Goal: Task Accomplishment & Management: Manage account settings

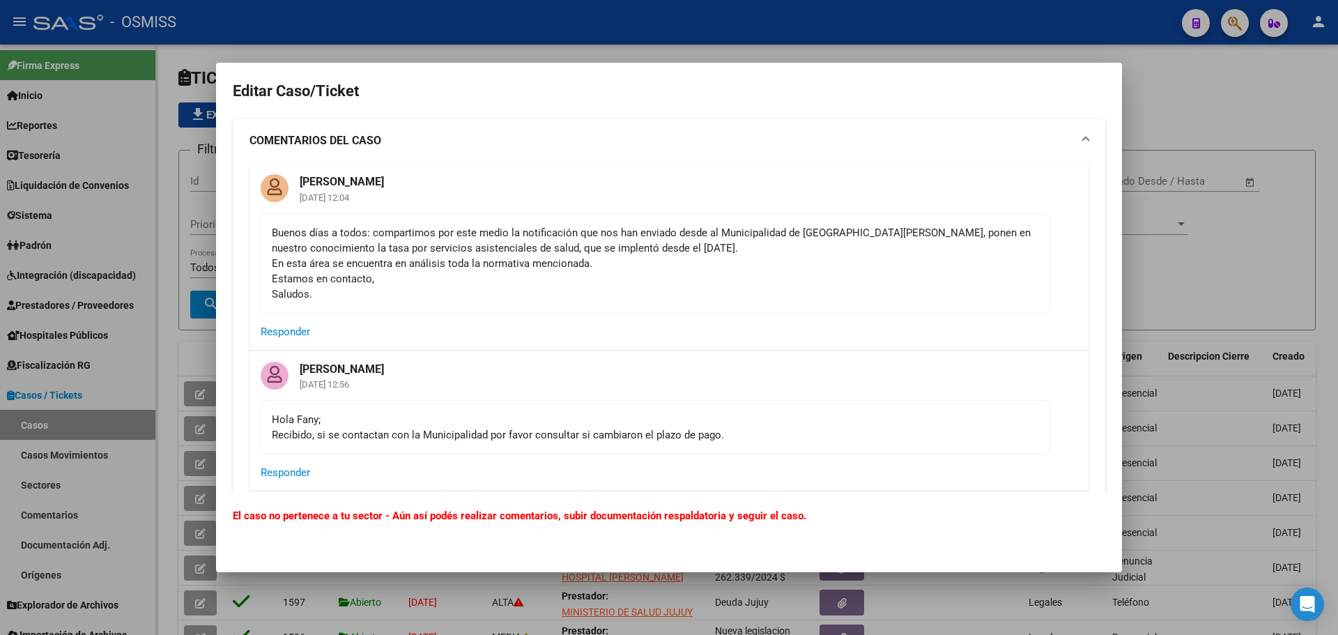
scroll to position [348, 0]
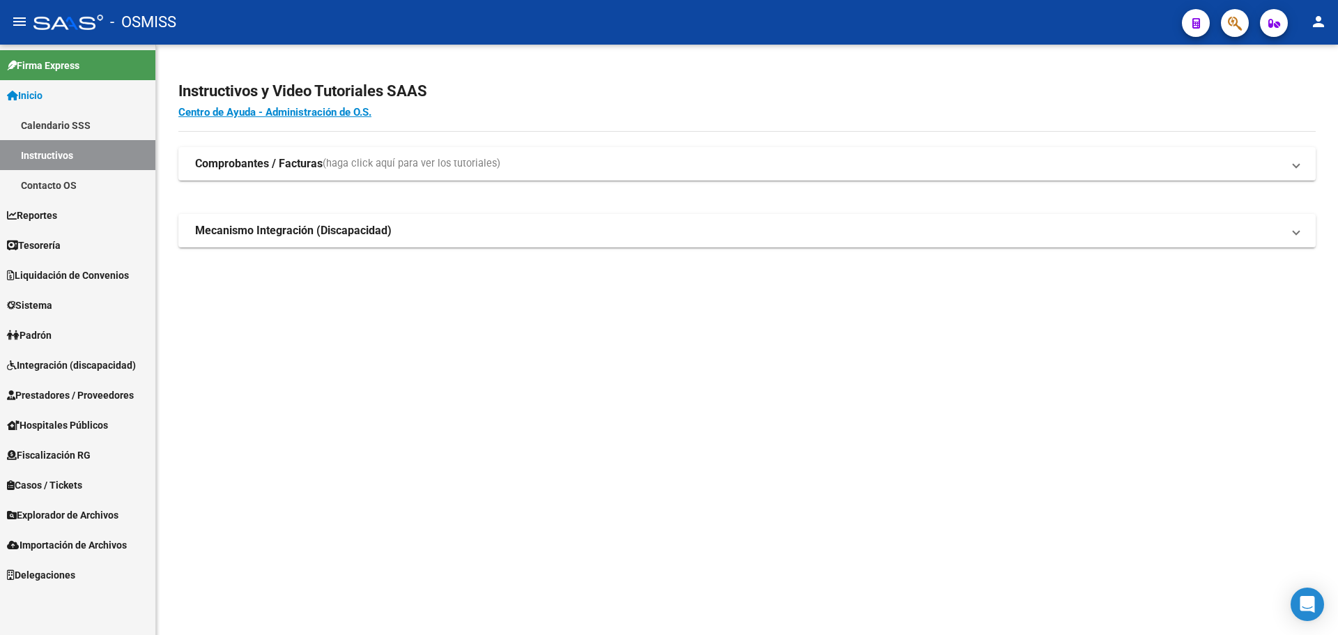
click at [44, 426] on span "Hospitales Públicos" at bounding box center [57, 424] width 101 height 15
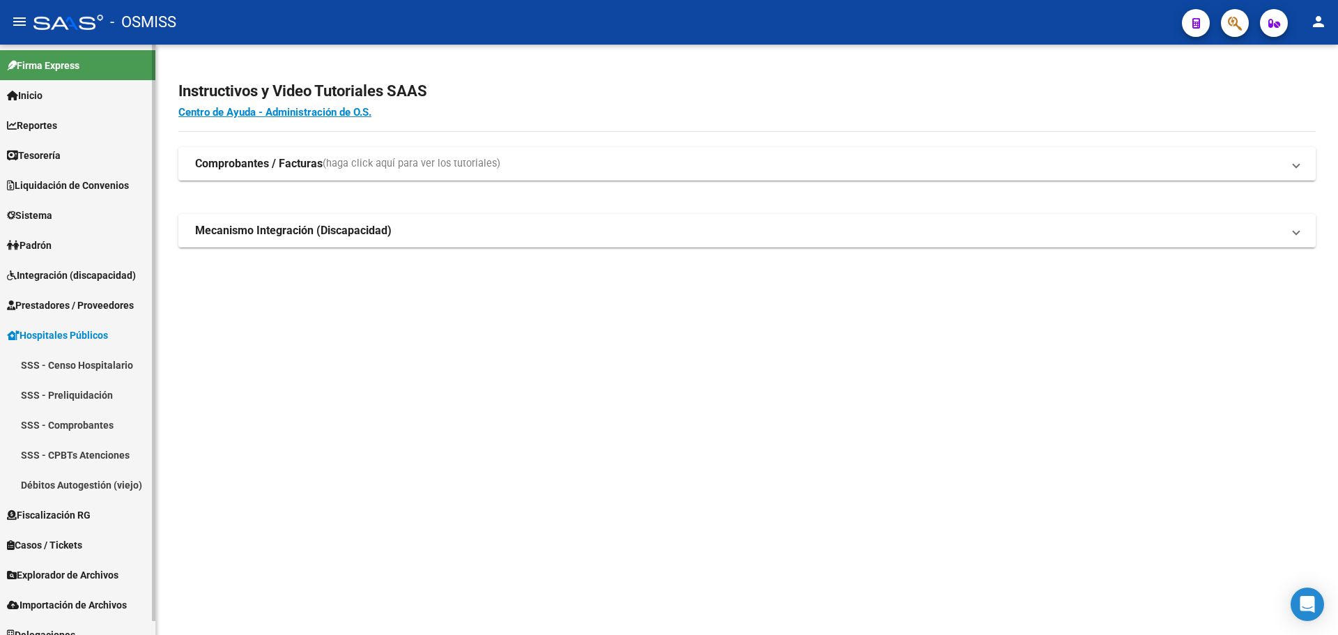
click at [73, 310] on span "Prestadores / Proveedores" at bounding box center [70, 305] width 127 height 15
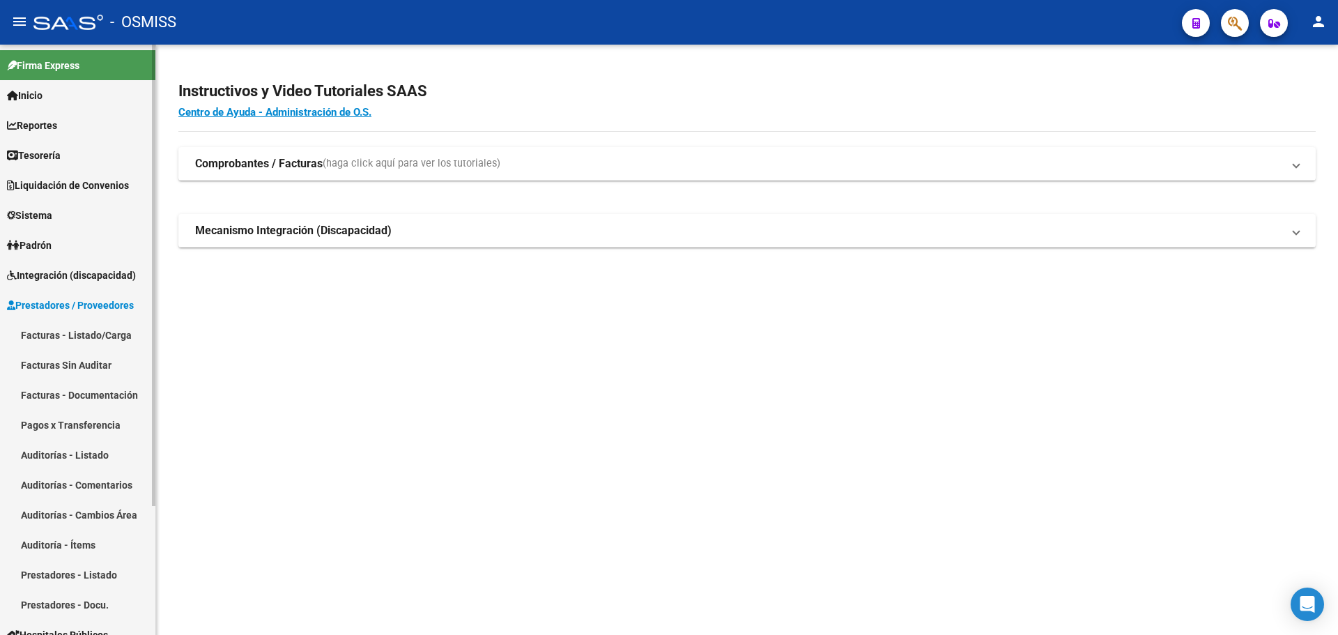
scroll to position [70, 0]
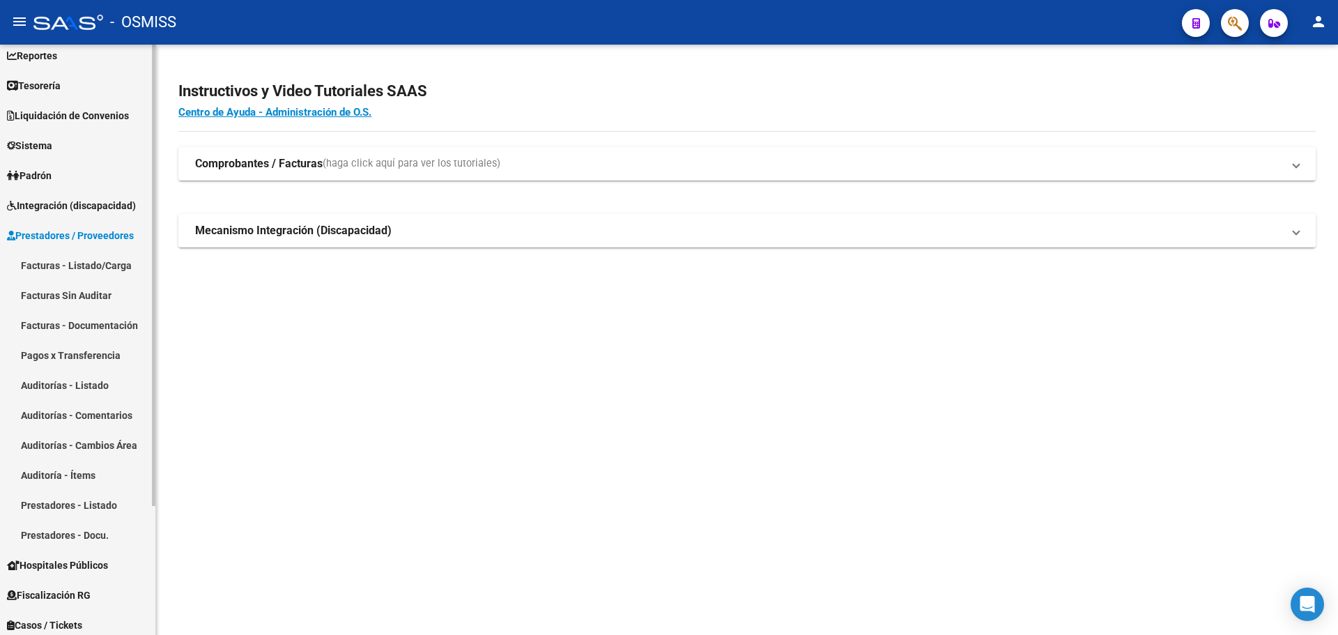
click at [111, 478] on link "Auditoría - Ítems" at bounding box center [77, 475] width 155 height 30
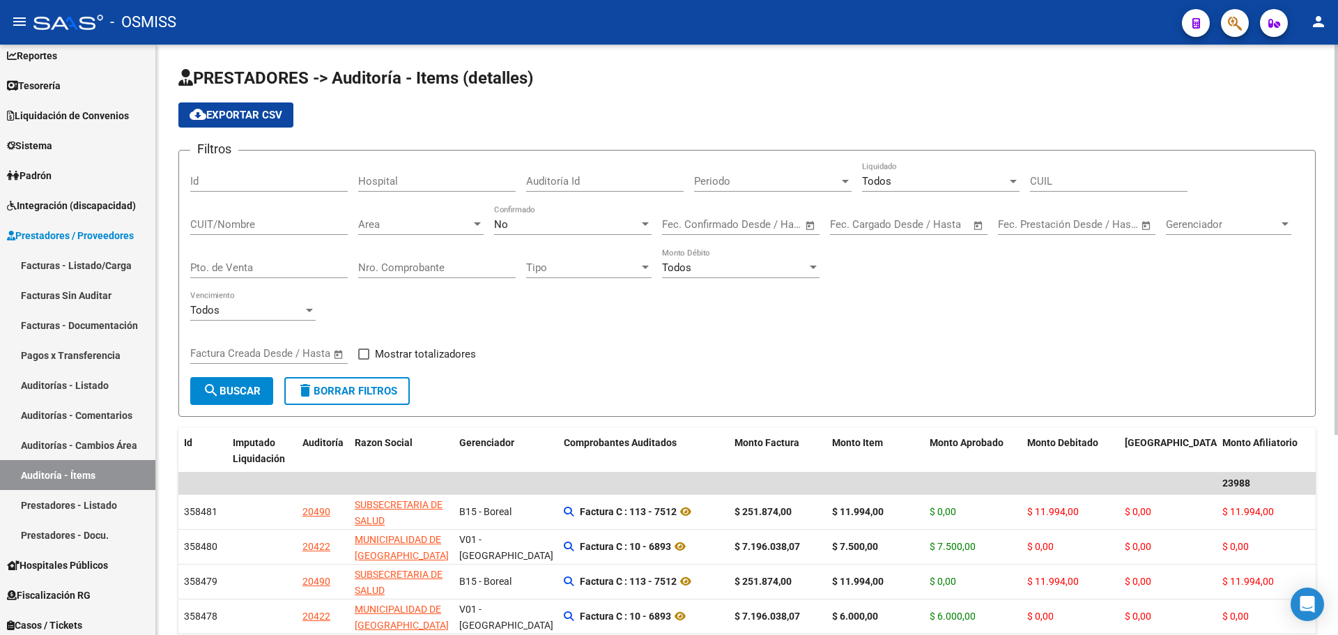
scroll to position [279, 0]
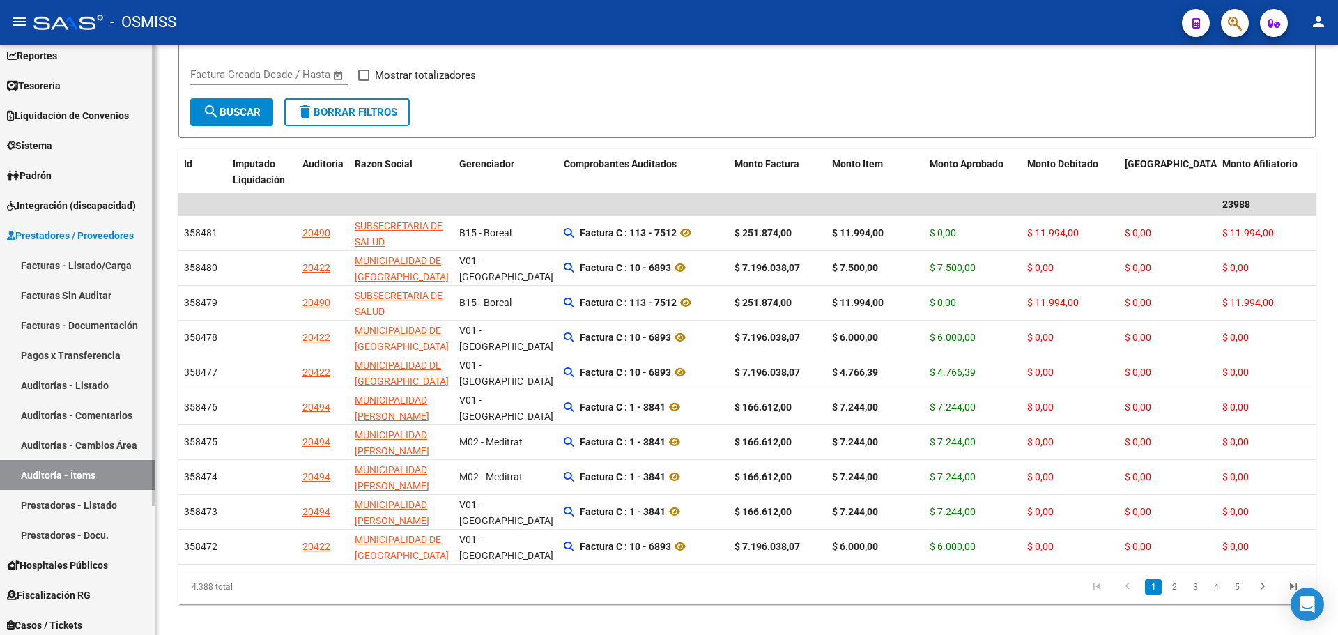
click at [83, 257] on link "Facturas - Listado/Carga" at bounding box center [77, 265] width 155 height 30
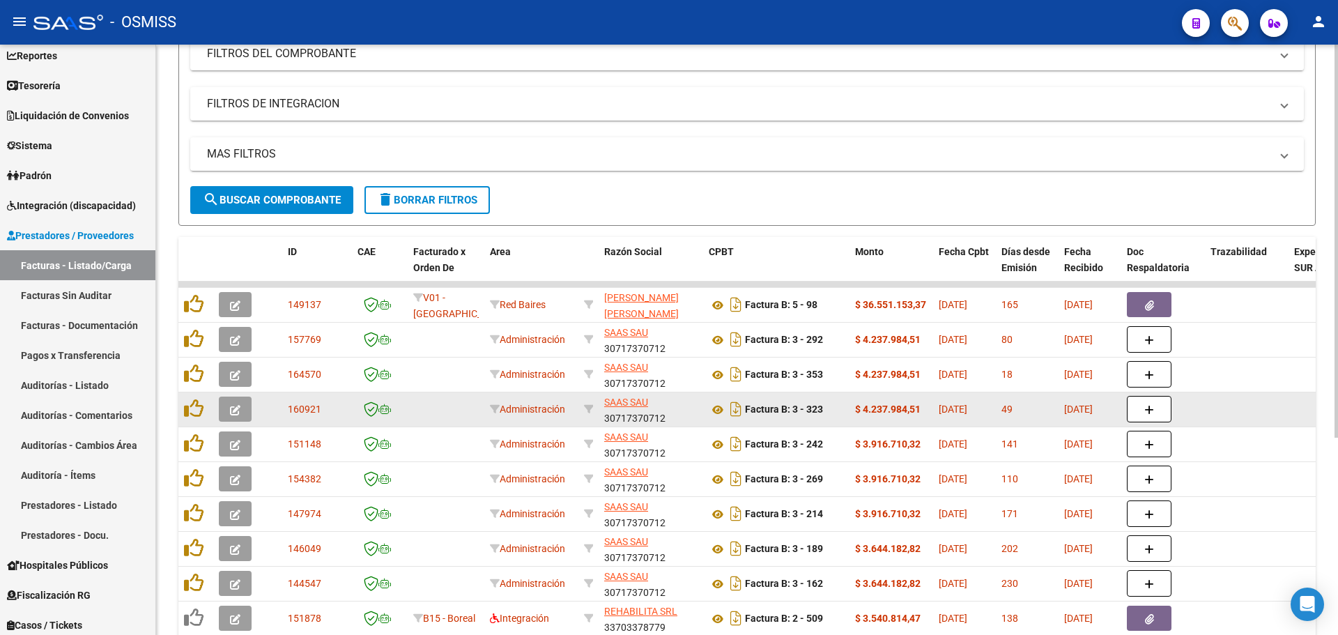
scroll to position [209, 0]
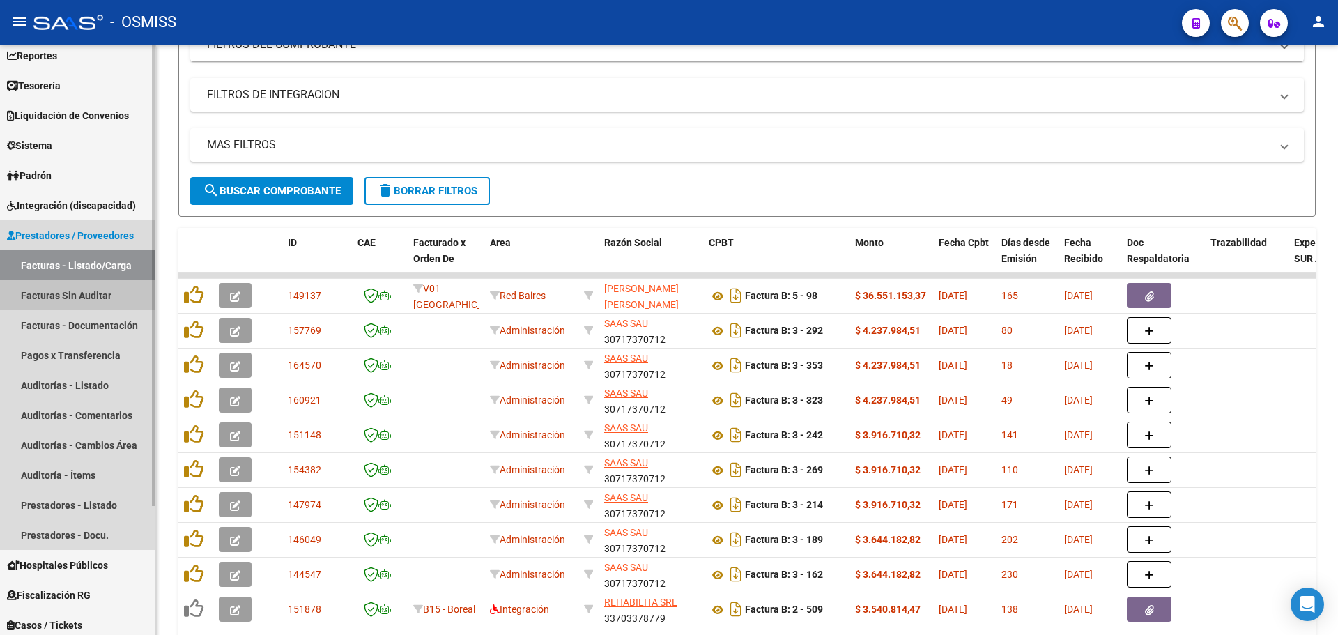
click at [14, 297] on link "Facturas Sin Auditar" at bounding box center [77, 295] width 155 height 30
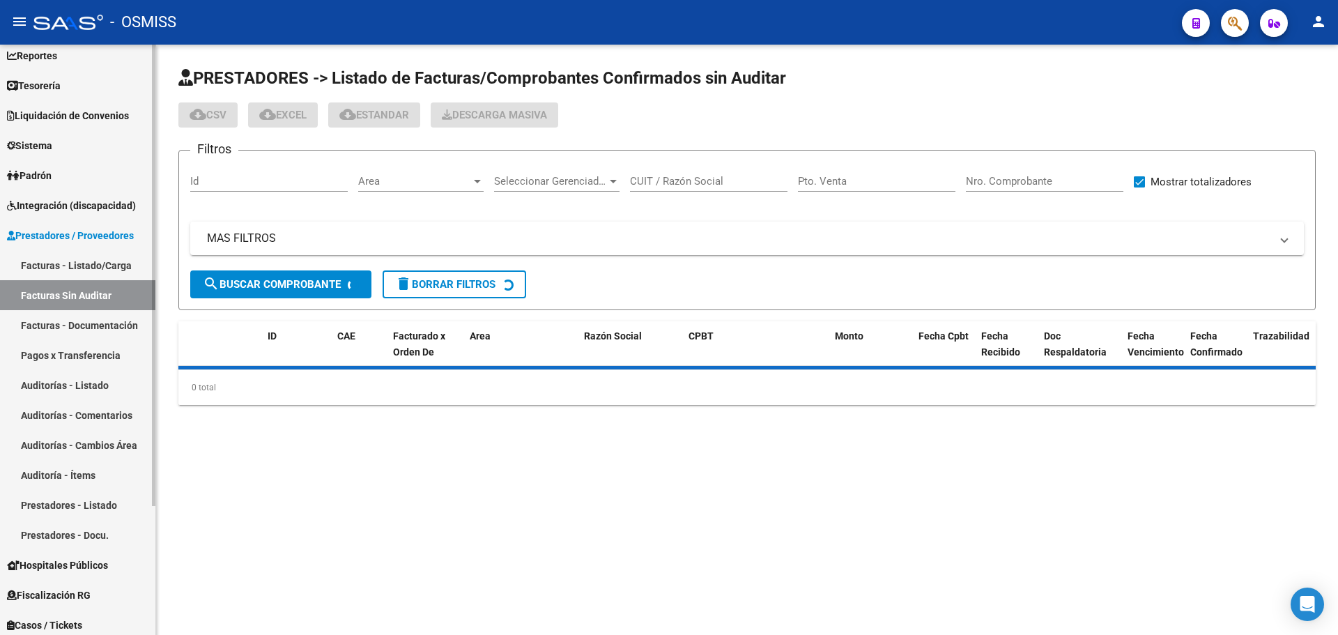
click at [19, 315] on link "Facturas - Documentación" at bounding box center [77, 325] width 155 height 30
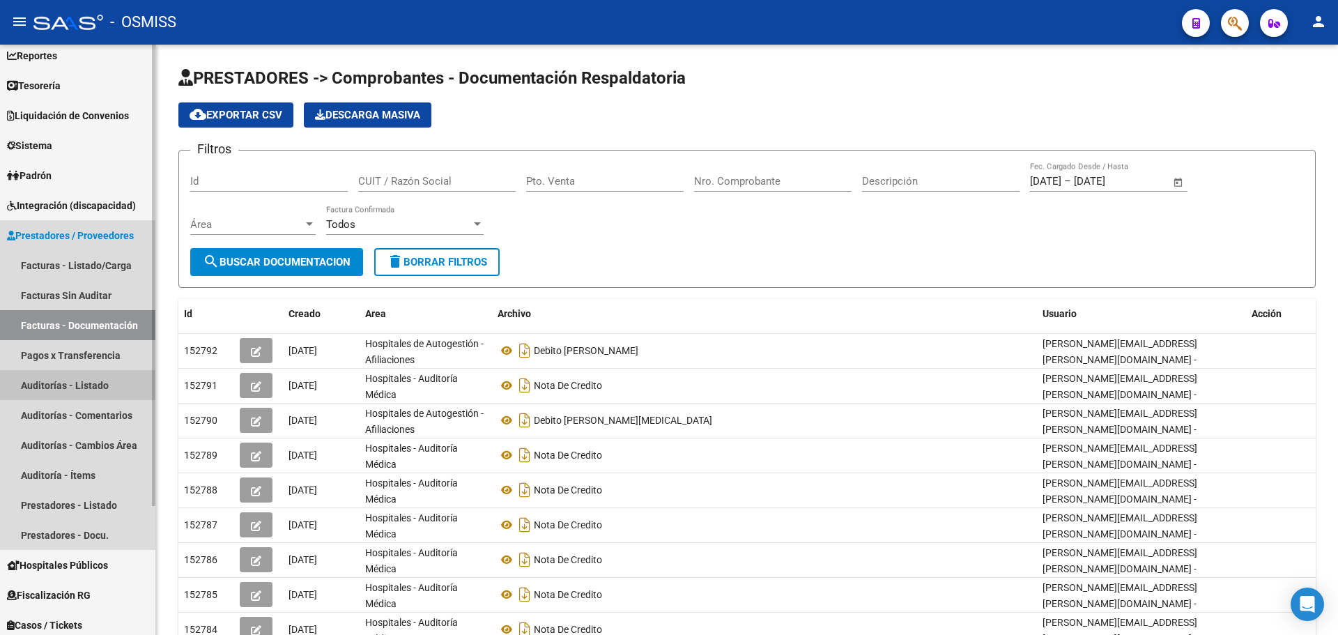
click at [52, 385] on link "Auditorías - Listado" at bounding box center [77, 385] width 155 height 30
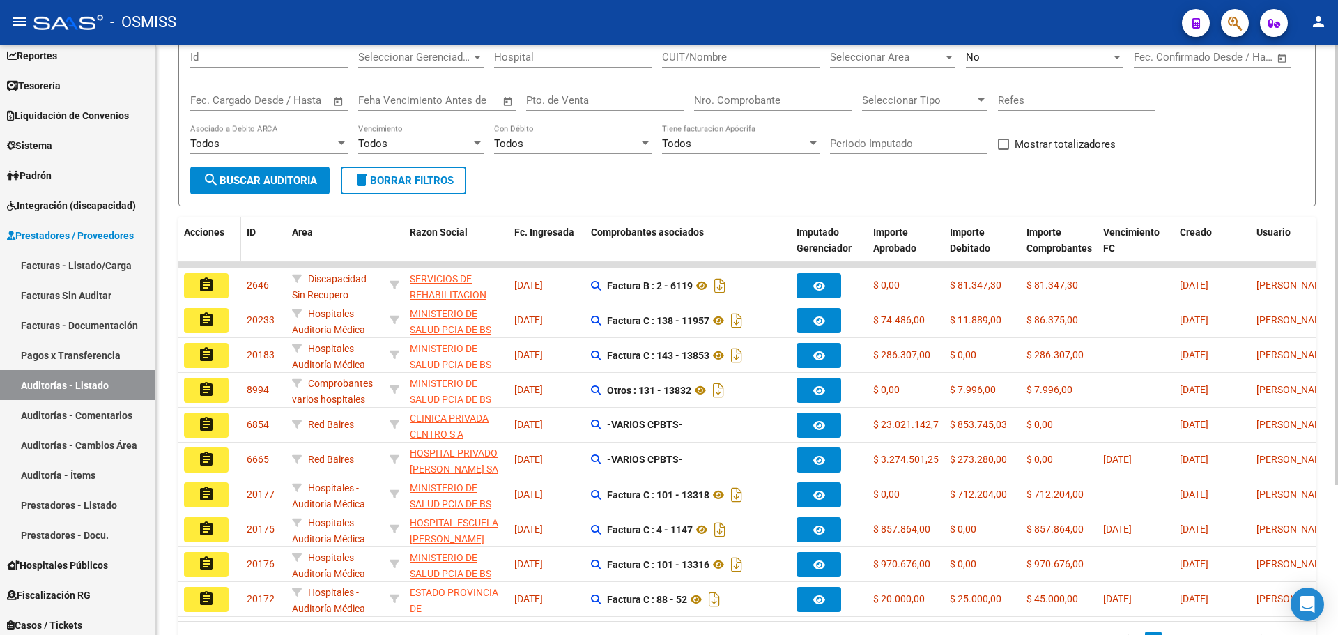
scroll to position [139, 0]
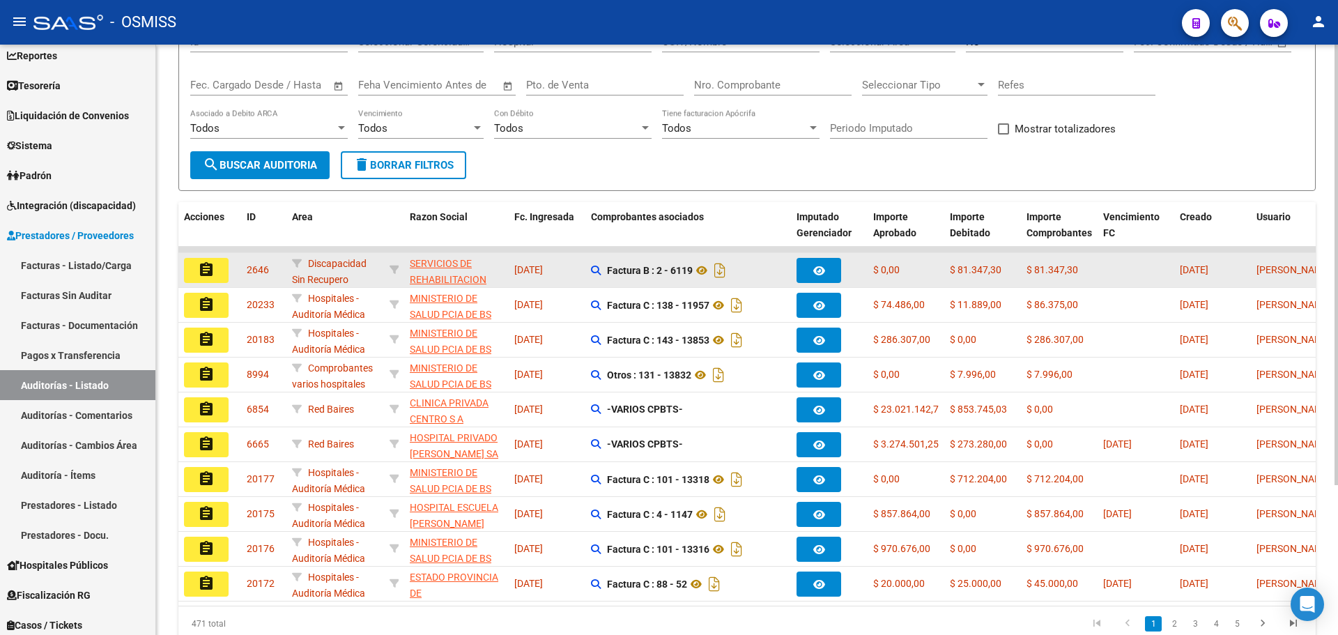
click at [200, 273] on mat-icon "assignment" at bounding box center [206, 269] width 17 height 17
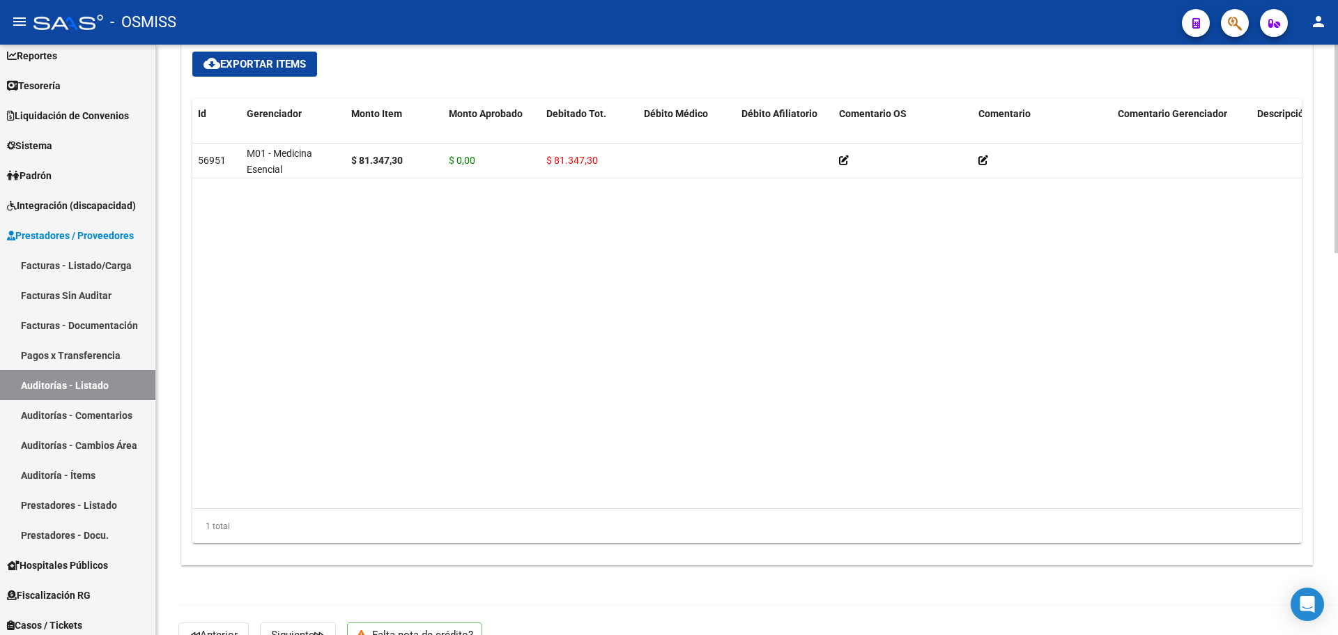
scroll to position [1084, 0]
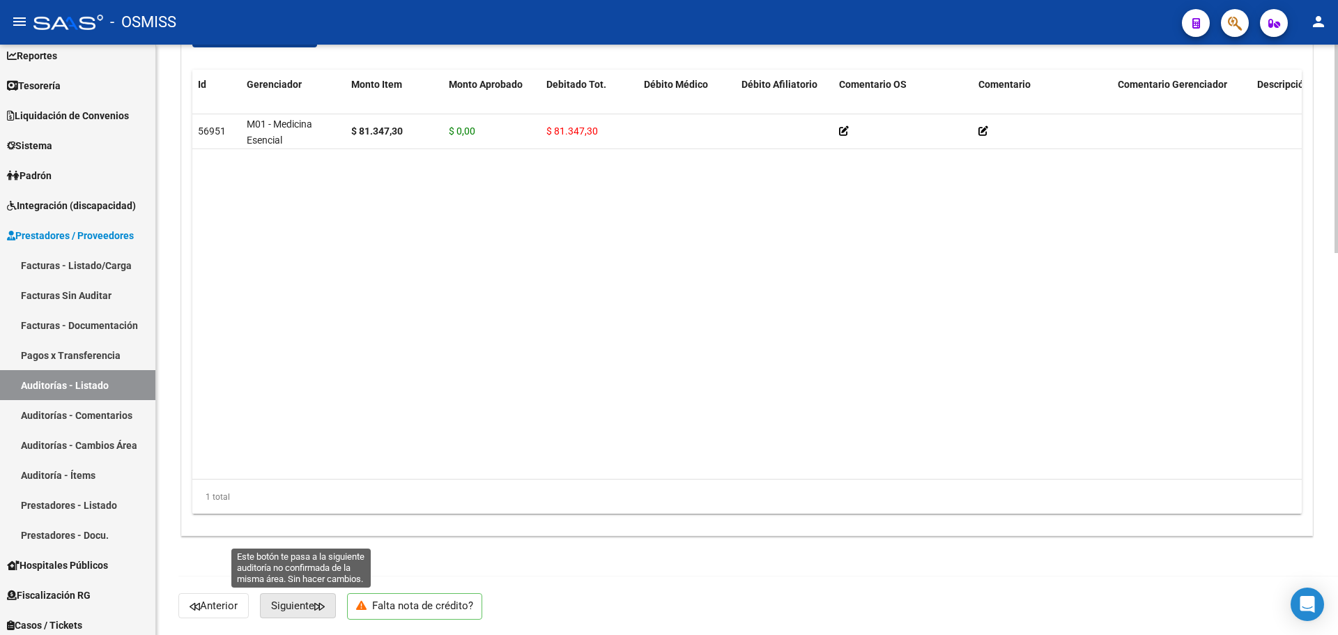
click at [304, 614] on button "Siguiente" at bounding box center [298, 605] width 76 height 25
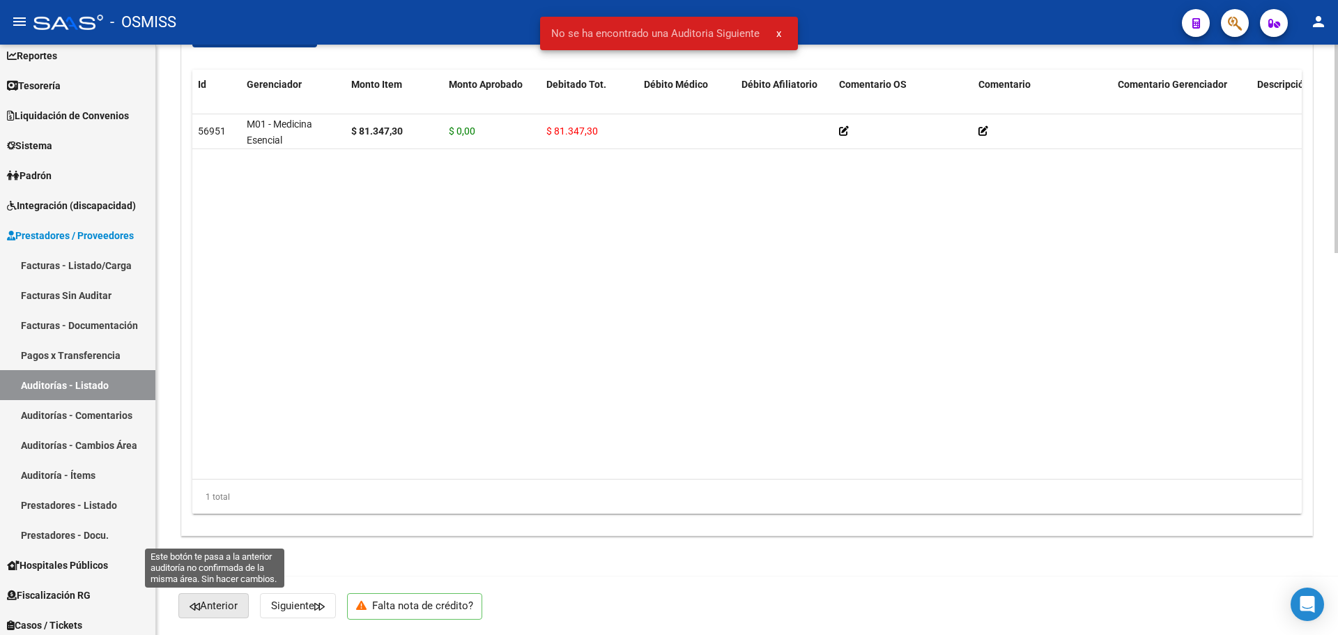
click at [236, 609] on span "Anterior" at bounding box center [214, 605] width 48 height 13
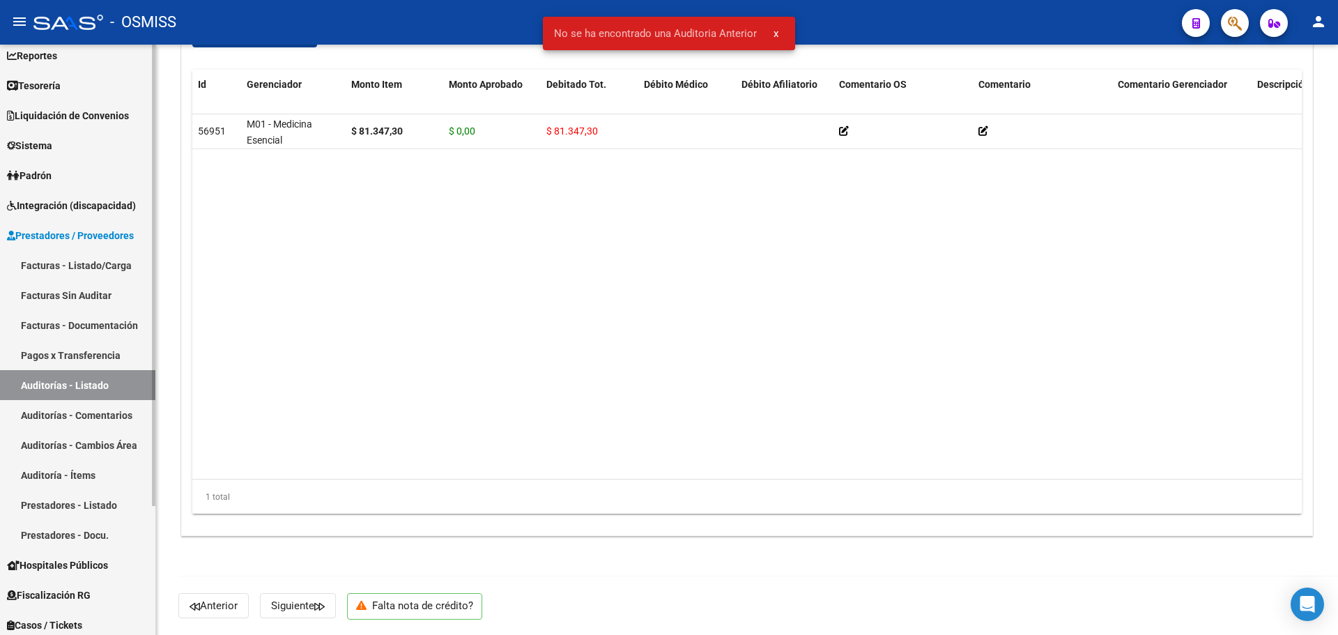
click at [117, 382] on link "Auditorías - Listado" at bounding box center [77, 385] width 155 height 30
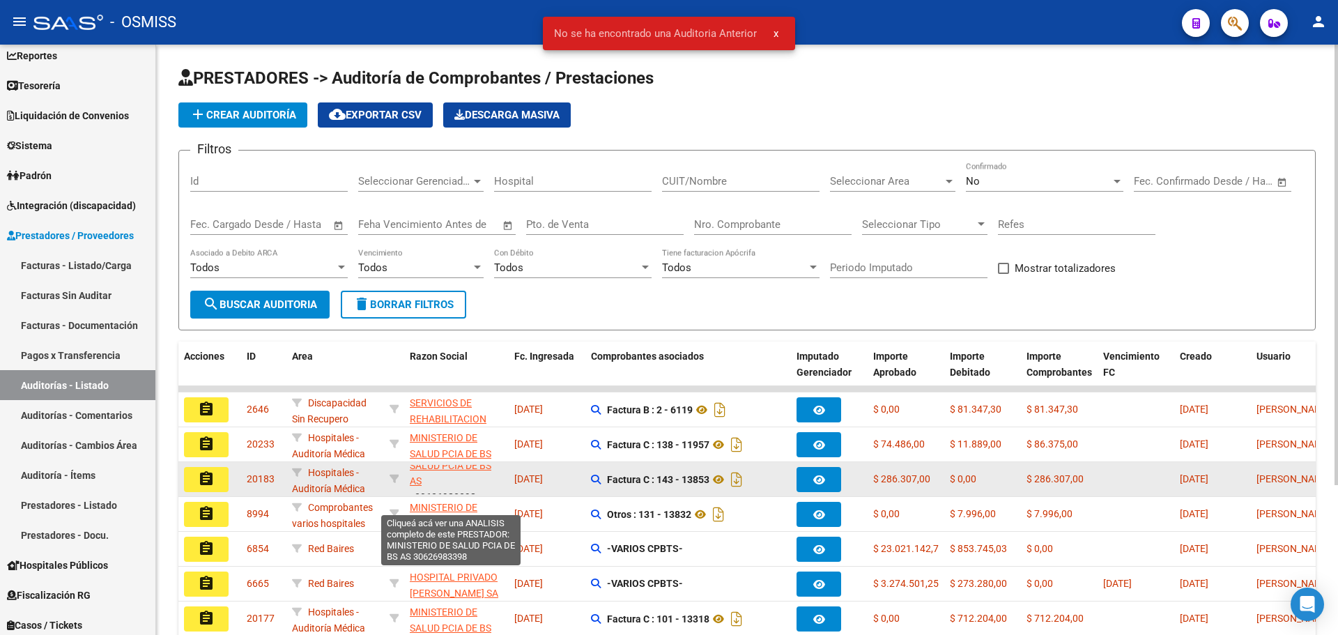
scroll to position [34, 0]
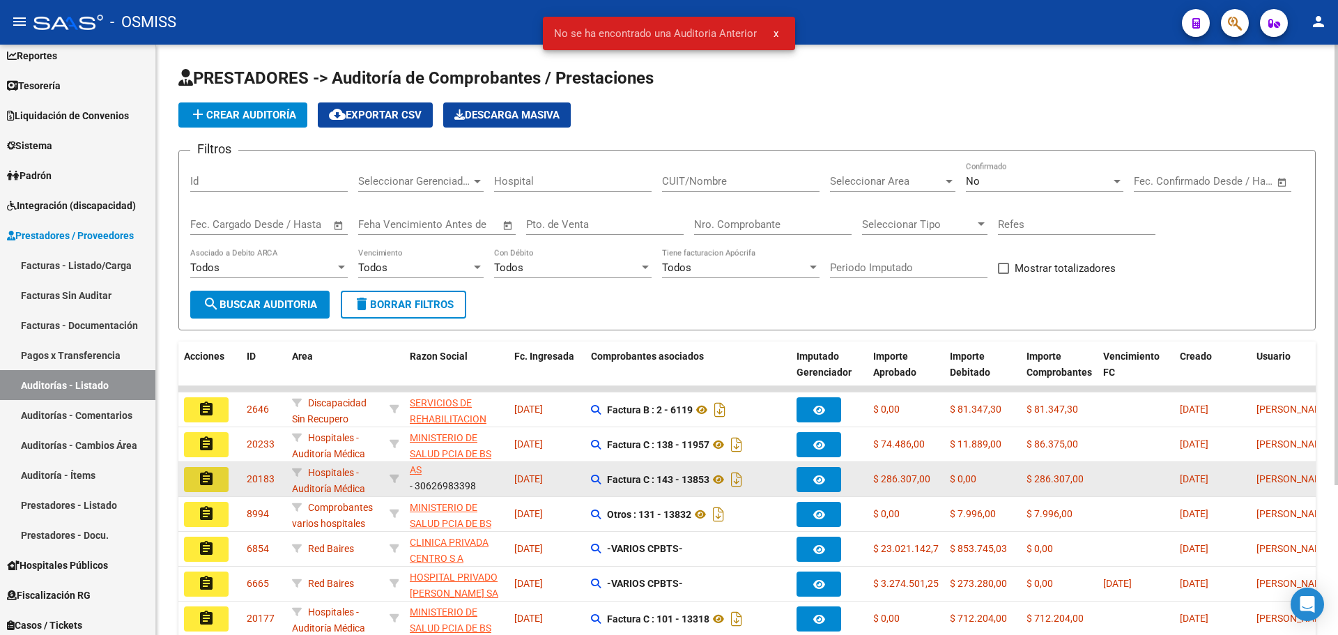
click at [210, 477] on mat-icon "assignment" at bounding box center [206, 478] width 17 height 17
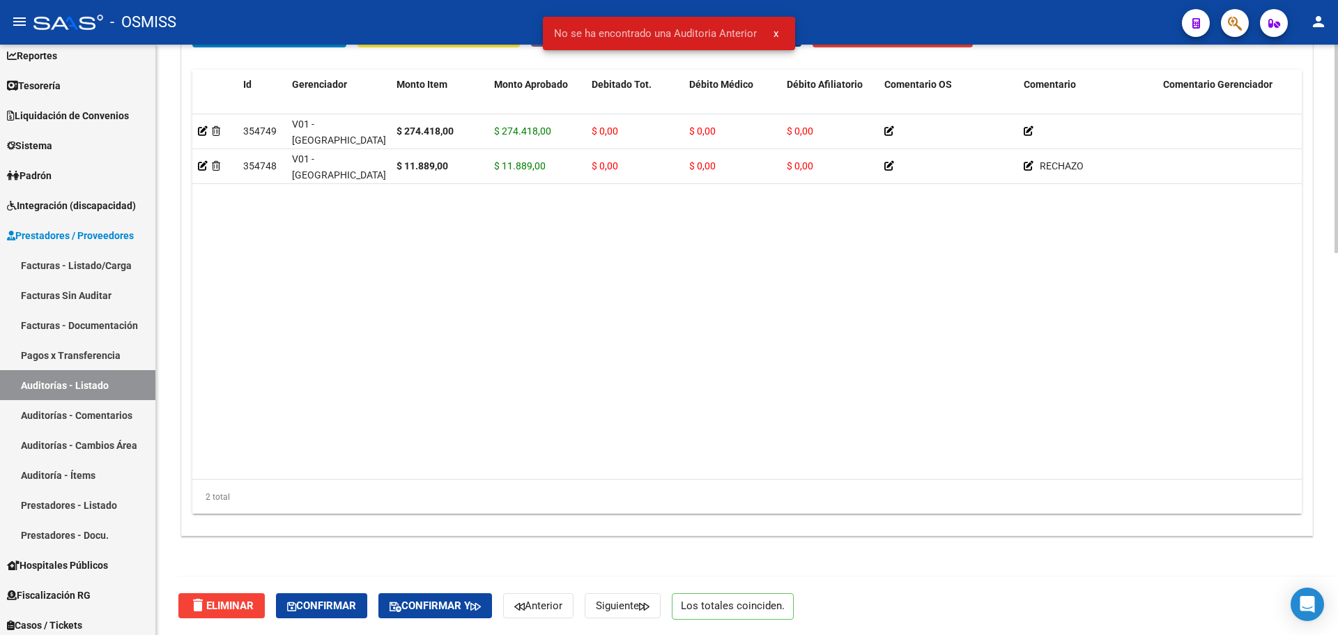
scroll to position [805, 0]
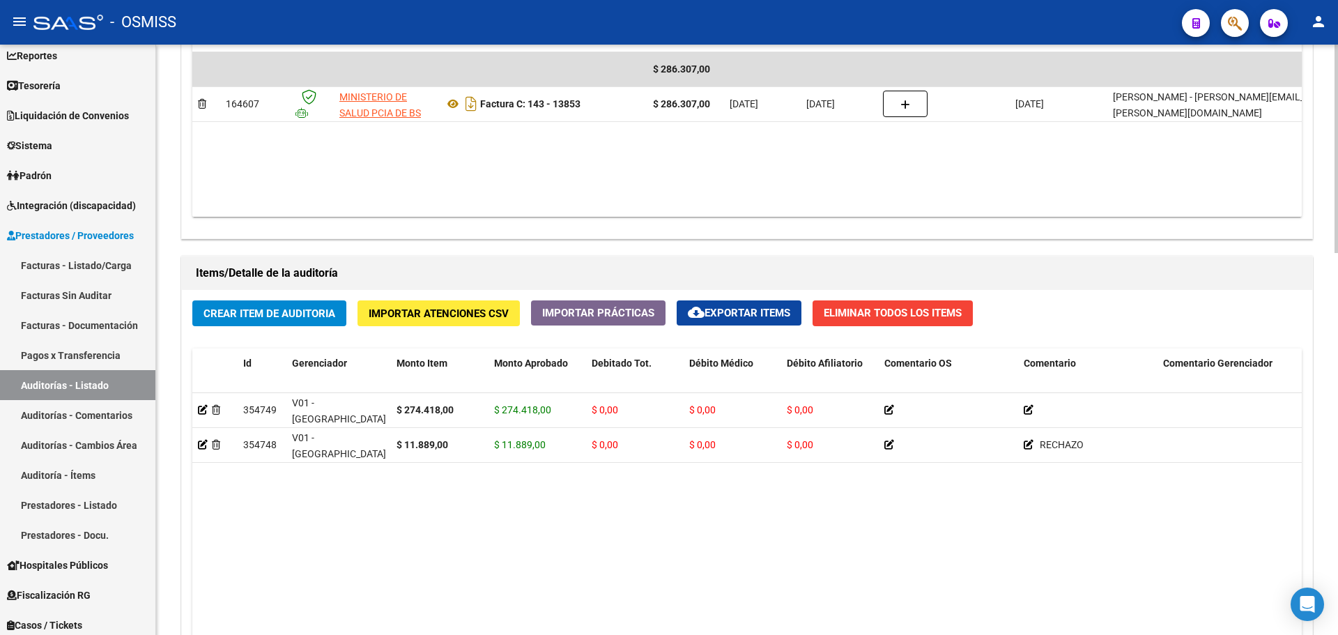
click at [452, 310] on span "Importar Atenciones CSV" at bounding box center [439, 313] width 140 height 13
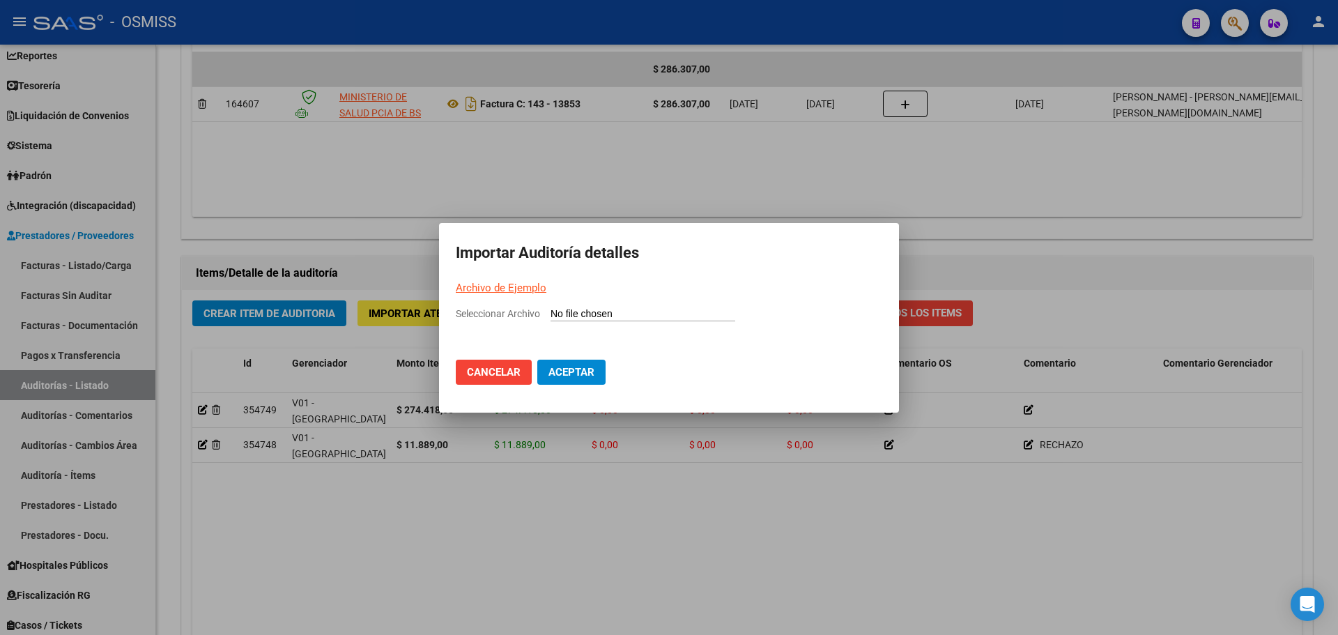
click at [505, 286] on link "Archivo de Ejemplo" at bounding box center [501, 288] width 91 height 13
click at [1099, 215] on div at bounding box center [669, 317] width 1338 height 635
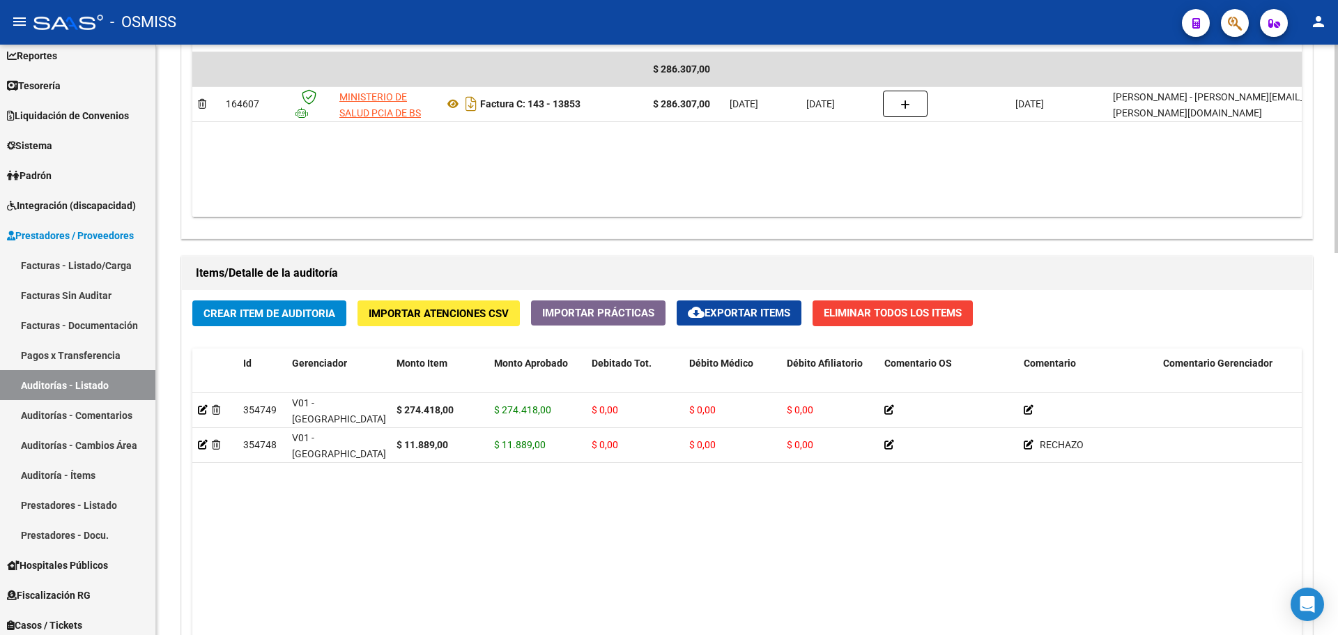
click at [723, 224] on div "Agregar Comprobante cloud_download Exportar Comprobantes ID CAE Razon Social CP…" at bounding box center [747, 93] width 1130 height 289
click at [42, 272] on link "Facturas - Listado/Carga" at bounding box center [77, 265] width 155 height 30
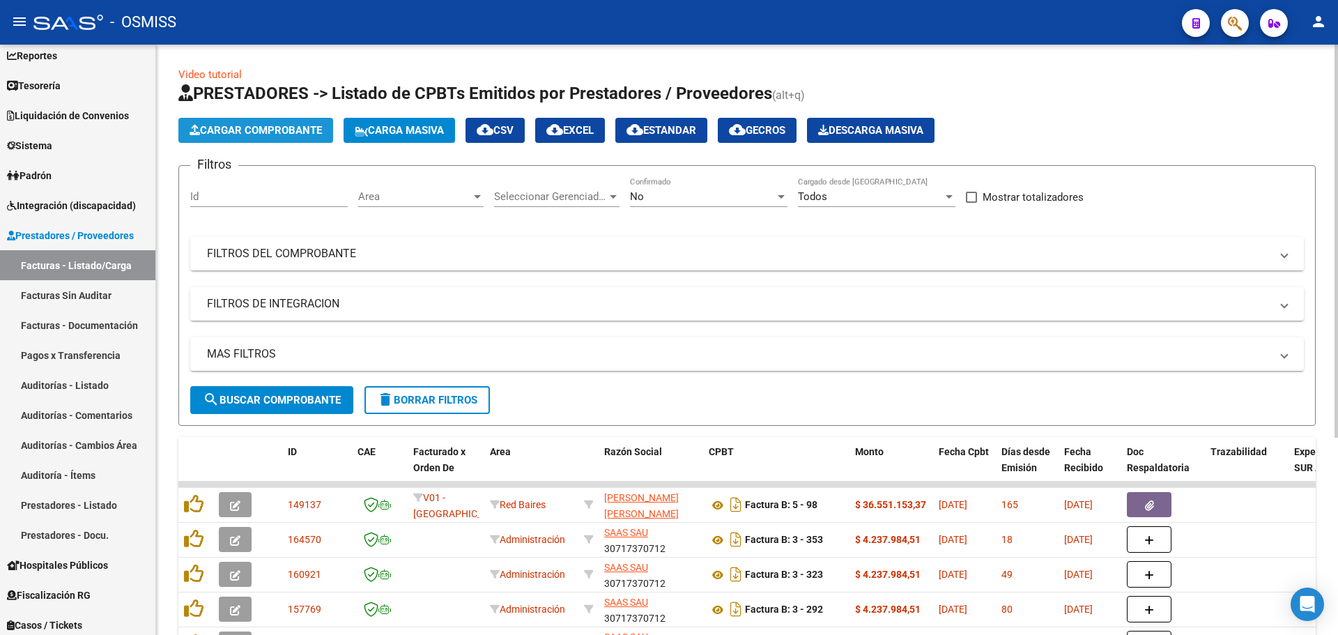
click at [282, 139] on button "Cargar Comprobante" at bounding box center [255, 130] width 155 height 25
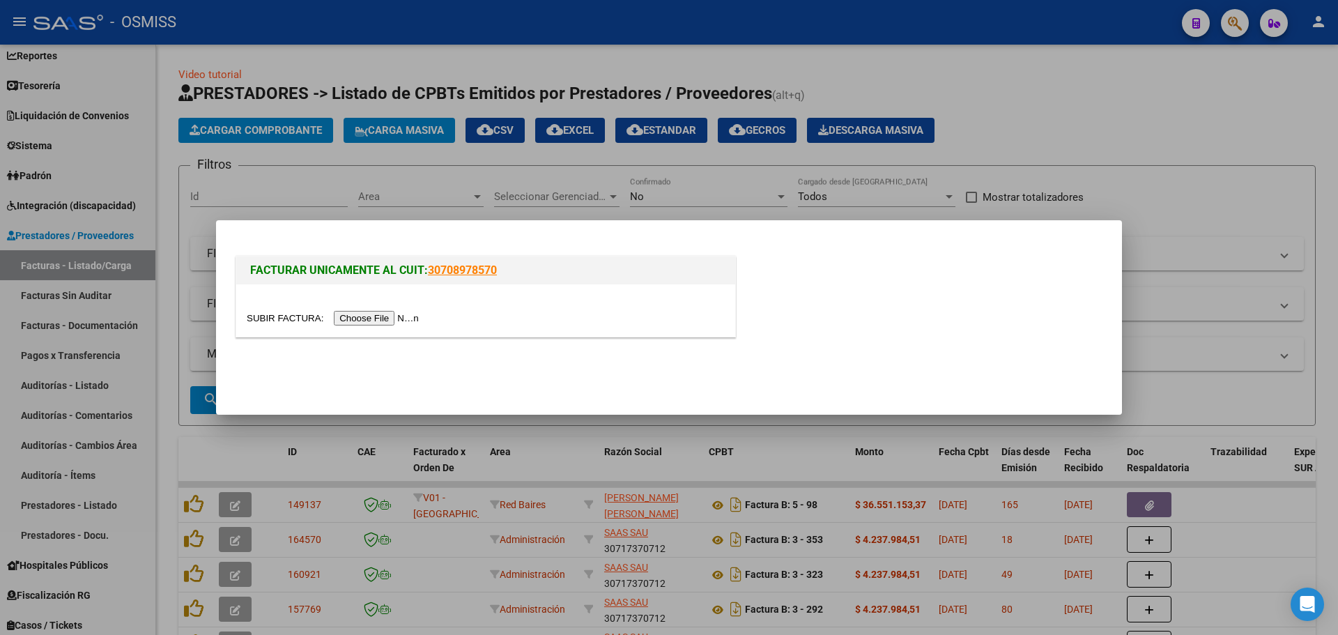
click at [350, 318] on input "file" at bounding box center [335, 318] width 176 height 15
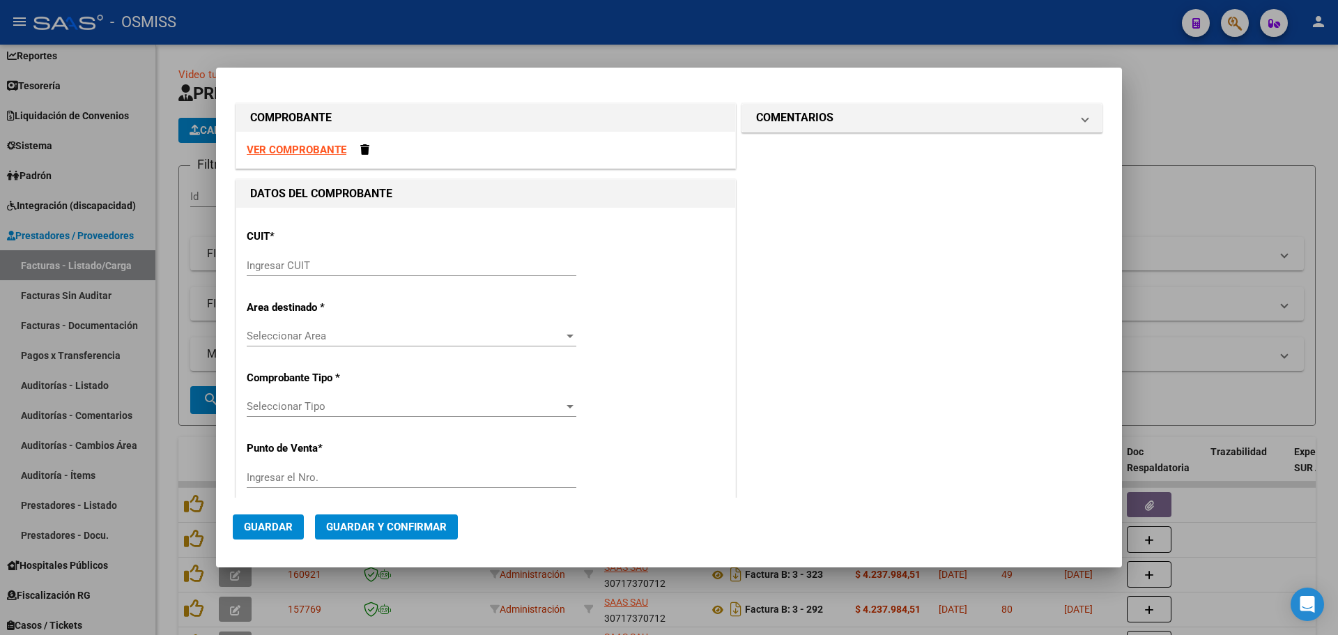
click at [335, 265] on input "Ingresar CUIT" at bounding box center [412, 265] width 330 height 13
paste input "33-99900070-9"
type input "33-99900070-9"
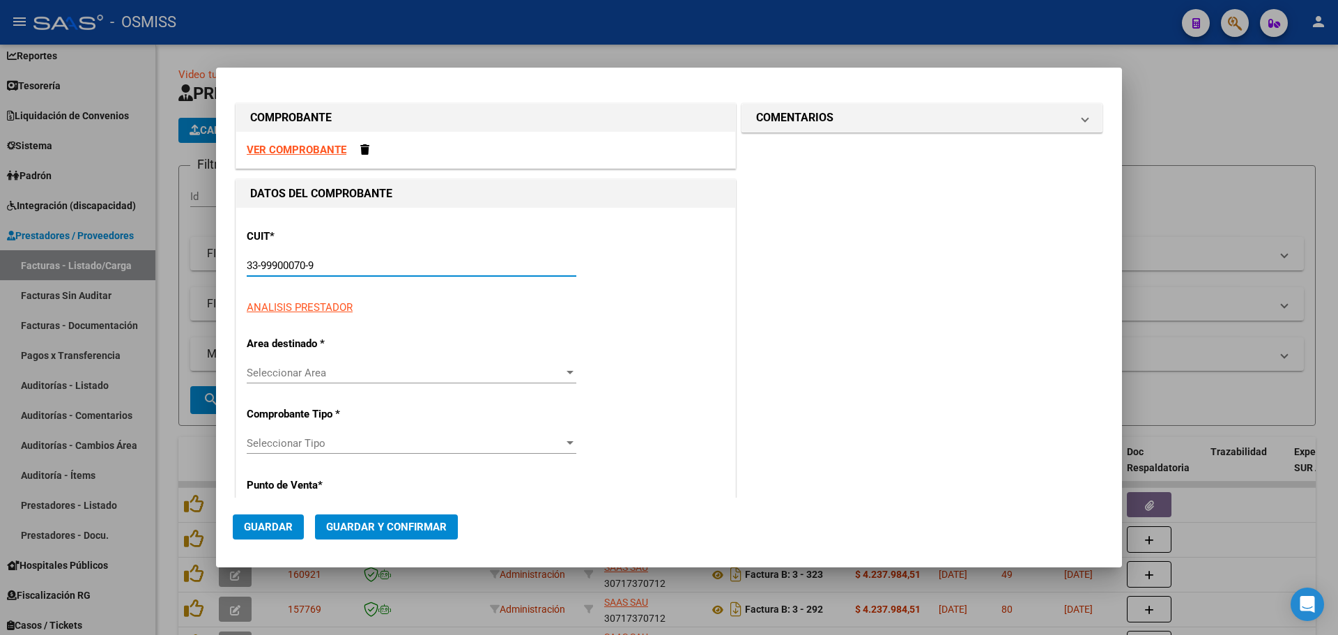
type input "6"
type input "33-99900070-9"
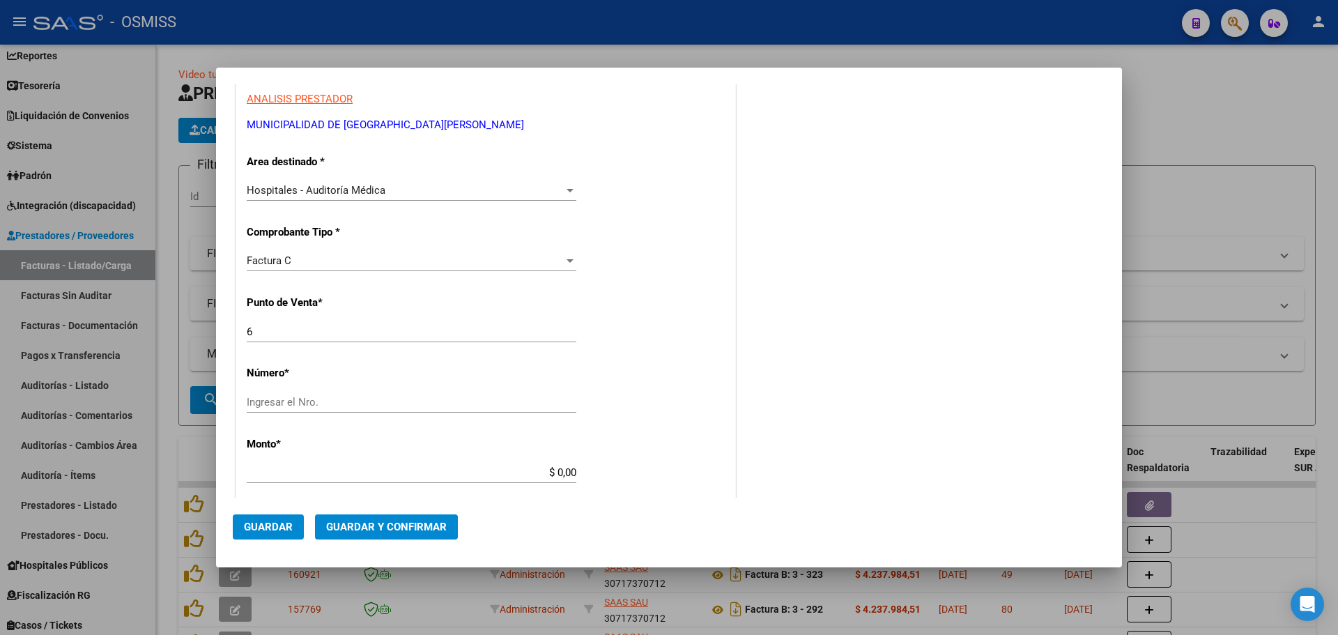
scroll to position [209, 0]
click at [323, 265] on div "Factura C" at bounding box center [405, 260] width 317 height 13
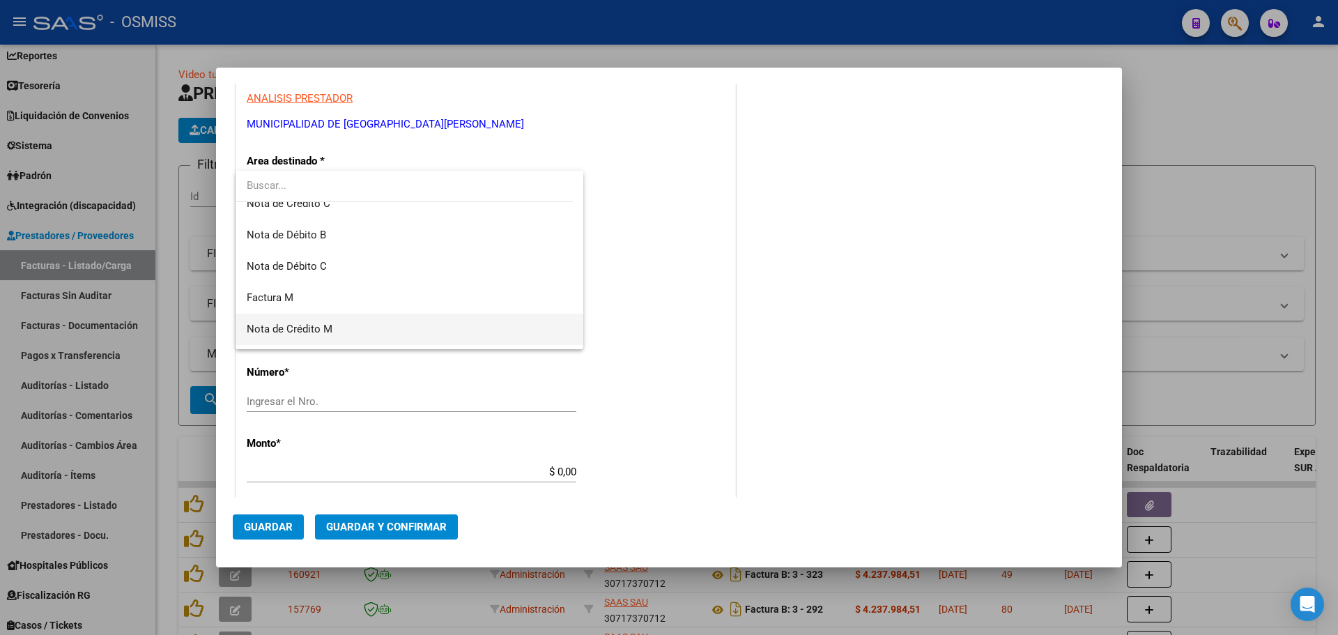
scroll to position [0, 0]
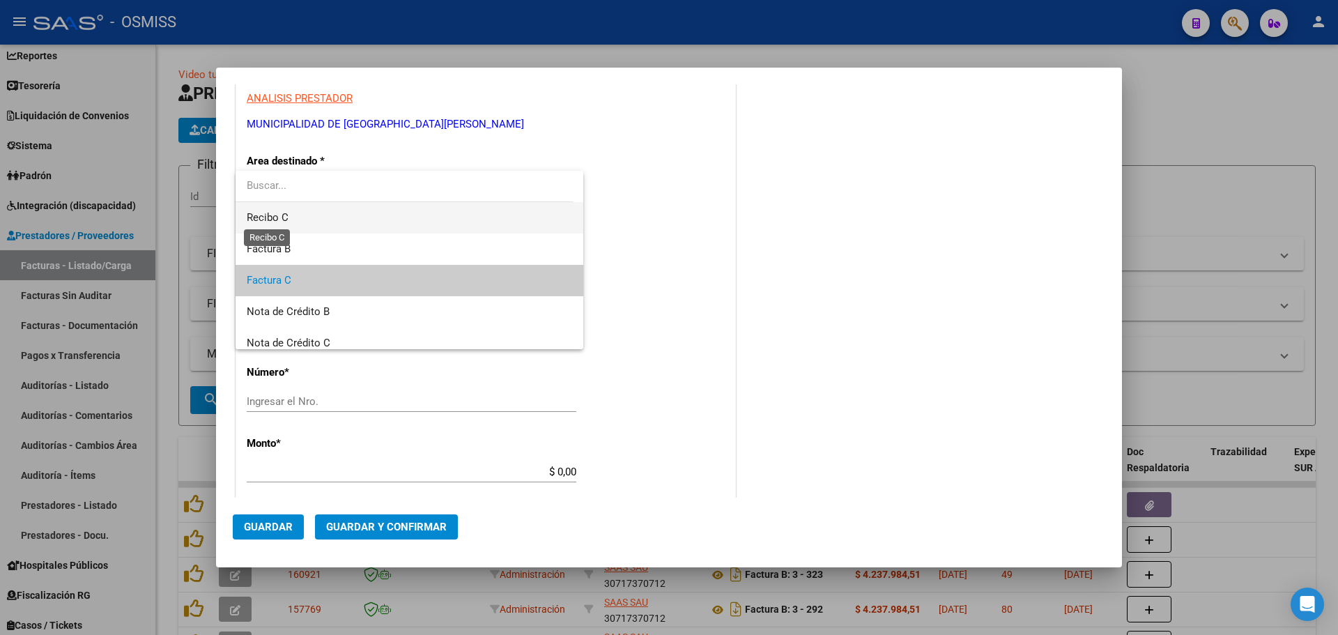
click at [273, 213] on span "Recibo C" at bounding box center [268, 217] width 42 height 13
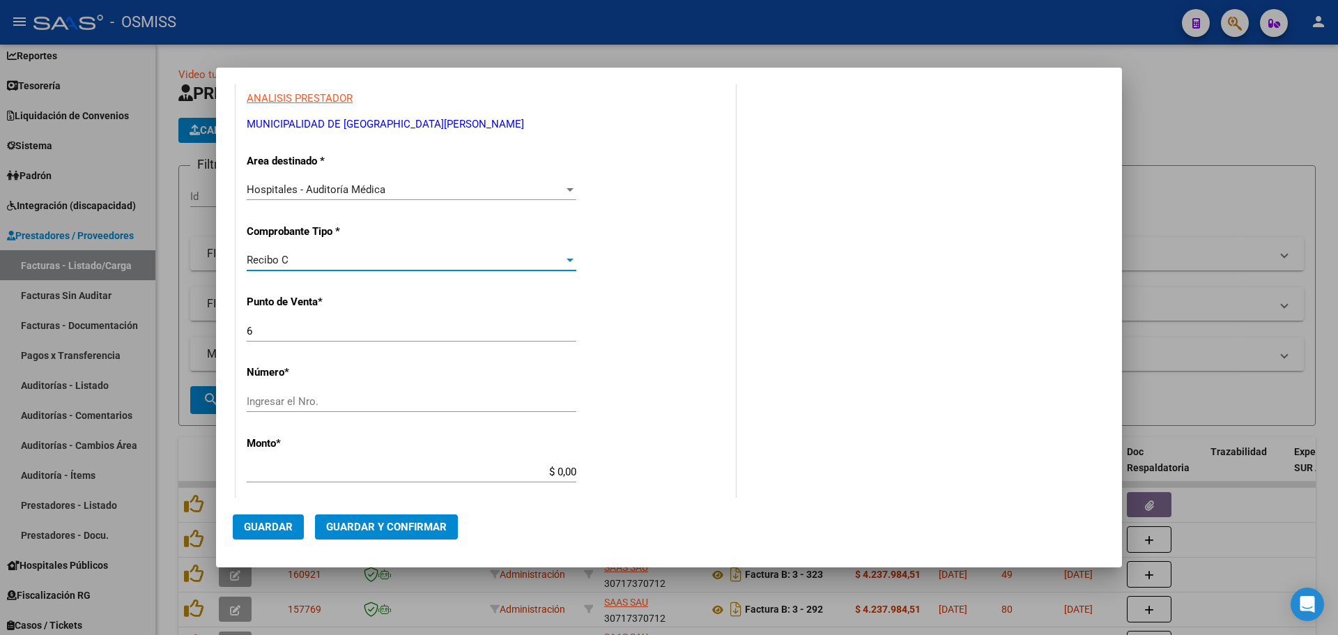
click at [325, 316] on div "CUIT * 33-99900070-9 Ingresar CUIT ANALISIS PRESTADOR MUNICIPALIDAD DE SAN ISID…" at bounding box center [485, 493] width 499 height 988
click at [325, 330] on input "6" at bounding box center [412, 331] width 330 height 13
type input "5"
click at [272, 395] on input "Ingresar el Nro." at bounding box center [412, 401] width 330 height 13
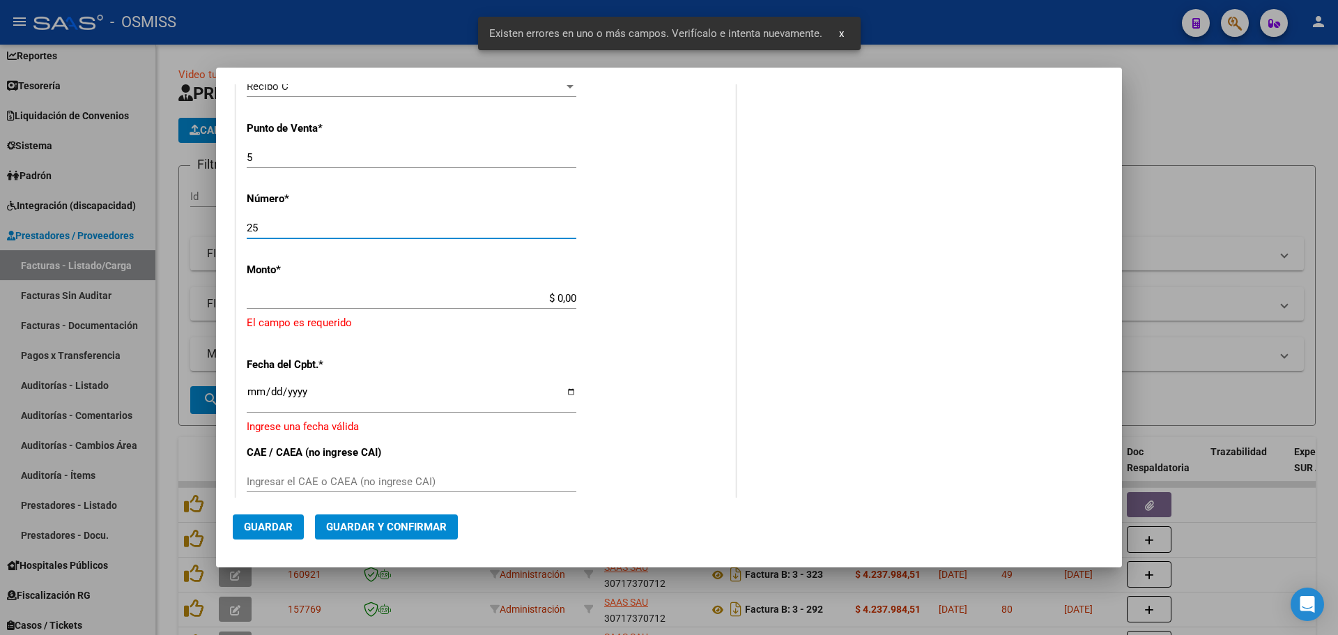
scroll to position [383, 0]
type input "2566037"
click at [545, 290] on div "$ 0,00 Ingresar el monto" at bounding box center [412, 297] width 330 height 21
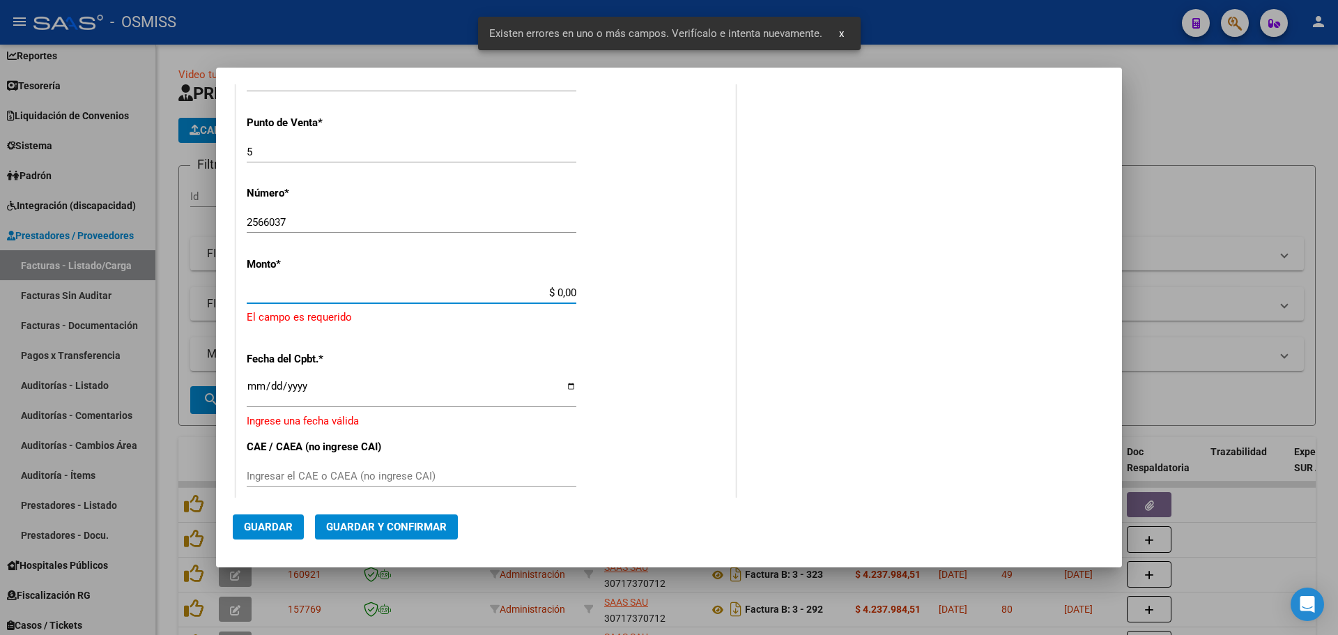
click at [550, 295] on input "$ 0,00" at bounding box center [412, 292] width 330 height 13
drag, startPoint x: 540, startPoint y: 295, endPoint x: 616, endPoint y: 288, distance: 76.3
click at [616, 288] on div "CUIT * 33-99900070-9 Ingresar CUIT ANALISIS PRESTADOR MUNICIPALIDAD DE SAN ISID…" at bounding box center [485, 330] width 499 height 1021
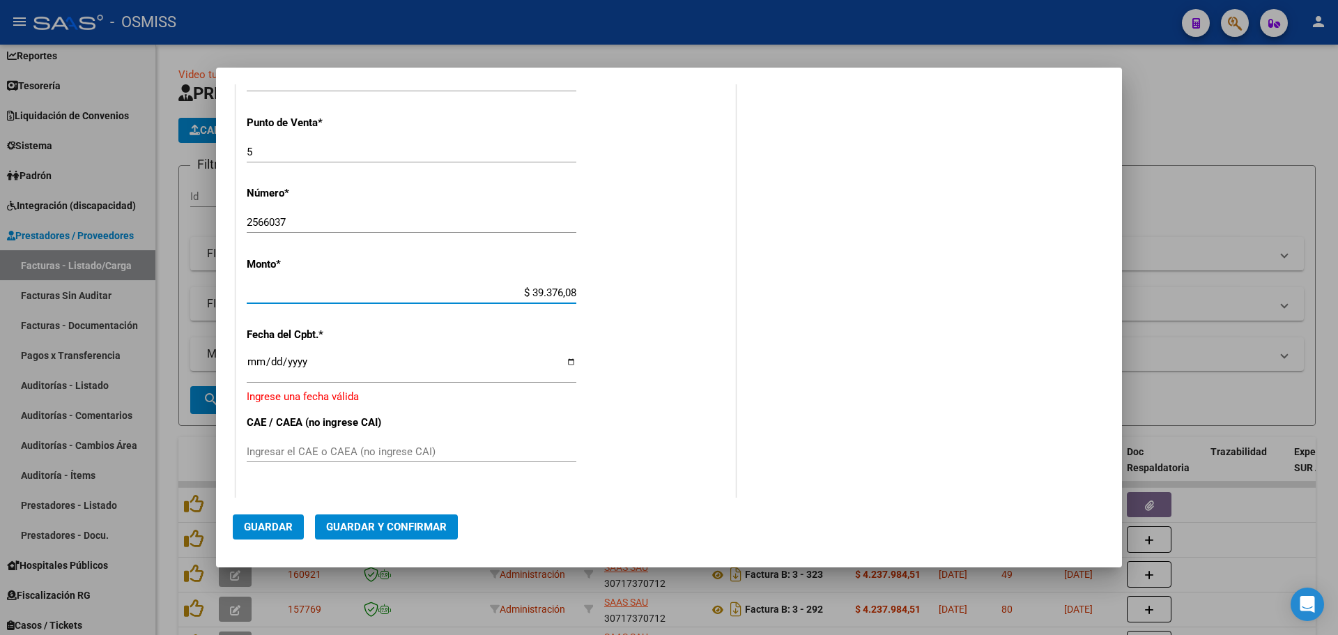
click at [259, 362] on input "Ingresar la fecha" at bounding box center [412, 367] width 330 height 22
click at [585, 298] on div "CUIT * 33-99900070-9 Ingresar CUIT ANALISIS PRESTADOR MUNICIPALIDAD DE SAN ISID…" at bounding box center [485, 318] width 499 height 996
click at [573, 291] on app-form-text-field "Monto * $ 39.376,08 Ingresar el monto" at bounding box center [417, 279] width 341 height 42
click at [538, 289] on input "$ 39.376,08" at bounding box center [412, 292] width 330 height 13
drag, startPoint x: 514, startPoint y: 294, endPoint x: 611, endPoint y: 302, distance: 97.2
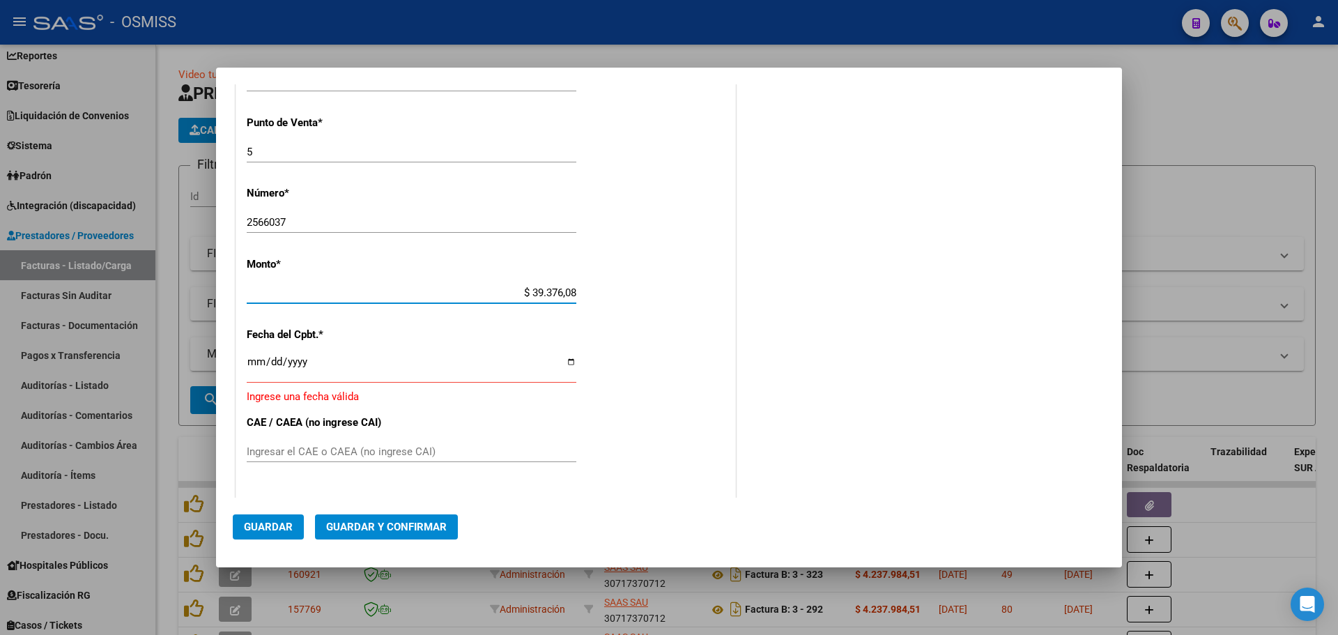
click at [611, 302] on div "CUIT * 33-99900070-9 Ingresar CUIT ANALISIS PRESTADOR MUNICIPALIDAD DE SAN ISID…" at bounding box center [485, 318] width 499 height 996
click at [567, 294] on input "$ 39.376,08" at bounding box center [412, 292] width 330 height 13
click at [491, 368] on input "Ingresar la fecha" at bounding box center [412, 367] width 330 height 22
click at [571, 294] on input "$ 393.760,80" at bounding box center [412, 292] width 330 height 13
type input "$ 3.937.608,00"
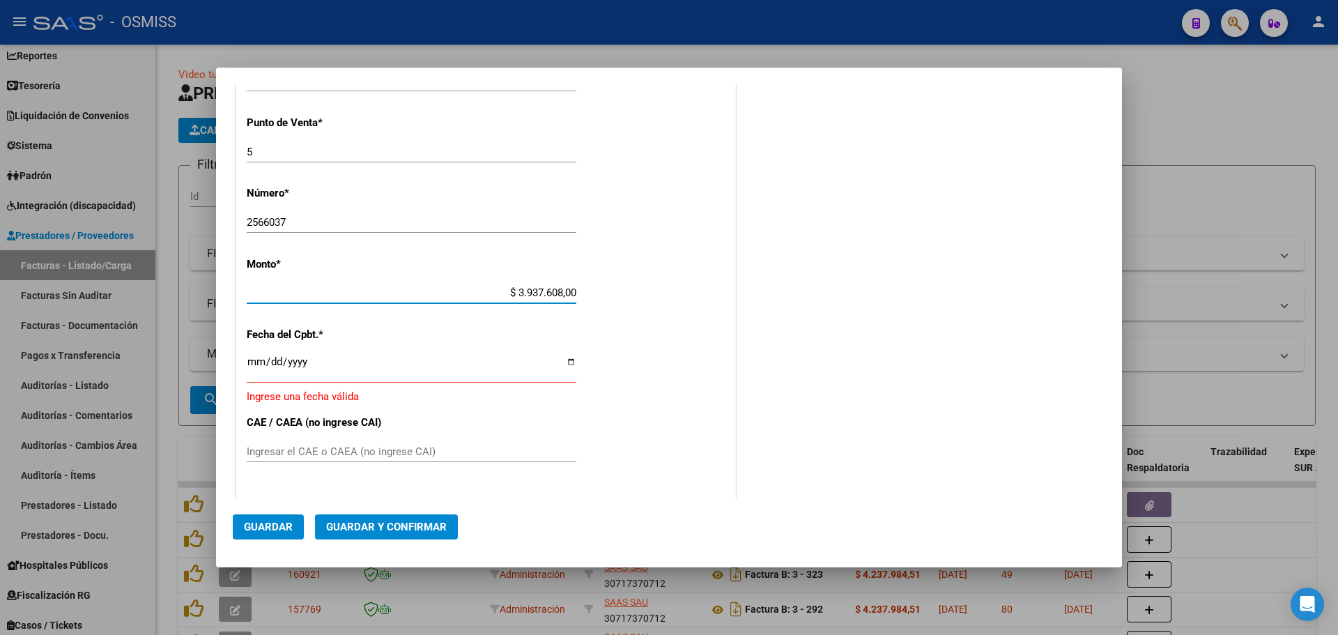
click at [256, 361] on input "Ingresar la fecha" at bounding box center [412, 367] width 330 height 22
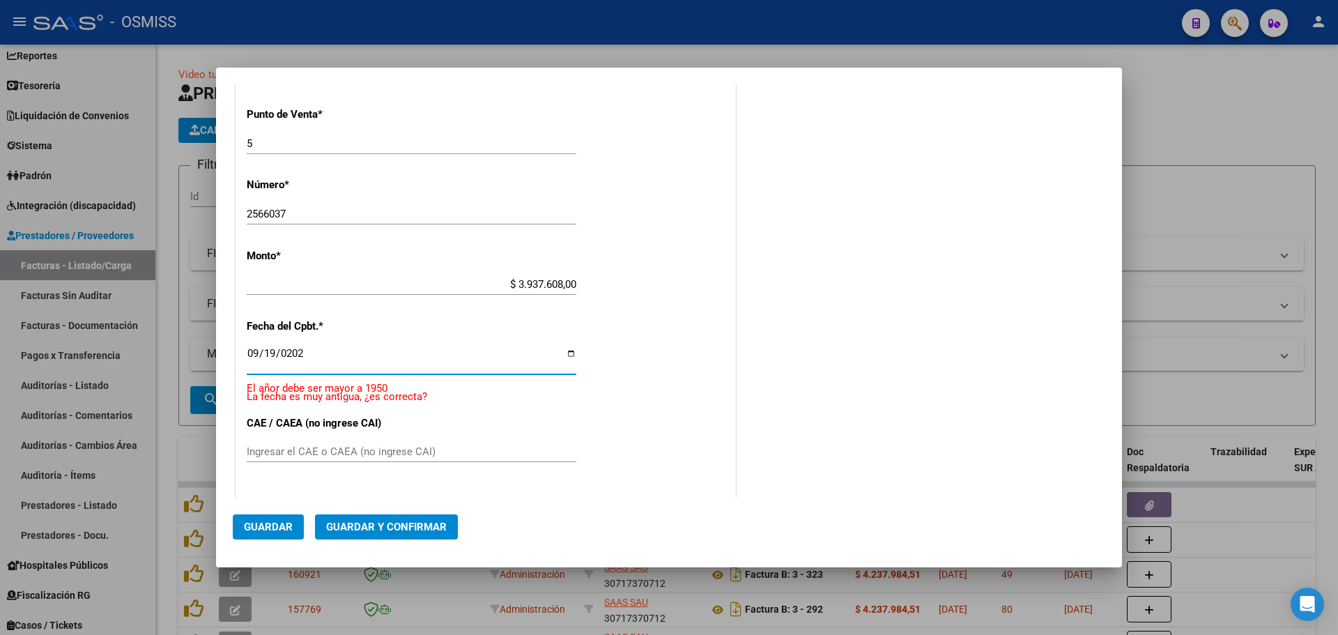
type input "2025-09-19"
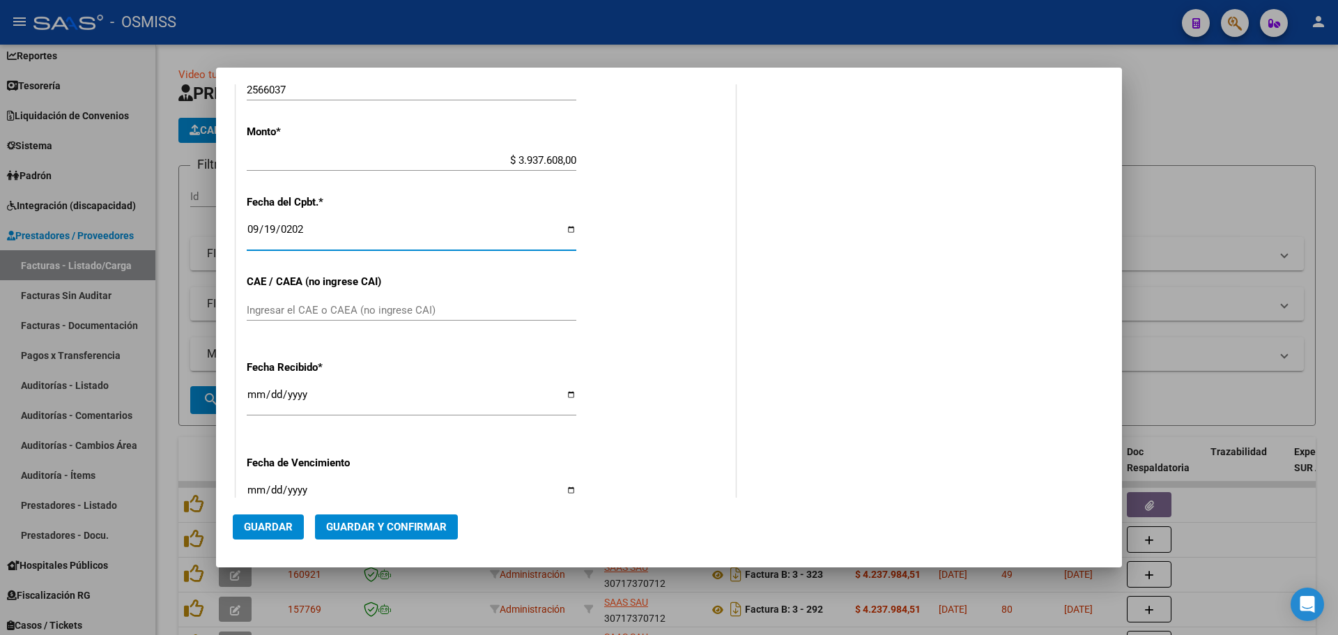
scroll to position [658, 0]
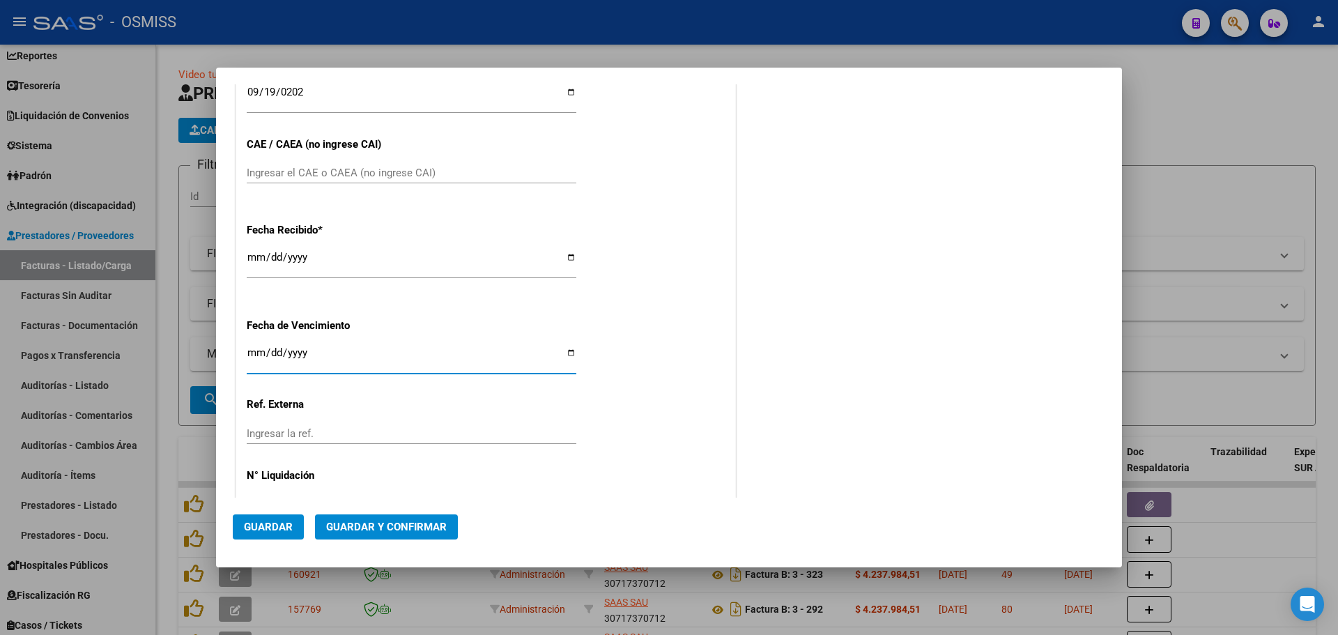
click at [254, 352] on input "Ingresar la fecha" at bounding box center [412, 358] width 330 height 22
type input "2025-11-19"
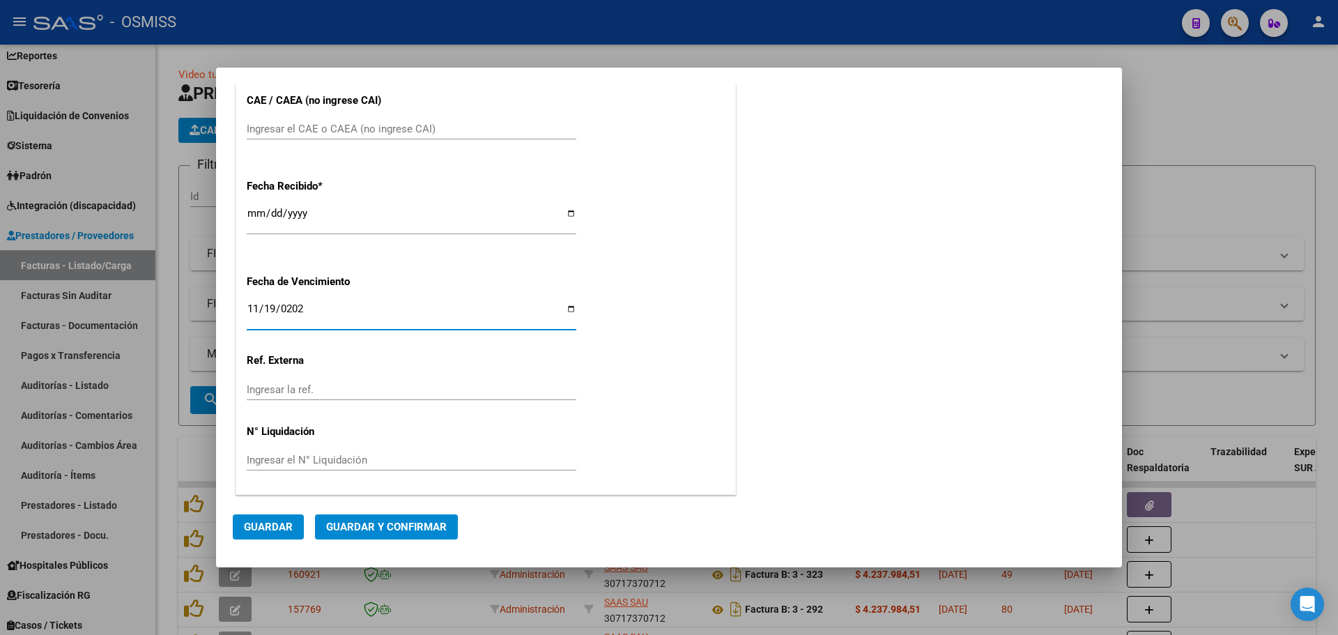
click at [390, 527] on span "Guardar y Confirmar" at bounding box center [386, 527] width 121 height 13
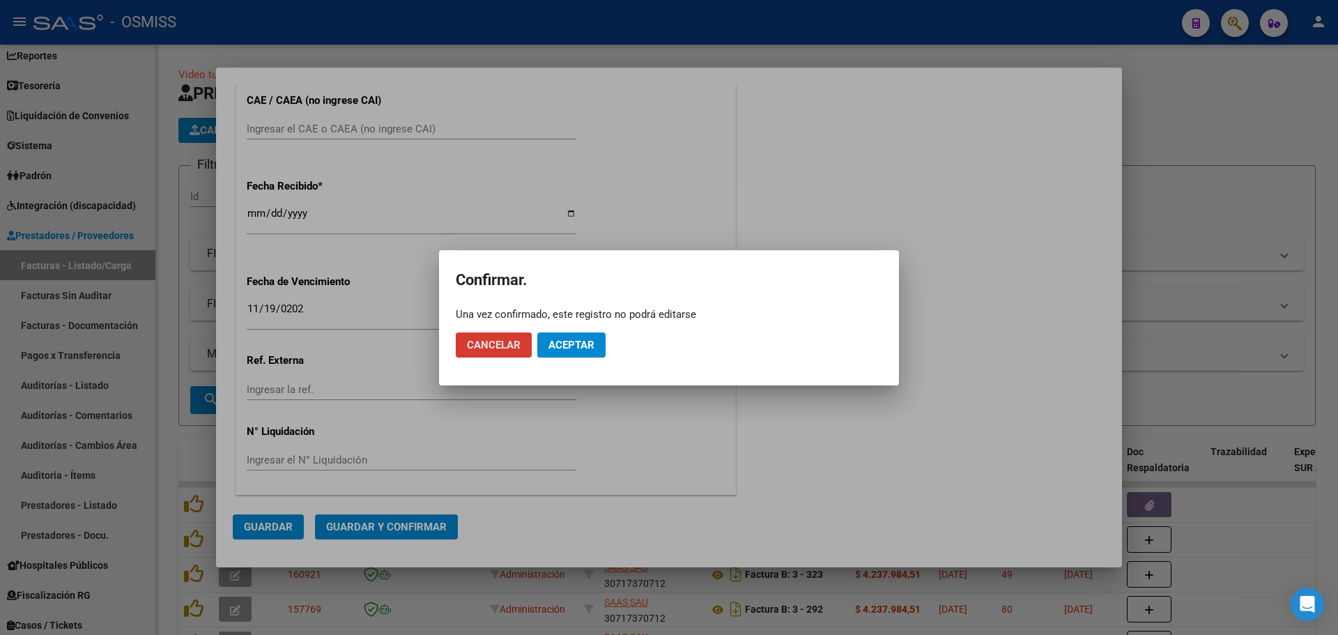
click at [567, 348] on span "Aceptar" at bounding box center [571, 345] width 46 height 13
click at [567, 348] on span "Guardar igualmente." at bounding box center [607, 345] width 118 height 13
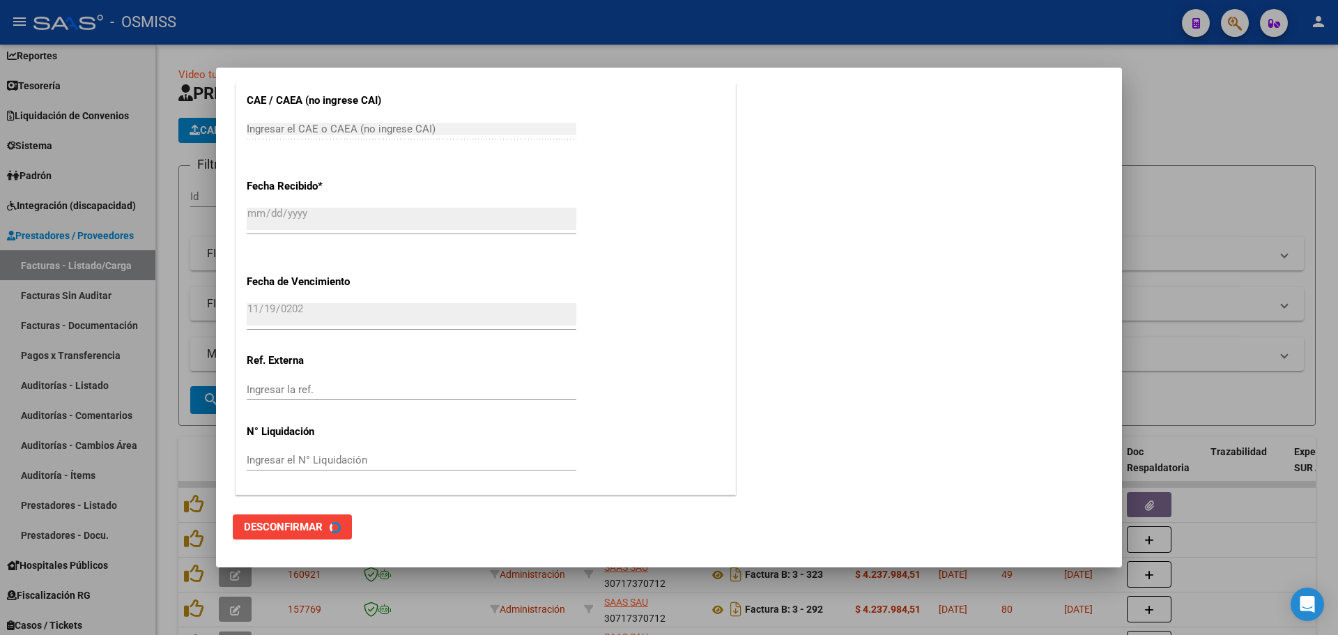
scroll to position [0, 0]
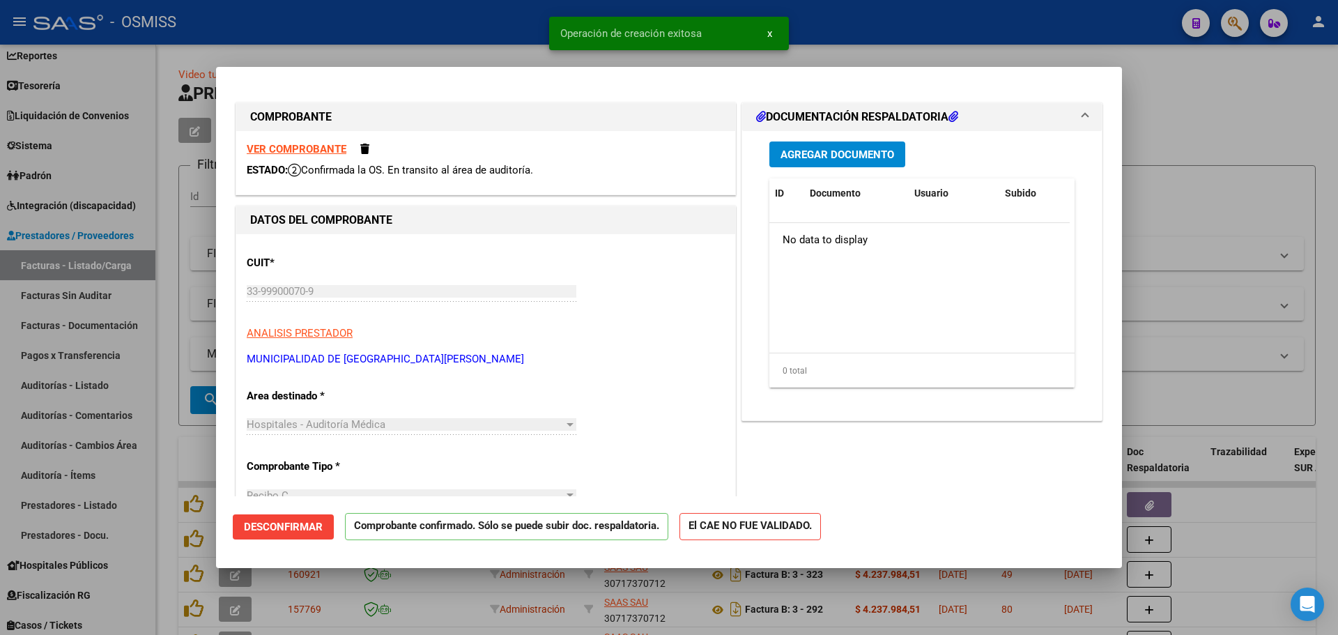
type input "2025-11-18"
click at [1173, 202] on div at bounding box center [669, 317] width 1338 height 635
type input "$ 0,00"
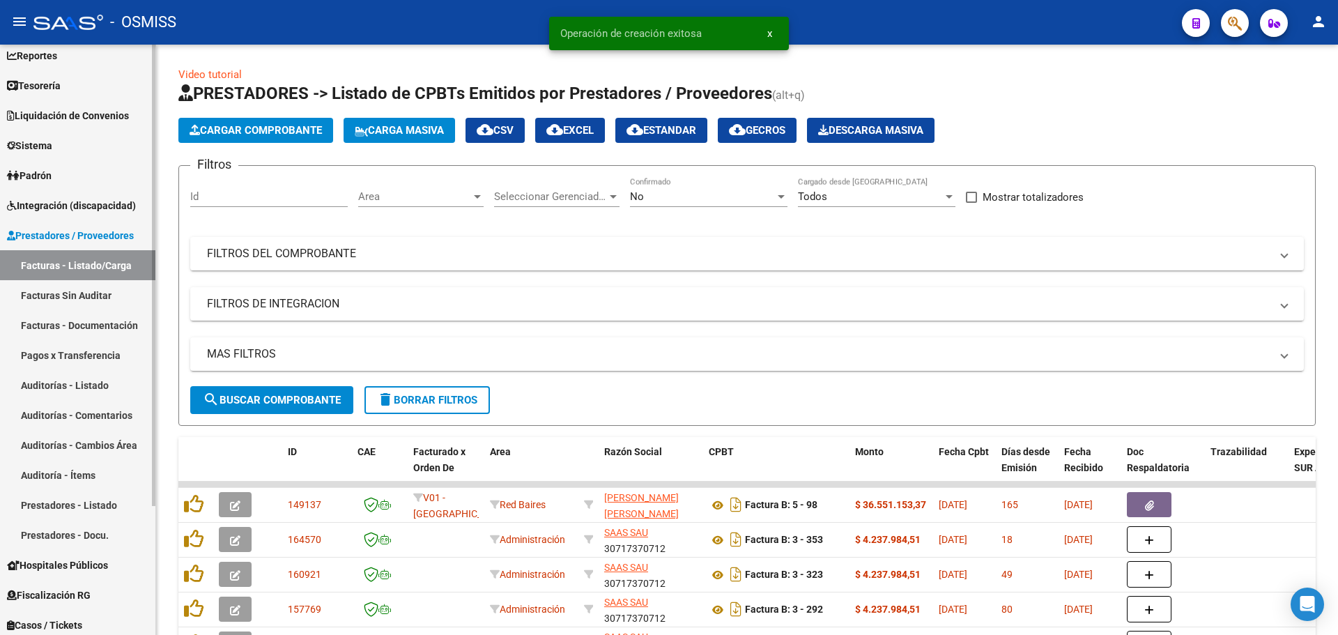
click at [96, 376] on link "Auditorías - Listado" at bounding box center [77, 385] width 155 height 30
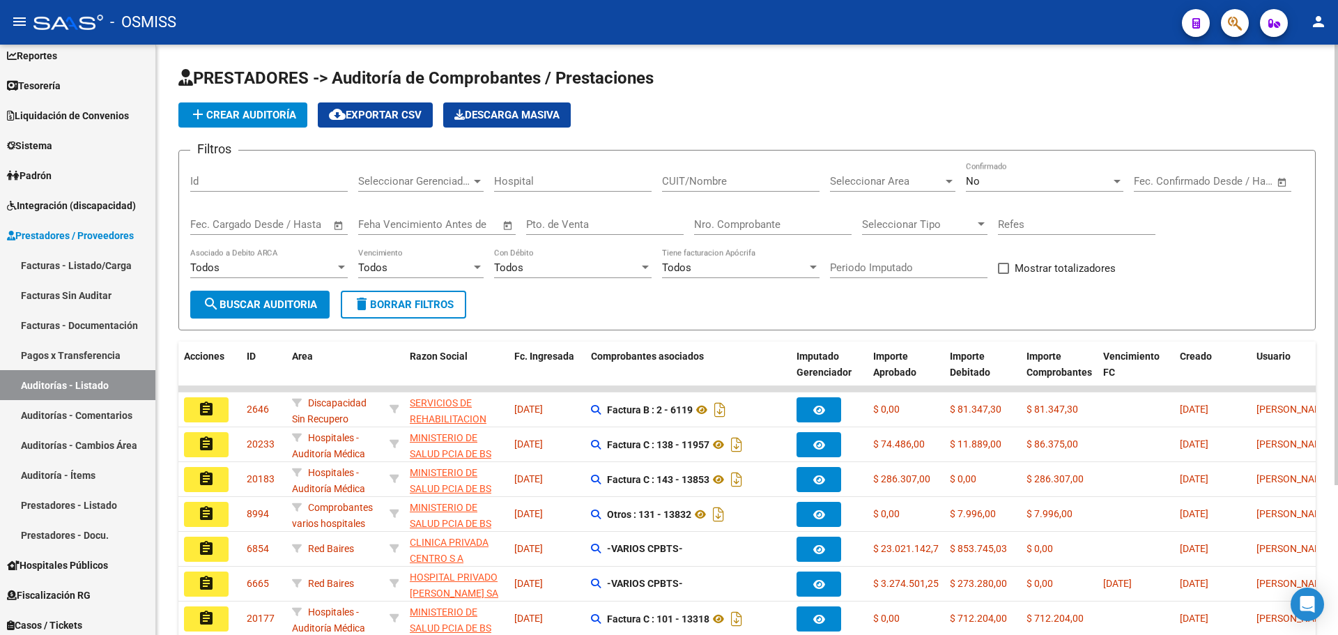
click at [232, 125] on button "add Crear Auditoría" at bounding box center [242, 114] width 129 height 25
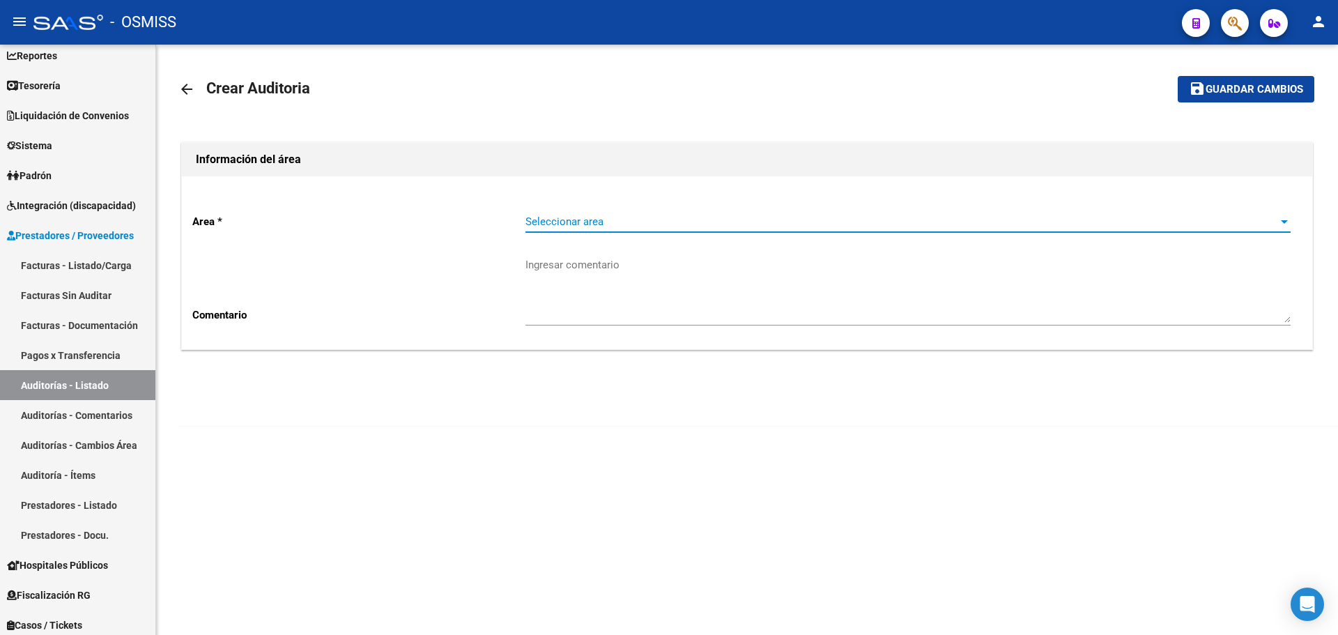
click at [671, 219] on span "Seleccionar area" at bounding box center [901, 221] width 753 height 13
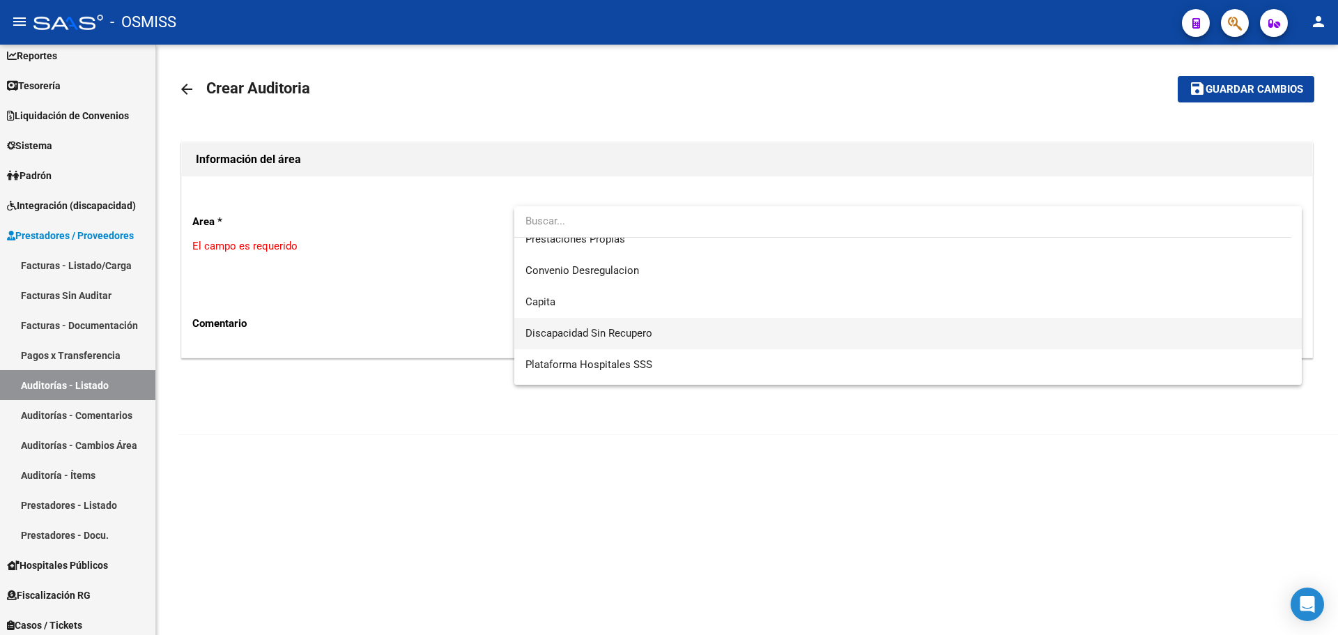
scroll to position [209, 0]
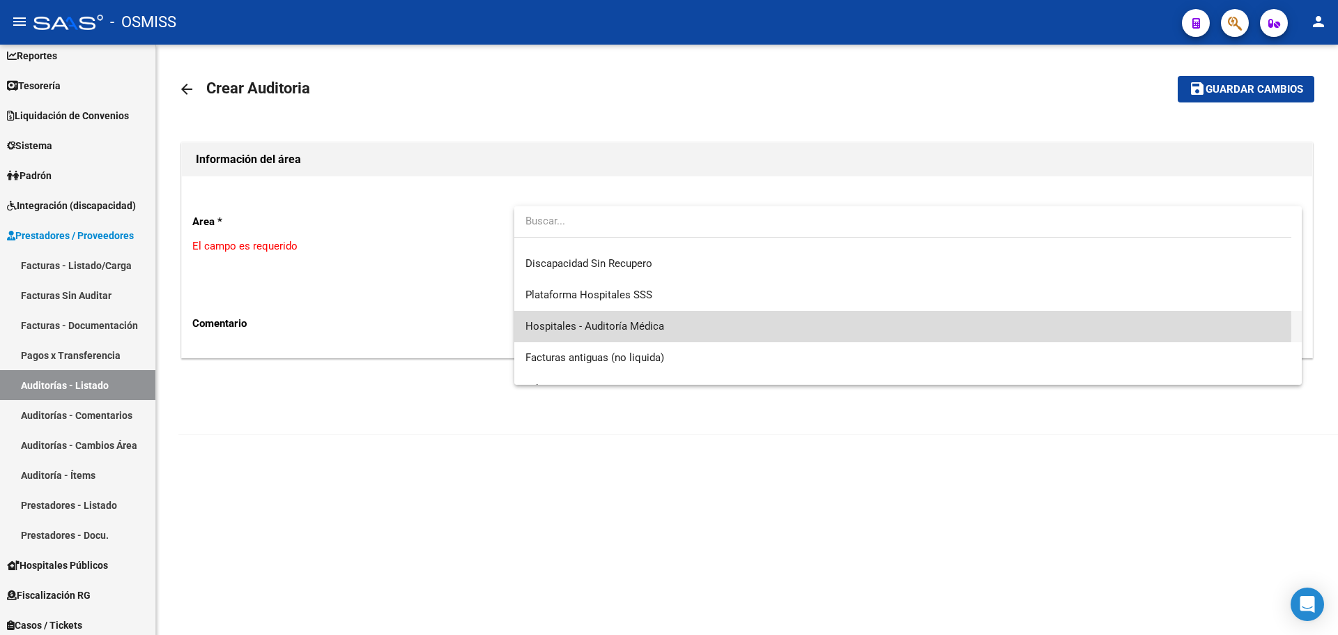
click at [679, 327] on span "Hospitales - Auditoría Médica" at bounding box center [907, 326] width 765 height 31
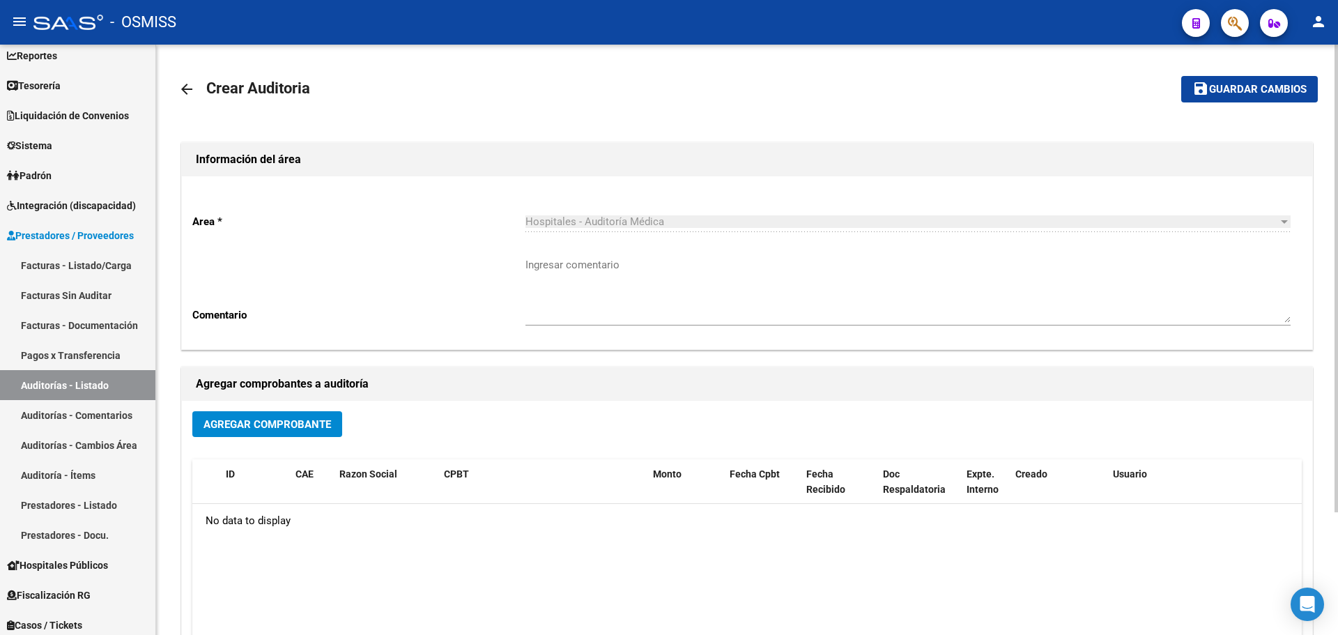
click at [229, 438] on div "Agregar Comprobante" at bounding box center [746, 429] width 1109 height 37
click at [229, 439] on div "Agregar Comprobante" at bounding box center [746, 429] width 1109 height 37
click at [224, 430] on span "Agregar Comprobante" at bounding box center [267, 424] width 128 height 13
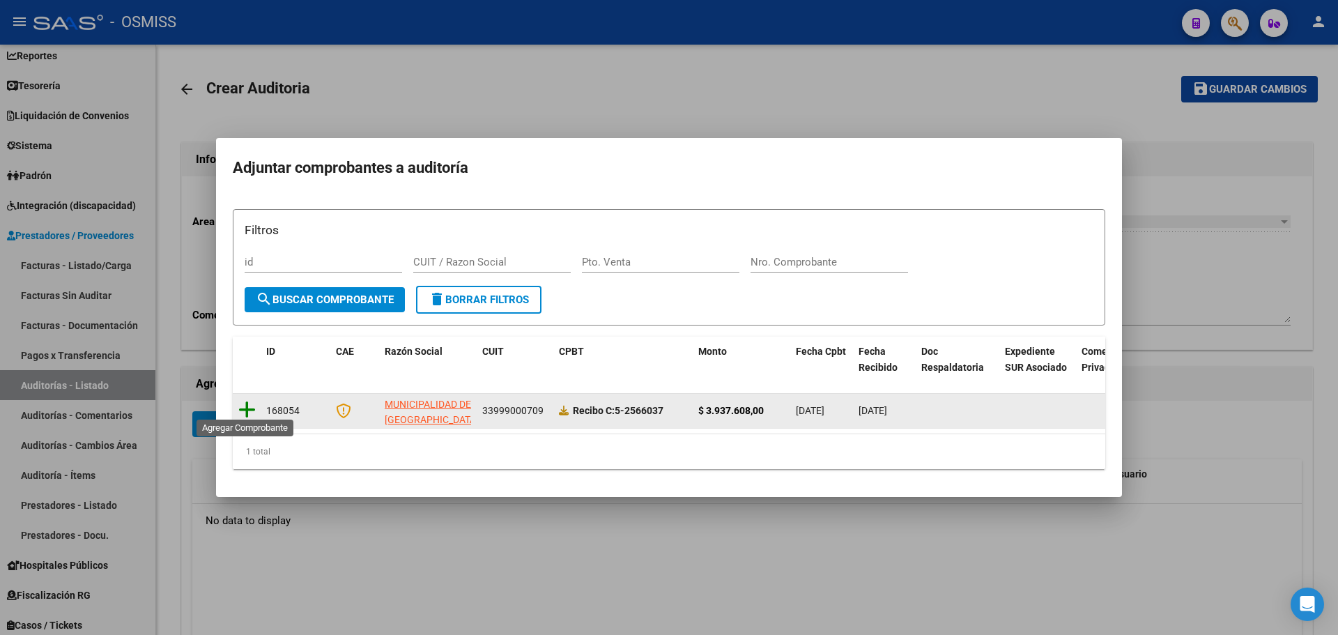
click at [249, 405] on icon at bounding box center [246, 410] width 17 height 20
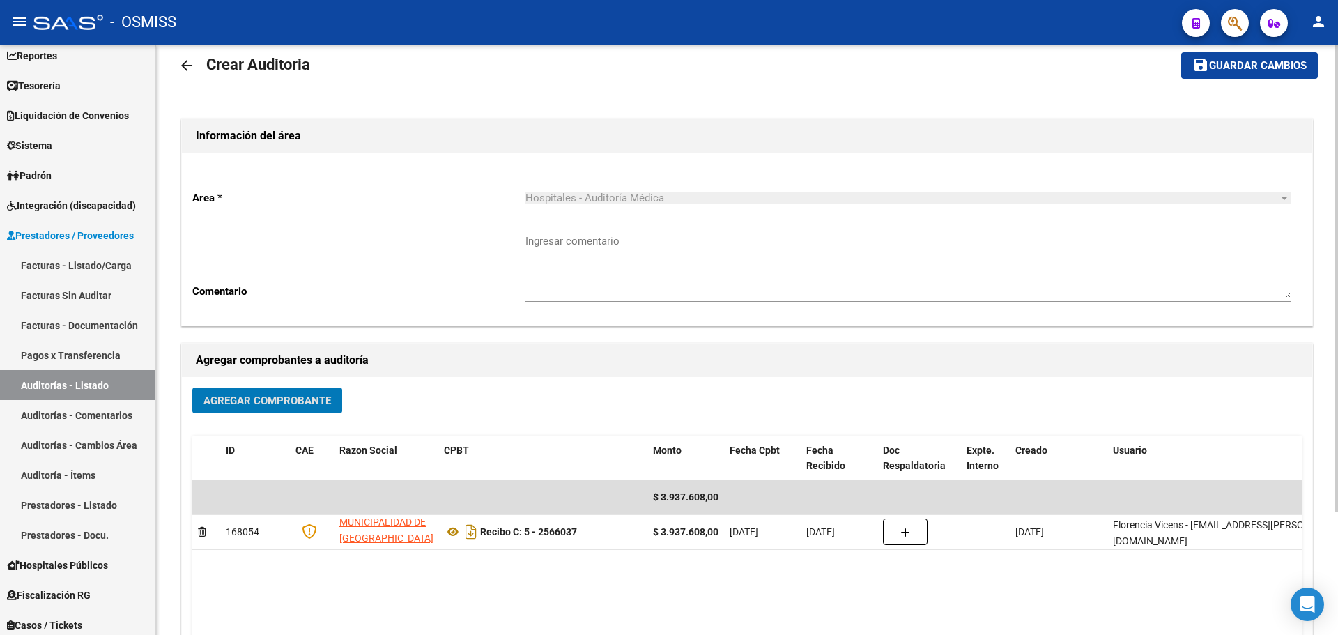
scroll to position [0, 0]
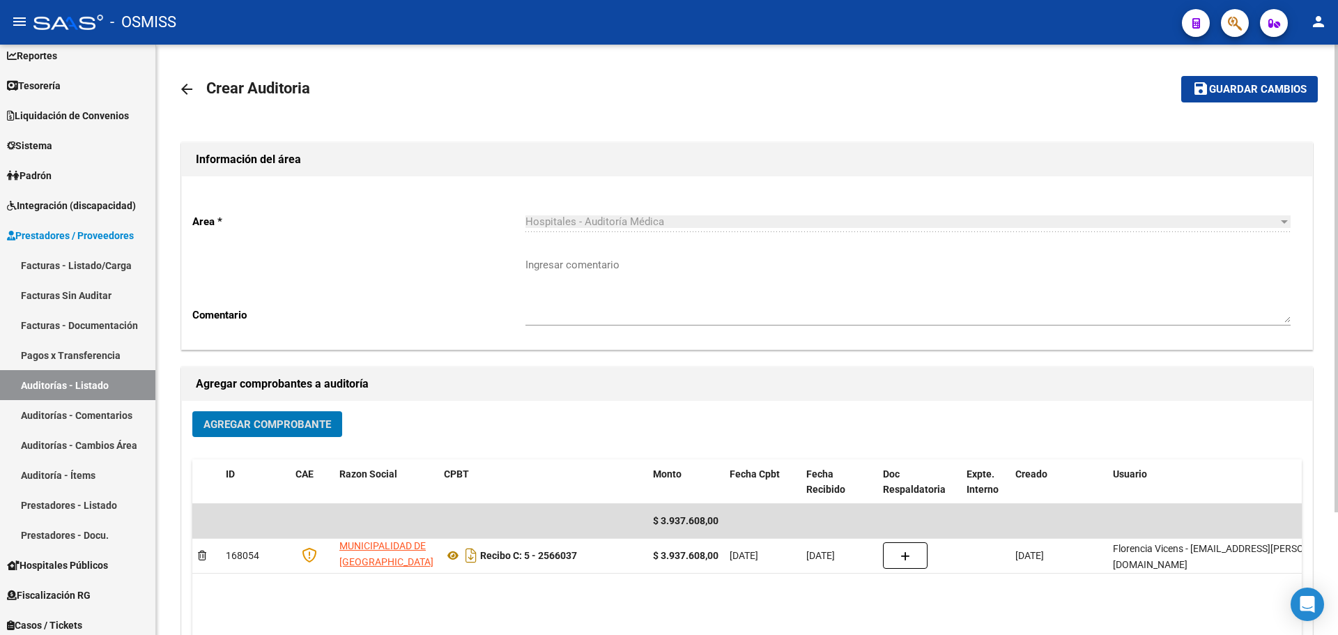
click at [1217, 95] on span "Guardar cambios" at bounding box center [1258, 90] width 98 height 13
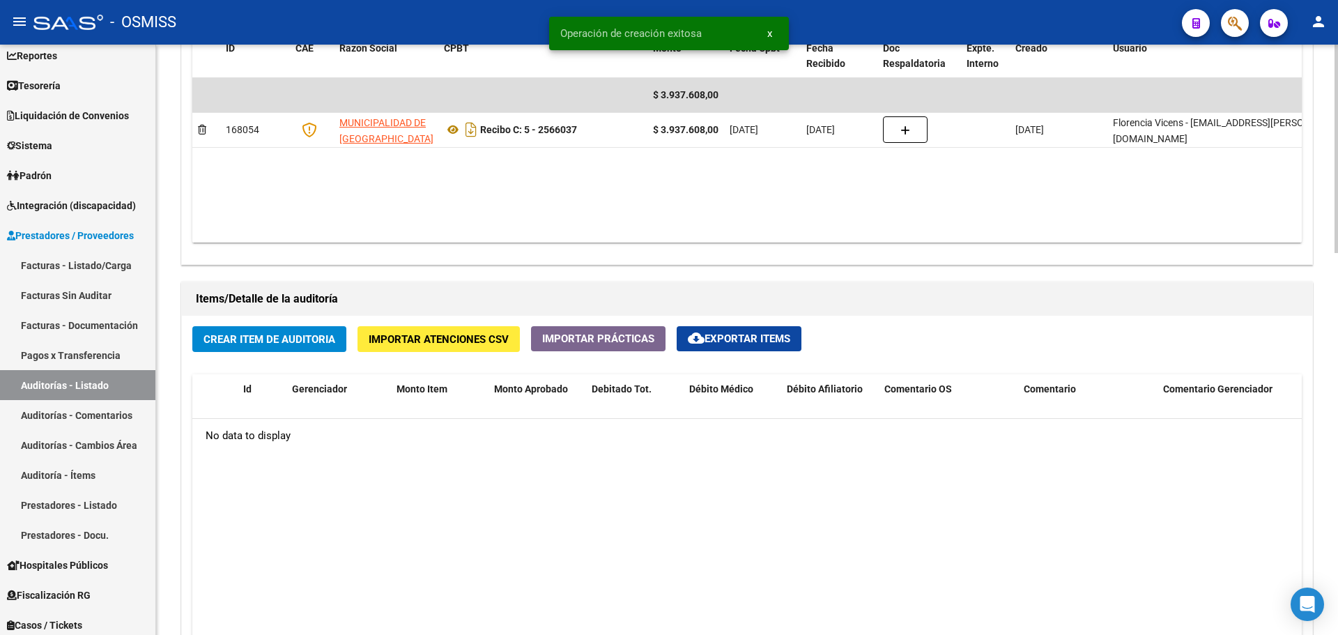
scroll to position [906, 0]
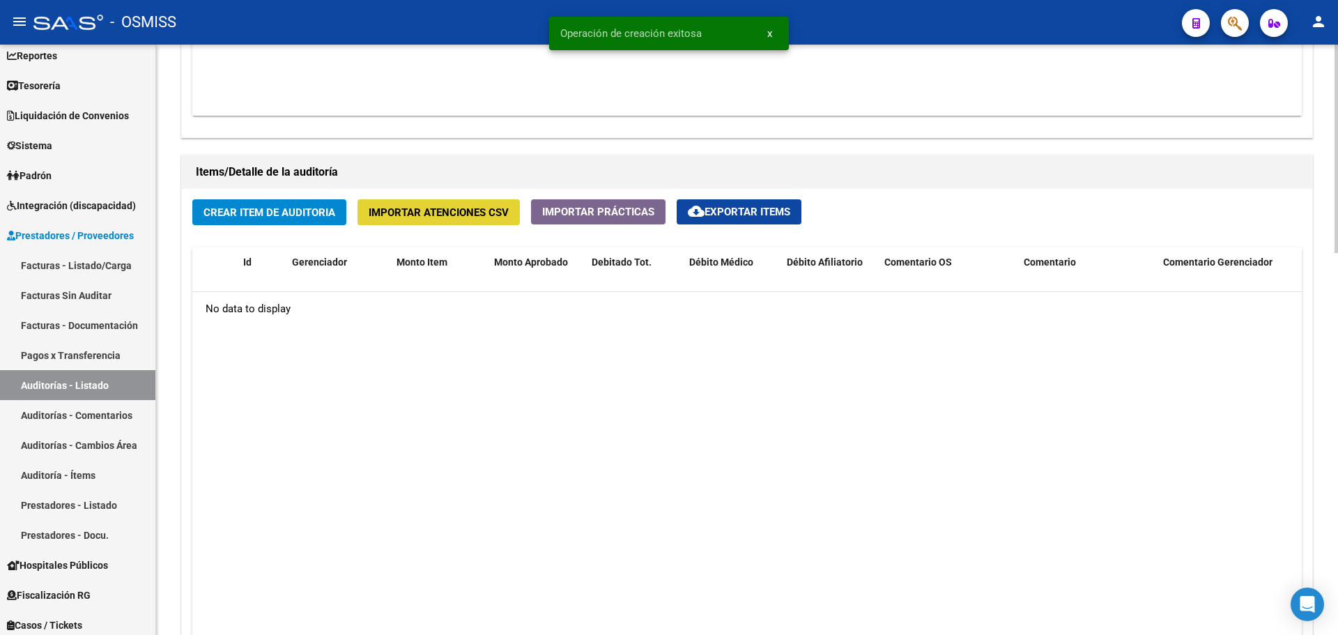
click at [431, 217] on span "Importar Atenciones CSV" at bounding box center [439, 212] width 140 height 13
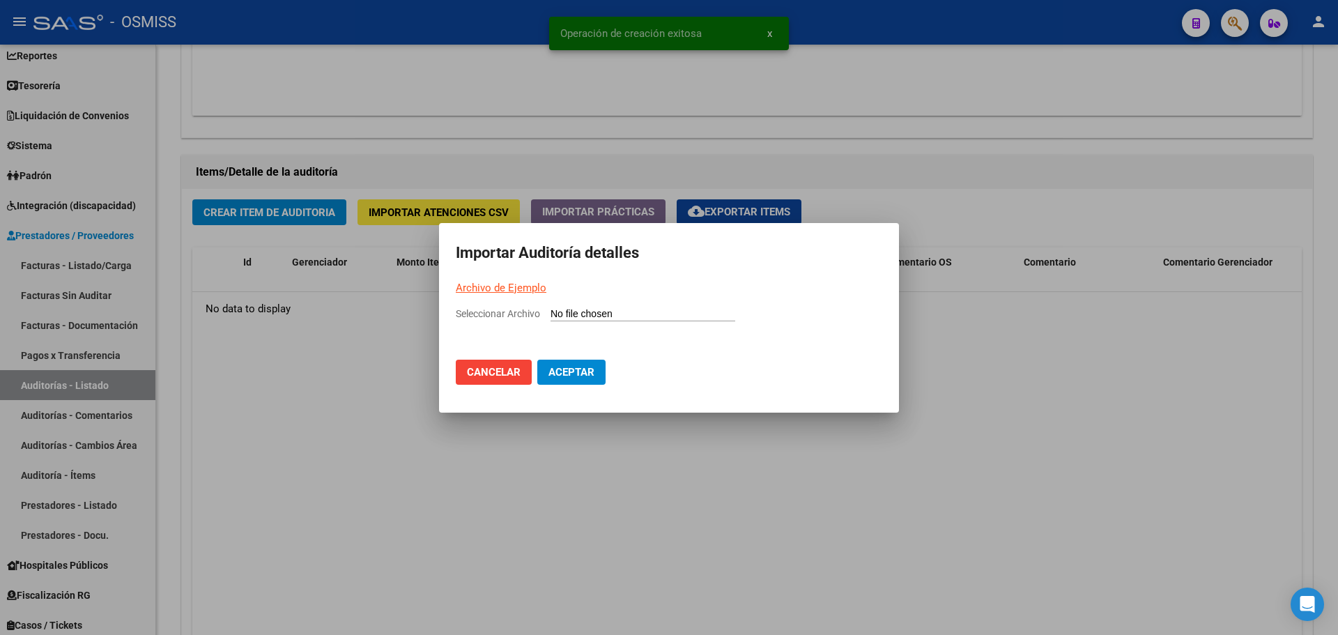
click at [567, 310] on input "Seleccionar Archivo" at bounding box center [642, 314] width 185 height 13
type input "C:\fakepath\Auditoria-demo-saas.csv"
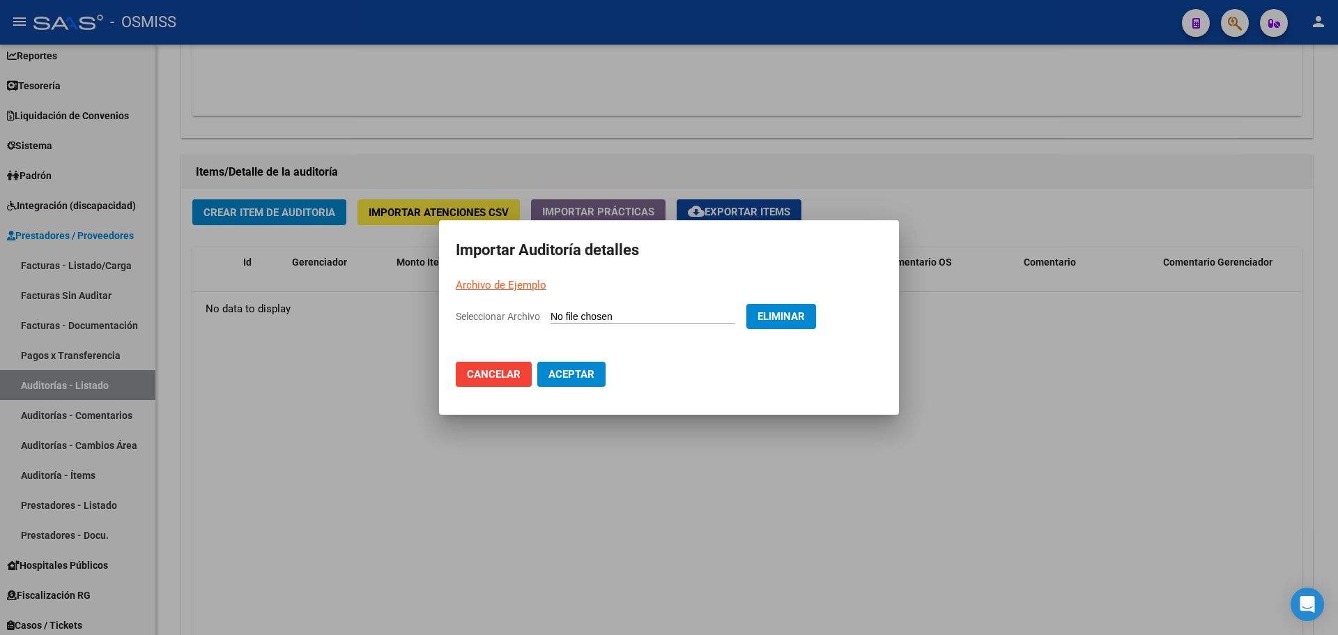
click at [569, 380] on span "Aceptar" at bounding box center [571, 374] width 46 height 13
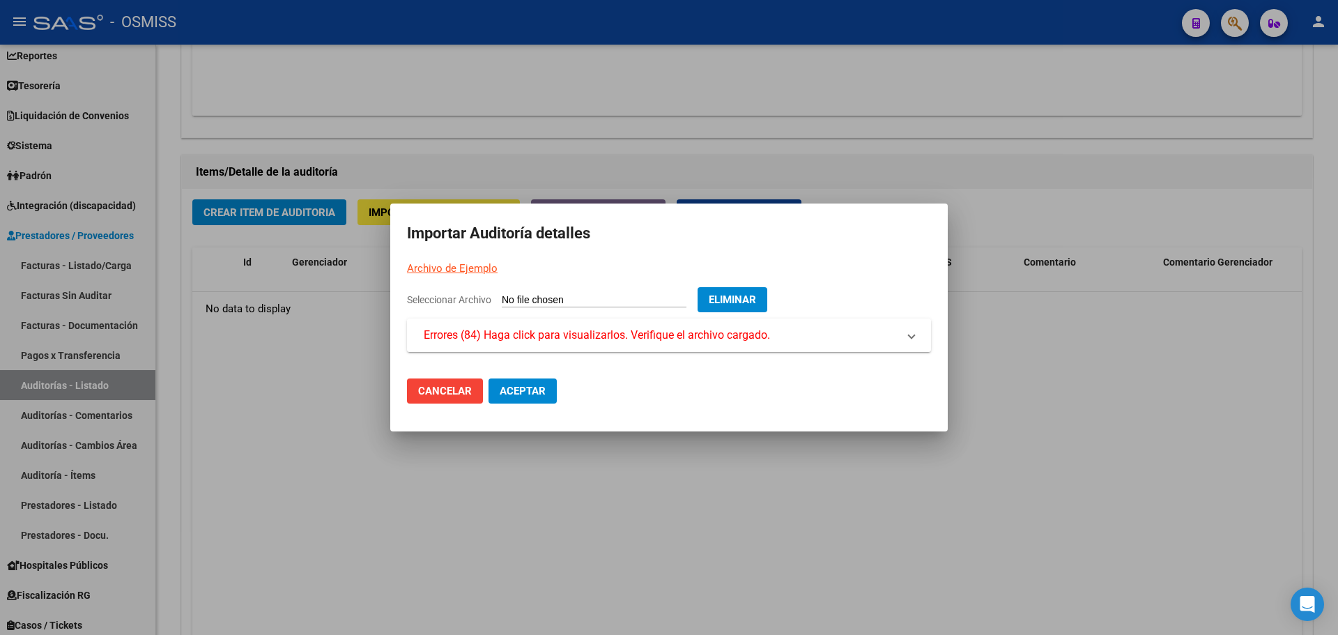
click at [548, 343] on span "Errores (84) Haga click para visualizarlos. Verifique el archivo cargado." at bounding box center [597, 335] width 346 height 17
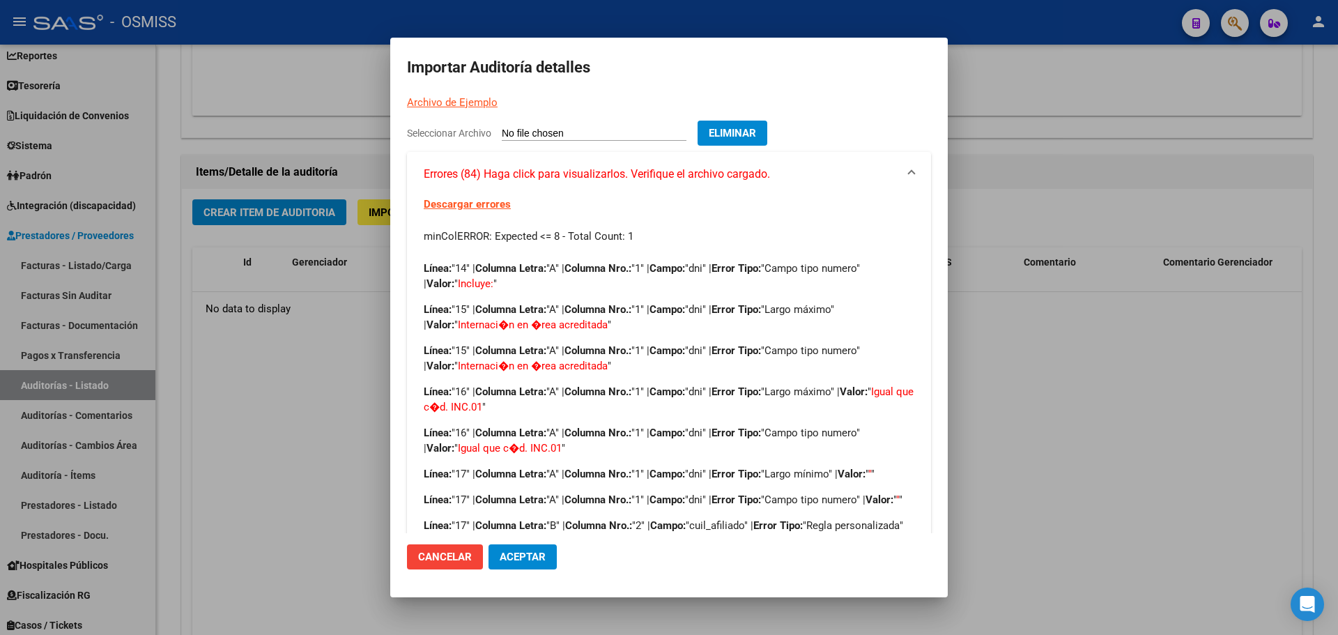
click at [1104, 313] on div at bounding box center [669, 317] width 1338 height 635
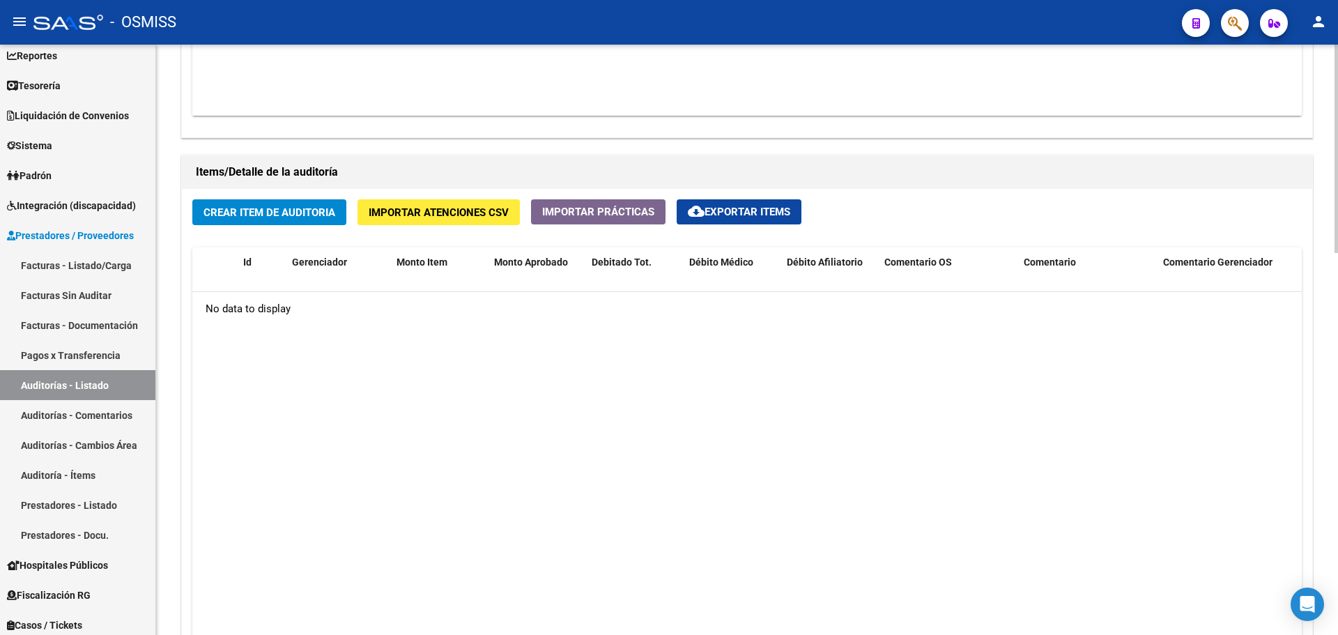
click at [528, 403] on datatable-body "No data to display" at bounding box center [746, 474] width 1109 height 365
drag, startPoint x: 431, startPoint y: 218, endPoint x: 435, endPoint y: 225, distance: 8.1
click at [435, 225] on div "Crear Item de Auditoria Importar Atenciones CSV Importar Prácticas cloud_downlo…" at bounding box center [747, 451] width 1130 height 525
click at [436, 216] on span "Importar Atenciones CSV" at bounding box center [439, 212] width 140 height 13
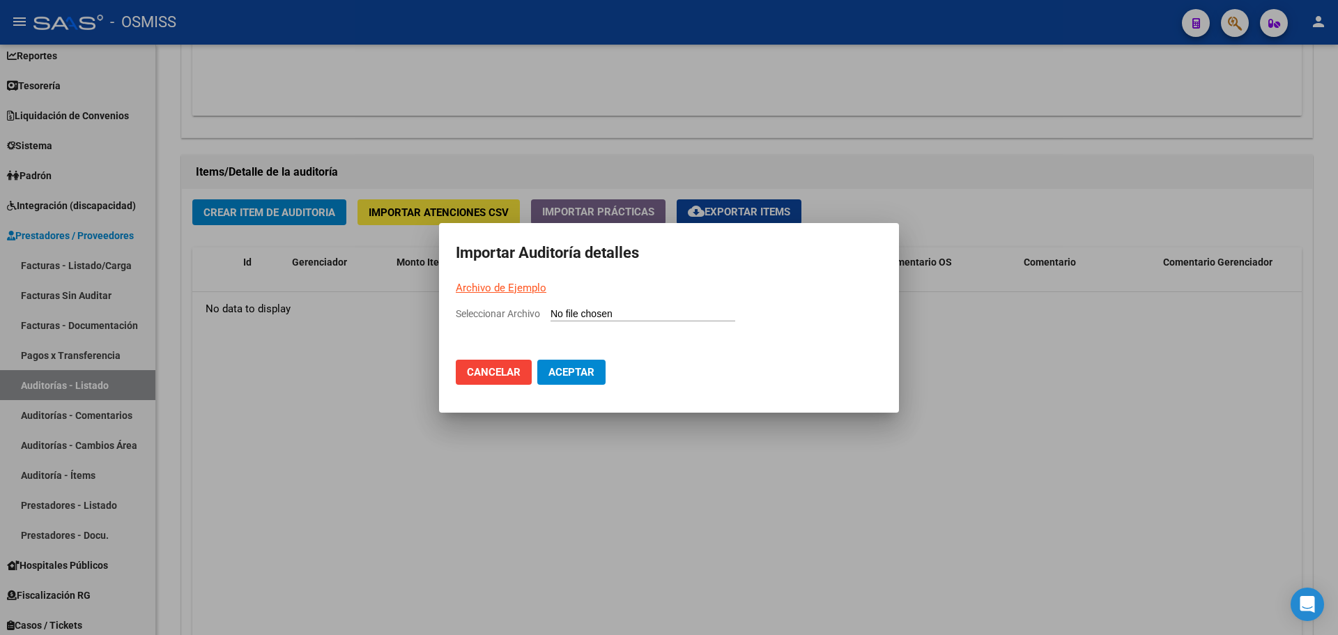
click at [571, 318] on input "Seleccionar Archivo" at bounding box center [642, 314] width 185 height 13
type input "C:\fakepath\Auditoria-demo-saas.csv"
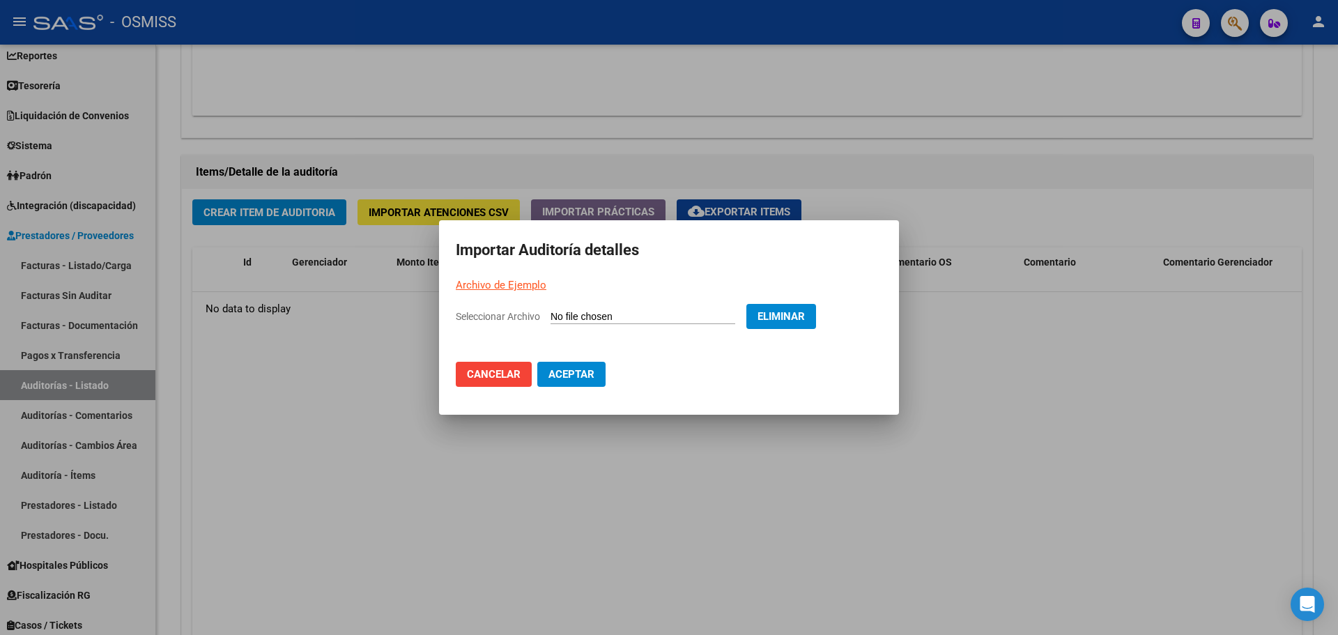
click at [538, 381] on button "Aceptar" at bounding box center [571, 374] width 68 height 25
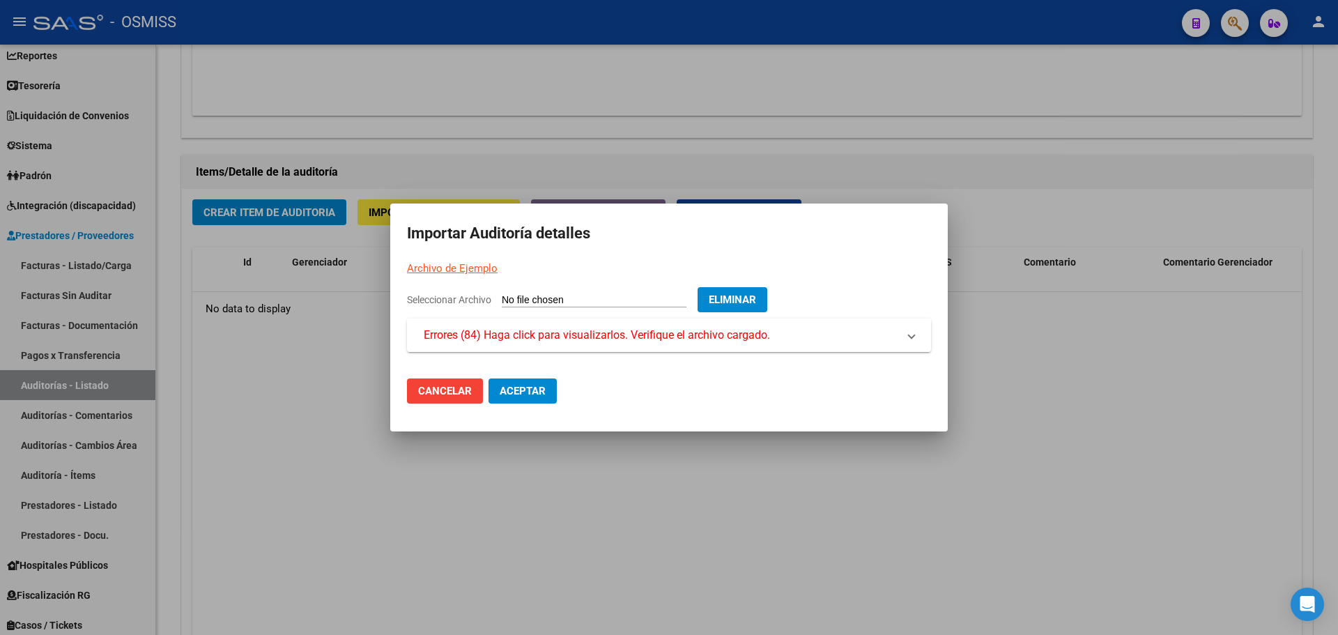
click at [569, 348] on mat-expansion-panel-header "Errores (84) Haga click para visualizarlos. Verifique el archivo cargado." at bounding box center [669, 334] width 524 height 33
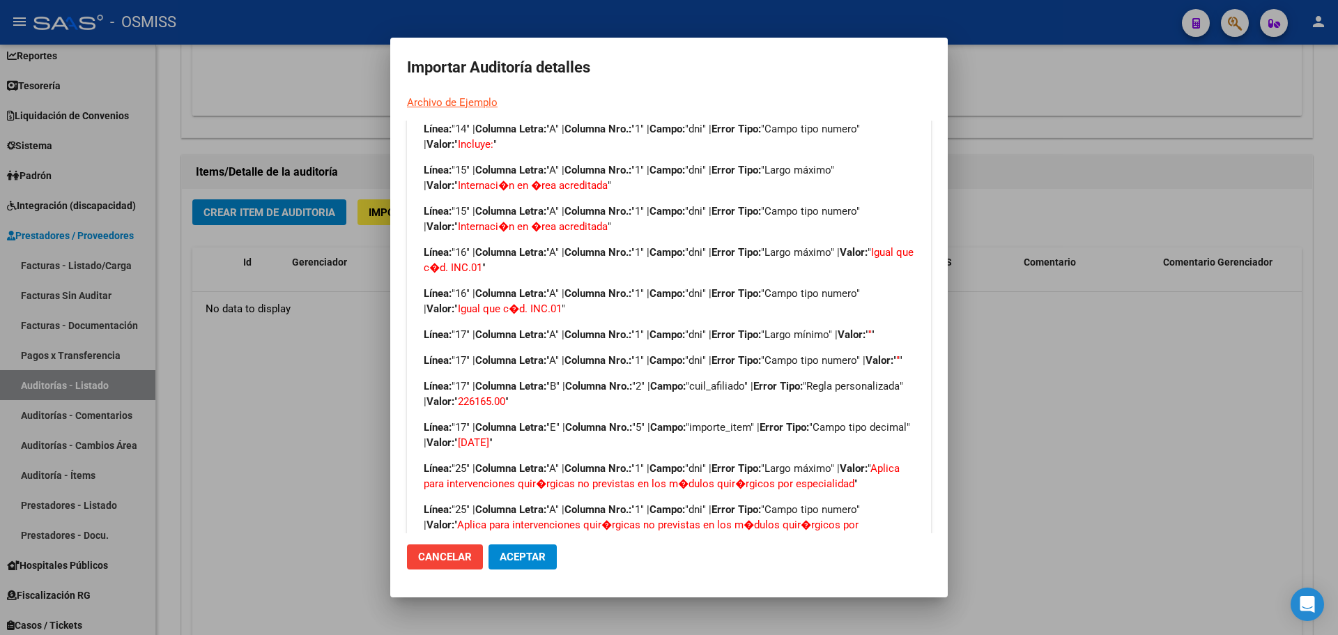
scroll to position [348, 0]
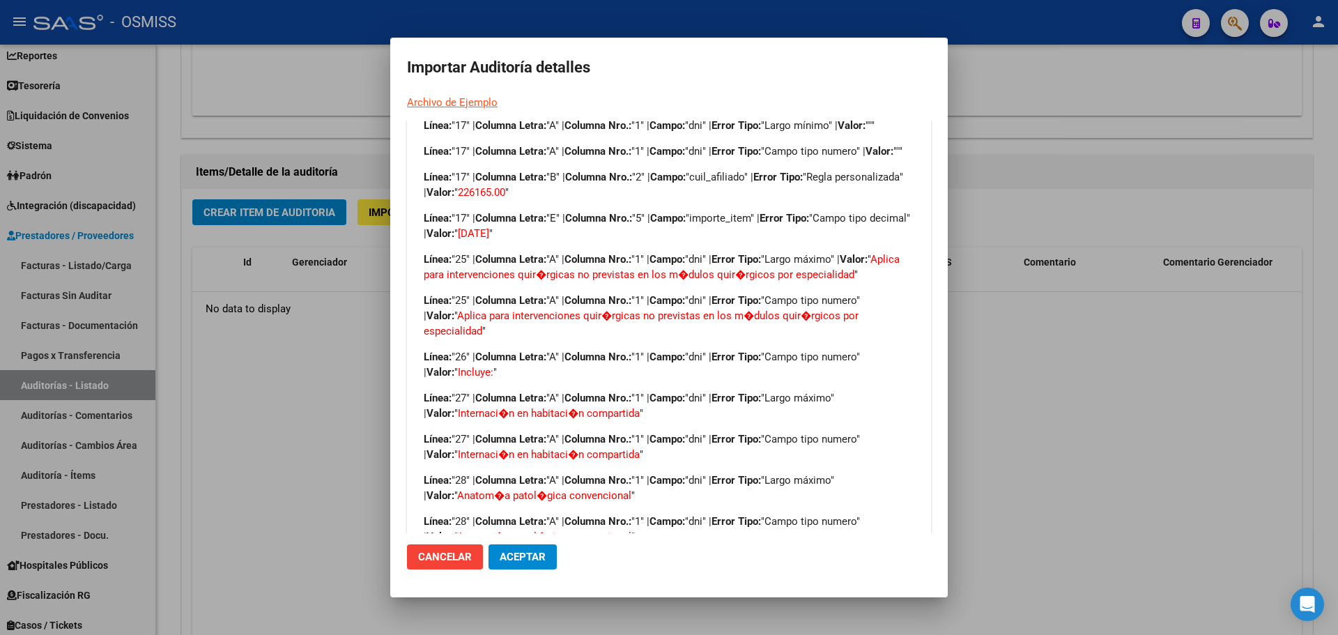
click at [1187, 382] on div at bounding box center [669, 317] width 1338 height 635
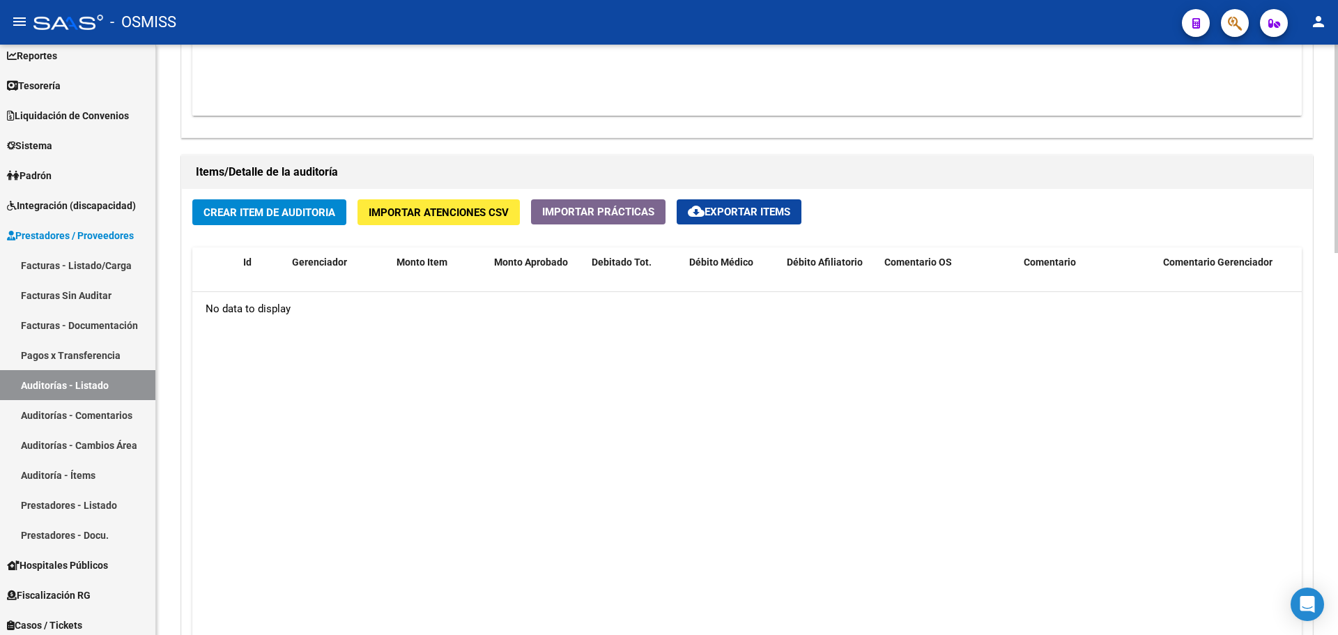
click at [430, 208] on span "Importar Atenciones CSV" at bounding box center [439, 212] width 140 height 13
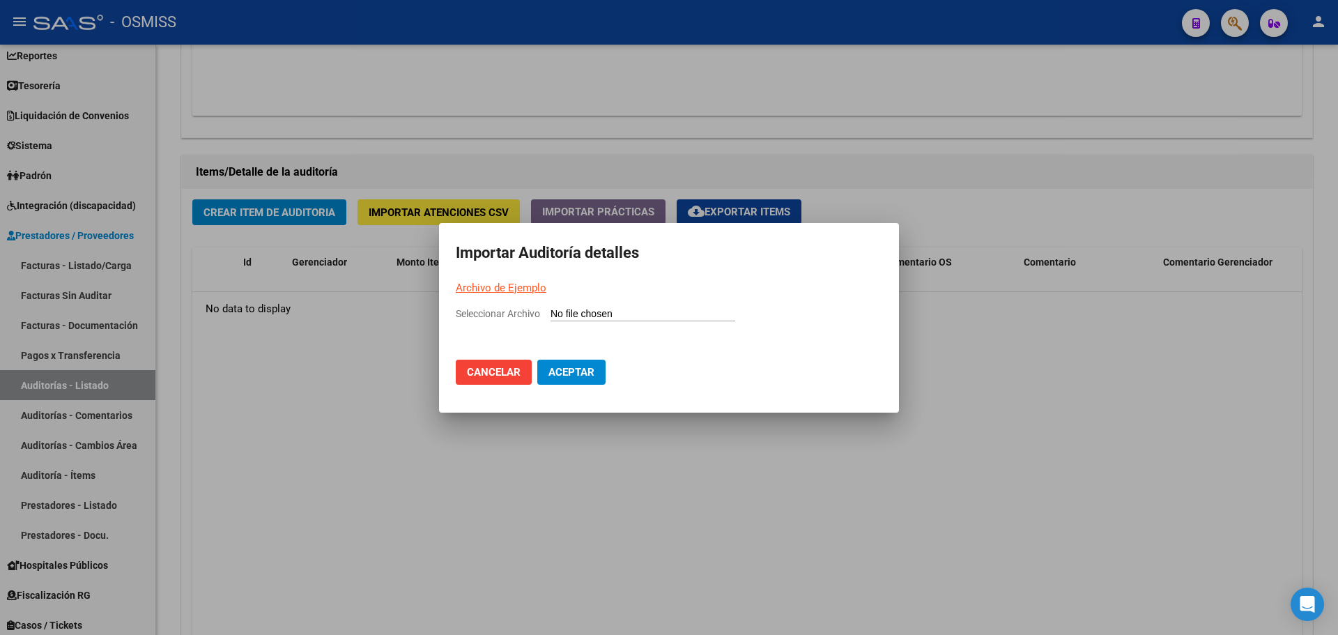
click at [499, 304] on mat-dialog-container "Importar Auditoría detalles Archivo de Ejemplo Seleccionar Archivo Cancelar Ace…" at bounding box center [669, 318] width 460 height 190
click at [499, 282] on link "Archivo de Ejemplo" at bounding box center [501, 288] width 91 height 13
click at [571, 315] on input "Seleccionar Archivo" at bounding box center [642, 314] width 185 height 13
type input "C:\fakepath\Auditoria-demo-saas.csv"
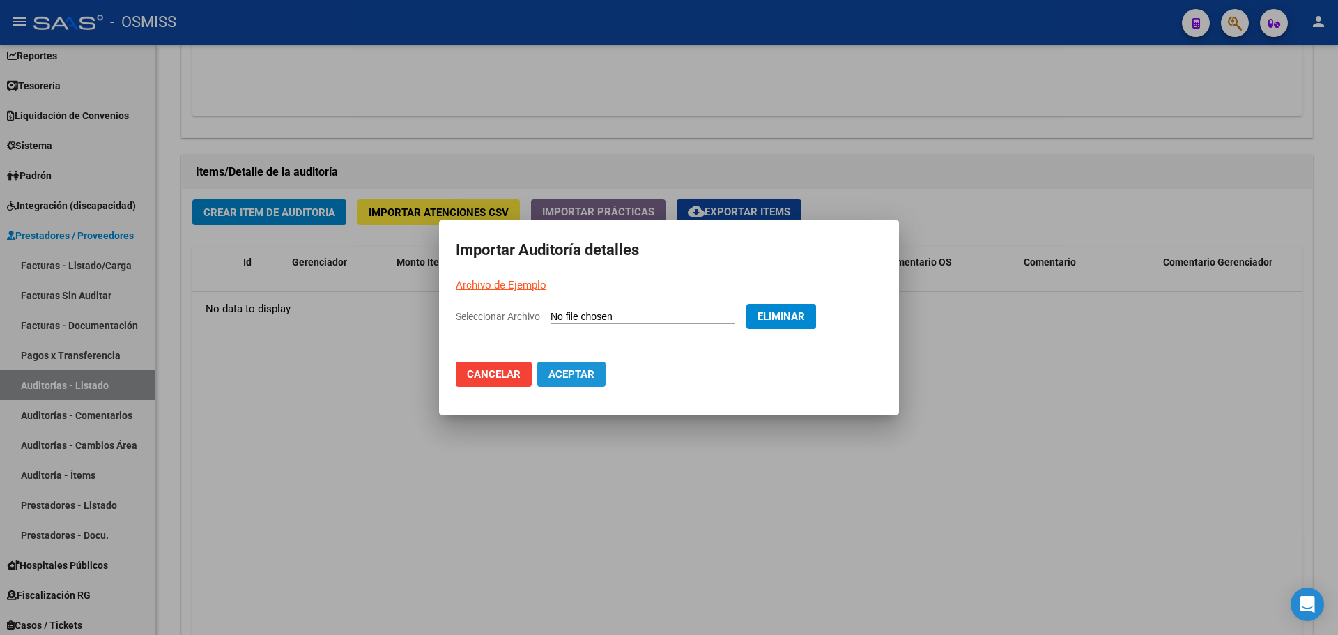
click at [564, 378] on span "Aceptar" at bounding box center [571, 374] width 46 height 13
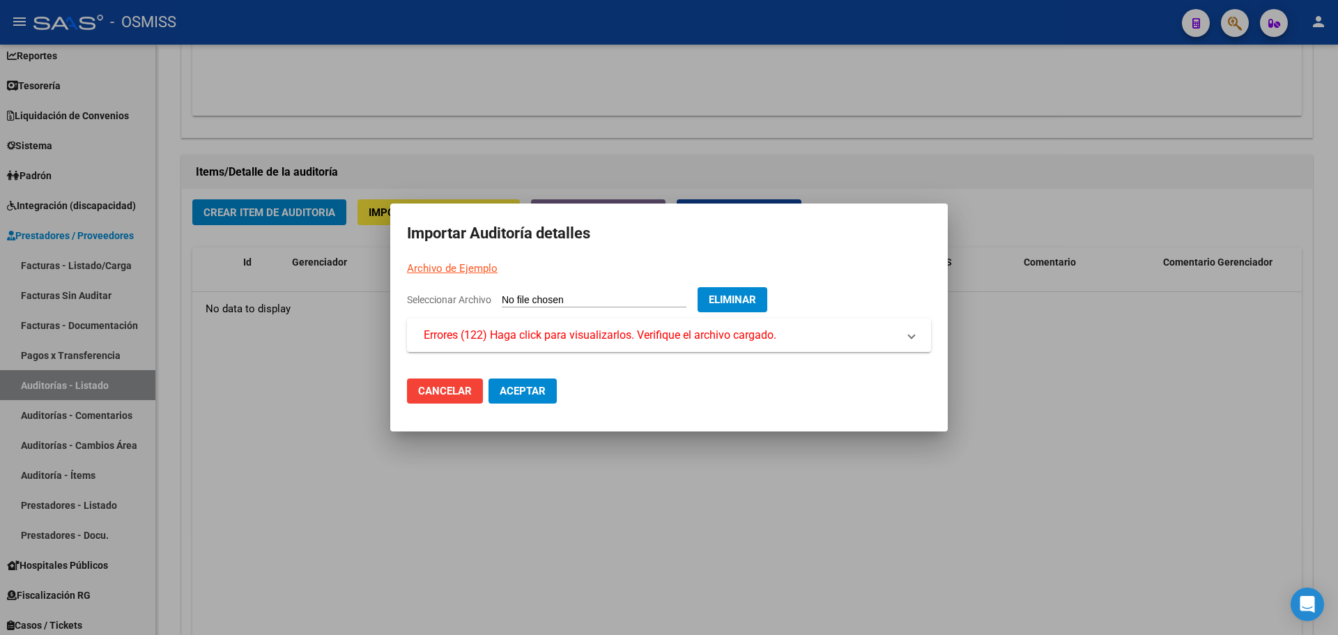
click at [557, 316] on div "Seleccionar Archivo Eliminar" at bounding box center [669, 302] width 524 height 31
click at [561, 341] on span "Errores (122) Haga click para visualizarlos. Verifique el archivo cargado." at bounding box center [600, 335] width 353 height 17
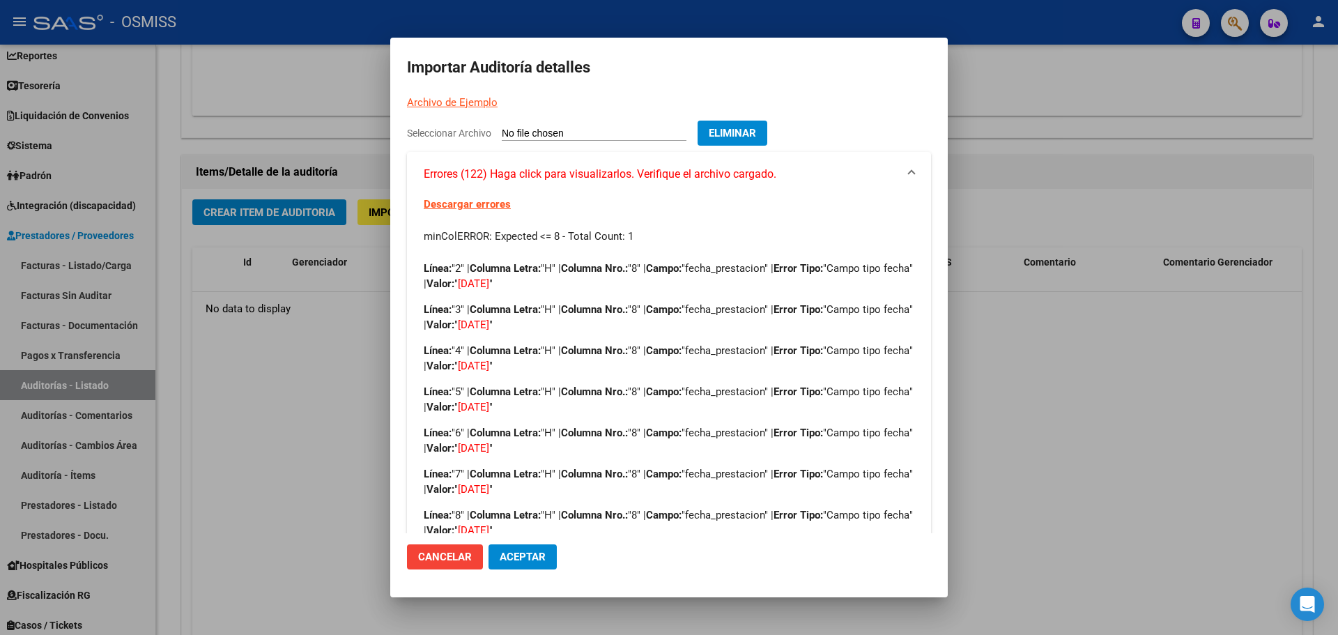
click at [1116, 351] on div at bounding box center [669, 317] width 1338 height 635
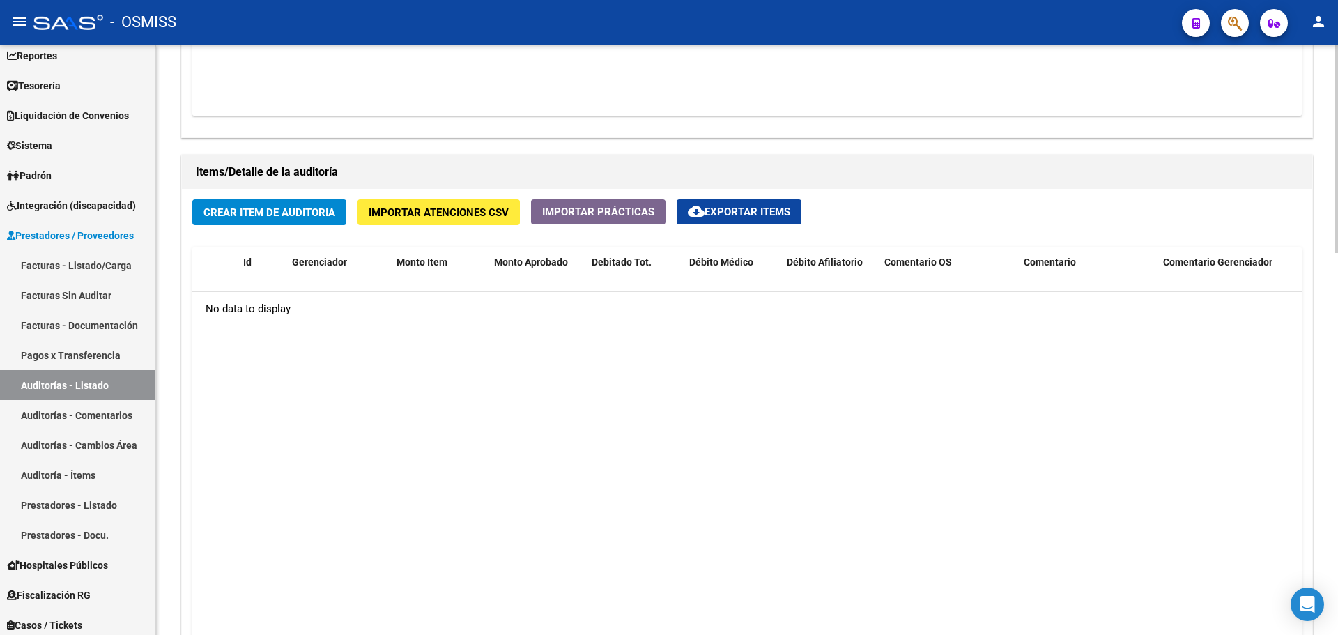
click at [399, 213] on span "Importar Atenciones CSV" at bounding box center [439, 212] width 140 height 13
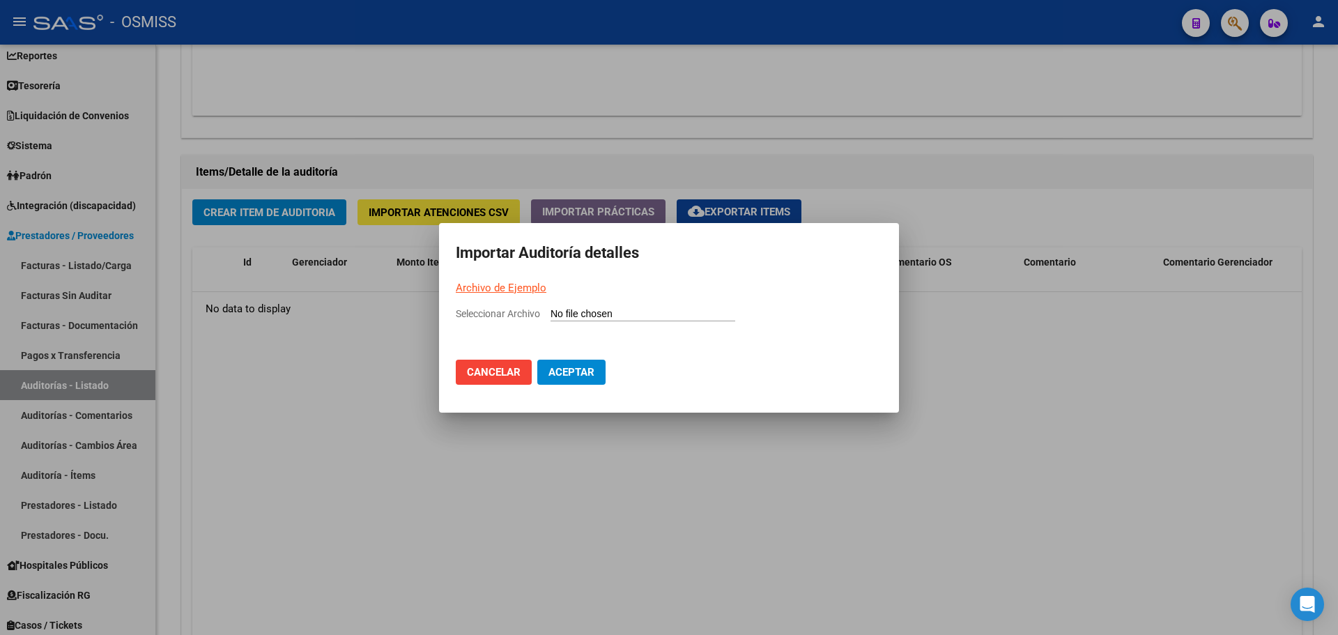
click at [590, 316] on input "Seleccionar Archivo" at bounding box center [642, 314] width 185 height 13
type input "C:\fakepath\Auditoria-demo-saas.csv"
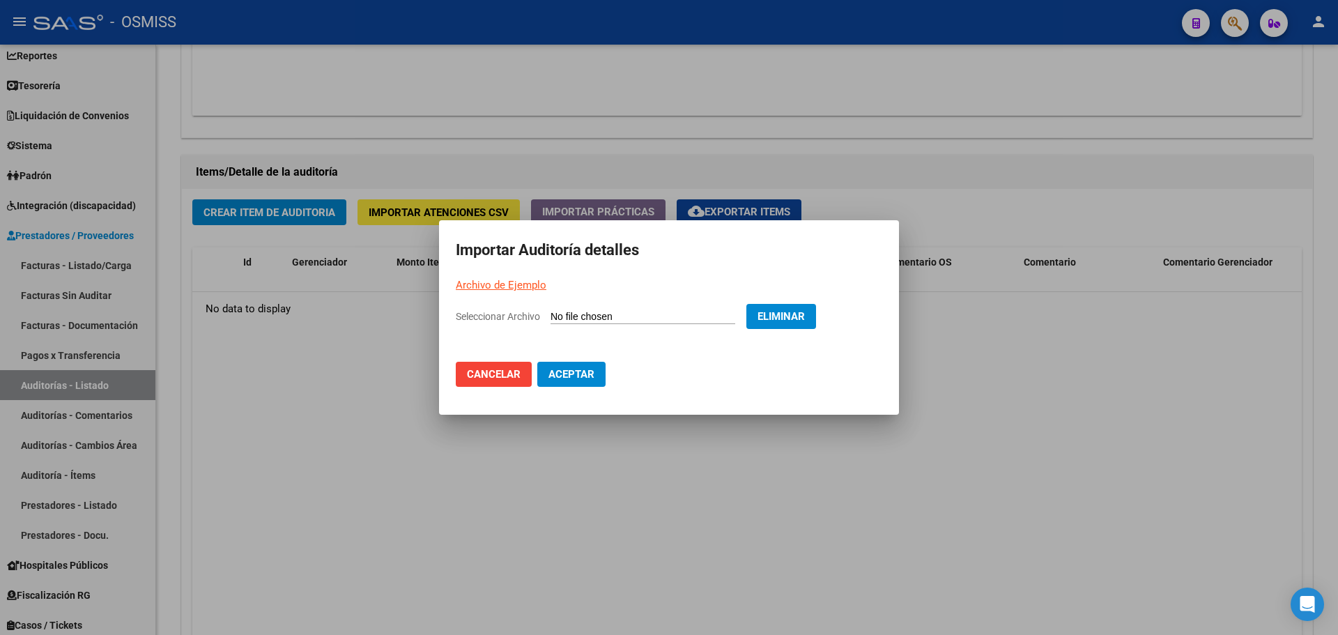
click at [573, 391] on mat-dialog-actions "Cancelar Aceptar" at bounding box center [669, 373] width 426 height 47
click at [574, 383] on button "Aceptar" at bounding box center [571, 374] width 68 height 25
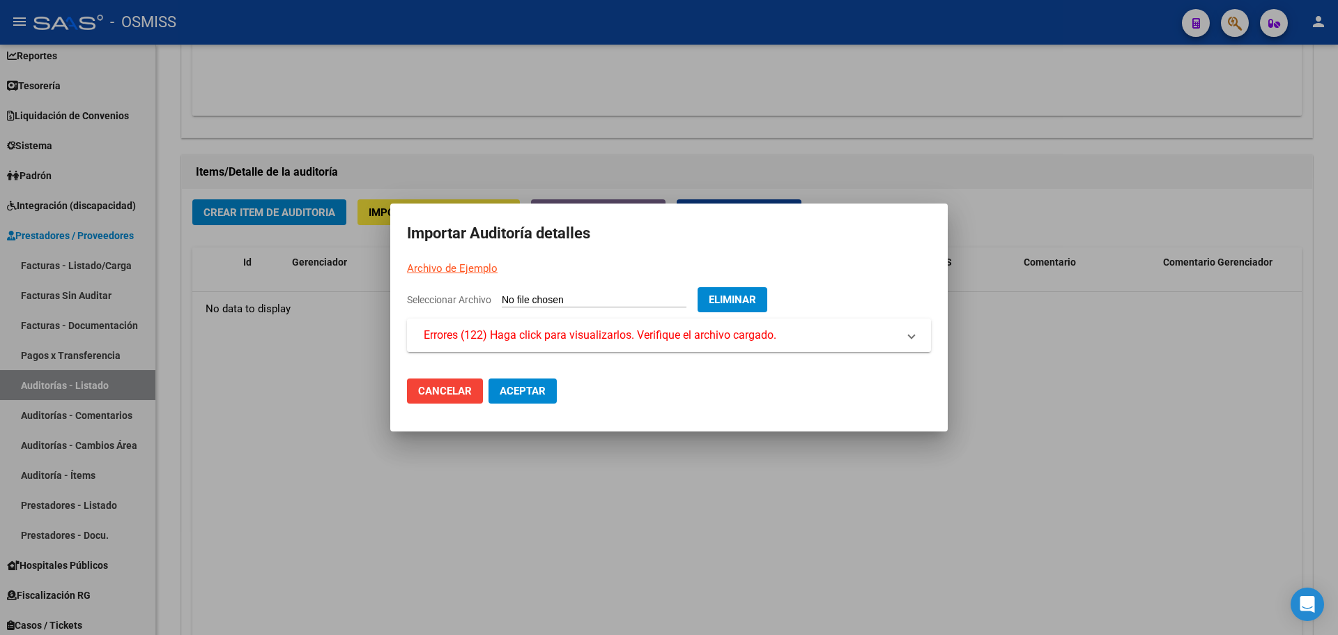
click at [549, 337] on span "Errores (122) Haga click para visualizarlos. Verifique el archivo cargado." at bounding box center [600, 335] width 353 height 17
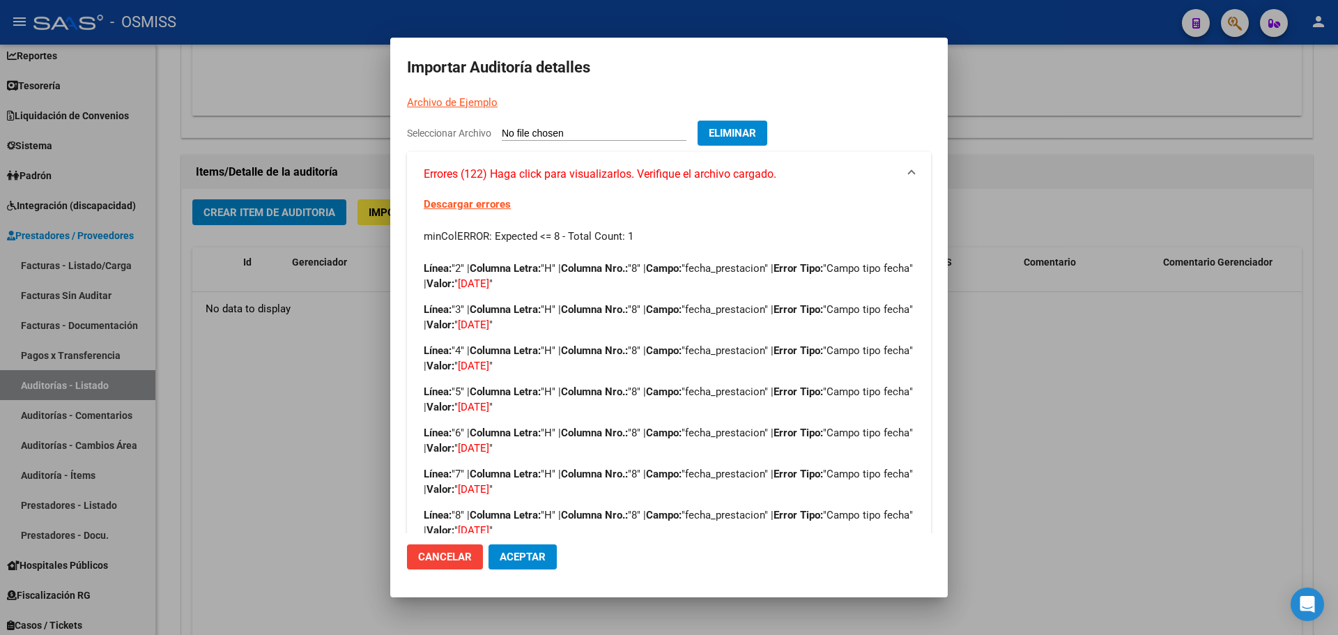
scroll to position [209, 0]
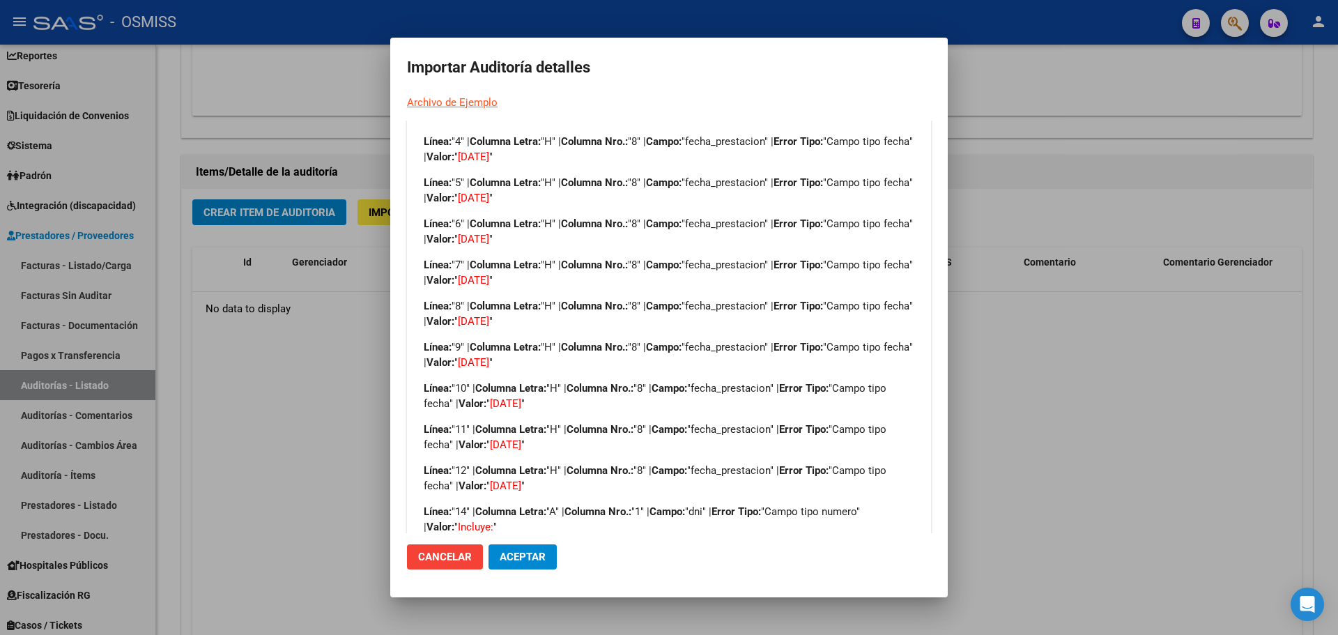
click at [1035, 205] on div at bounding box center [669, 317] width 1338 height 635
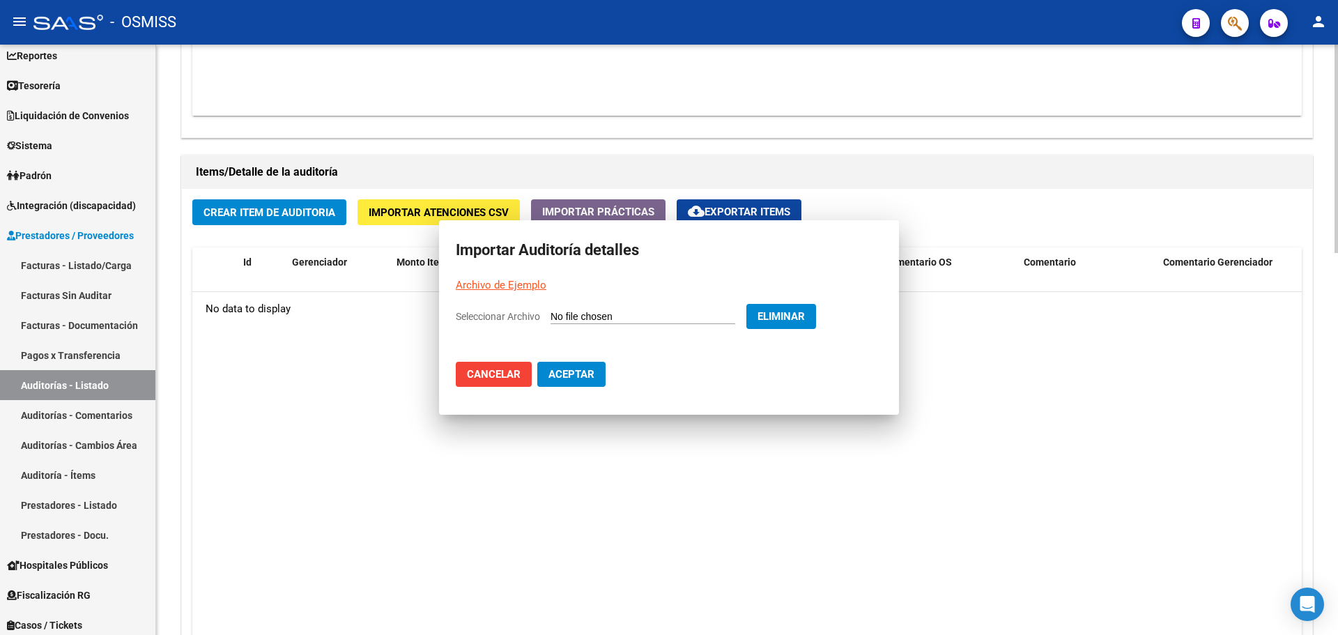
scroll to position [0, 0]
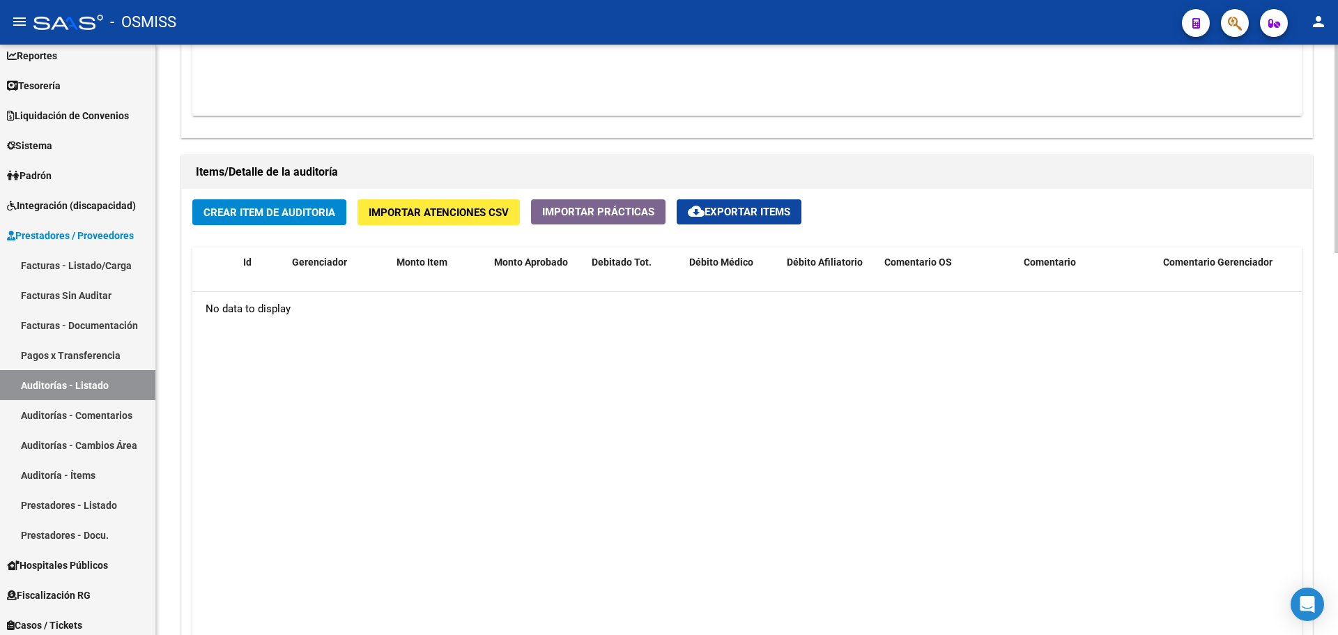
click at [773, 452] on datatable-body "No data to display" at bounding box center [746, 474] width 1109 height 365
click at [406, 208] on span "Importar Atenciones CSV" at bounding box center [439, 212] width 140 height 13
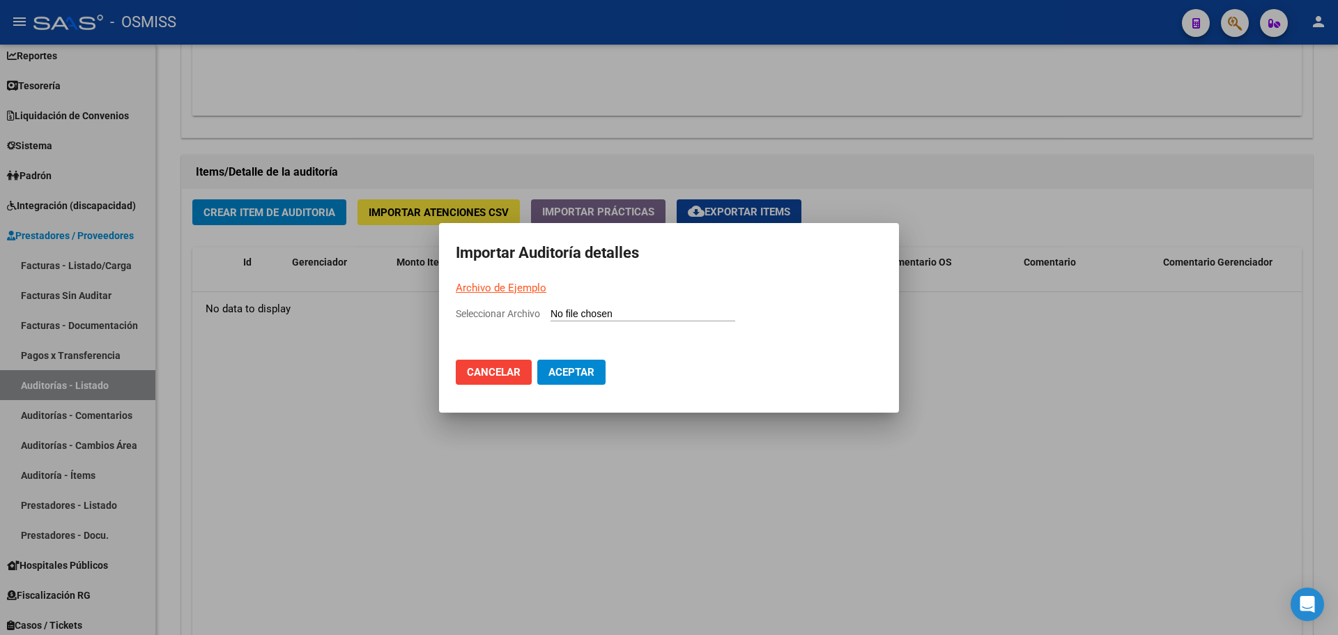
click at [567, 318] on input "Seleccionar Archivo" at bounding box center [642, 314] width 185 height 13
type input "C:\fakepath\Auditoria-demo-saas (1).csv"
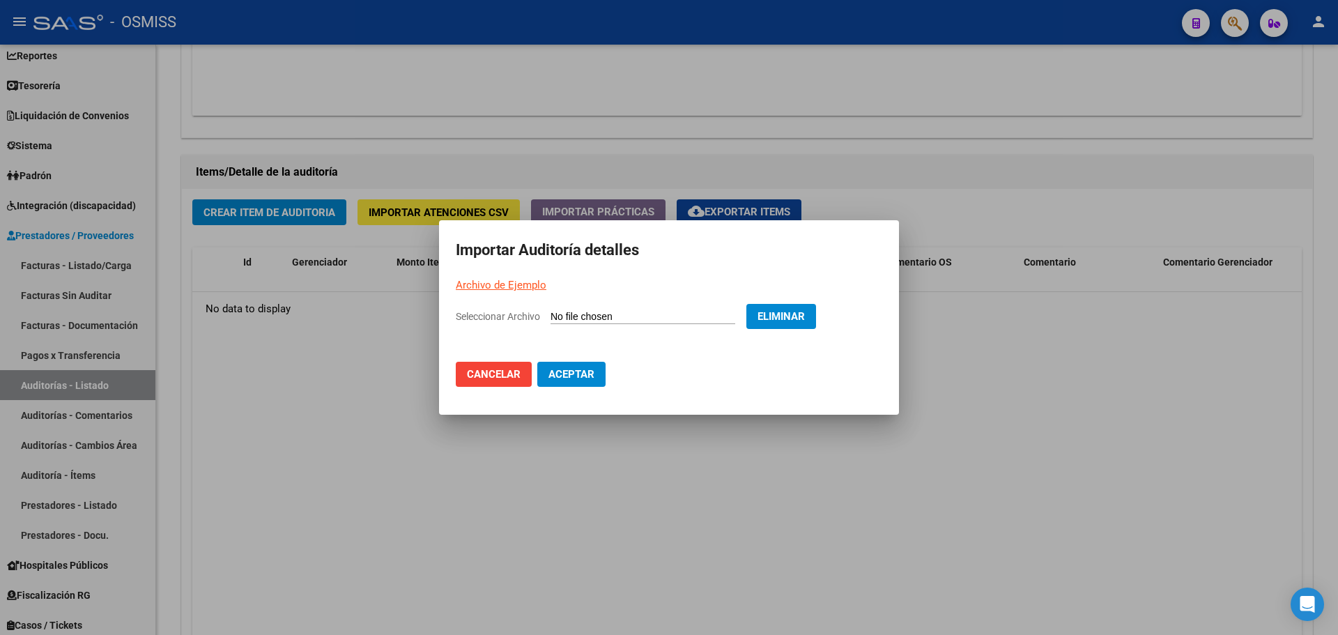
click at [582, 339] on mat-dialog-content "Seleccionar Archivo Eliminar" at bounding box center [669, 327] width 460 height 47
click at [583, 372] on span "Aceptar" at bounding box center [571, 374] width 46 height 13
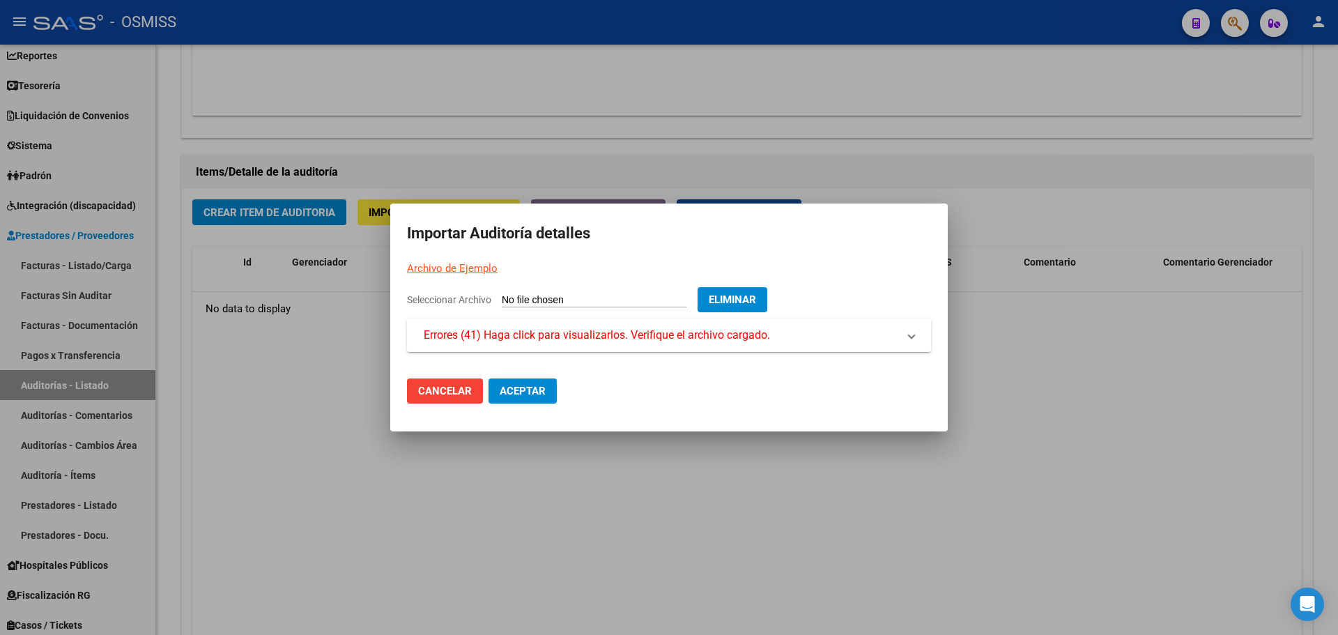
click at [580, 345] on mat-expansion-panel-header "Errores (41) Haga click para visualizarlos. Verifique el archivo cargado." at bounding box center [669, 334] width 524 height 33
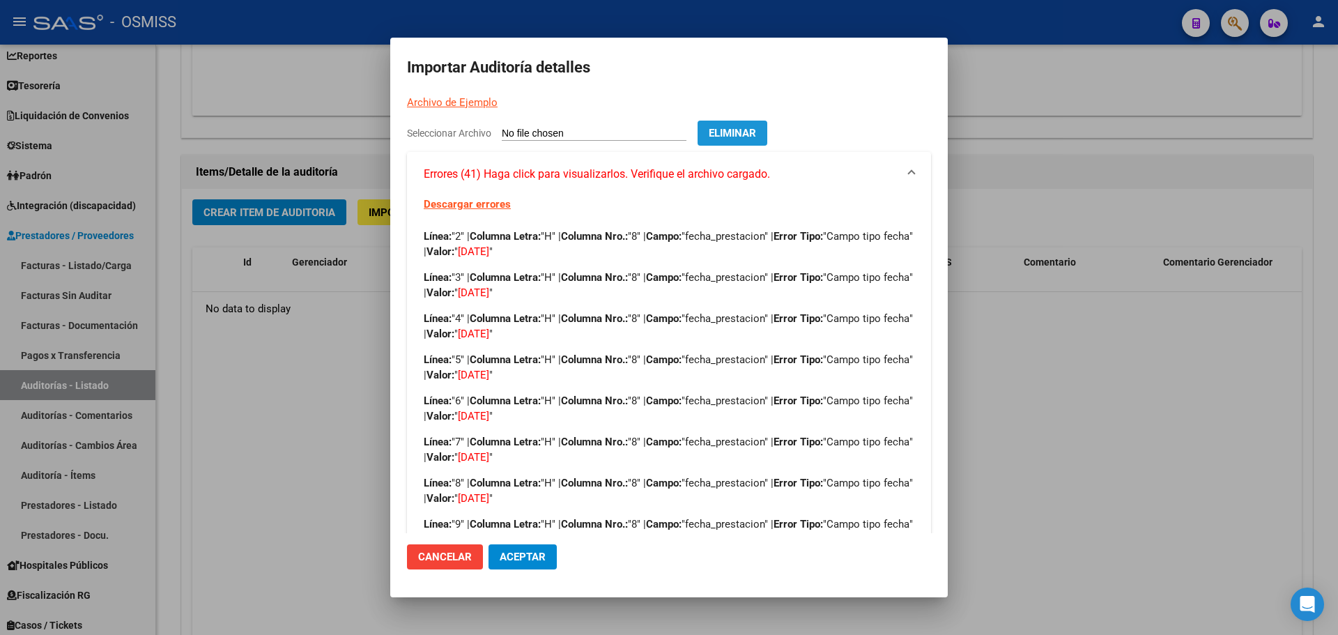
click at [756, 136] on span "Eliminar" at bounding box center [732, 133] width 47 height 13
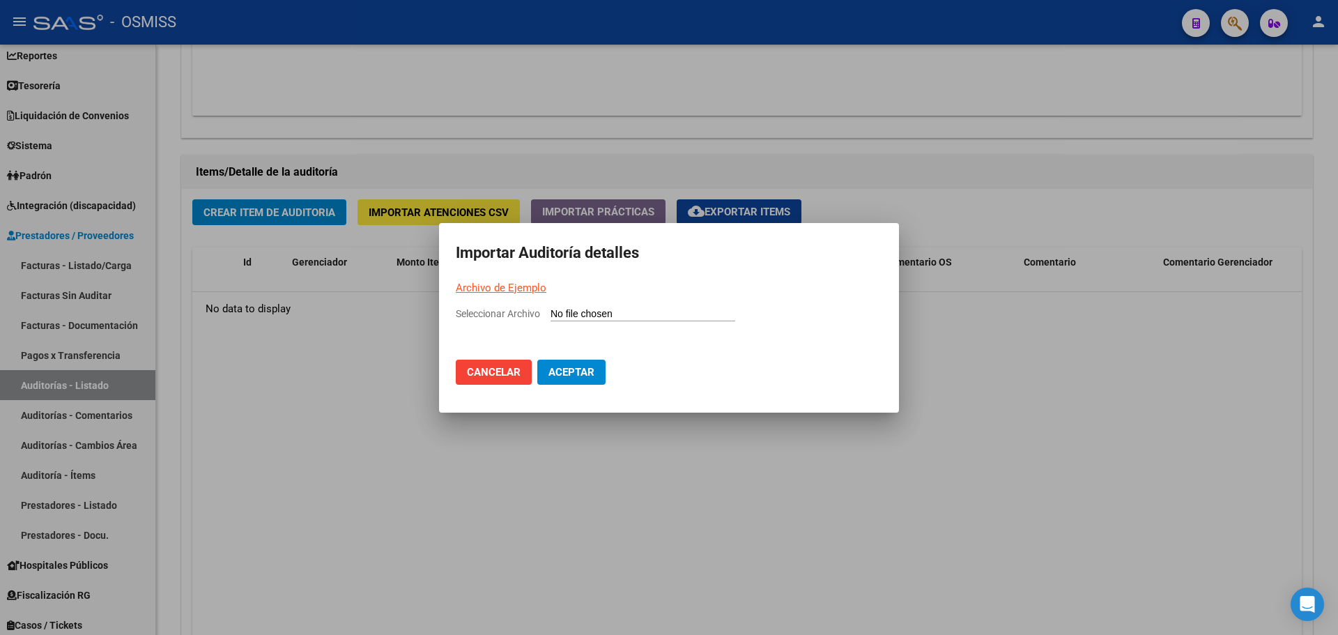
click at [599, 317] on input "Seleccionar Archivo" at bounding box center [642, 314] width 185 height 13
type input "C:\fakepath\Auditoria-demo-saas (1).csv"
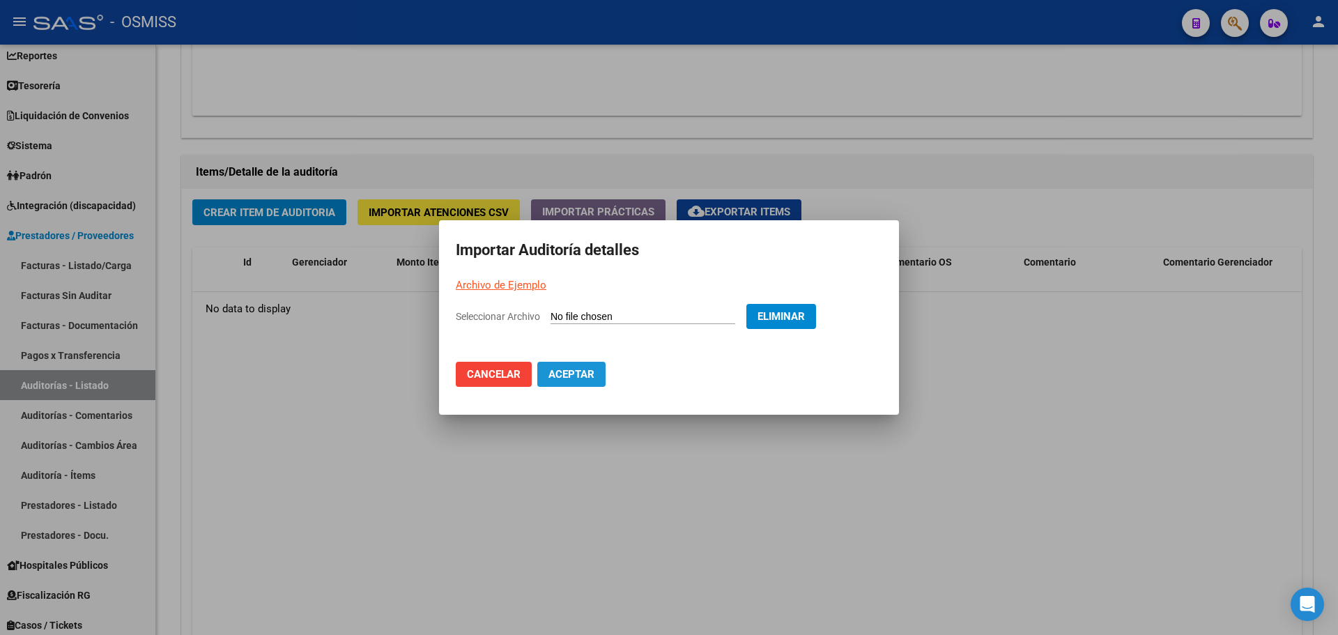
click at [554, 373] on span "Aceptar" at bounding box center [571, 374] width 46 height 13
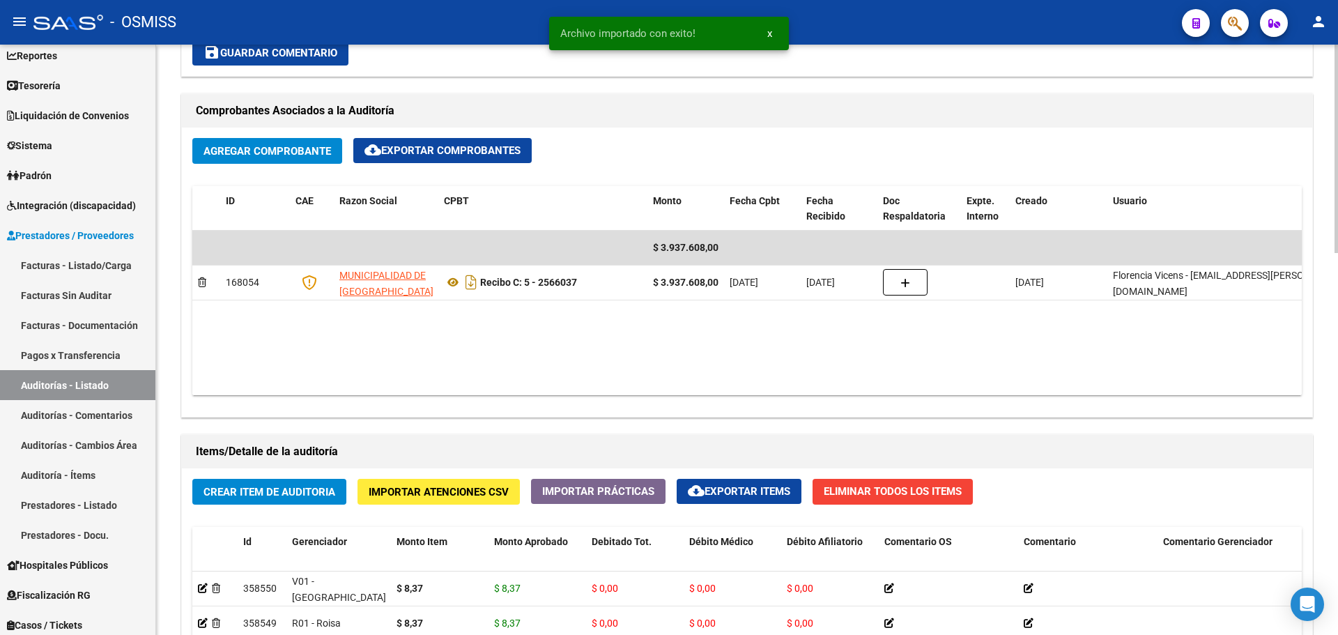
scroll to position [976, 0]
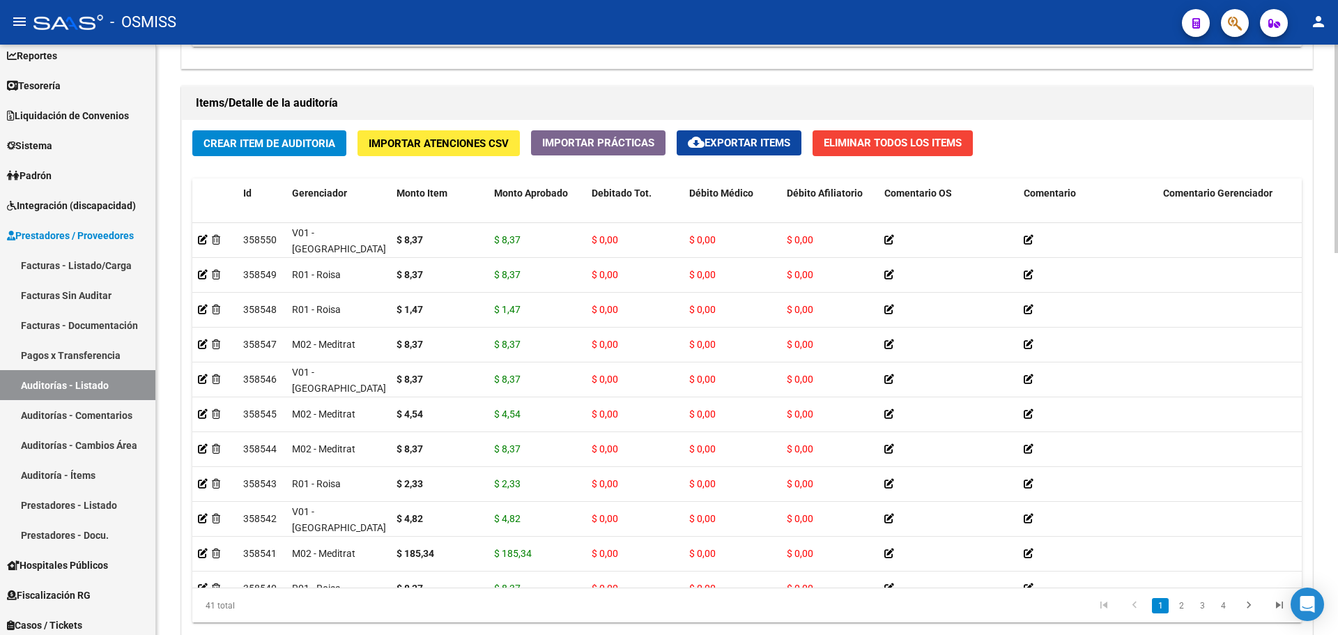
click at [879, 141] on span "Eliminar Todos los Items" at bounding box center [893, 143] width 138 height 13
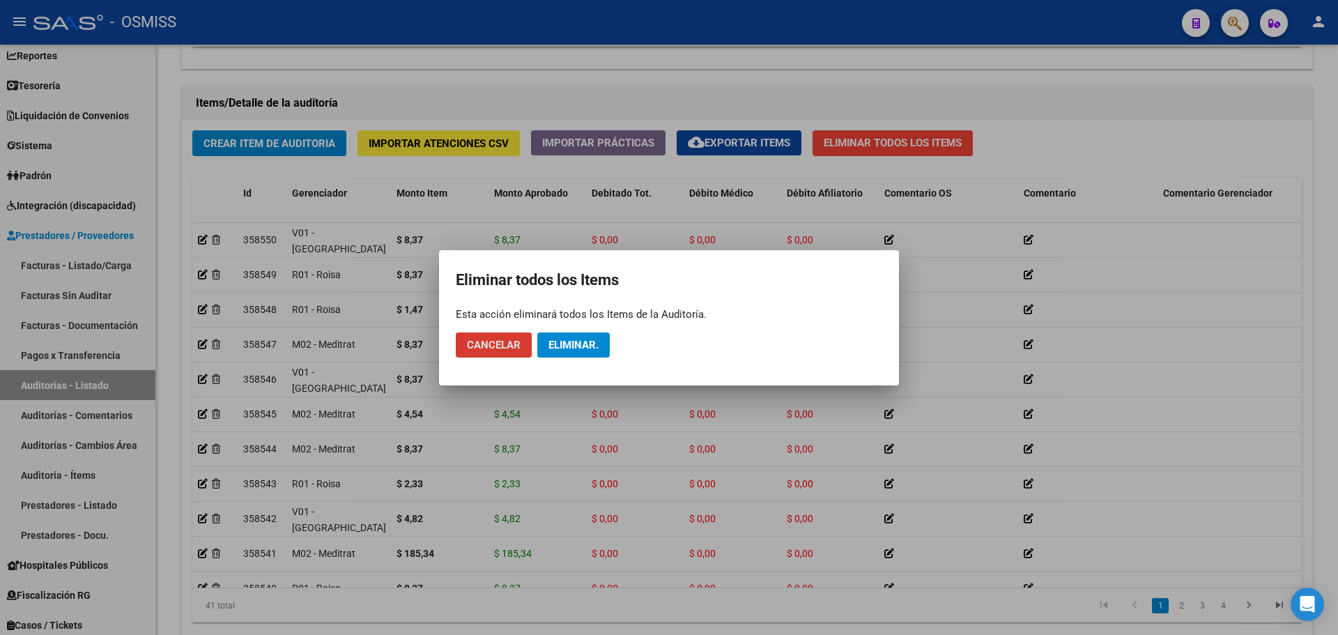
click at [560, 355] on button "Eliminar." at bounding box center [573, 344] width 72 height 25
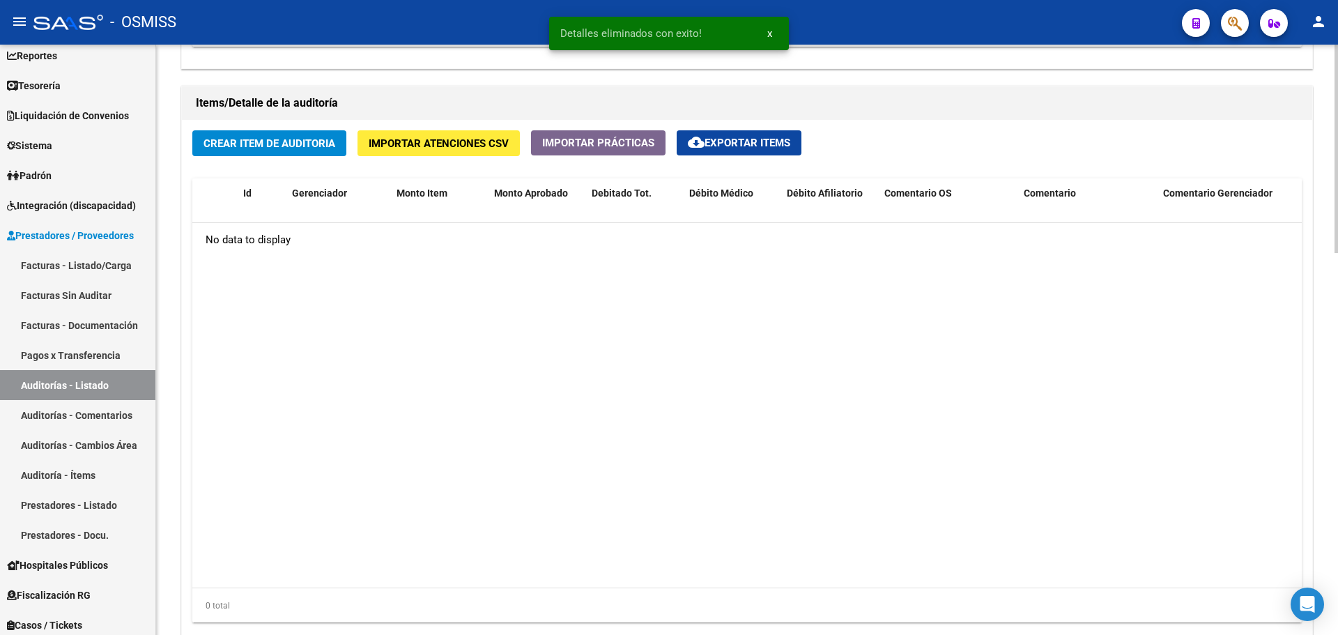
scroll to position [975, 0]
click at [270, 134] on button "Crear Item de Auditoria" at bounding box center [269, 143] width 154 height 26
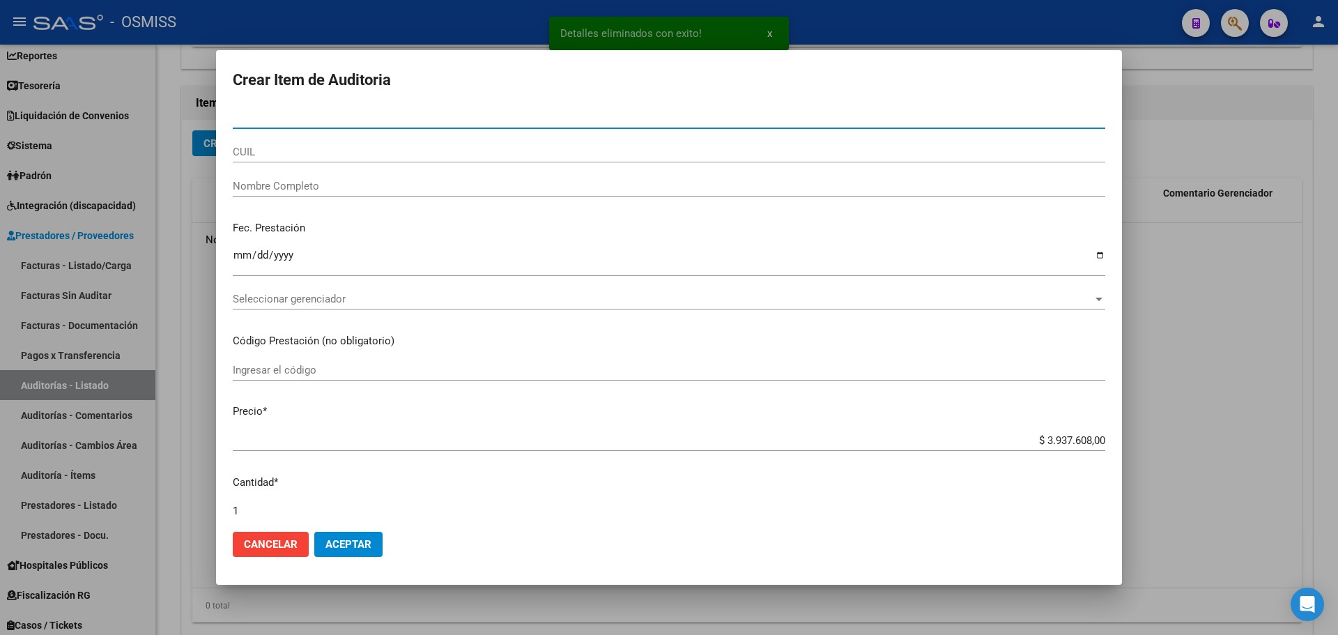
click at [1164, 146] on div at bounding box center [669, 317] width 1338 height 635
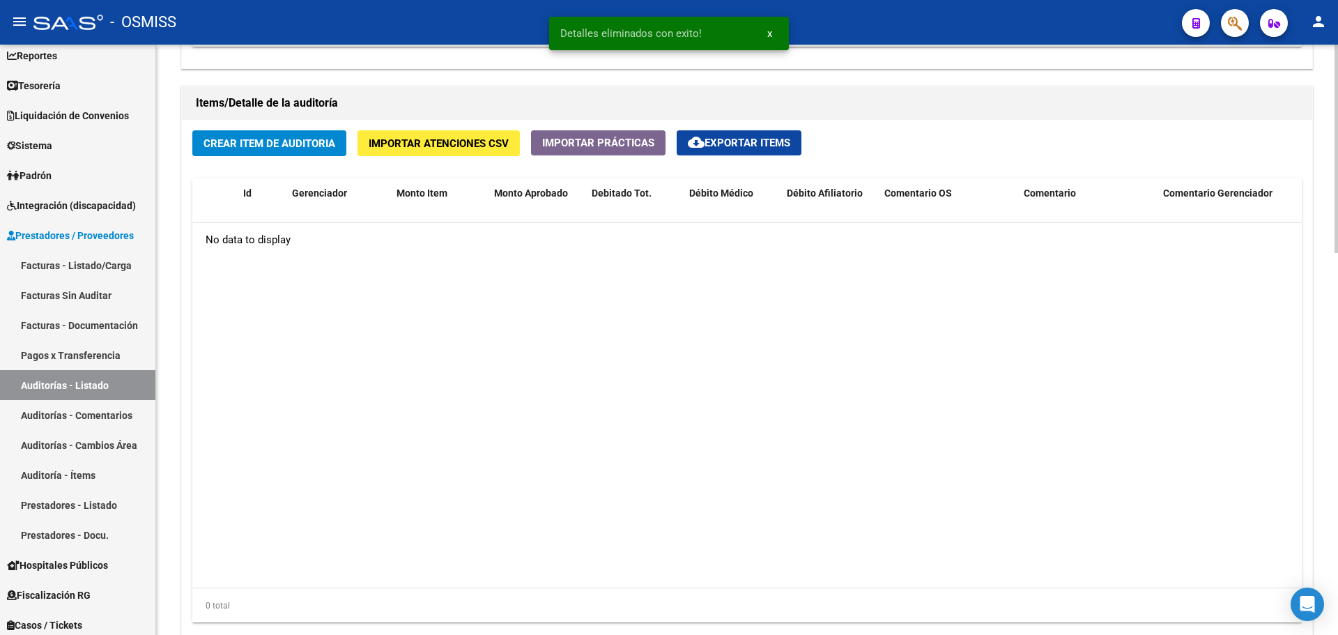
click at [431, 150] on button "Importar Atenciones CSV" at bounding box center [438, 143] width 162 height 26
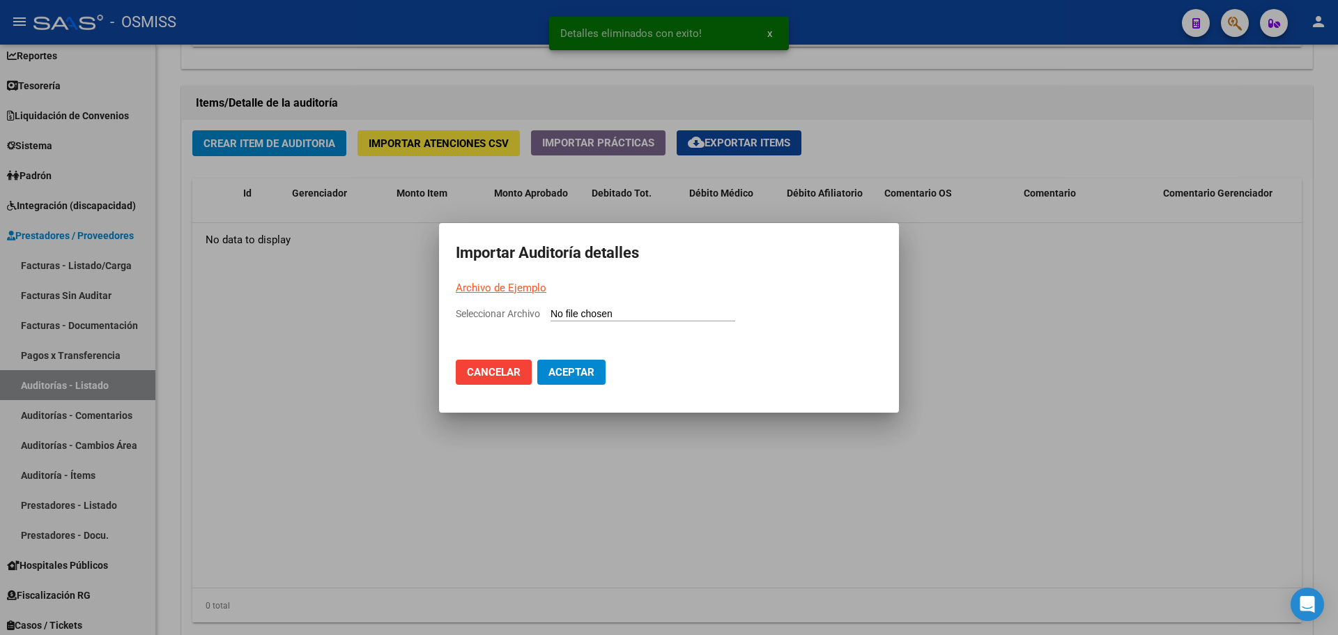
click at [589, 313] on input "Seleccionar Archivo" at bounding box center [642, 314] width 185 height 13
type input "C:\fakepath\Auditoria-demo-saas (1).csv"
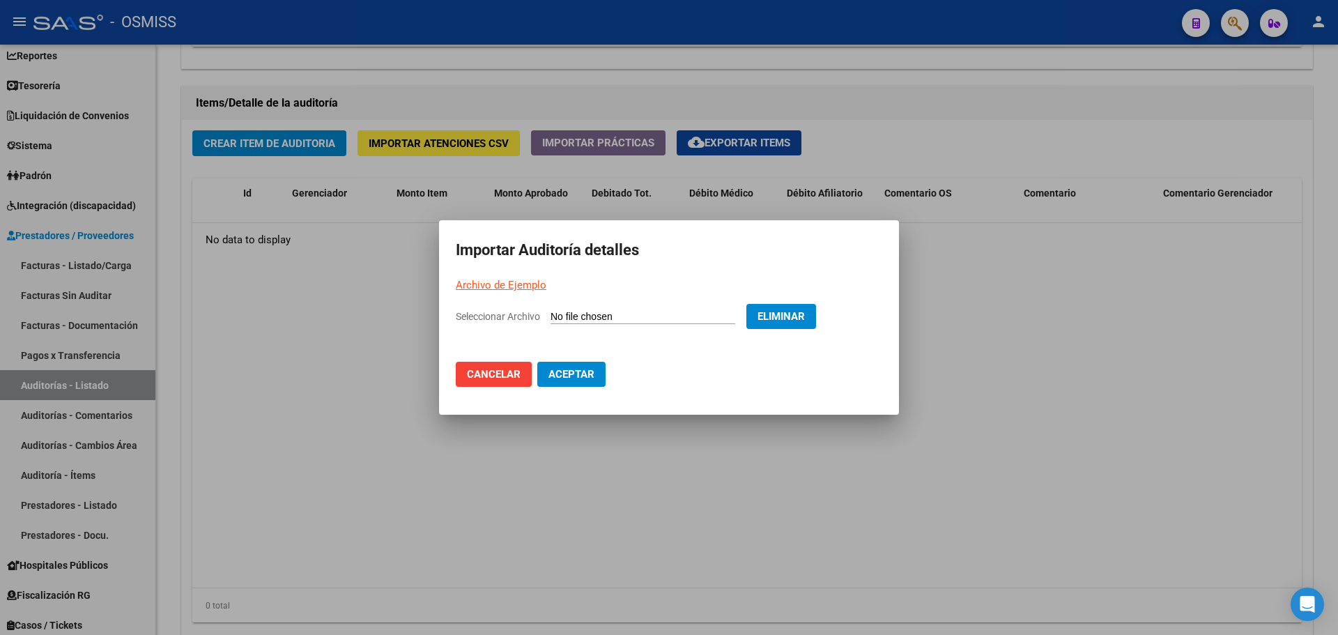
click at [581, 369] on span "Aceptar" at bounding box center [571, 374] width 46 height 13
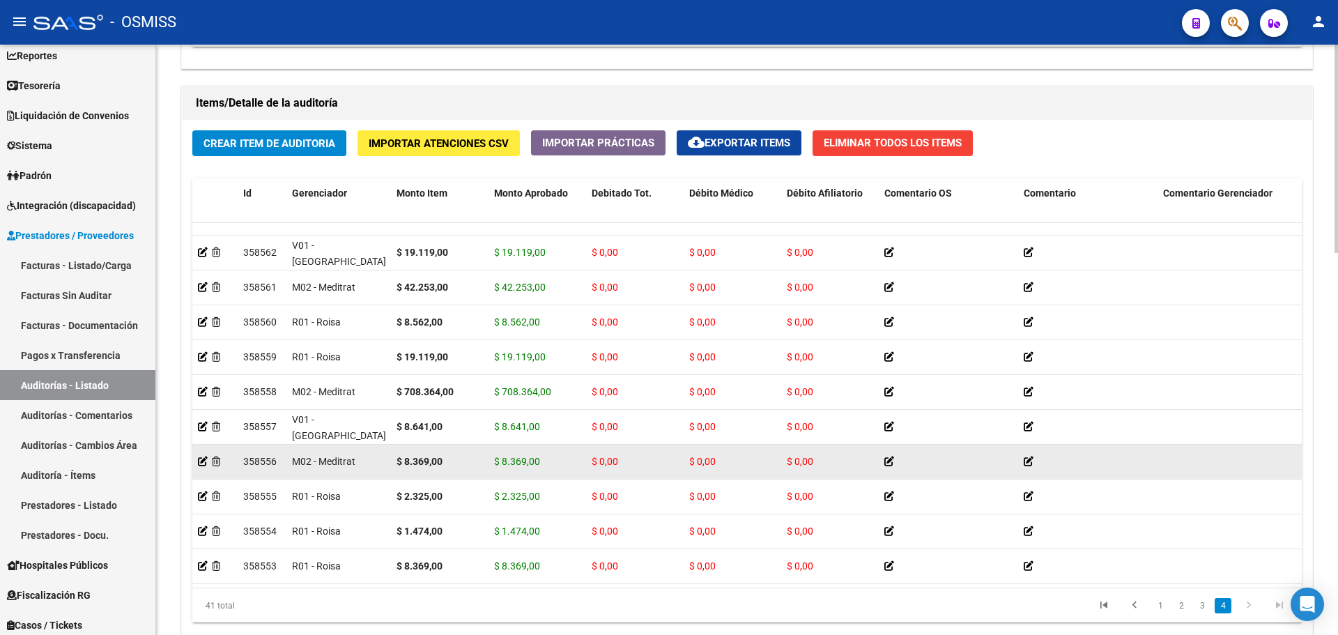
scroll to position [1078, 0]
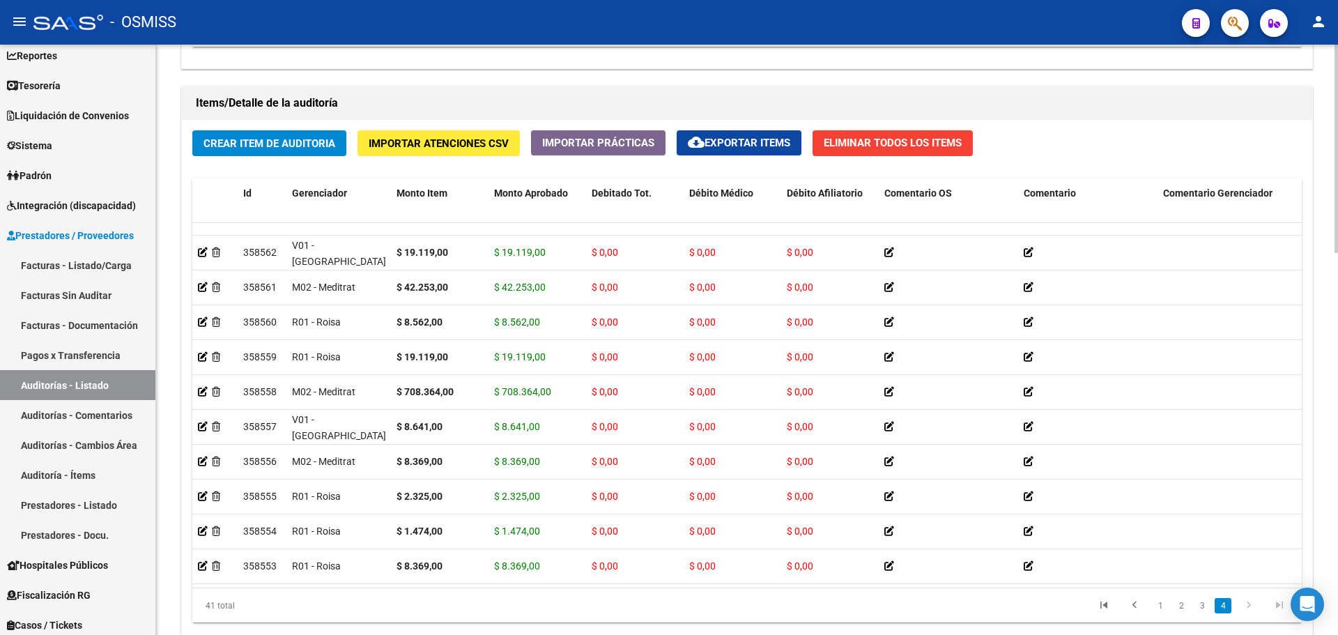
click at [437, 146] on span "Importar Atenciones CSV" at bounding box center [439, 143] width 140 height 13
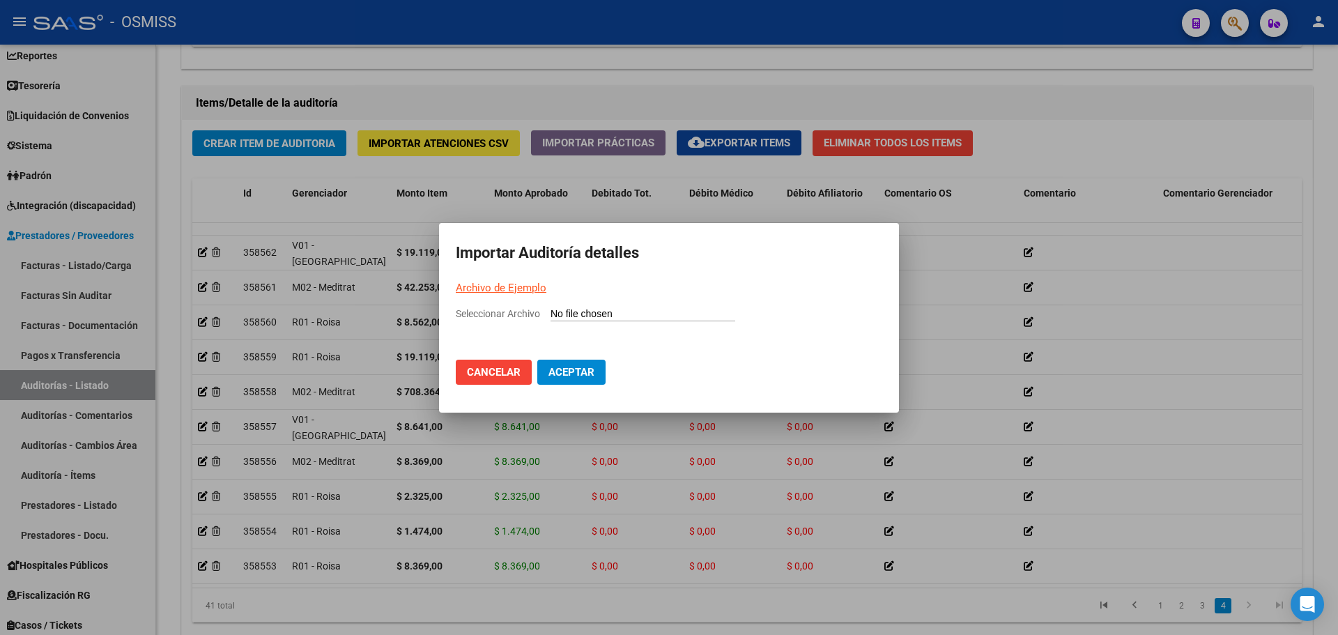
click at [571, 318] on input "Seleccionar Archivo" at bounding box center [642, 314] width 185 height 13
type input "C:\fakepath\Auditoria-demo-saas (1).csv"
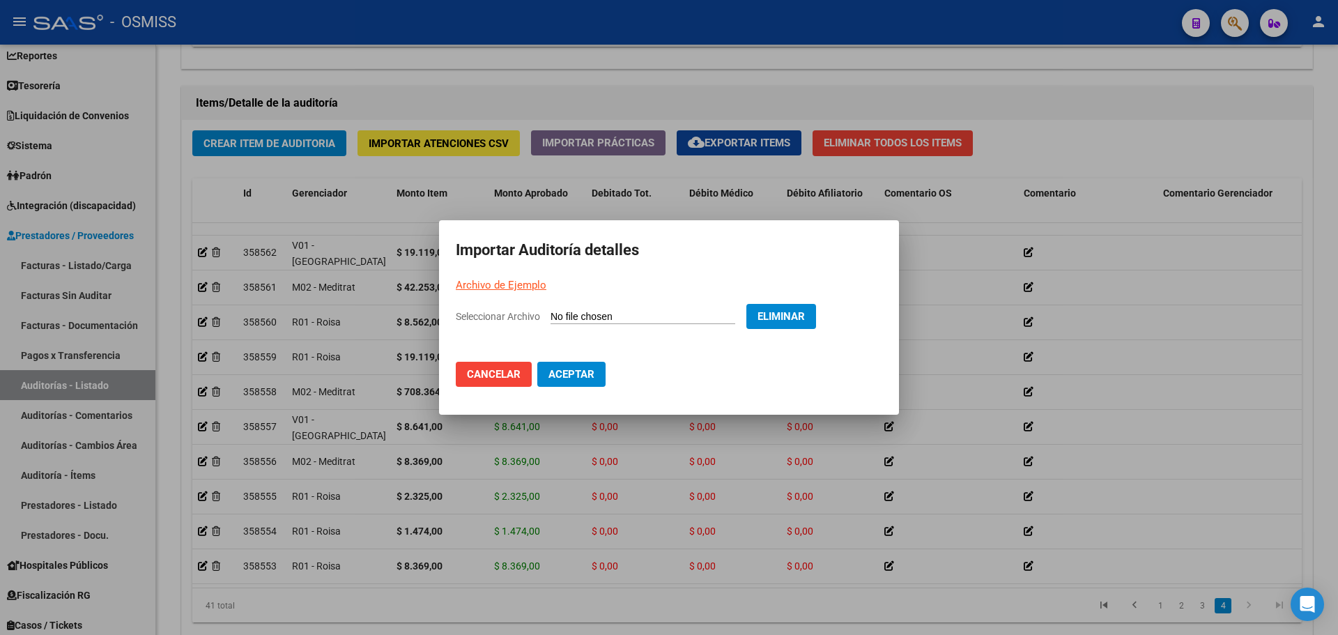
click at [555, 380] on button "Aceptar" at bounding box center [571, 374] width 68 height 25
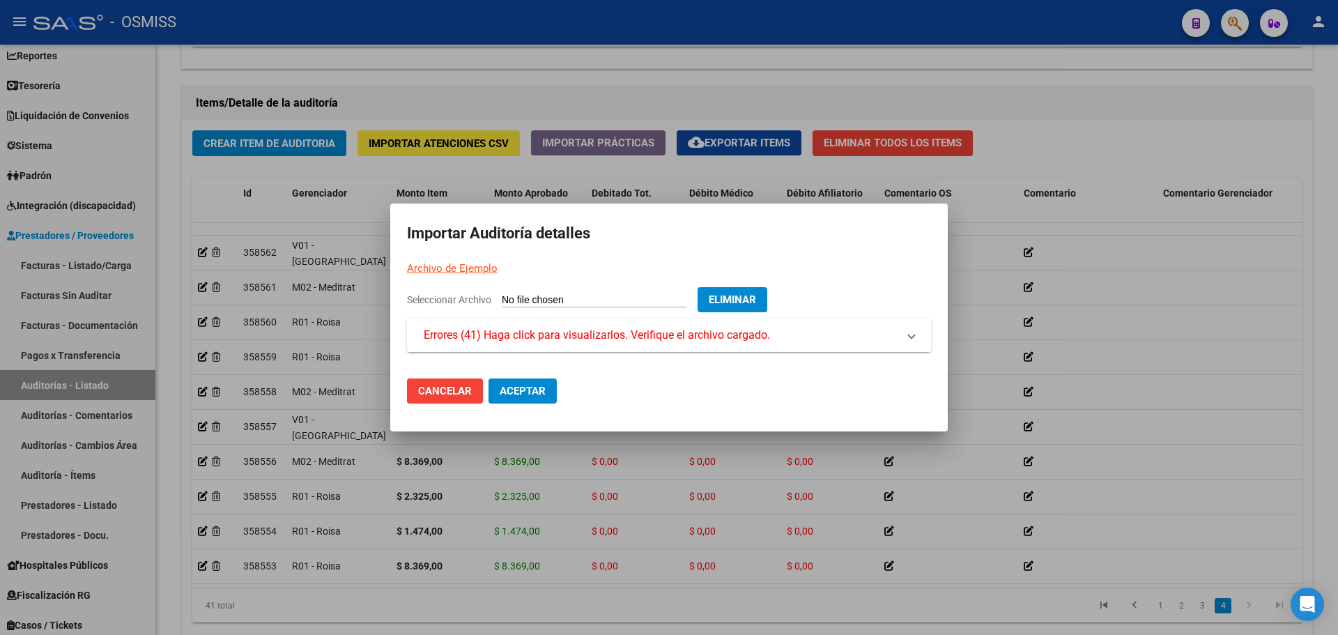
click at [607, 337] on span "Errores (41) Haga click para visualizarlos. Verifique el archivo cargado." at bounding box center [597, 335] width 346 height 17
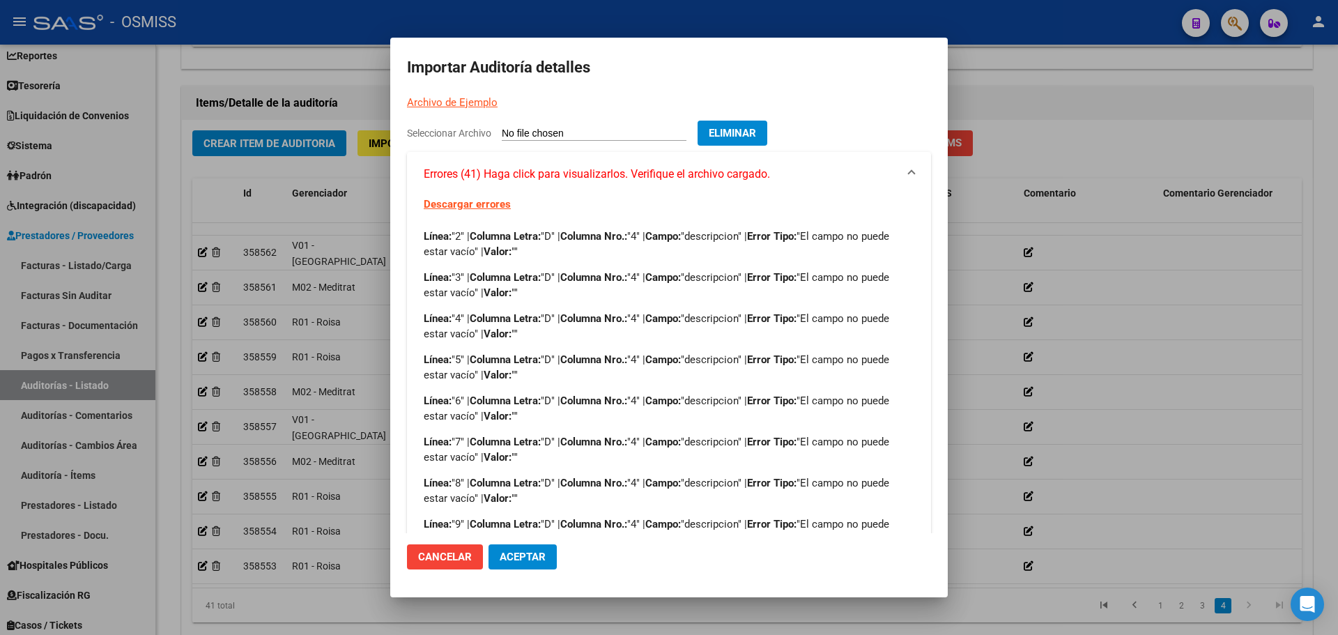
click at [985, 86] on div at bounding box center [669, 317] width 1338 height 635
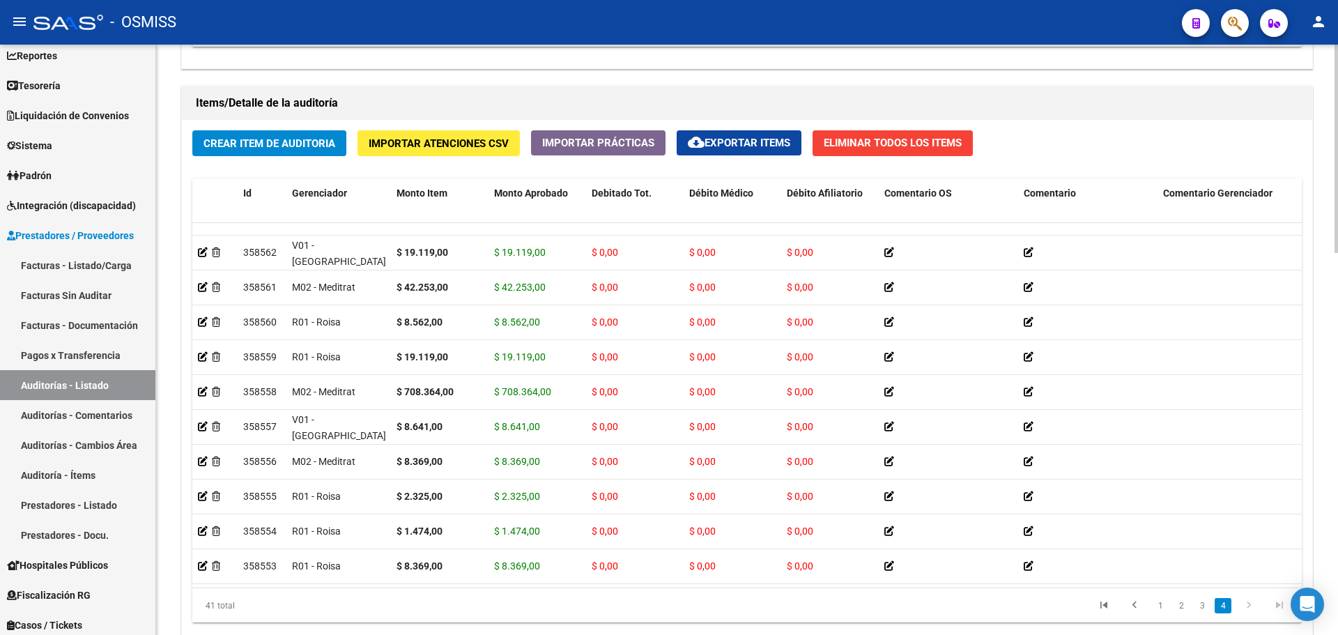
click at [449, 155] on button "Importar Atenciones CSV" at bounding box center [438, 143] width 162 height 26
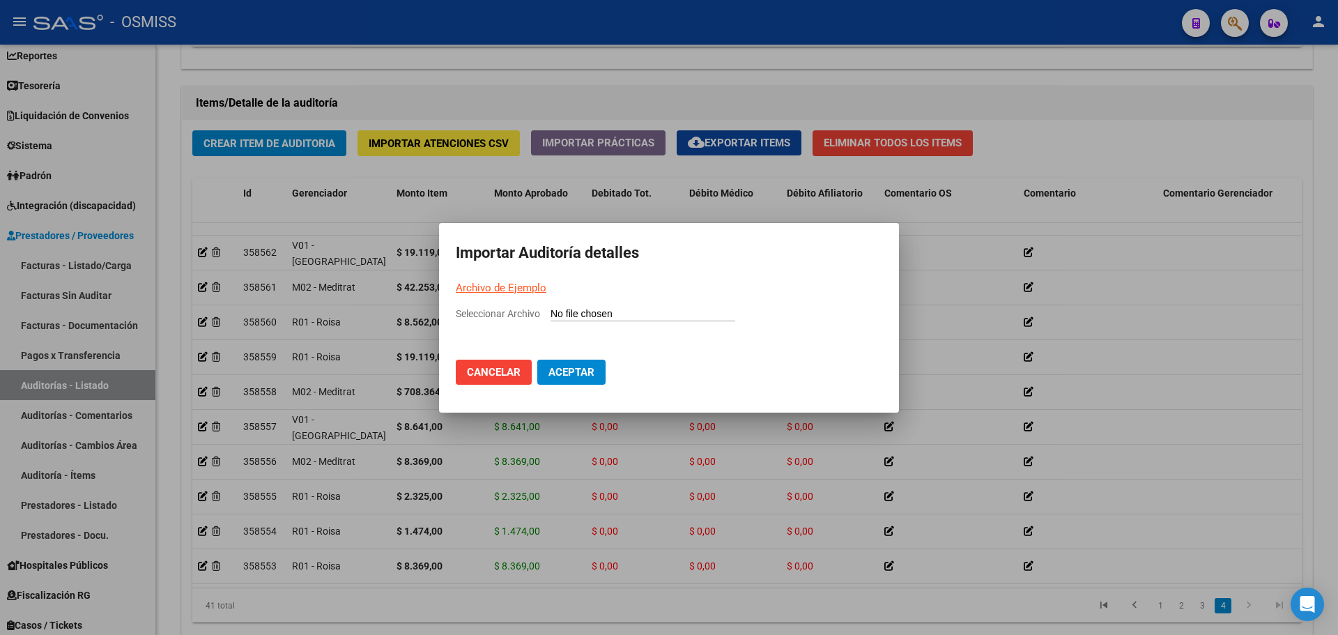
click at [589, 313] on input "Seleccionar Archivo" at bounding box center [642, 314] width 185 height 13
type input "C:\fakepath\Auditoria-demo-saas (1).csv"
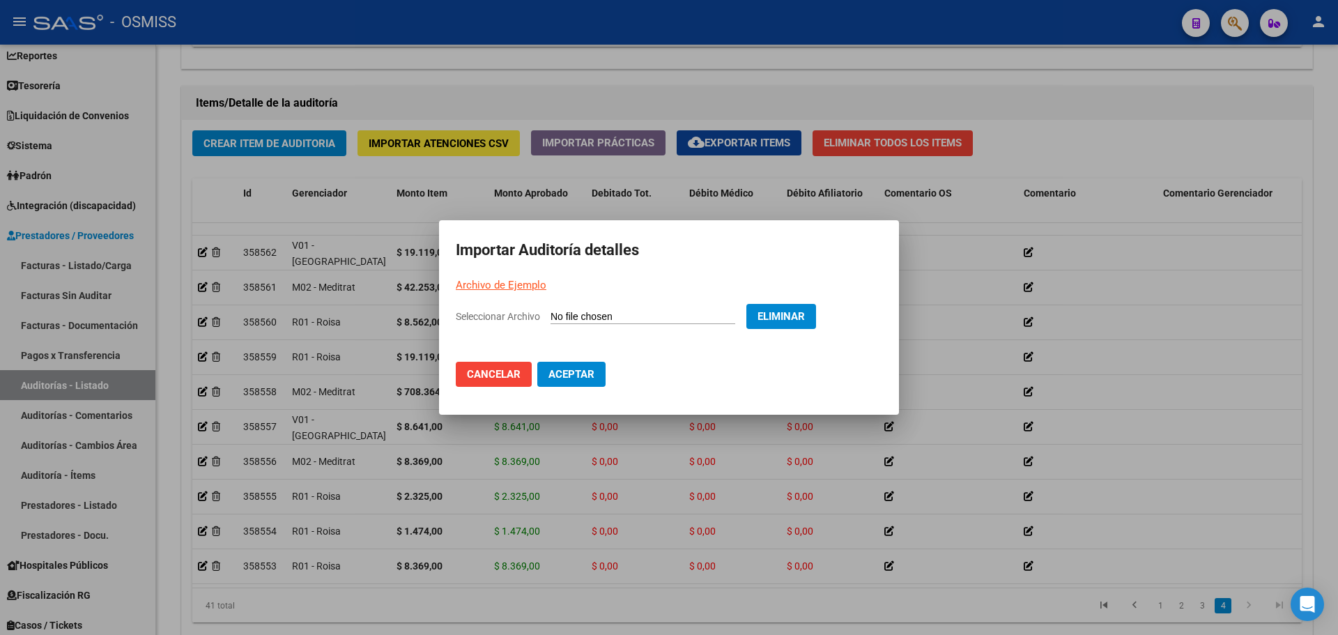
click at [578, 376] on span "Aceptar" at bounding box center [571, 374] width 46 height 13
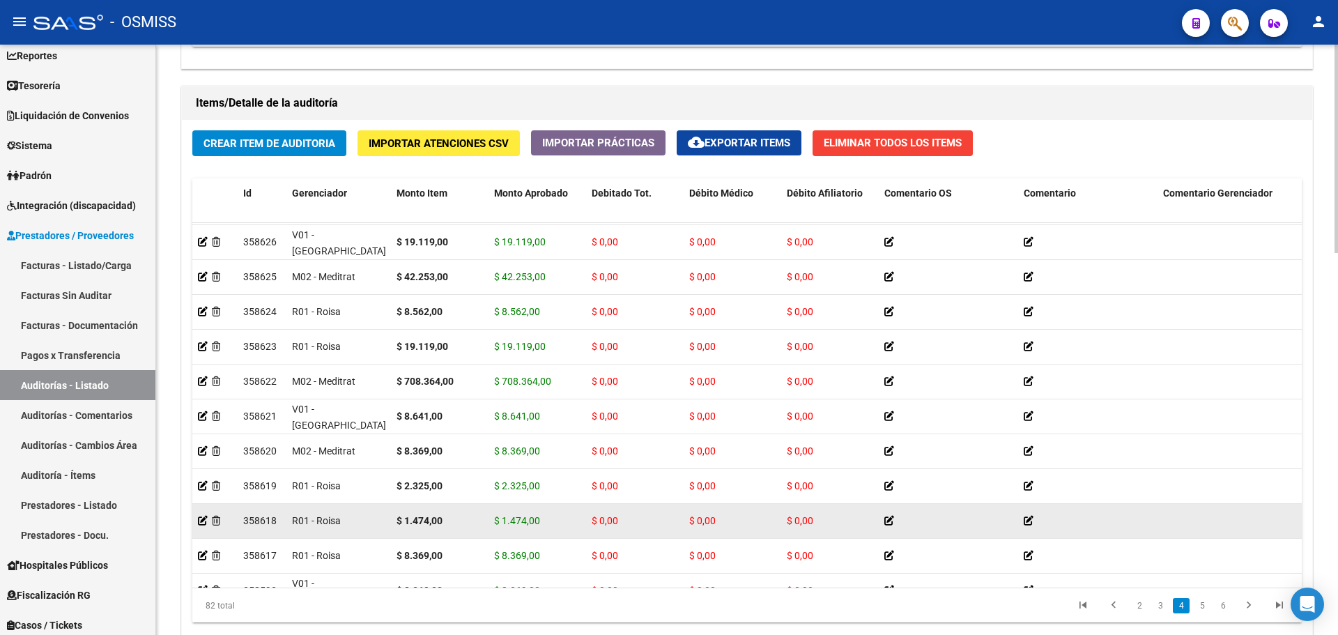
drag, startPoint x: 530, startPoint y: 577, endPoint x: 1003, endPoint y: 531, distance: 475.3
click at [1003, 531] on datatable-scroller "358627 R01 - Roisa $ 4.536,00 $ 4.536,00 $ 0,00 $ 0,00 $ 0,00 atencion 27352380…" at bounding box center [746, 573] width 1109 height 2857
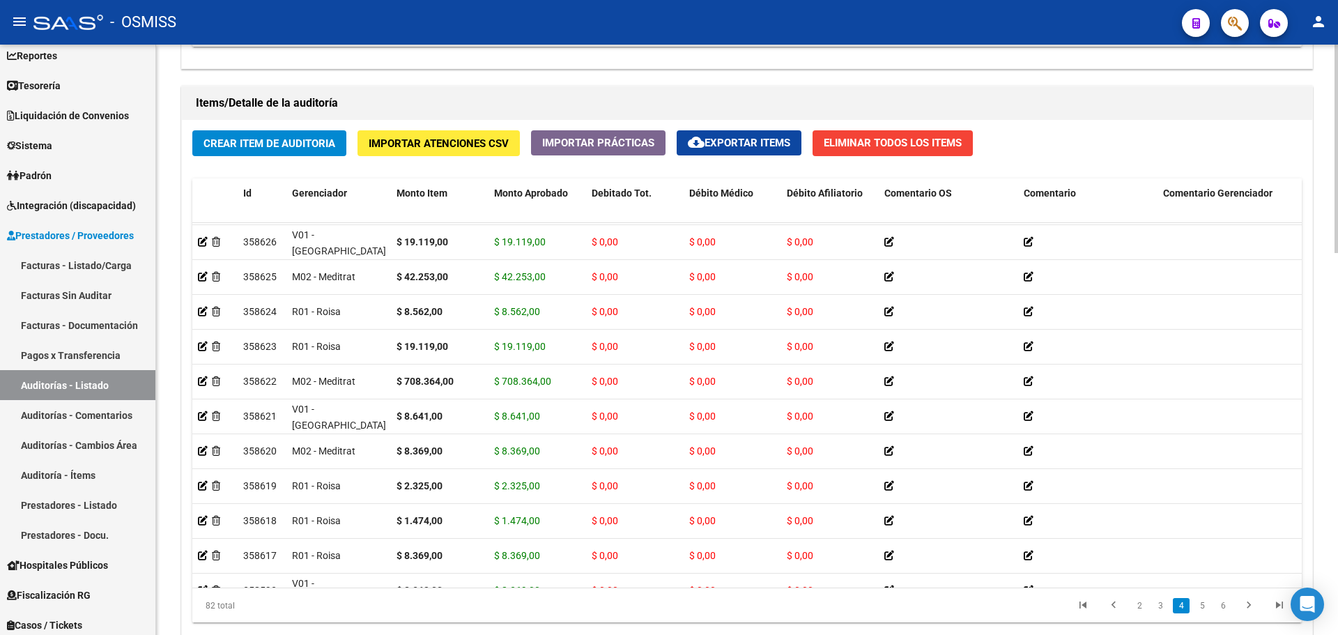
click at [600, 594] on datatable-pager "2 3 4 5 6" at bounding box center [857, 606] width 876 height 24
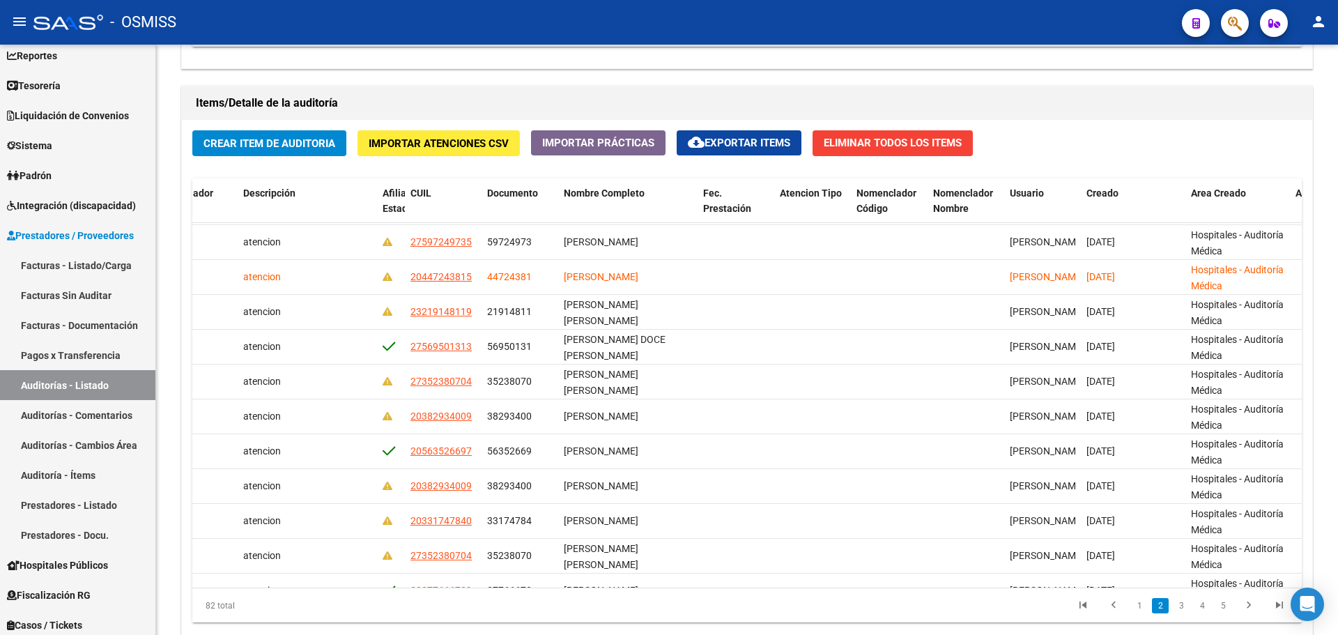
scroll to position [0, 1059]
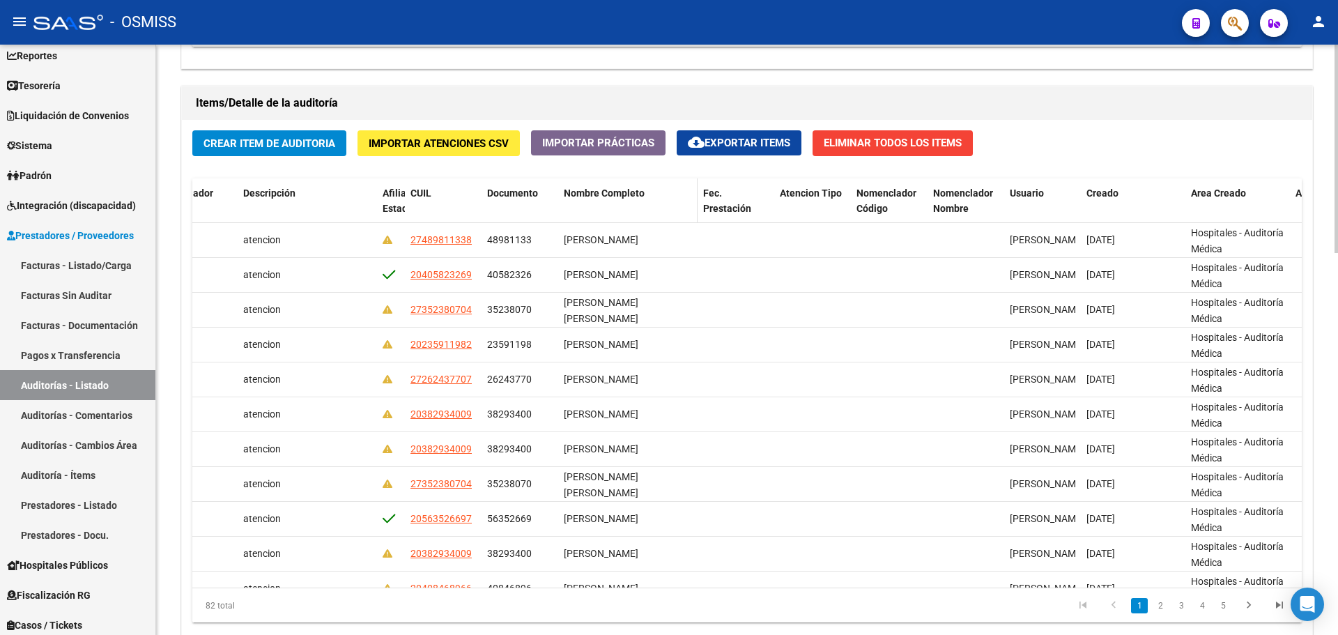
click at [617, 191] on span "Nombre Completo" at bounding box center [604, 192] width 81 height 11
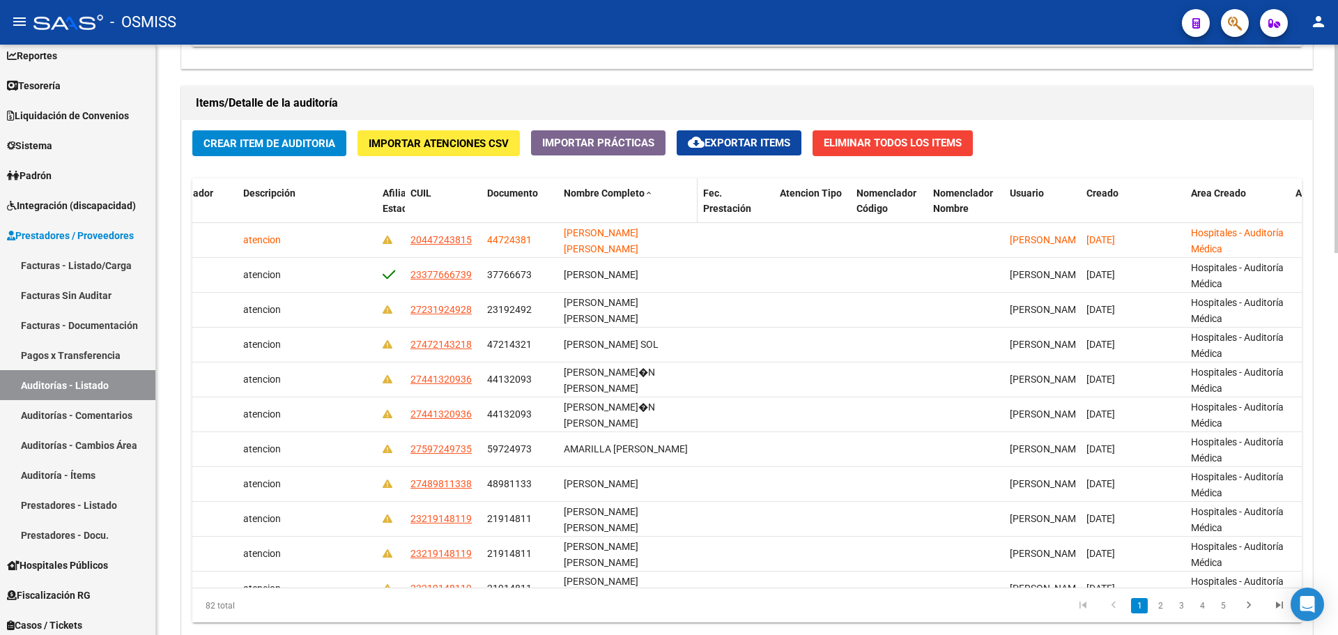
click at [617, 191] on span "Nombre Completo" at bounding box center [604, 192] width 81 height 11
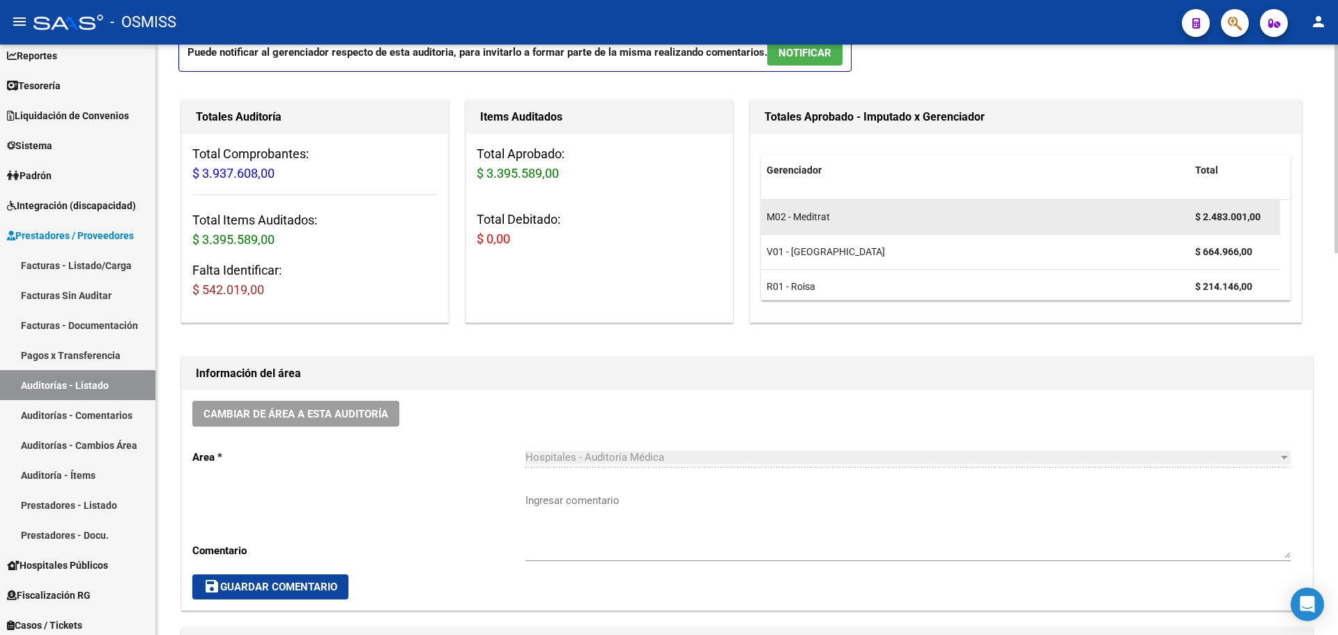
scroll to position [0, 0]
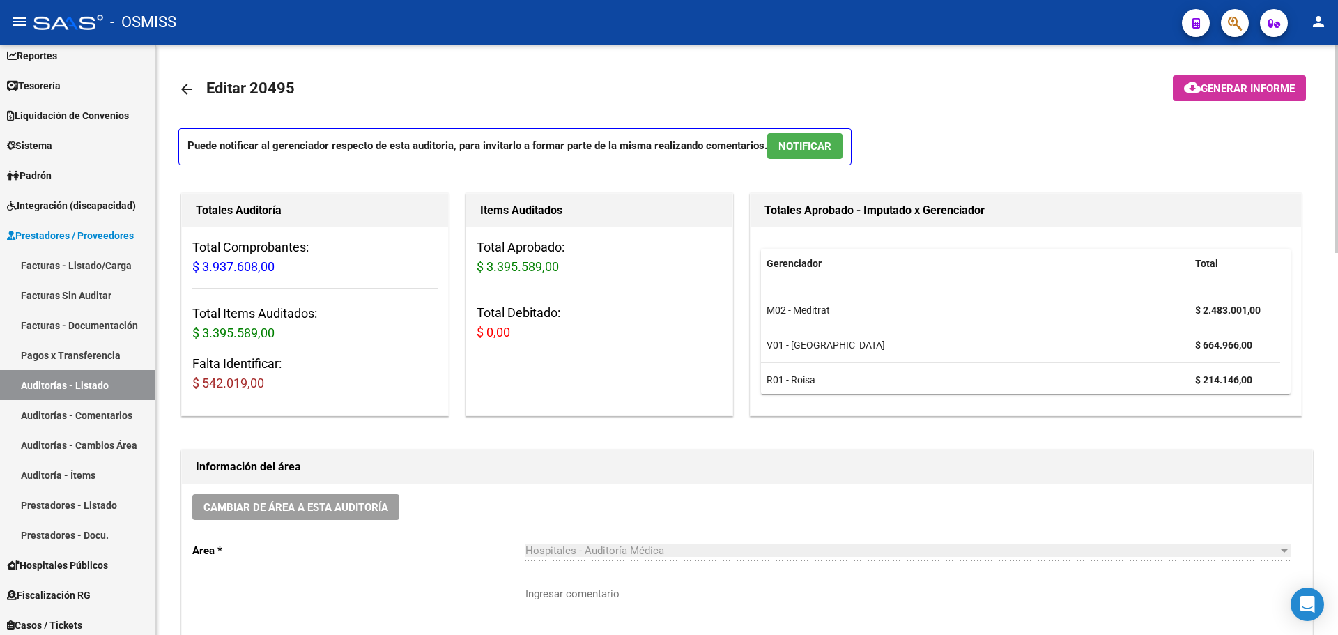
drag, startPoint x: 893, startPoint y: 458, endPoint x: 933, endPoint y: 481, distance: 46.2
click at [893, 458] on h1 "Información del área" at bounding box center [747, 467] width 1102 height 22
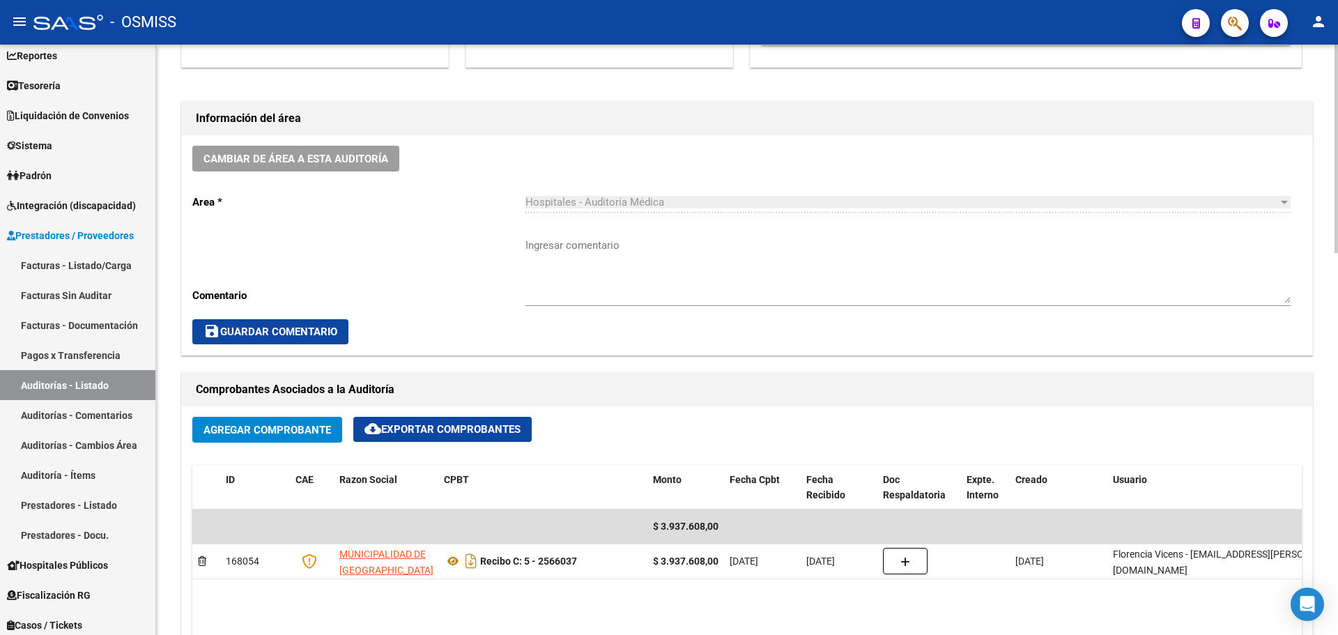
scroll to position [418, 0]
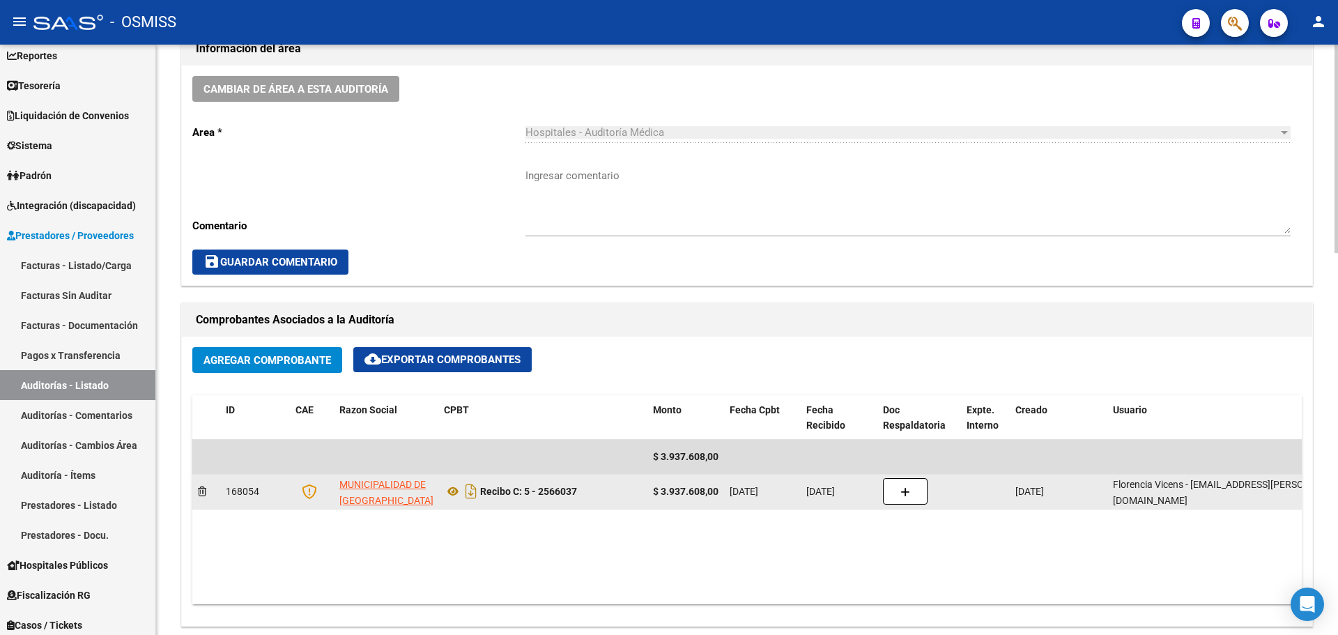
drag, startPoint x: 537, startPoint y: 491, endPoint x: 592, endPoint y: 492, distance: 55.8
click at [592, 492] on div "Recibo C: 5 - 2566037" at bounding box center [543, 491] width 198 height 22
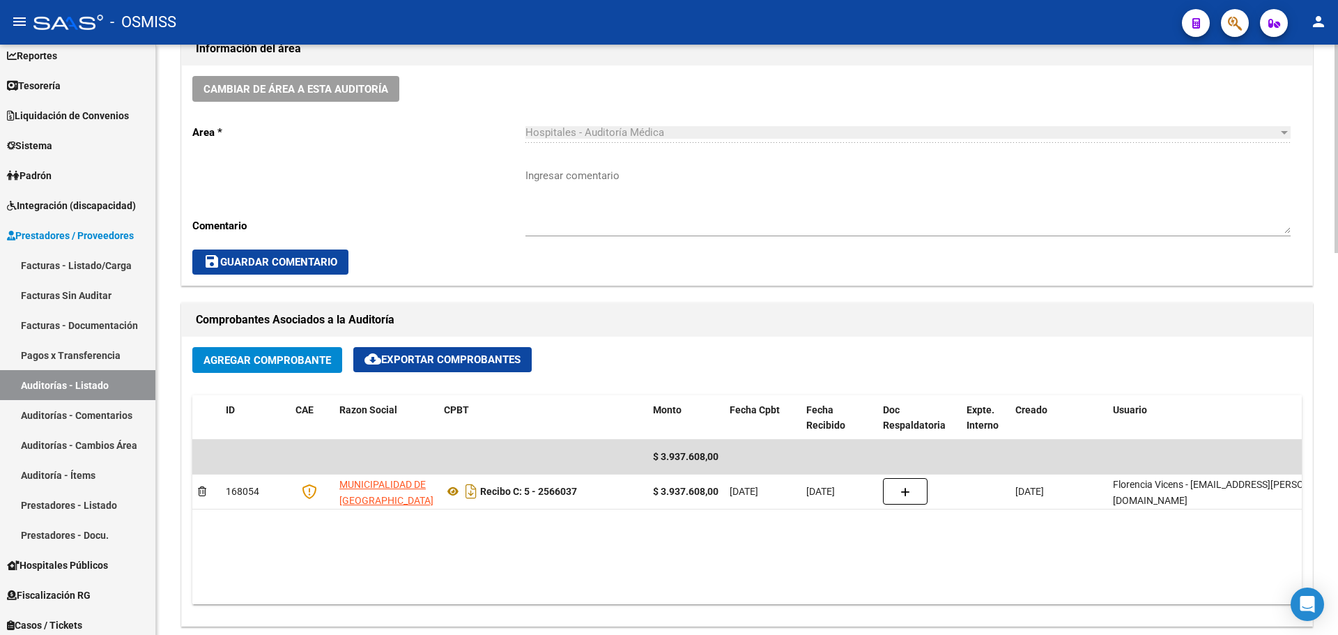
click at [588, 533] on datatable-body "$ 3.937.608,00 168054 MUNICIPALIDAD DE SAN ISIDRO Recibo C: 5 - 2566037 $ 3.937…" at bounding box center [746, 522] width 1109 height 164
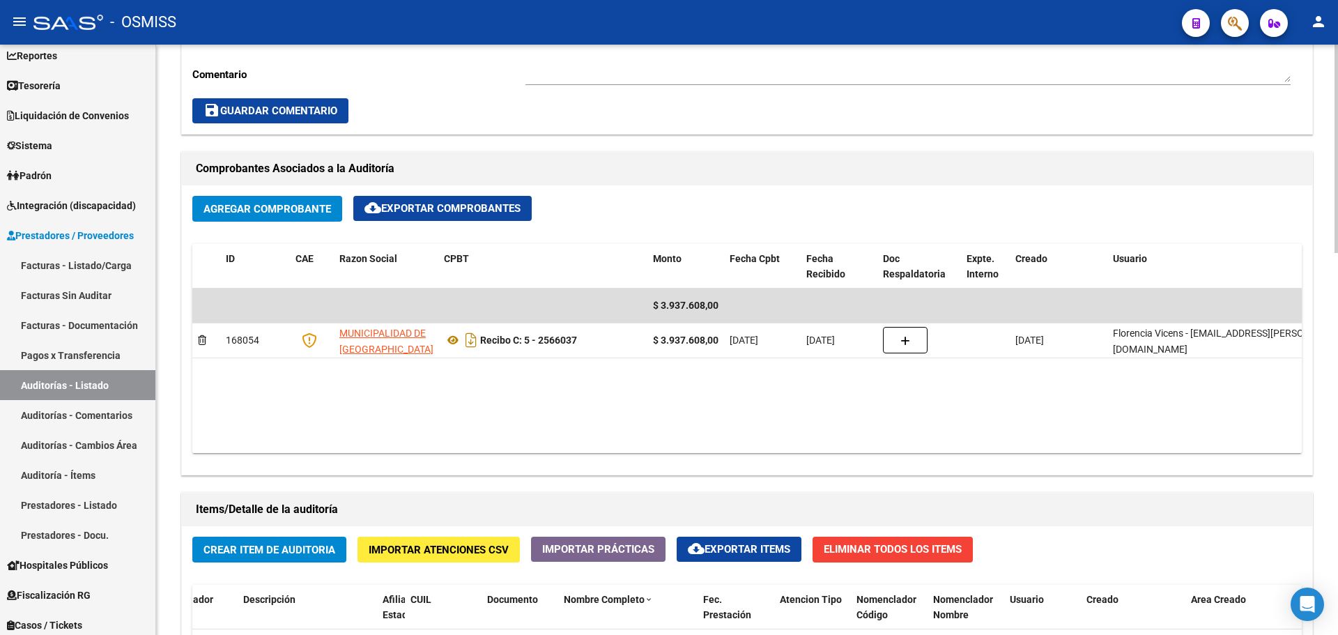
scroll to position [697, 0]
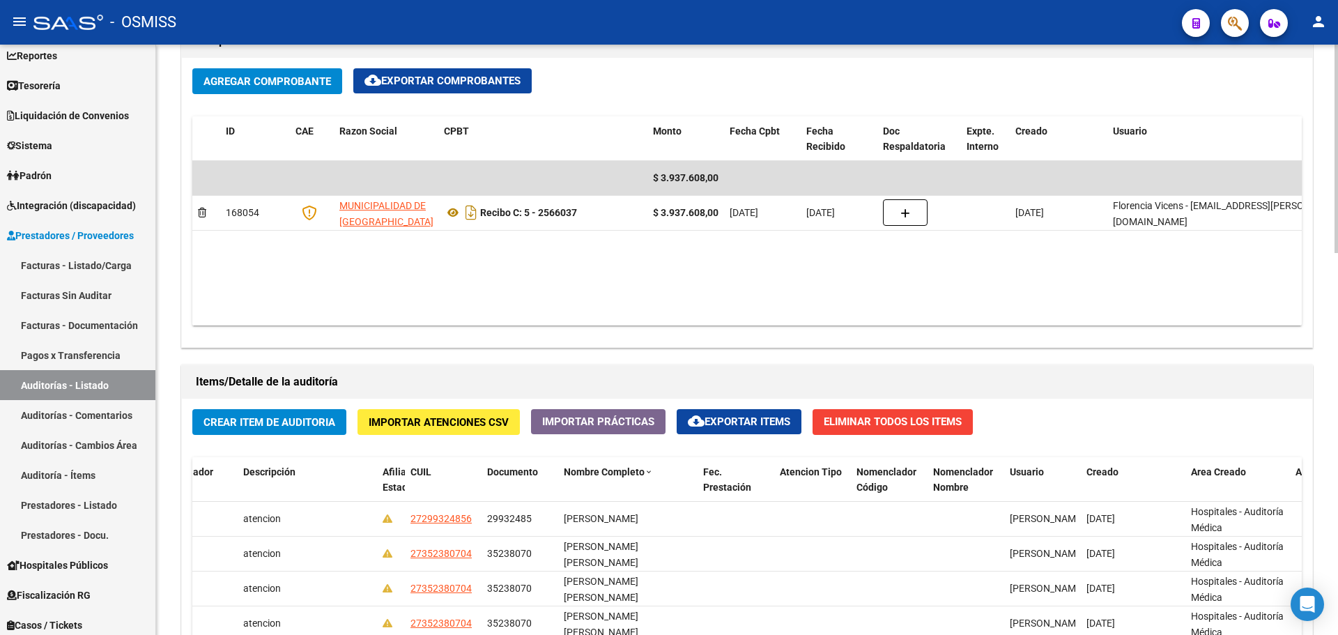
click at [560, 248] on datatable-body "$ 3.937.608,00 168054 MUNICIPALIDAD DE SAN ISIDRO Recibo C: 5 - 2566037 $ 3.937…" at bounding box center [746, 243] width 1109 height 164
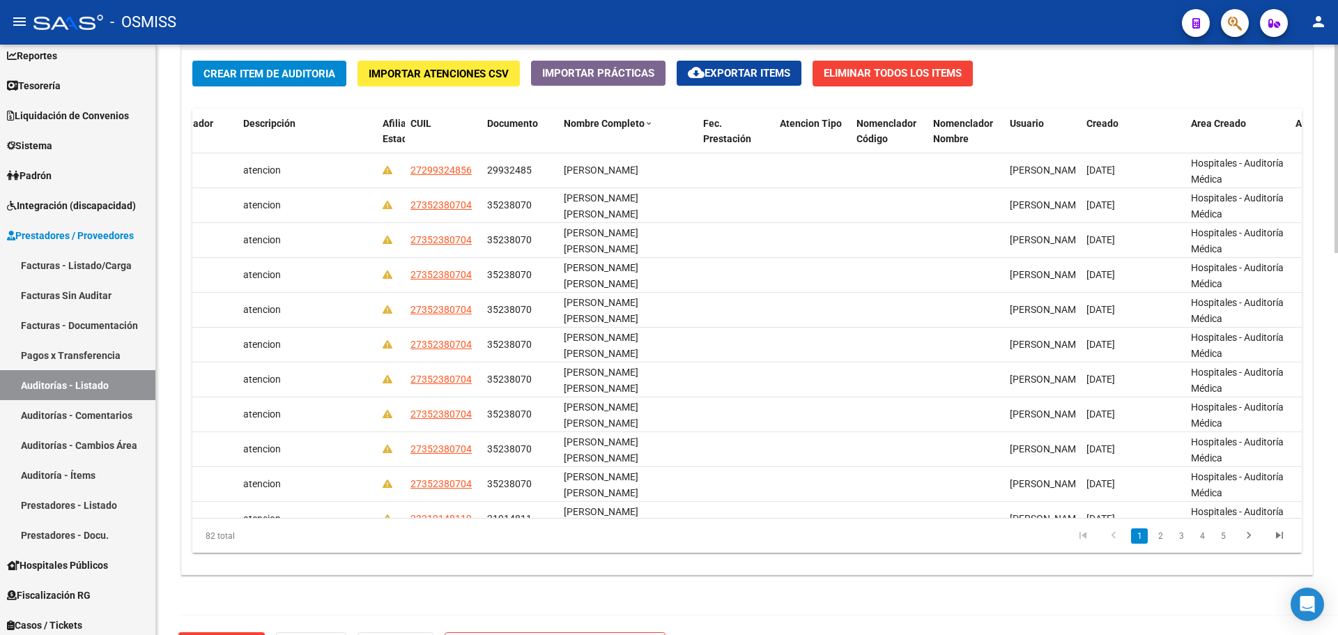
scroll to position [1084, 0]
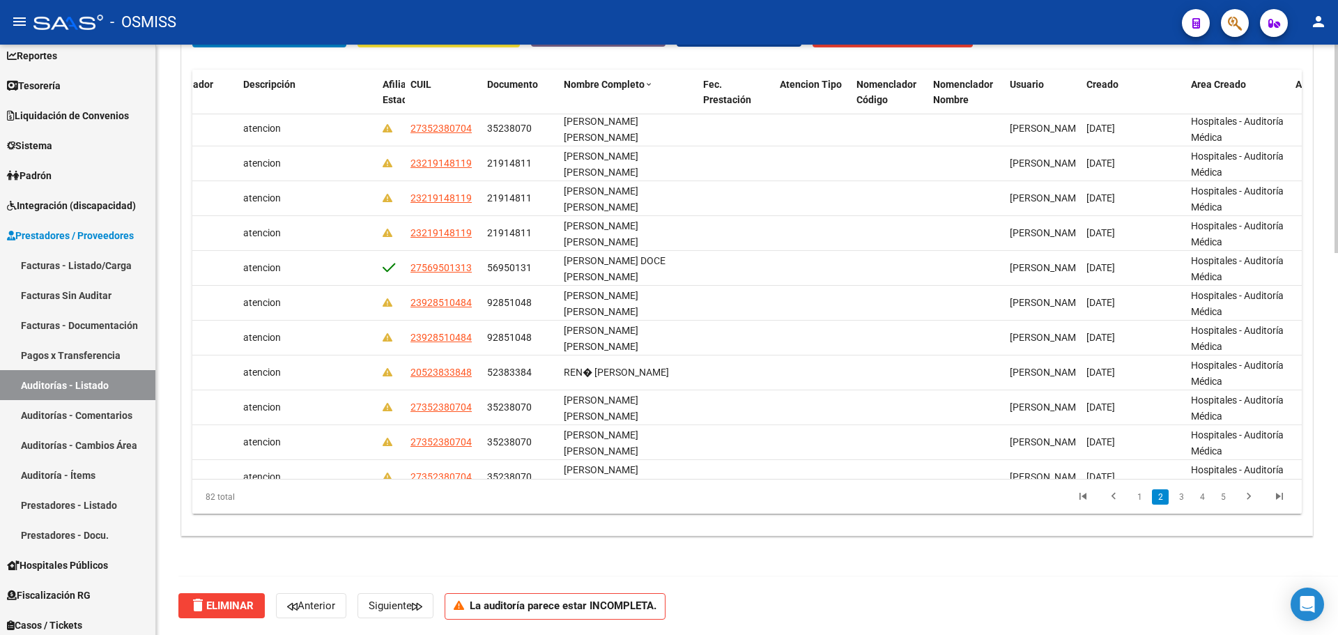
drag, startPoint x: 746, startPoint y: 481, endPoint x: 581, endPoint y: 476, distance: 164.5
click at [581, 476] on div "Id Gerenciador Monto Item Monto Aprobado Debitado Tot. Débito Médico Débito Afi…" at bounding box center [746, 292] width 1109 height 445
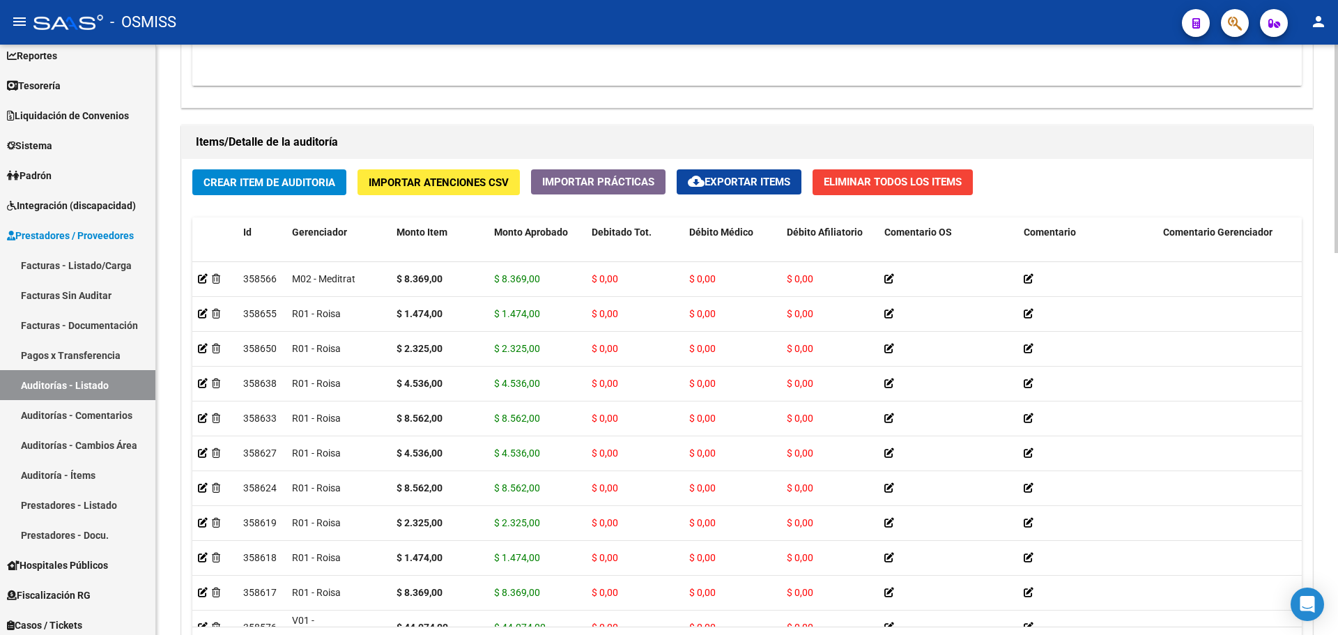
scroll to position [736, 0]
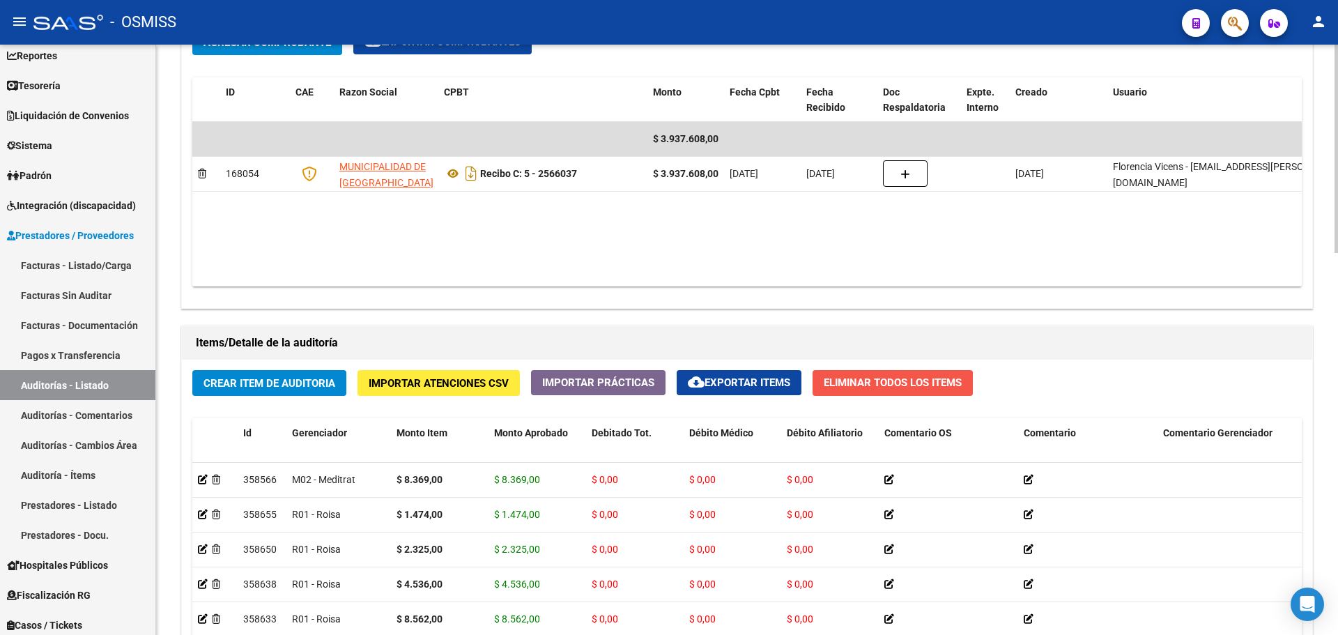
click at [876, 388] on span "Eliminar Todos los Items" at bounding box center [893, 382] width 138 height 13
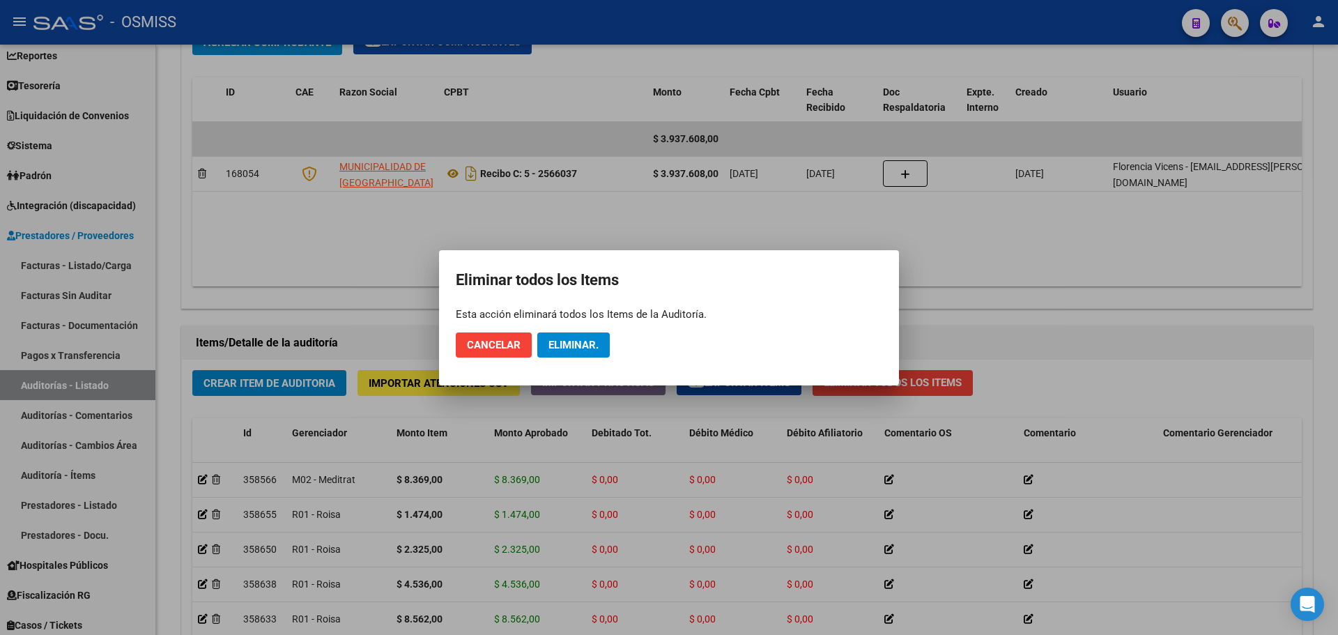
click at [532, 346] on mat-dialog-actions "Cancelar Eliminar." at bounding box center [669, 344] width 426 height 47
click at [548, 348] on span "Eliminar." at bounding box center [573, 345] width 50 height 13
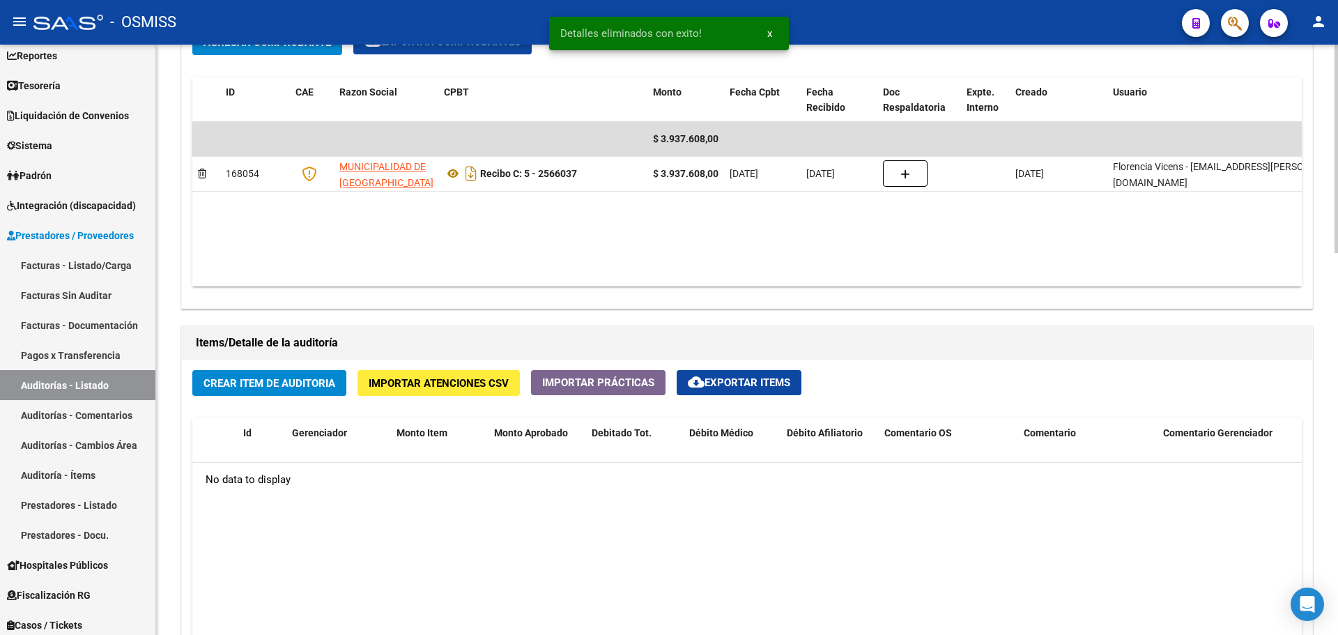
scroll to position [735, 0]
click at [457, 384] on span "Importar Atenciones CSV" at bounding box center [439, 383] width 140 height 13
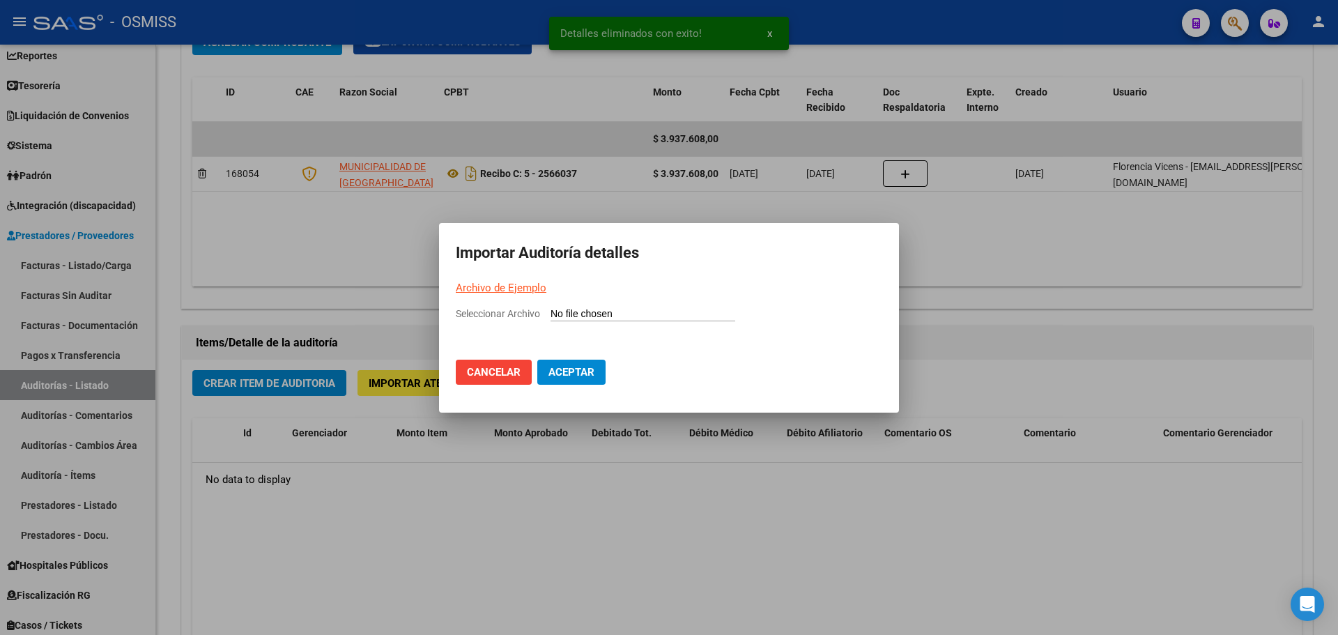
click at [529, 285] on link "Archivo de Ejemplo" at bounding box center [501, 288] width 91 height 13
click at [582, 304] on mat-dialog-container "Importar Auditoría detalles Archivo de Ejemplo Seleccionar Archivo Cancelar Ace…" at bounding box center [669, 318] width 460 height 190
click at [583, 313] on input "Seleccionar Archivo" at bounding box center [642, 314] width 185 height 13
type input "C:\fakepath\Auditoria-demo-saas (1).csv"
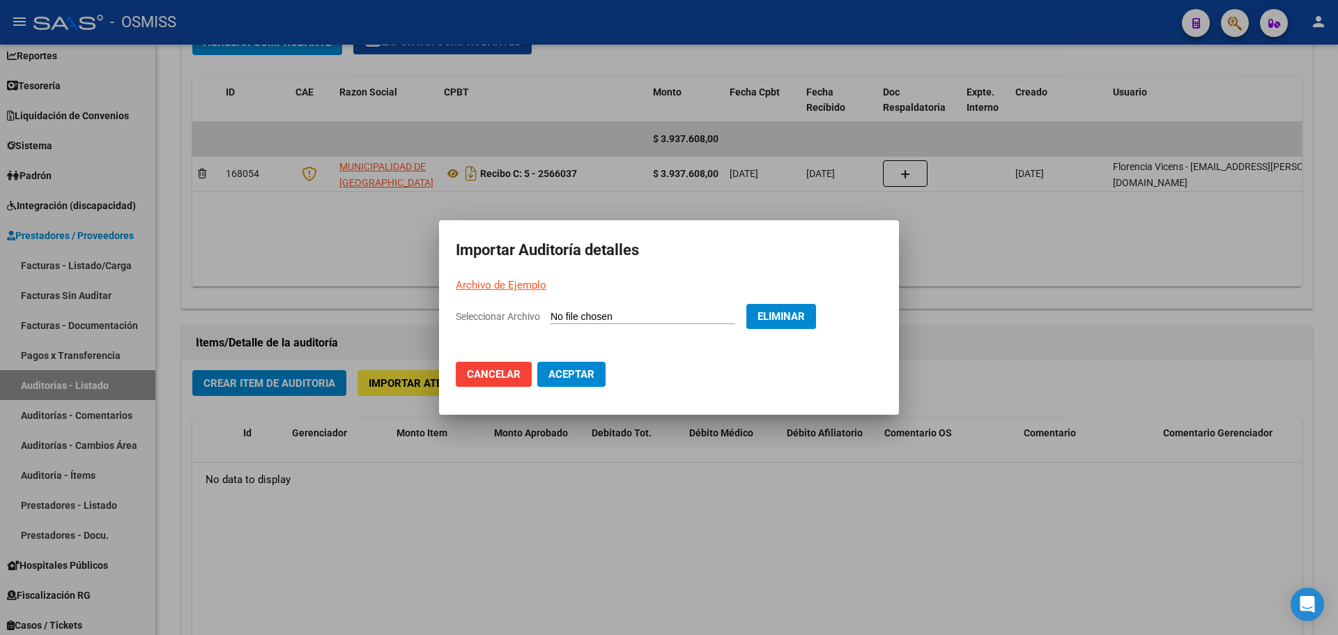
click at [577, 375] on span "Aceptar" at bounding box center [571, 374] width 46 height 13
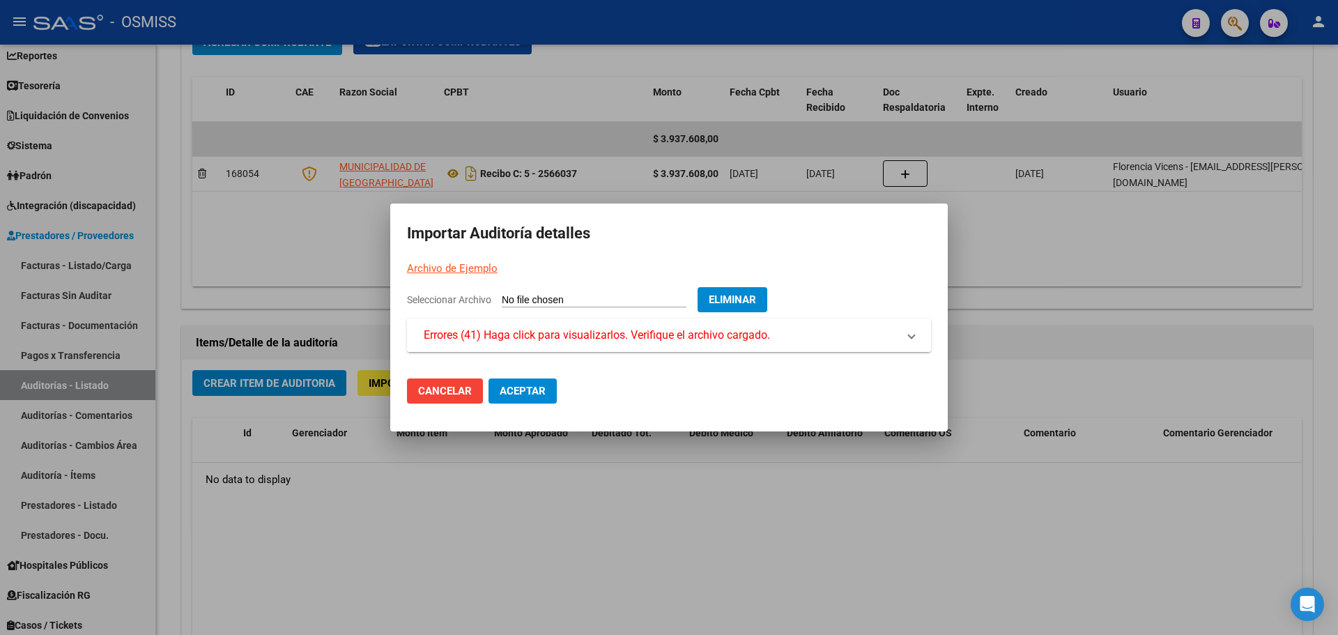
click at [568, 337] on span "Errores (41) Haga click para visualizarlos. Verifique el archivo cargado." at bounding box center [597, 335] width 346 height 17
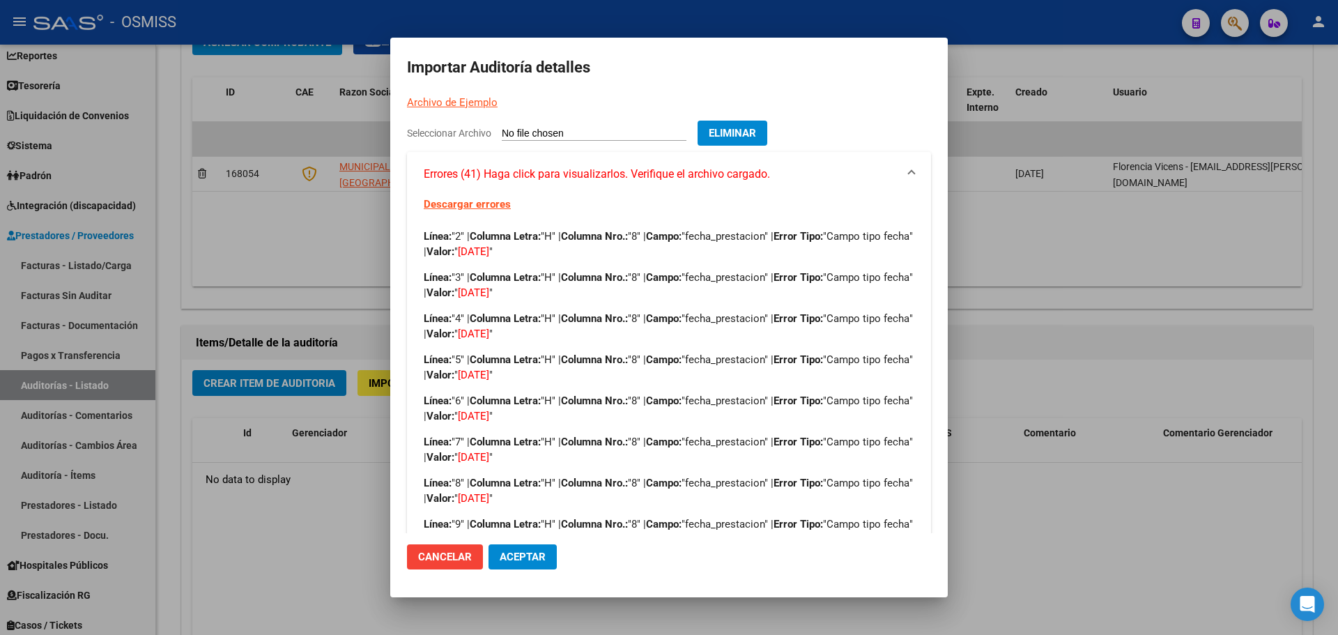
click at [740, 129] on span "Eliminar" at bounding box center [732, 133] width 47 height 13
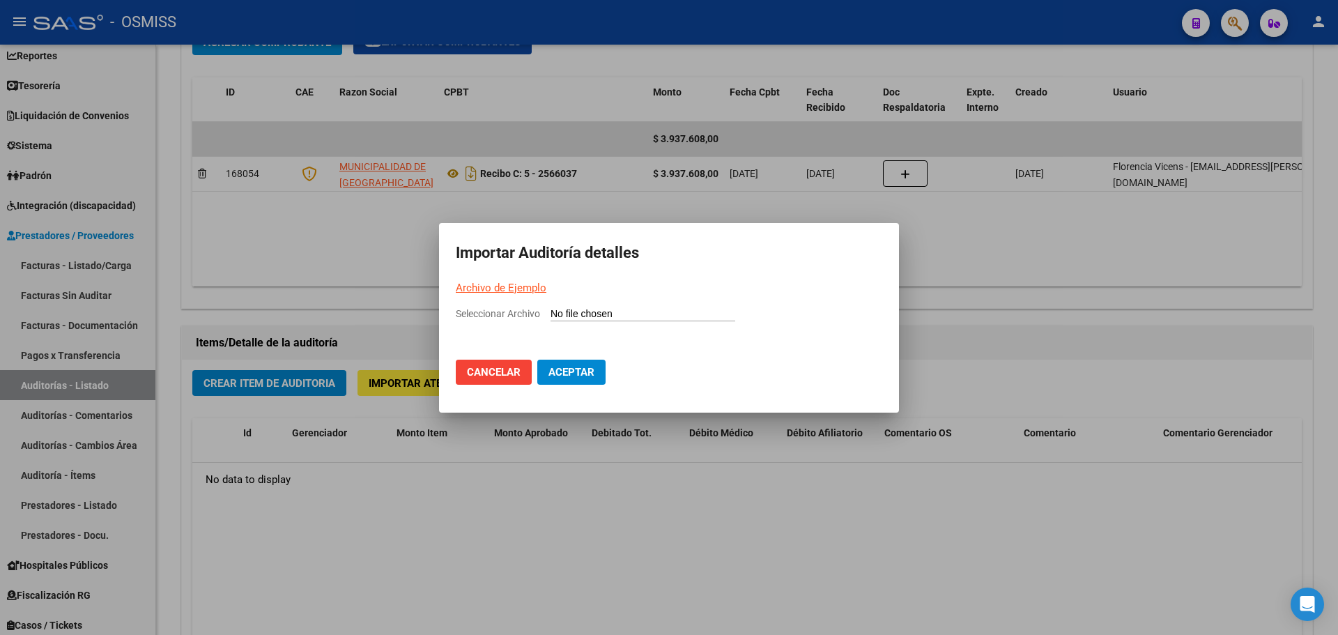
click at [569, 314] on input "Seleccionar Archivo" at bounding box center [642, 314] width 185 height 13
type input "C:\fakepath\Auditoria-demo-saas (1).csv"
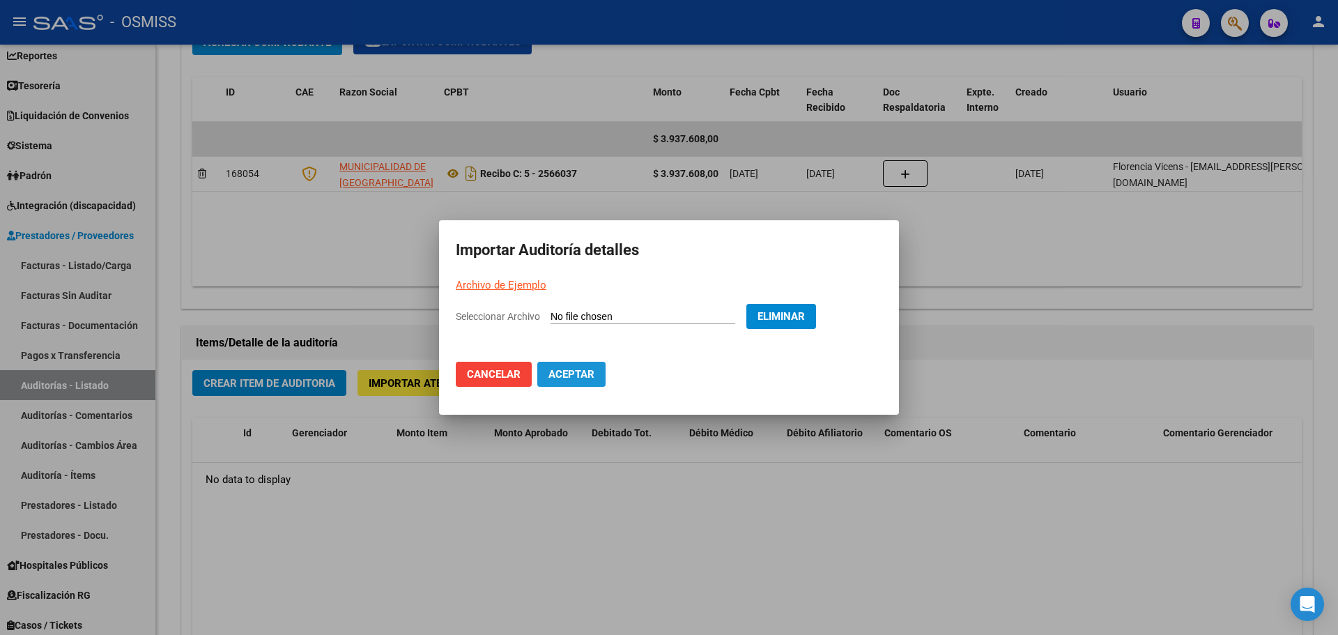
click at [582, 380] on span "Aceptar" at bounding box center [571, 374] width 46 height 13
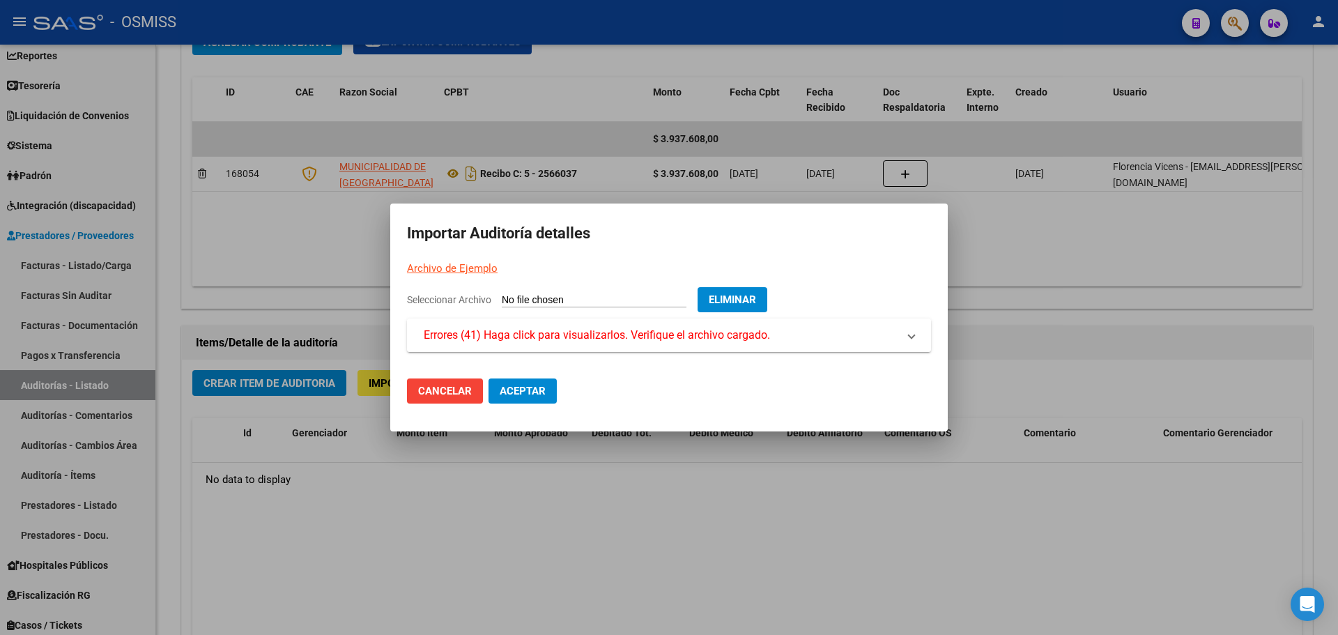
click at [609, 327] on span "Errores (41) Haga click para visualizarlos. Verifique el archivo cargado." at bounding box center [597, 335] width 346 height 17
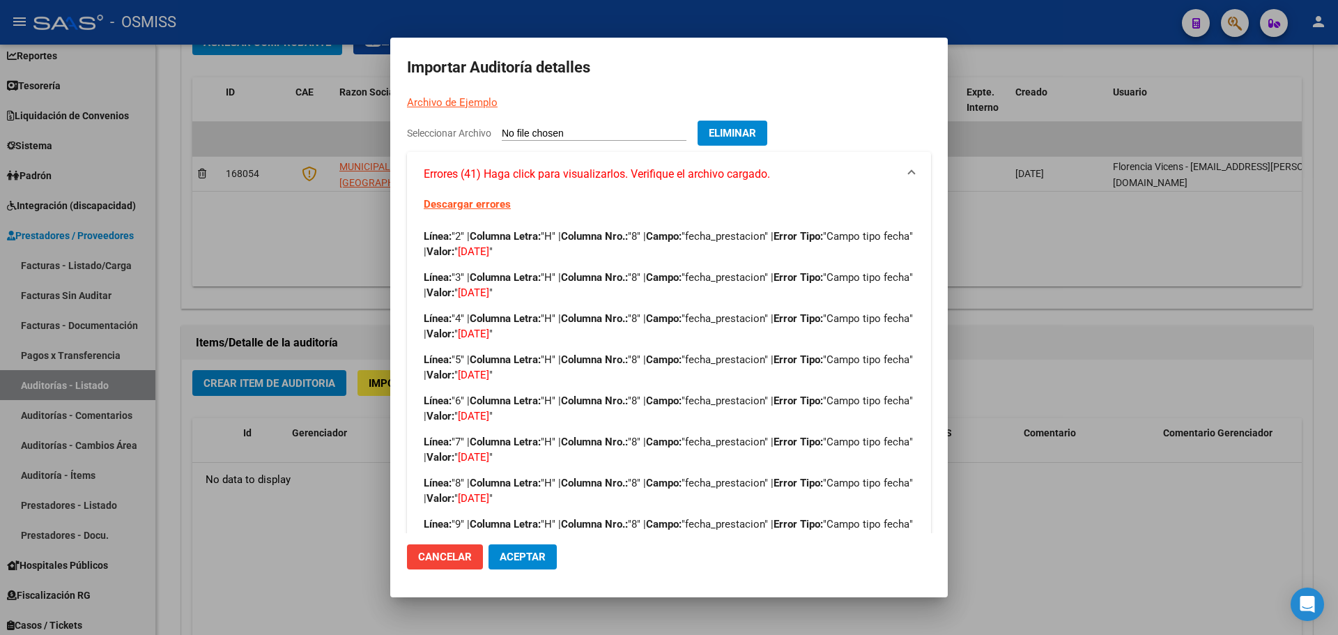
click at [732, 139] on span "Eliminar" at bounding box center [732, 133] width 47 height 13
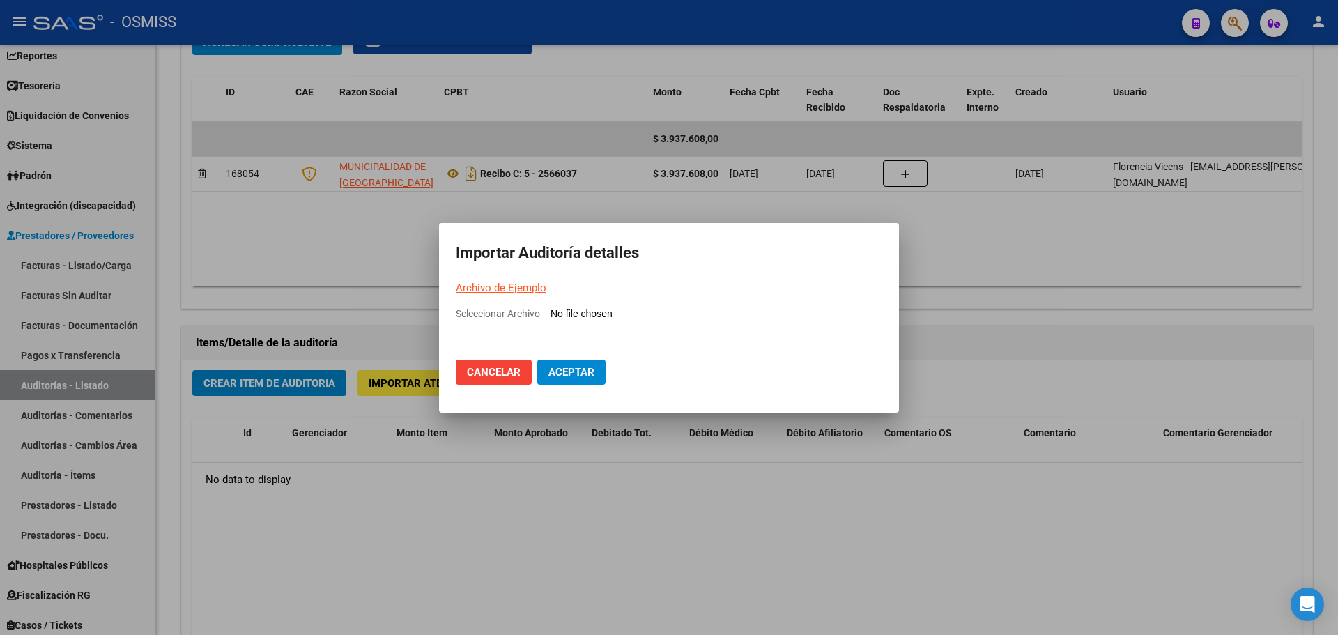
click at [608, 307] on app-file-uploader "Seleccionar Archivo" at bounding box center [601, 313] width 291 height 13
click at [606, 315] on input "Seleccionar Archivo" at bounding box center [642, 314] width 185 height 13
type input "C:\fakepath\Auditoria-demo-saas (1).csv"
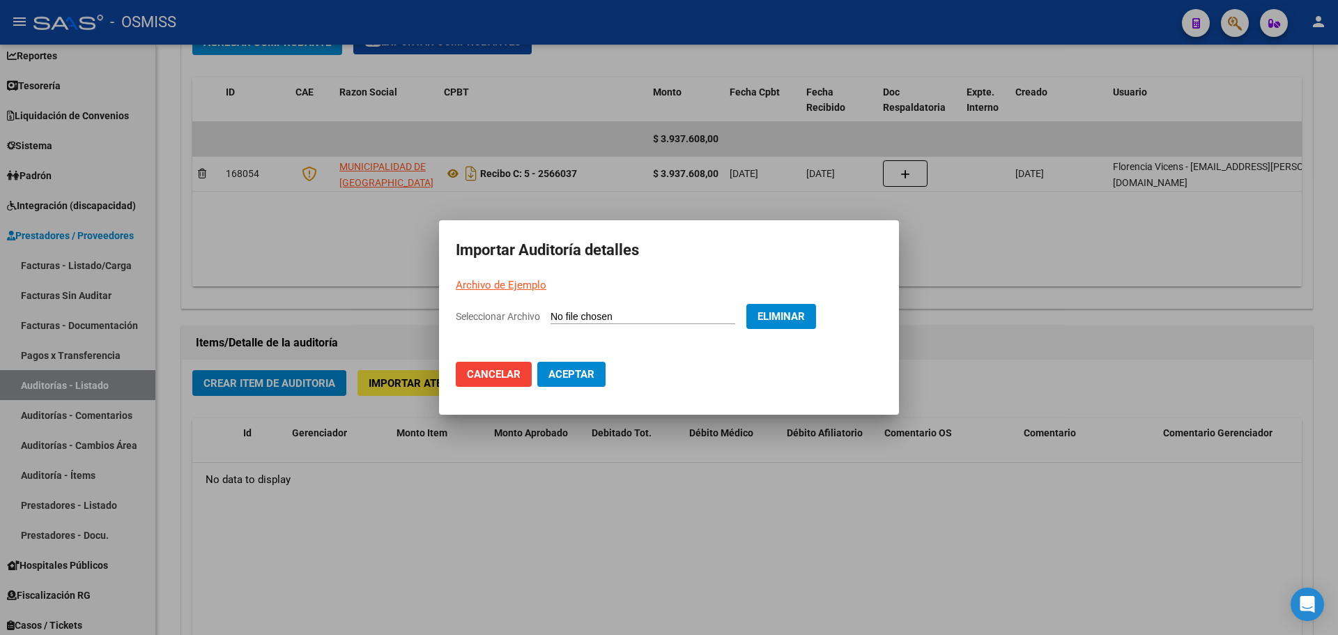
click at [584, 383] on button "Aceptar" at bounding box center [571, 374] width 68 height 25
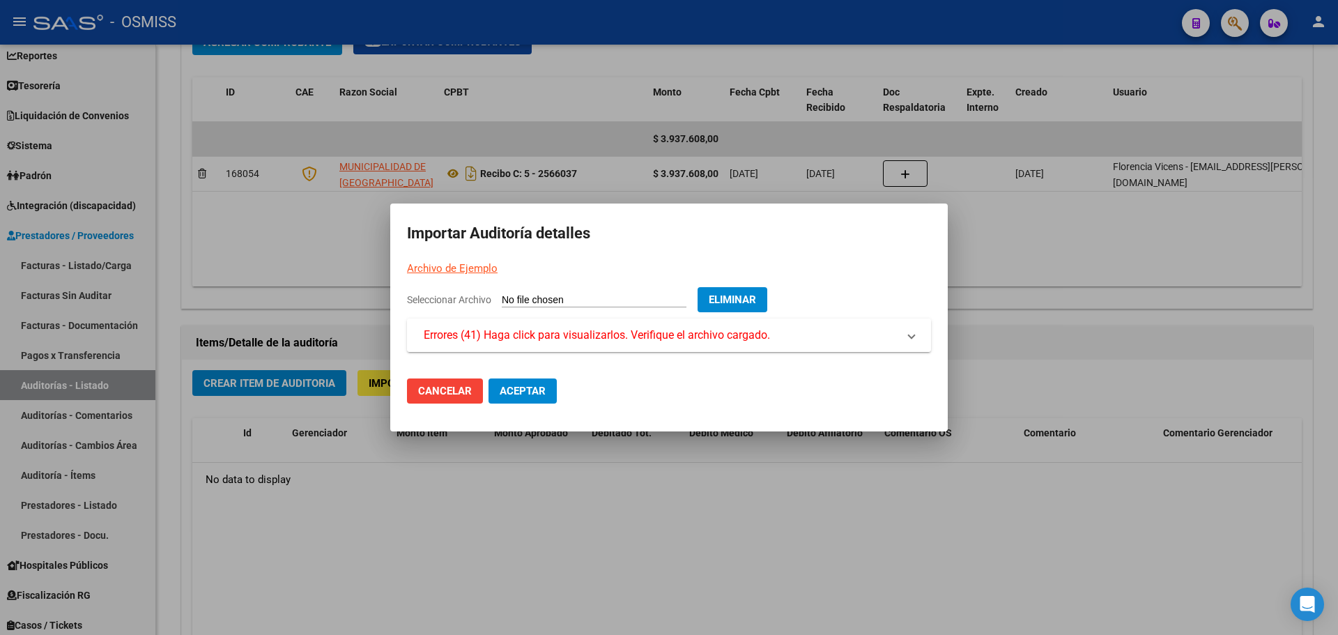
click at [592, 346] on mat-expansion-panel-header "Errores (41) Haga click para visualizarlos. Verifique el archivo cargado." at bounding box center [669, 334] width 524 height 33
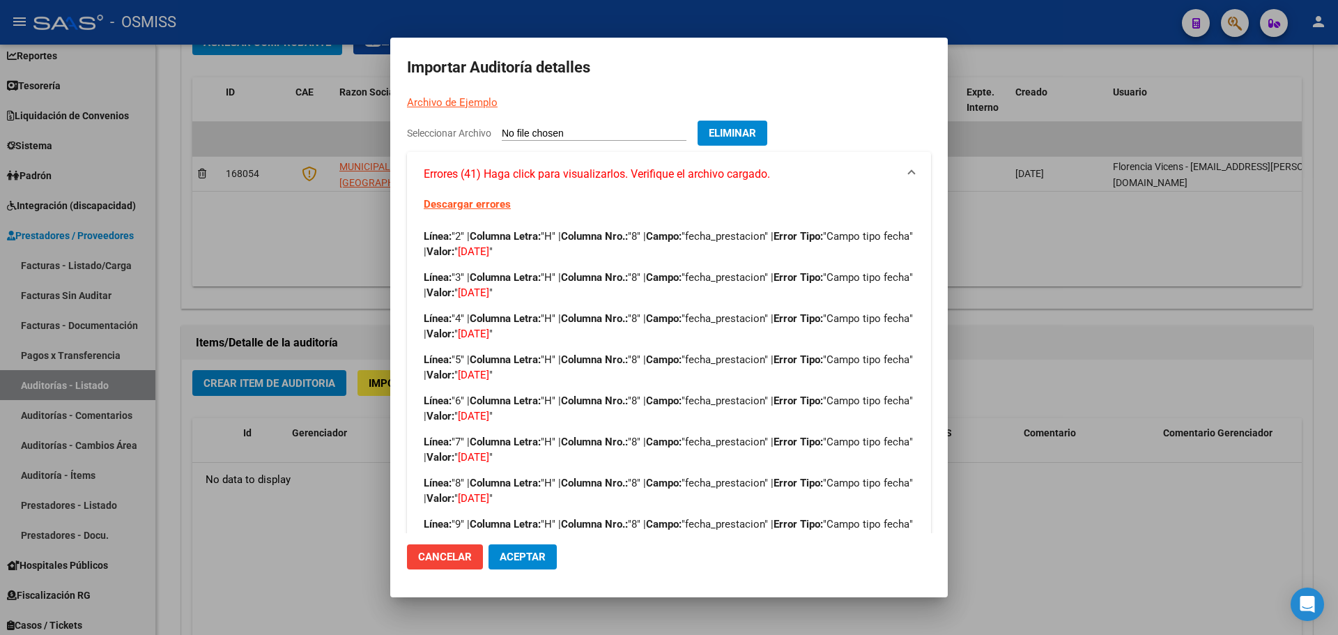
click at [756, 135] on span "Eliminar" at bounding box center [732, 133] width 47 height 13
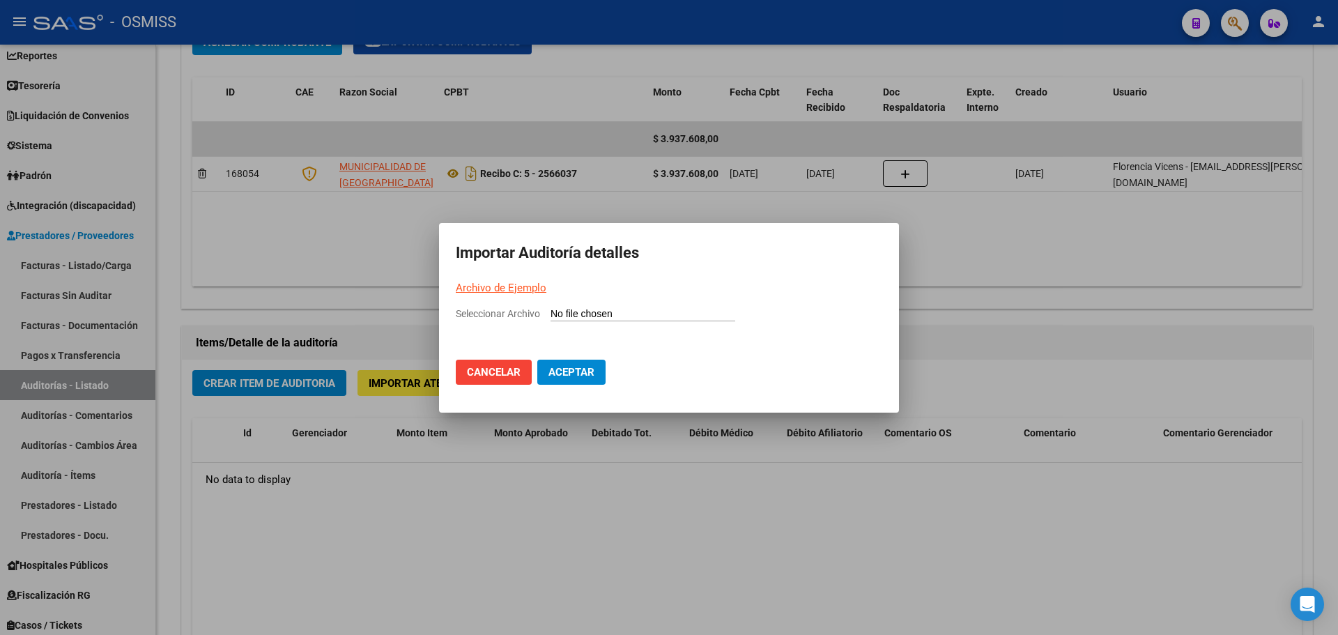
click at [568, 321] on input "Seleccionar Archivo" at bounding box center [642, 314] width 185 height 13
type input "C:\fakepath\Auditoria-demo-saas (1).csv"
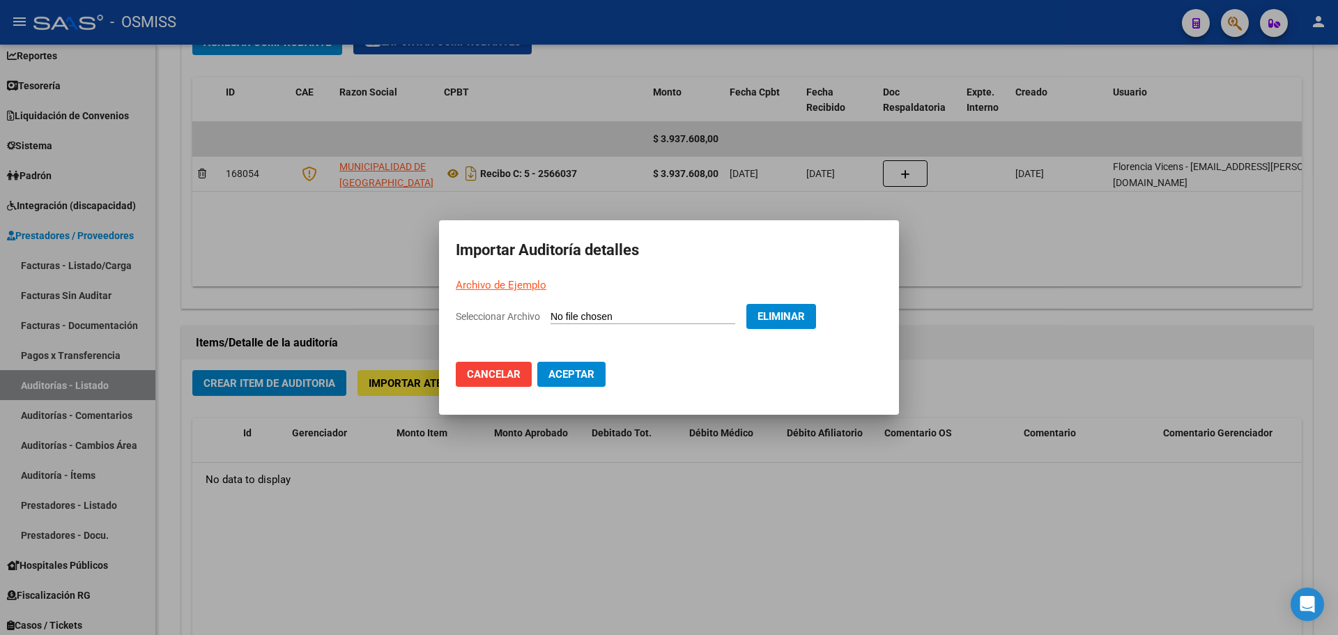
click at [571, 383] on button "Aceptar" at bounding box center [571, 374] width 68 height 25
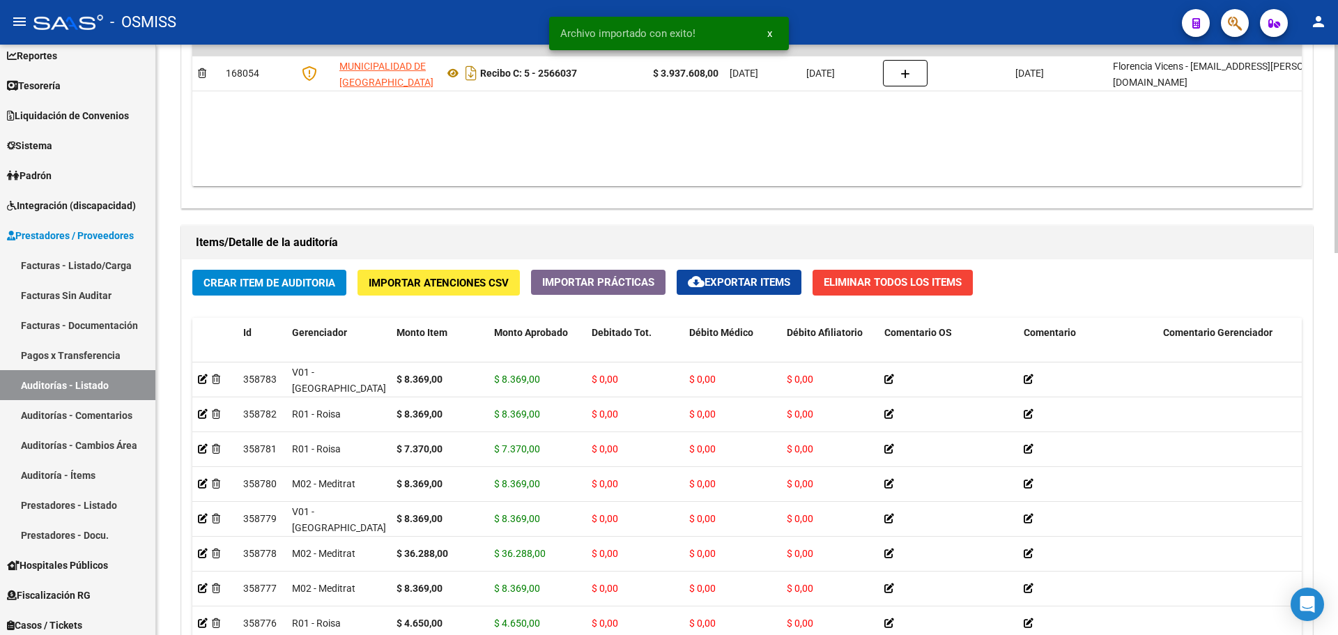
scroll to position [976, 0]
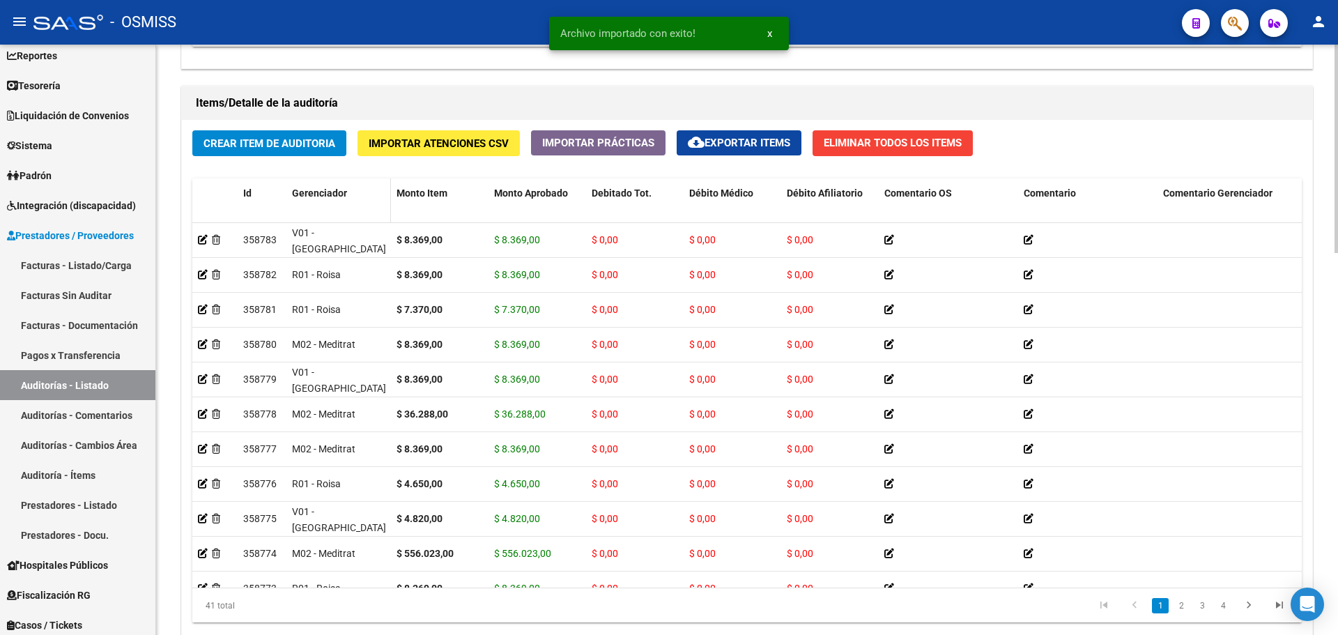
click at [328, 194] on span "Gerenciador" at bounding box center [319, 192] width 55 height 11
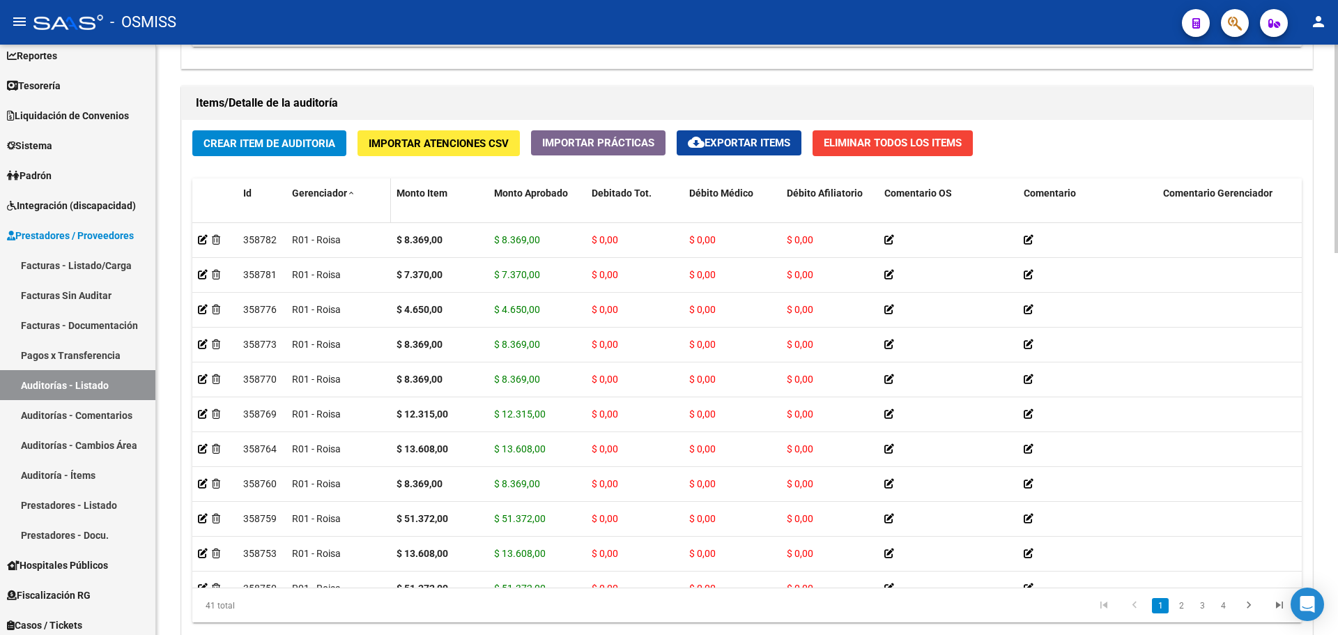
click at [337, 196] on span "Gerenciador" at bounding box center [319, 192] width 55 height 11
click at [352, 195] on span at bounding box center [351, 194] width 8 height 10
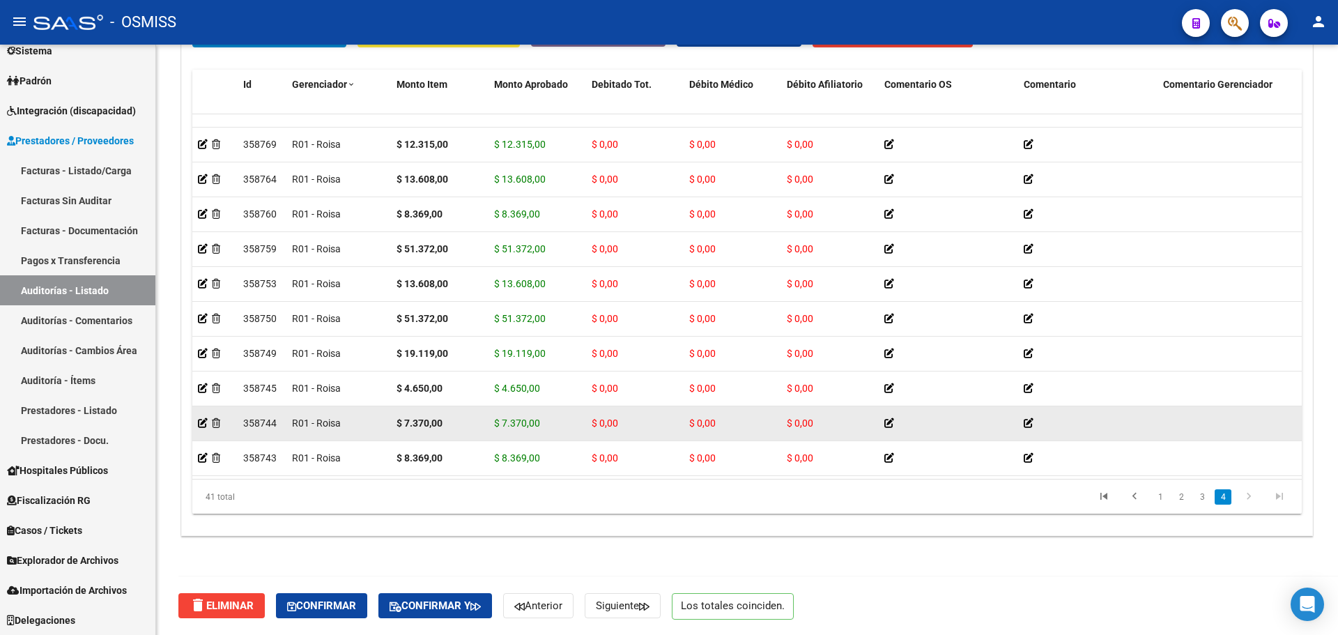
scroll to position [1078, 0]
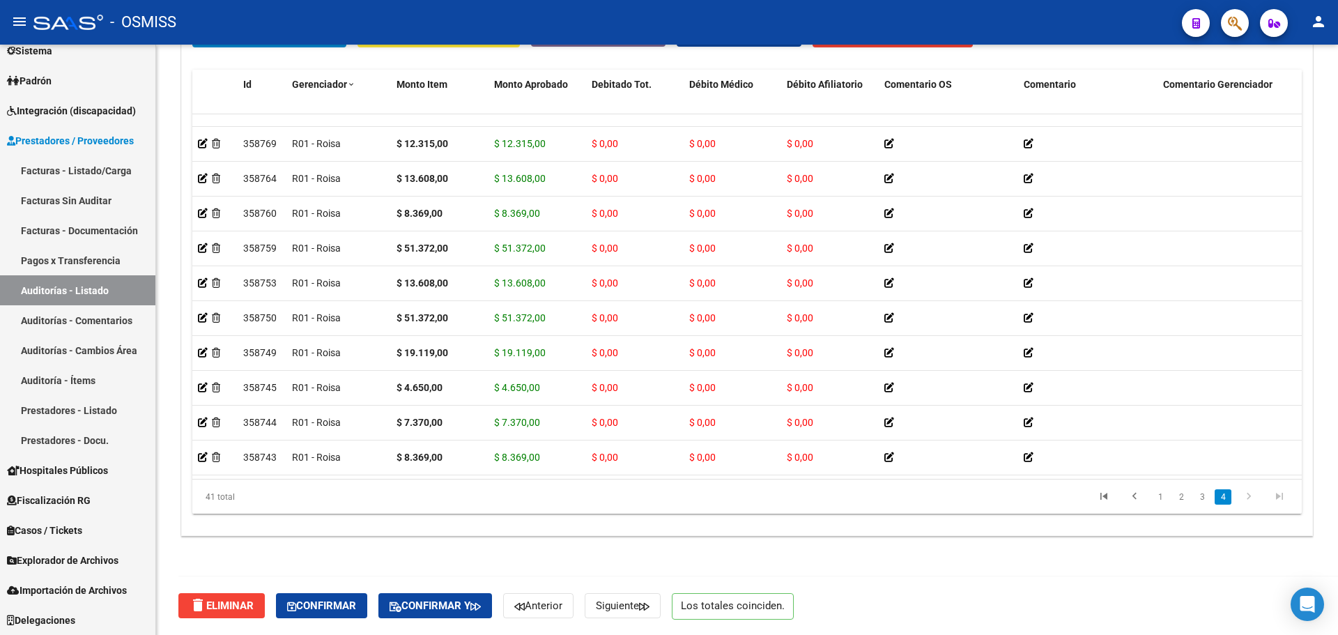
click at [1334, 586] on div "delete Eliminar Confirmar Confirmar y Anterior Siguiente Los totales coinciden." at bounding box center [759, 605] width 1163 height 59
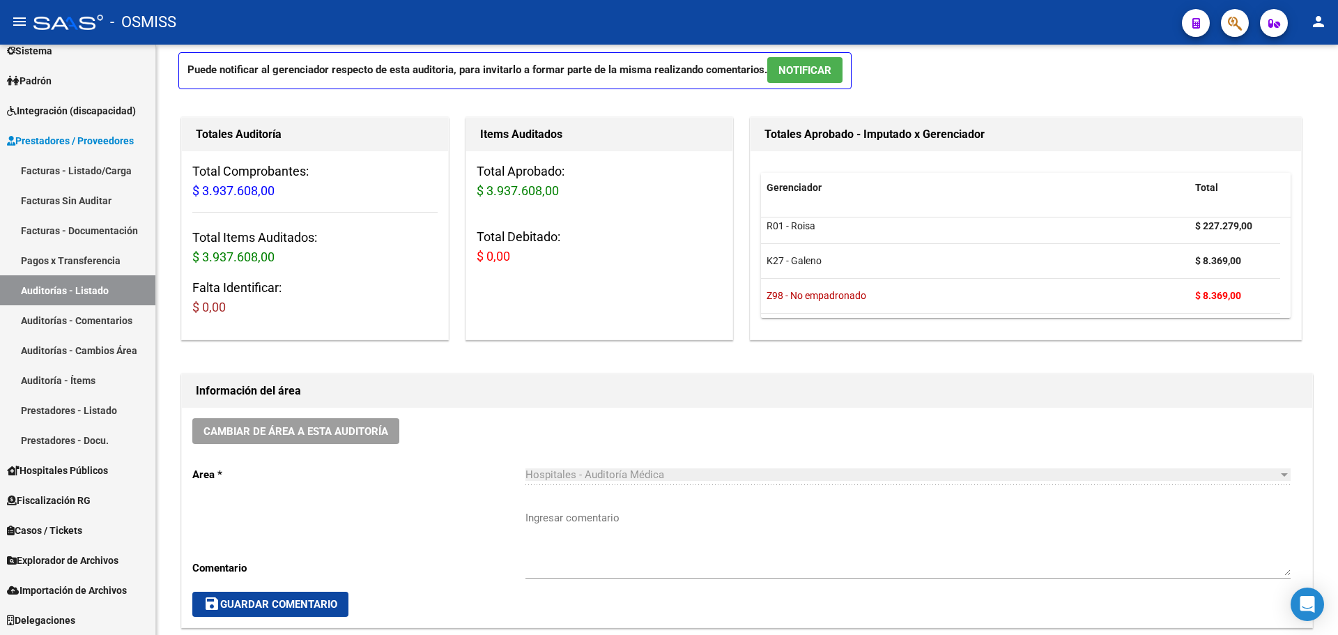
scroll to position [0, 0]
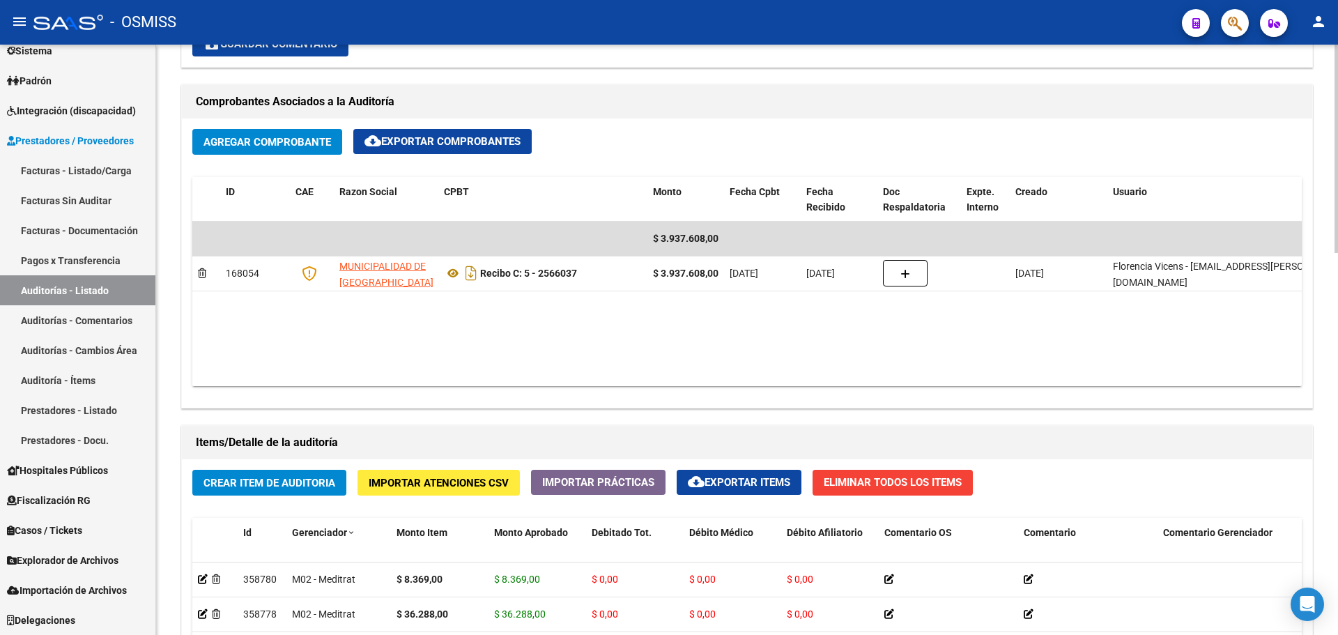
scroll to position [596, 0]
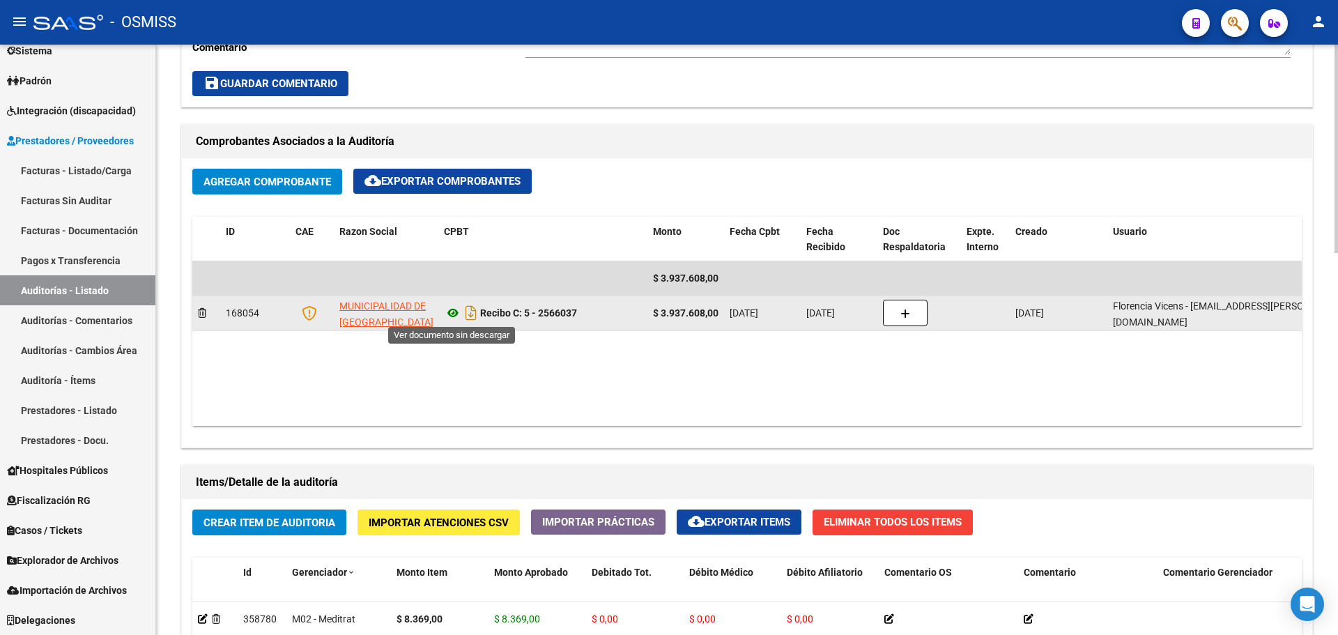
click at [452, 314] on icon at bounding box center [453, 312] width 18 height 17
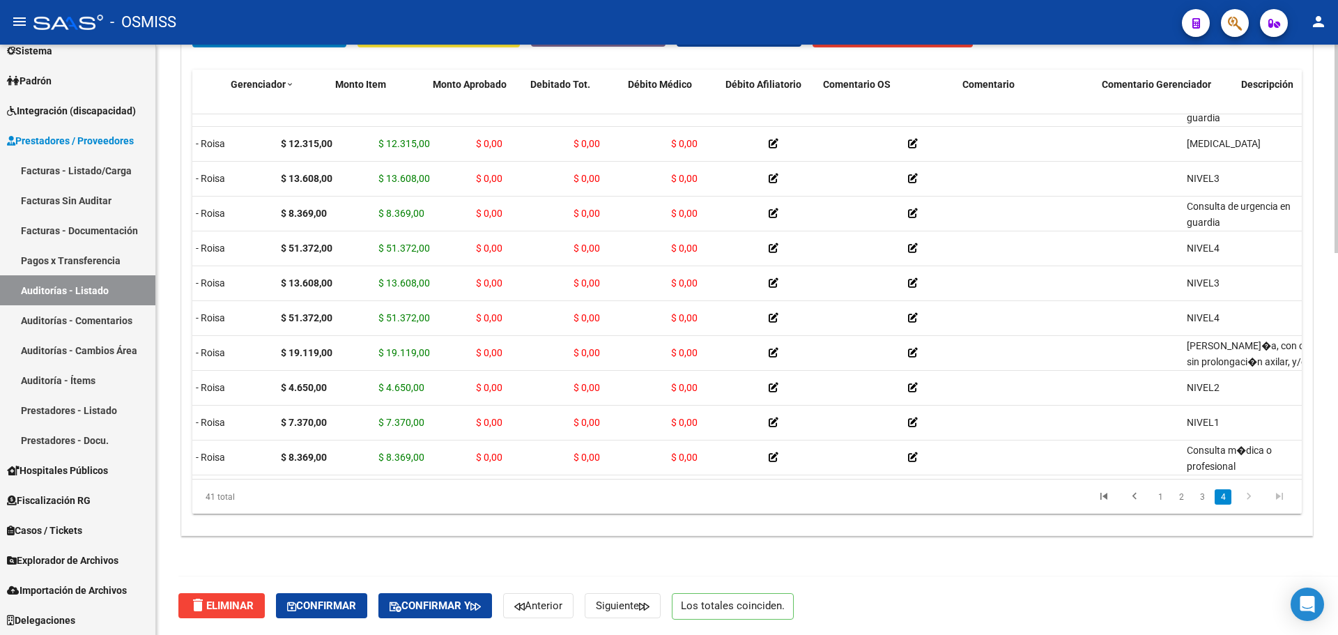
scroll to position [1078, 0]
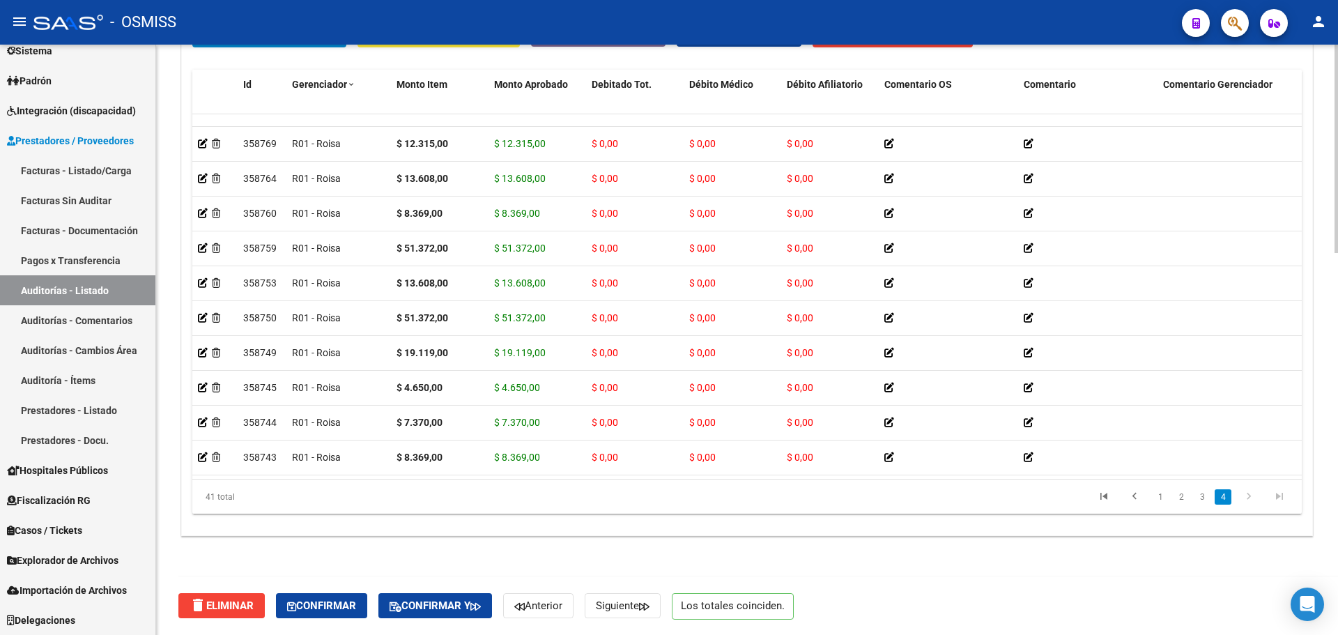
click at [339, 485] on div "41 total" at bounding box center [301, 496] width 219 height 35
drag, startPoint x: 351, startPoint y: 468, endPoint x: 509, endPoint y: 467, distance: 157.5
click at [509, 467] on datatable-body "358770 R01 - Roisa $ 8.369,00 $ 8.369,00 $ 0,00 $ 0,00 $ 0,00 Consulta de urgen…" at bounding box center [746, 296] width 1109 height 365
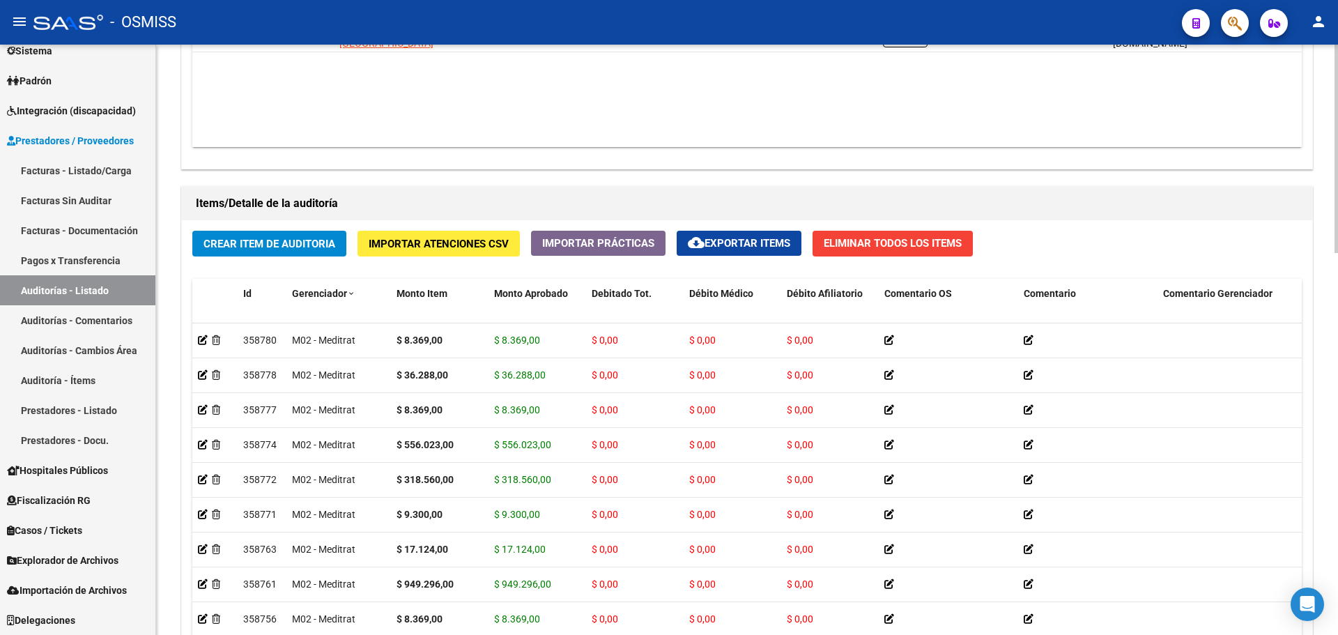
scroll to position [1084, 0]
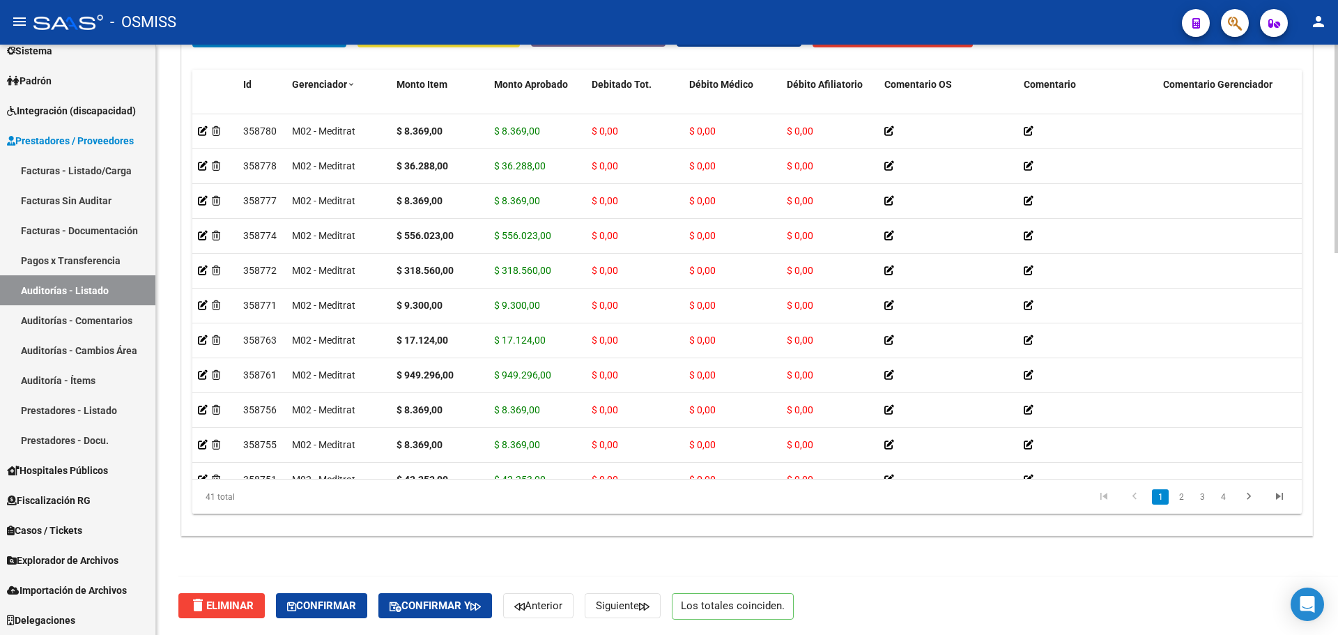
click at [299, 486] on div "41 total" at bounding box center [301, 496] width 219 height 35
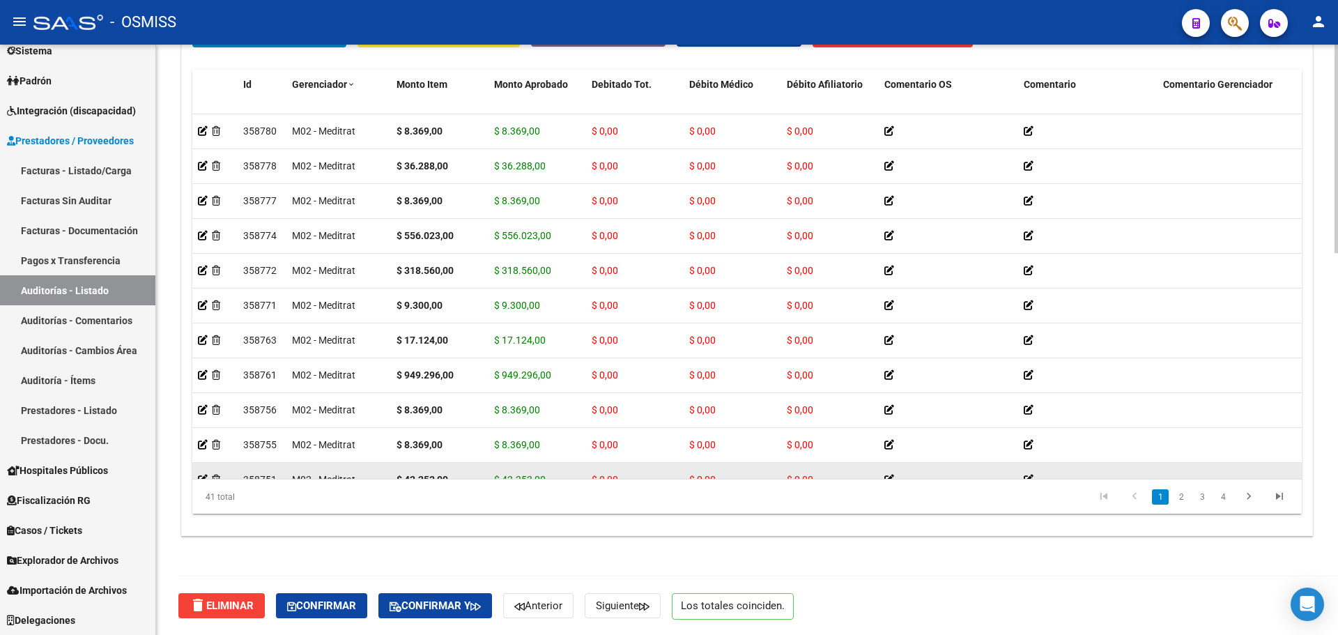
click at [298, 464] on datatable-body-cell "M02 - Meditrat" at bounding box center [338, 480] width 105 height 34
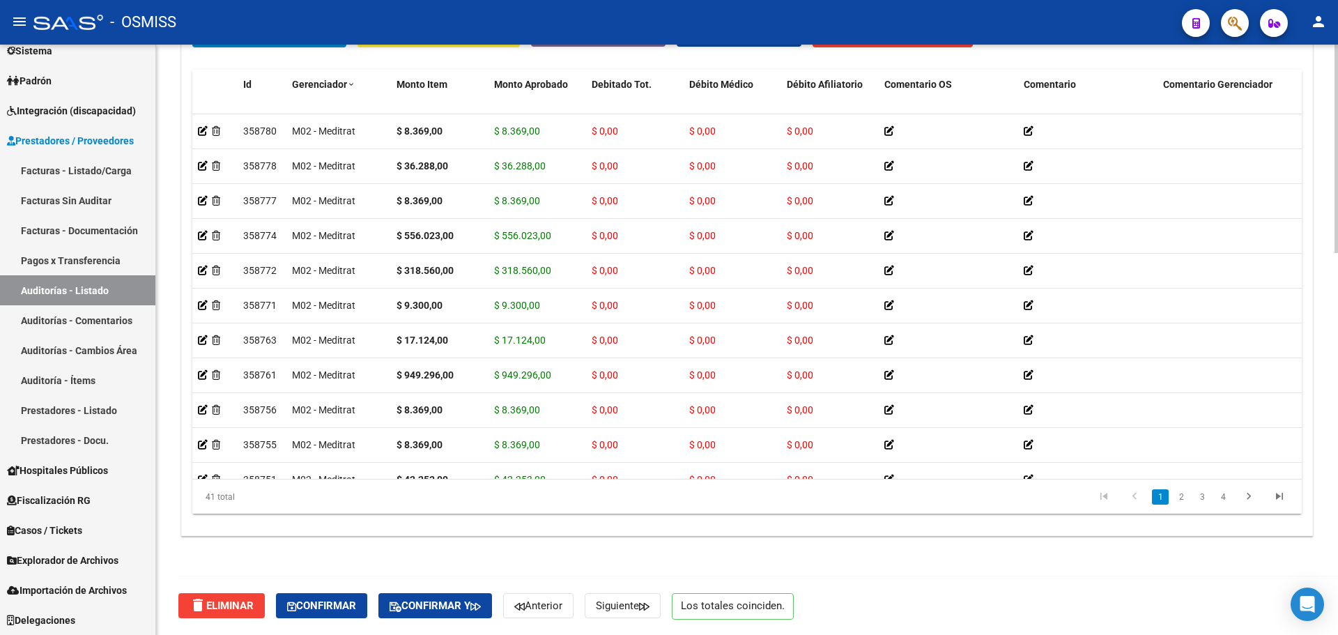
click at [307, 481] on div "41 total" at bounding box center [301, 496] width 219 height 35
click at [373, 498] on div "41 total" at bounding box center [301, 496] width 219 height 35
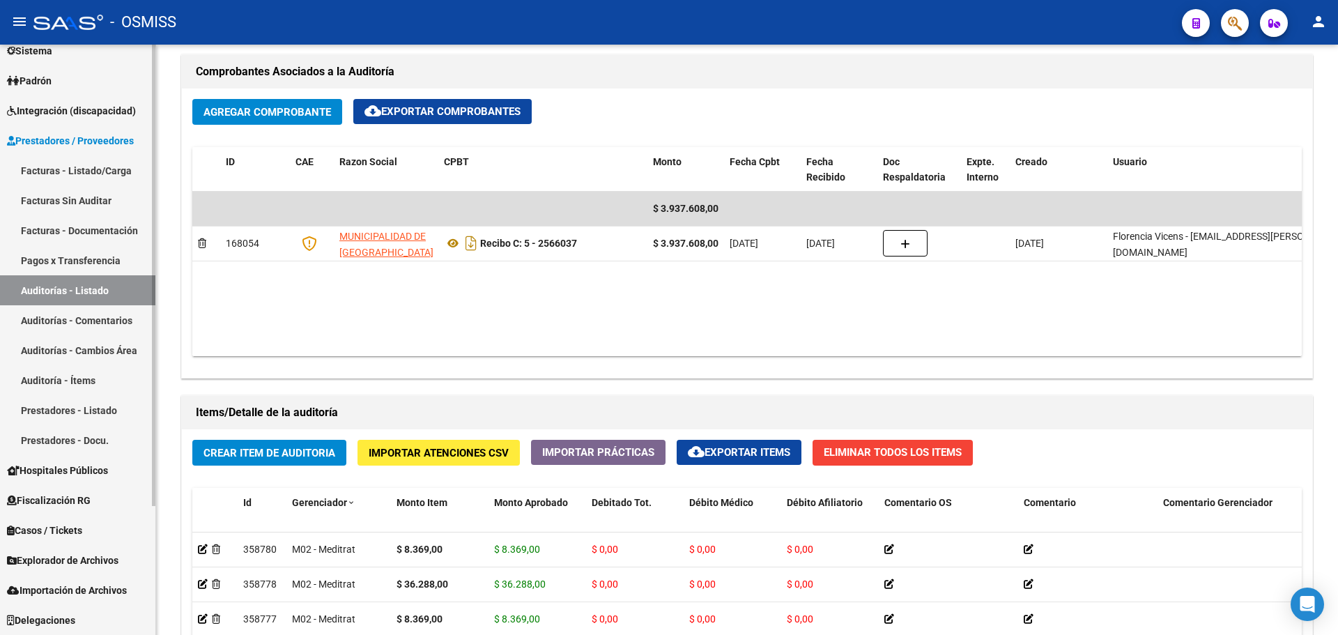
scroll to position [0, 0]
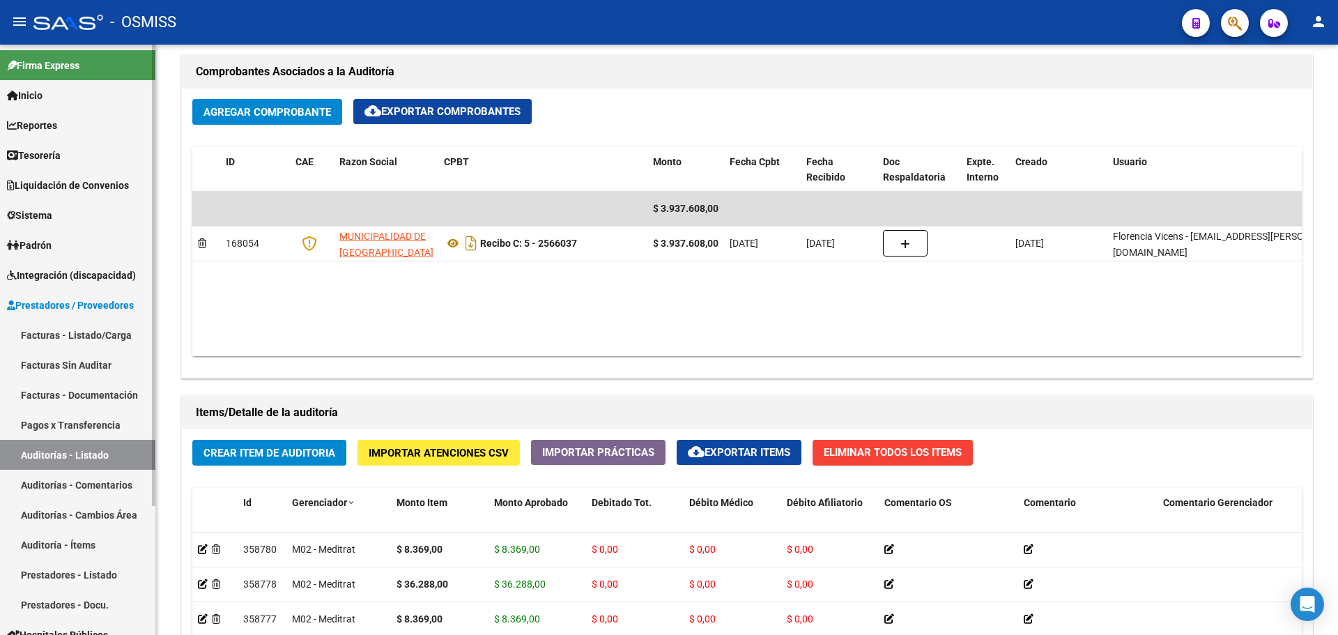
click at [91, 144] on link "Tesorería" at bounding box center [77, 155] width 155 height 30
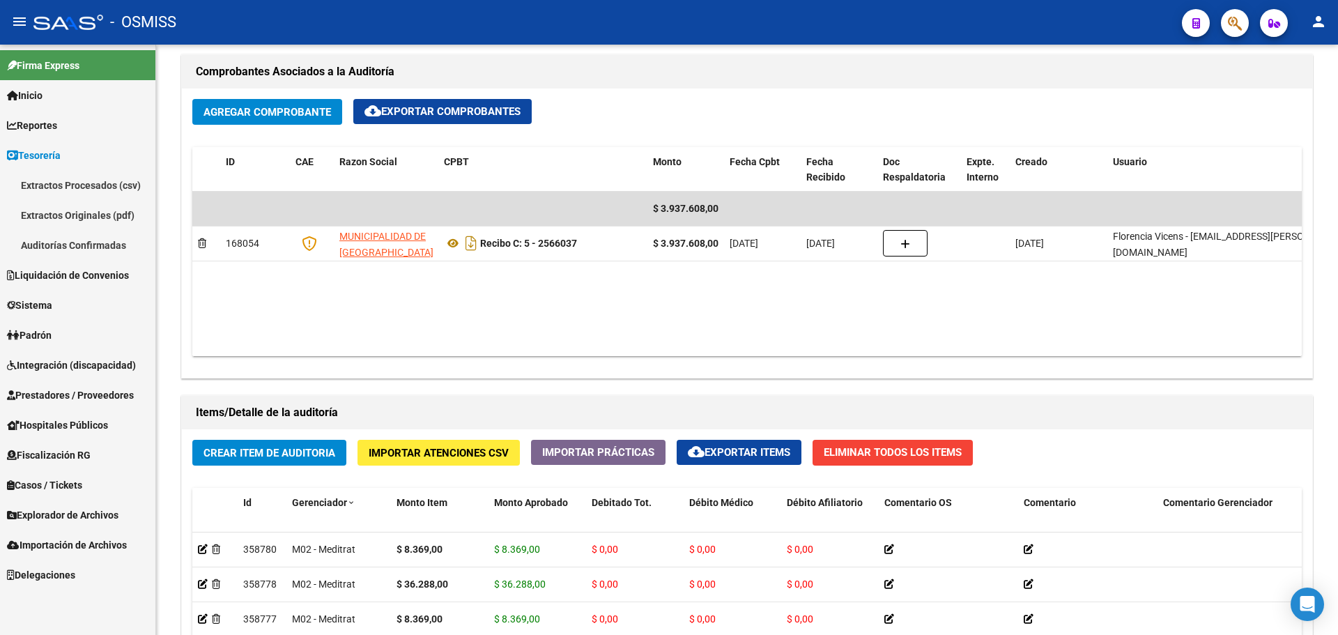
click at [87, 236] on link "Auditorías Confirmadas" at bounding box center [77, 245] width 155 height 30
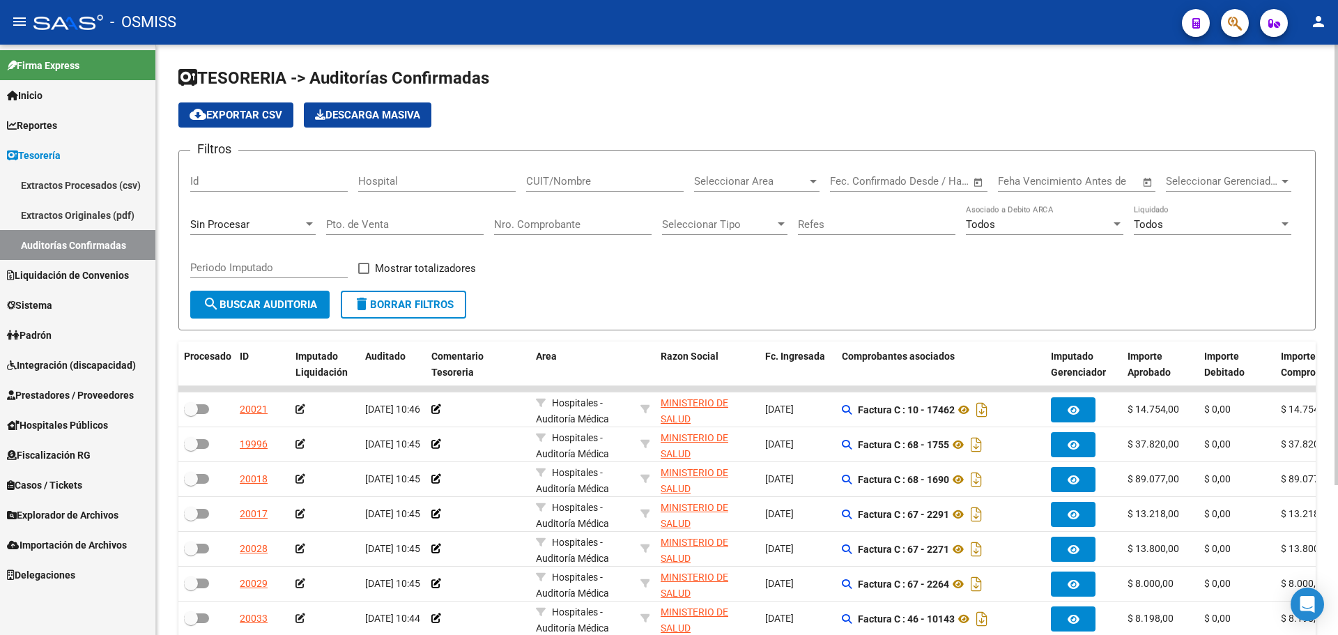
click at [674, 287] on div "Filtros Id Hospital CUIT/Nombre Seleccionar Area Seleccionar Area Fecha inicio …" at bounding box center [746, 226] width 1113 height 129
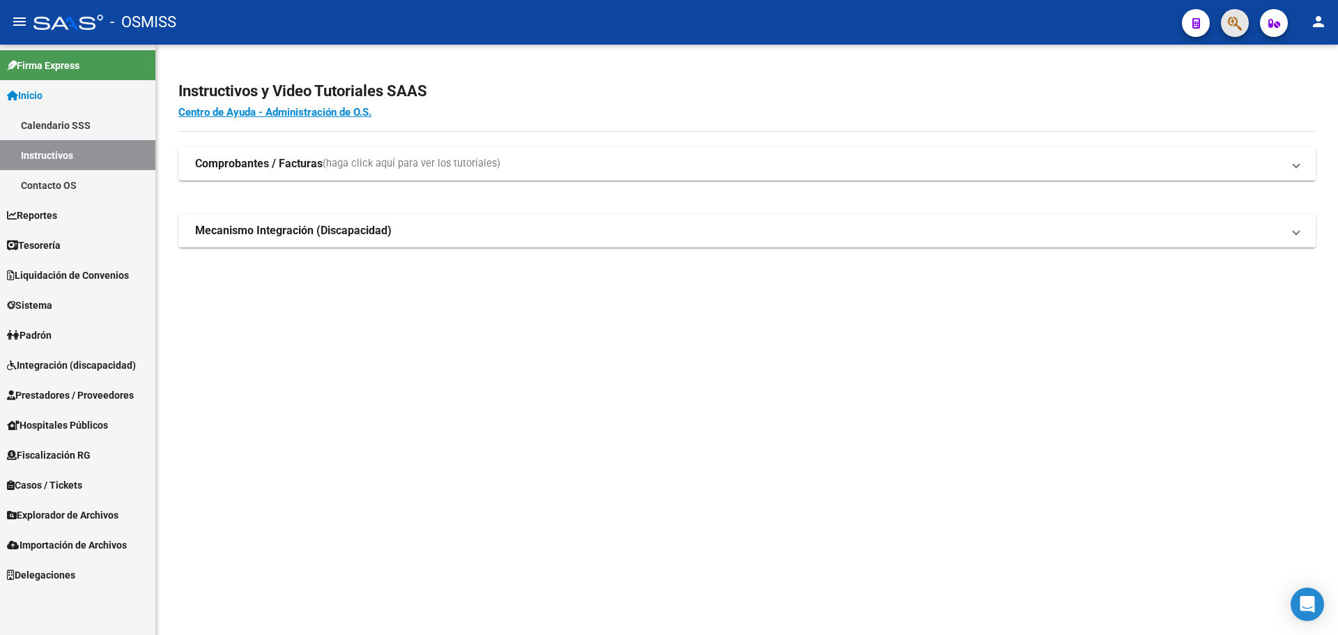
click at [1224, 25] on button "button" at bounding box center [1235, 23] width 28 height 28
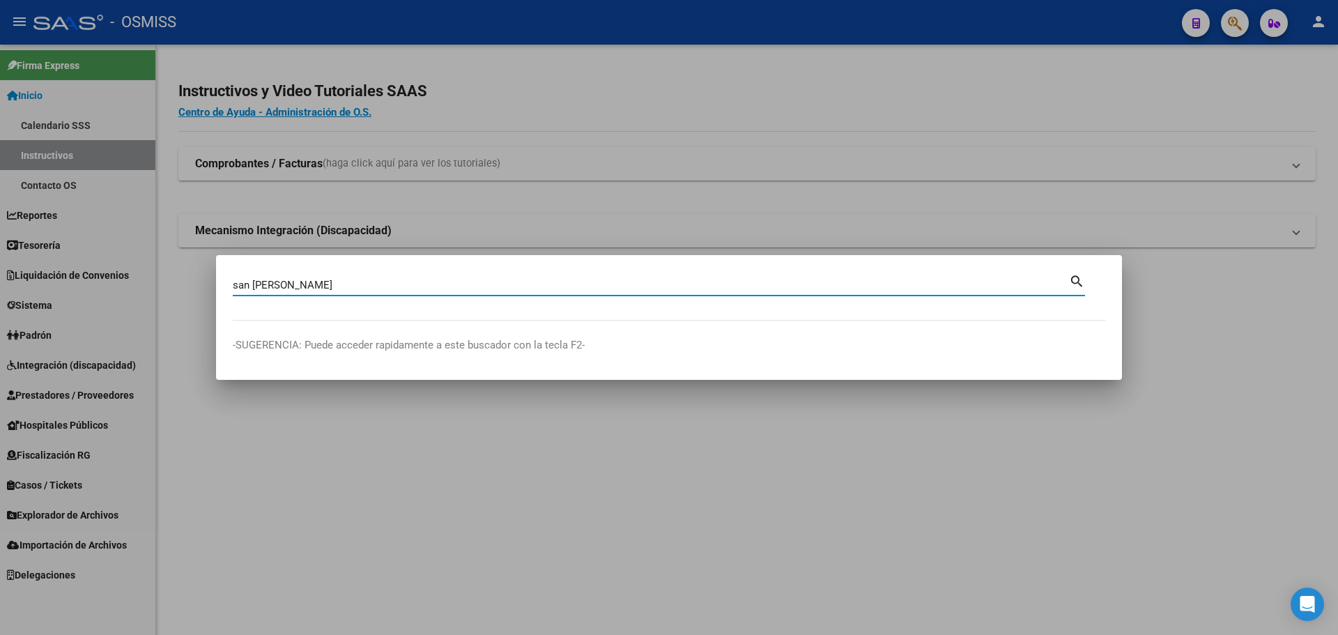
type input "san isidro"
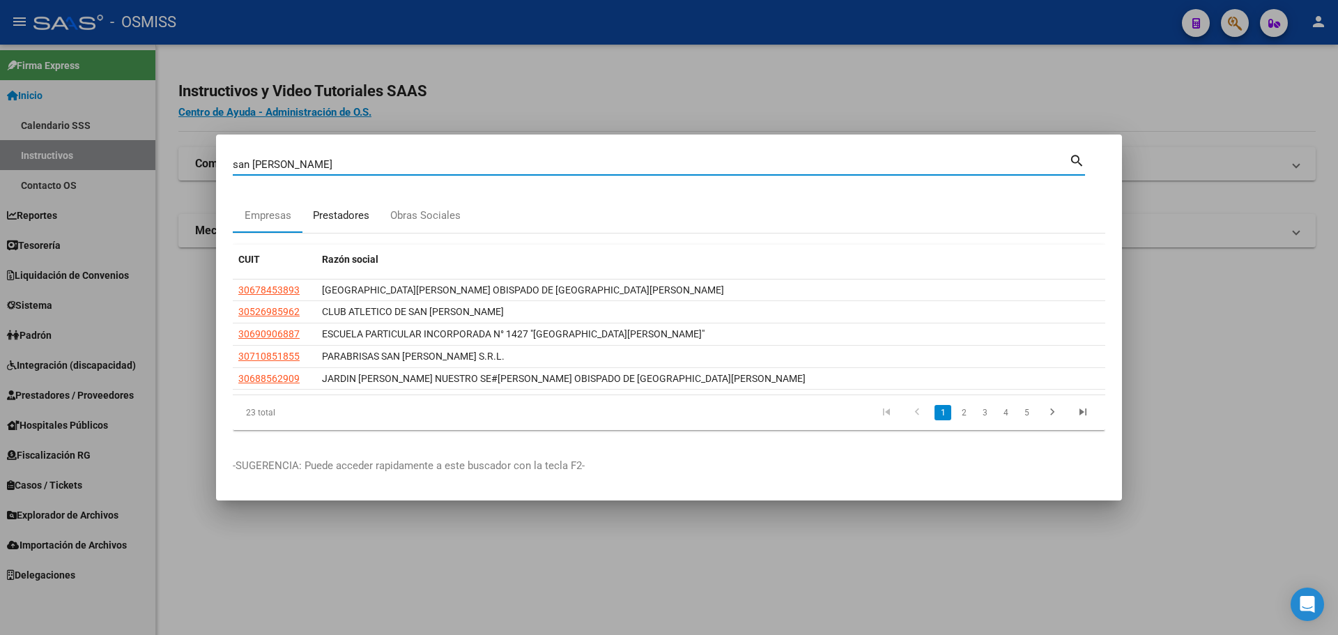
click at [327, 217] on div "Prestadores" at bounding box center [341, 216] width 56 height 16
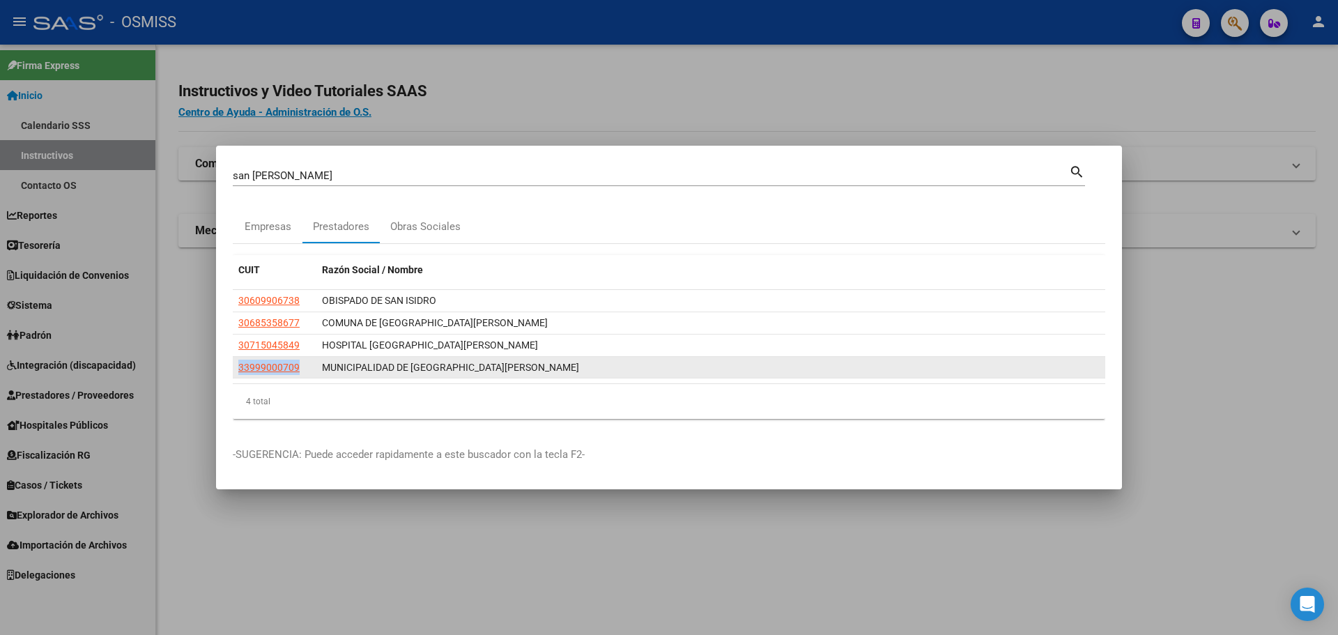
drag, startPoint x: 306, startPoint y: 370, endPoint x: 233, endPoint y: 367, distance: 73.2
click at [233, 367] on datatable-body-cell "33999000709" at bounding box center [275, 368] width 84 height 22
copy span "33999000709"
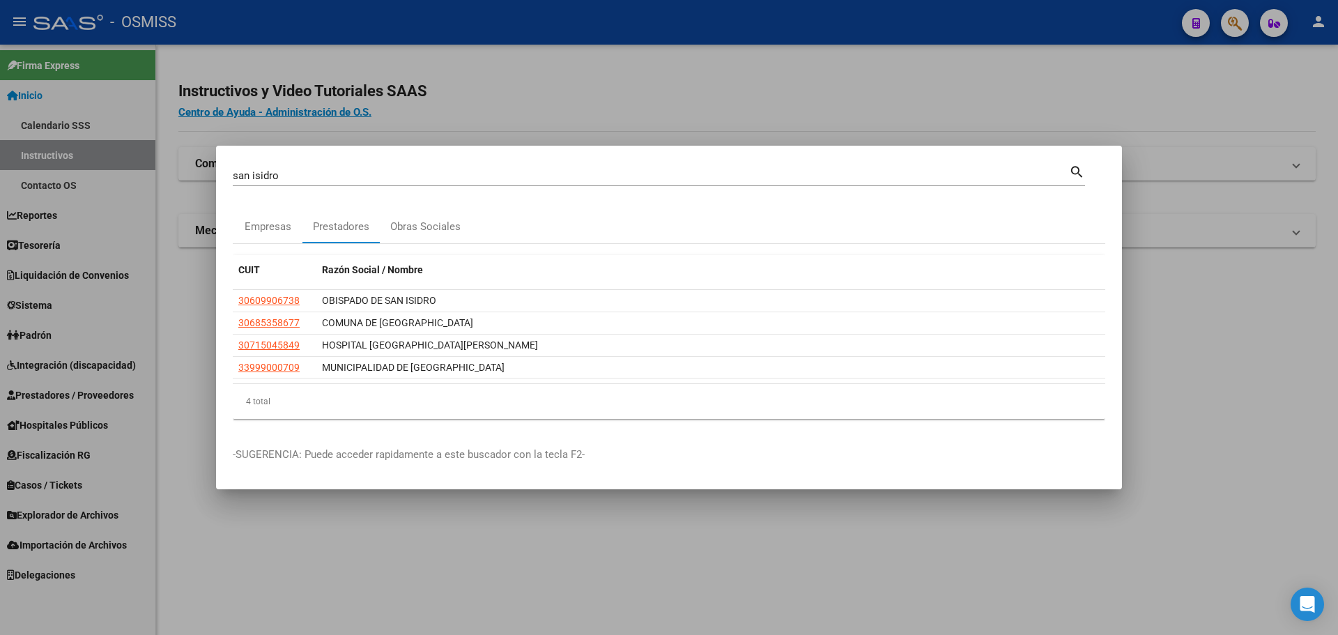
click at [655, 505] on div at bounding box center [669, 317] width 1338 height 635
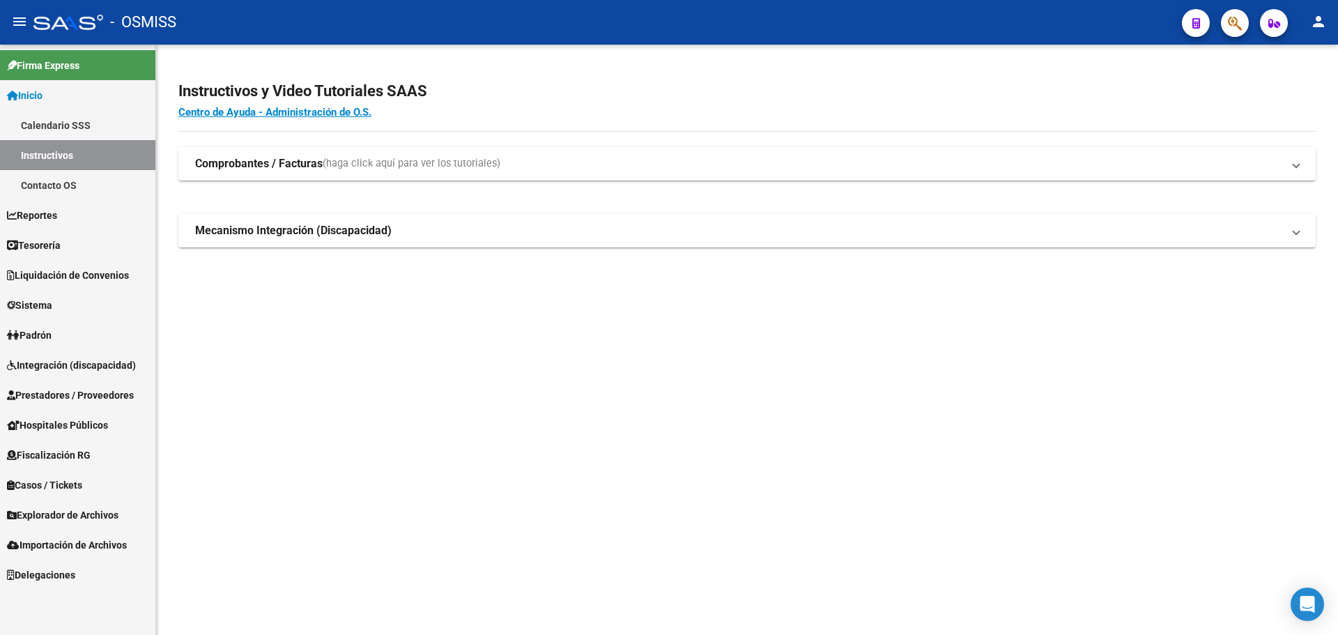
click at [824, 528] on mat-sidenav-content "Instructivos y Video Tutoriales SAAS Centro de Ayuda - Administración de O.S. C…" at bounding box center [747, 340] width 1182 height 590
click at [642, 429] on mat-sidenav-content "Instructivos y Video Tutoriales SAAS Centro de Ayuda - Administración de O.S. C…" at bounding box center [747, 340] width 1182 height 590
click at [626, 430] on mat-sidenav-content "Instructivos y Video Tutoriales SAAS Centro de Ayuda - Administración de O.S. C…" at bounding box center [747, 340] width 1182 height 590
click at [47, 86] on link "Inicio" at bounding box center [77, 95] width 155 height 30
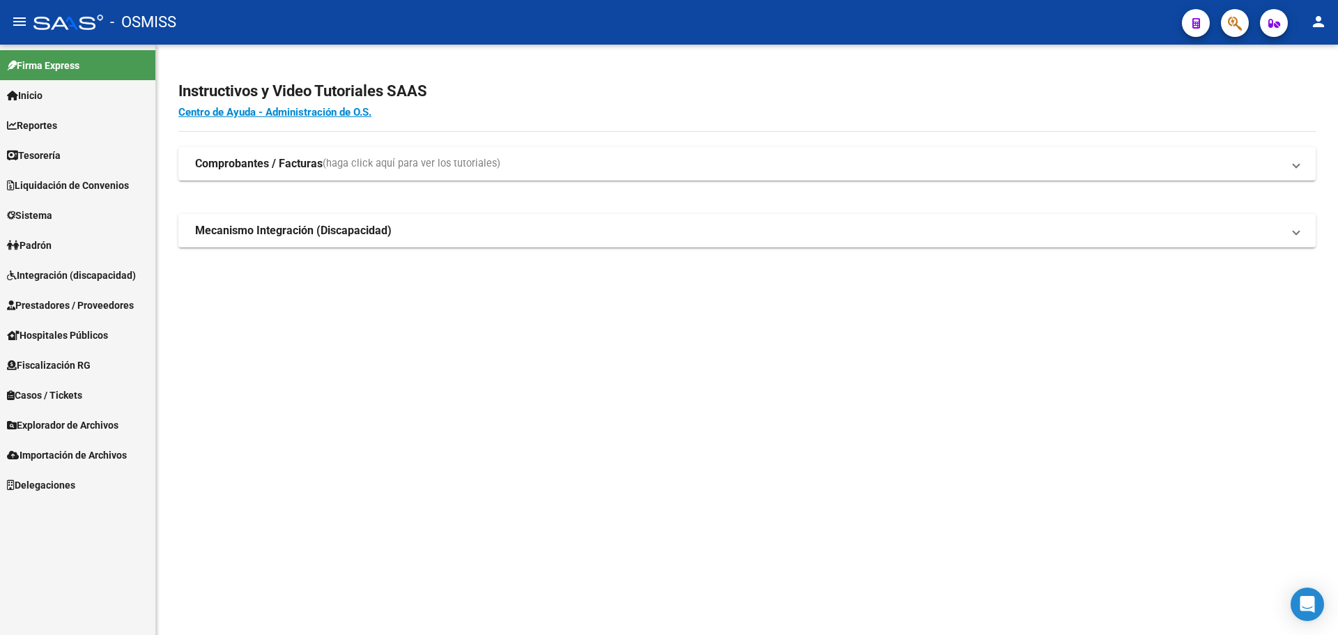
click at [43, 155] on span "Tesorería" at bounding box center [34, 155] width 54 height 15
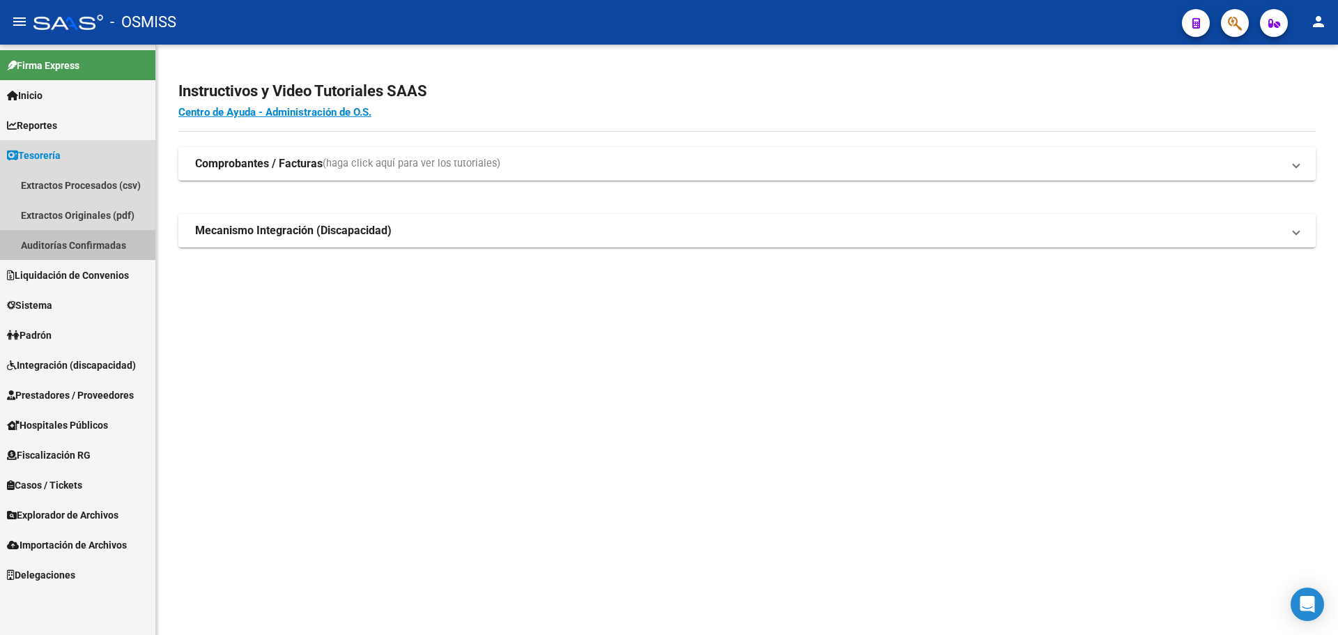
click at [114, 248] on link "Auditorías Confirmadas" at bounding box center [77, 245] width 155 height 30
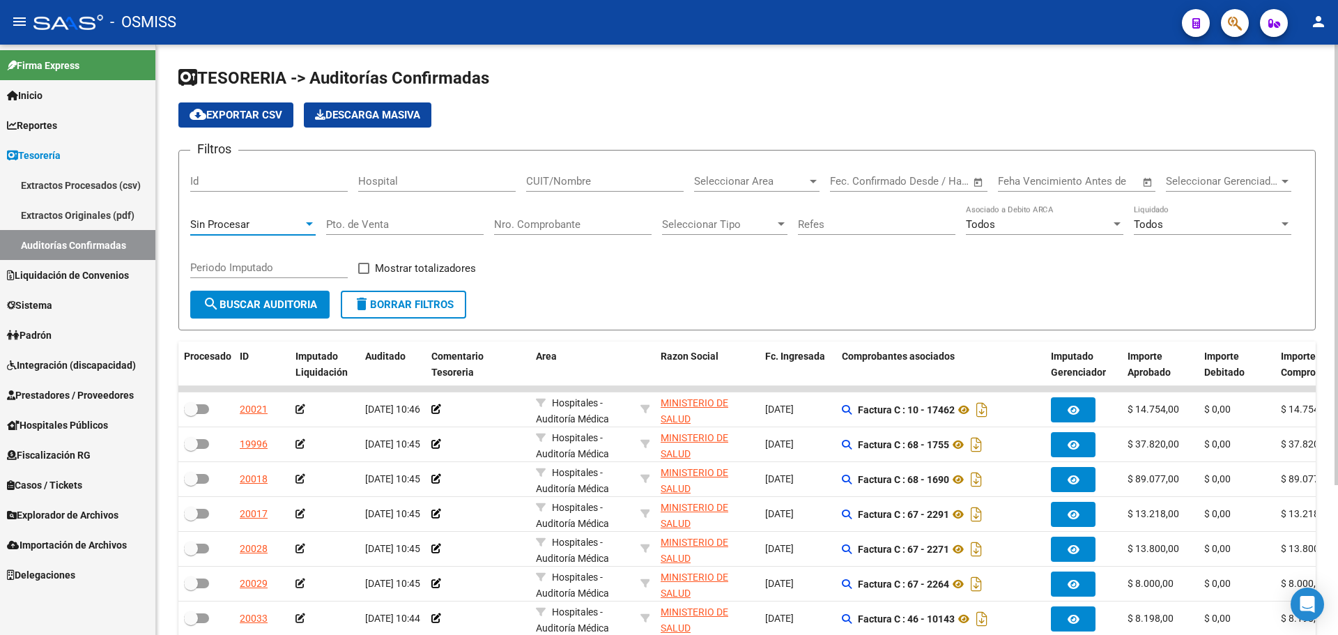
click at [241, 221] on span "Sin Procesar" at bounding box center [219, 224] width 59 height 13
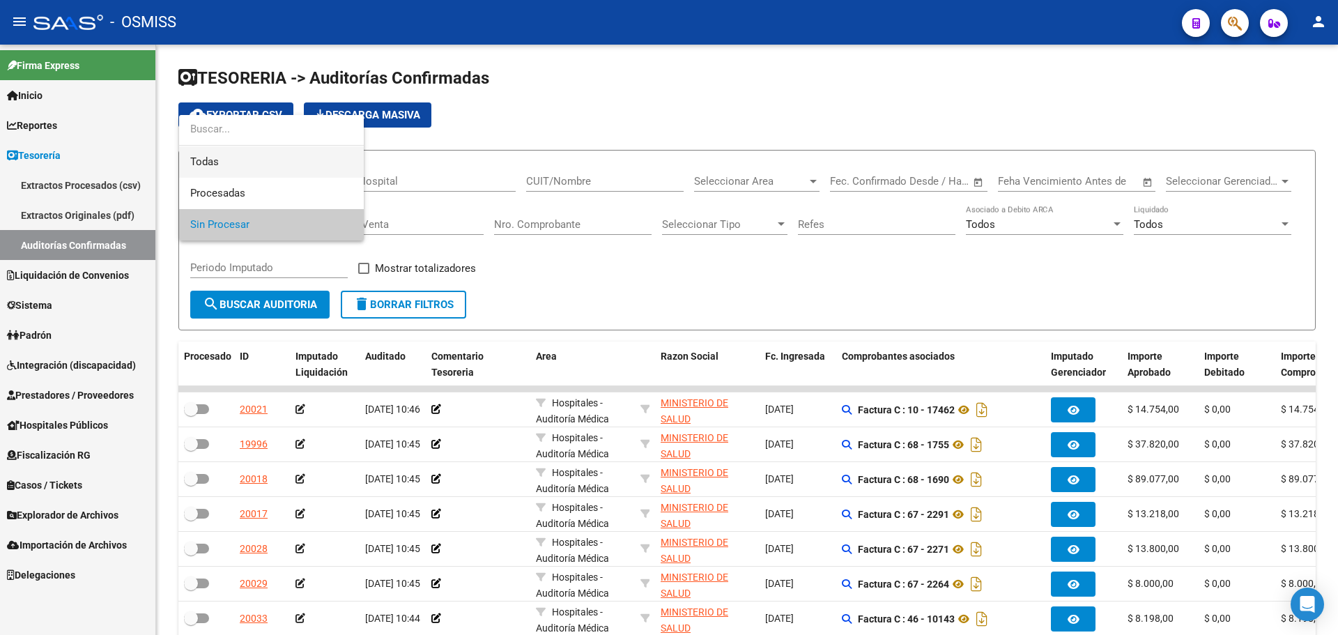
click at [235, 167] on span "Todas" at bounding box center [271, 161] width 162 height 31
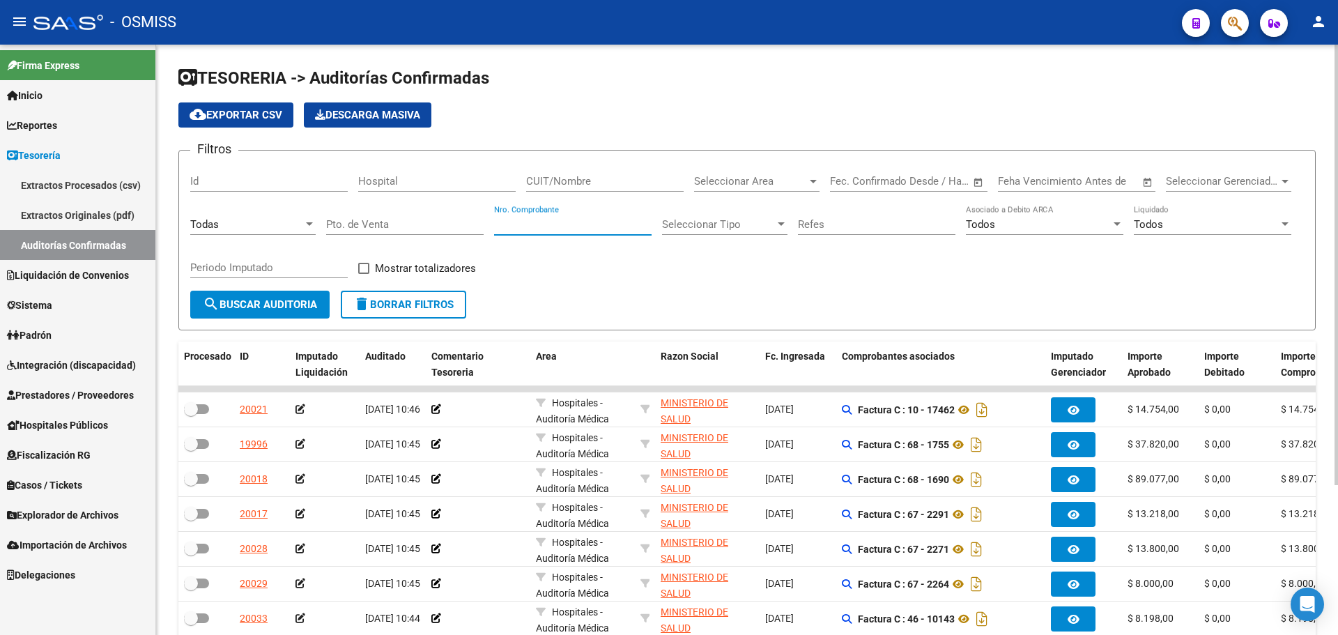
click at [610, 229] on input "Nro. Comprobante" at bounding box center [572, 224] width 157 height 13
type input "81627"
click at [264, 229] on div "Todas" at bounding box center [246, 224] width 113 height 13
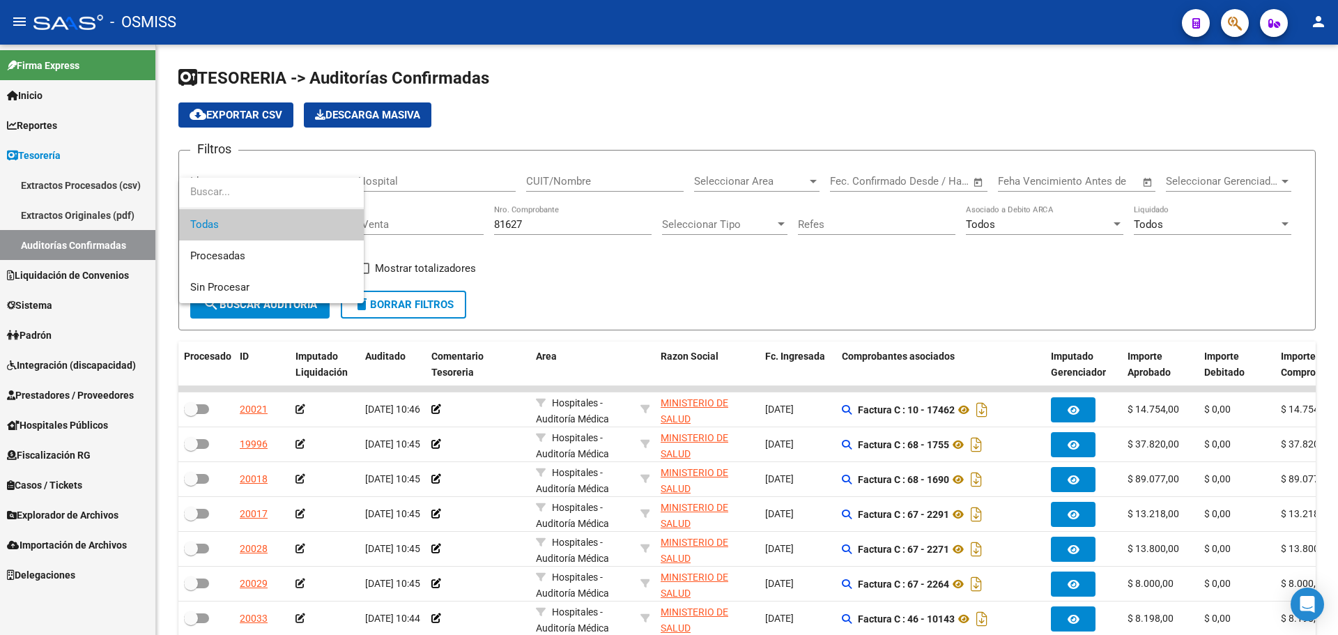
click at [266, 225] on span "Todas" at bounding box center [271, 224] width 162 height 31
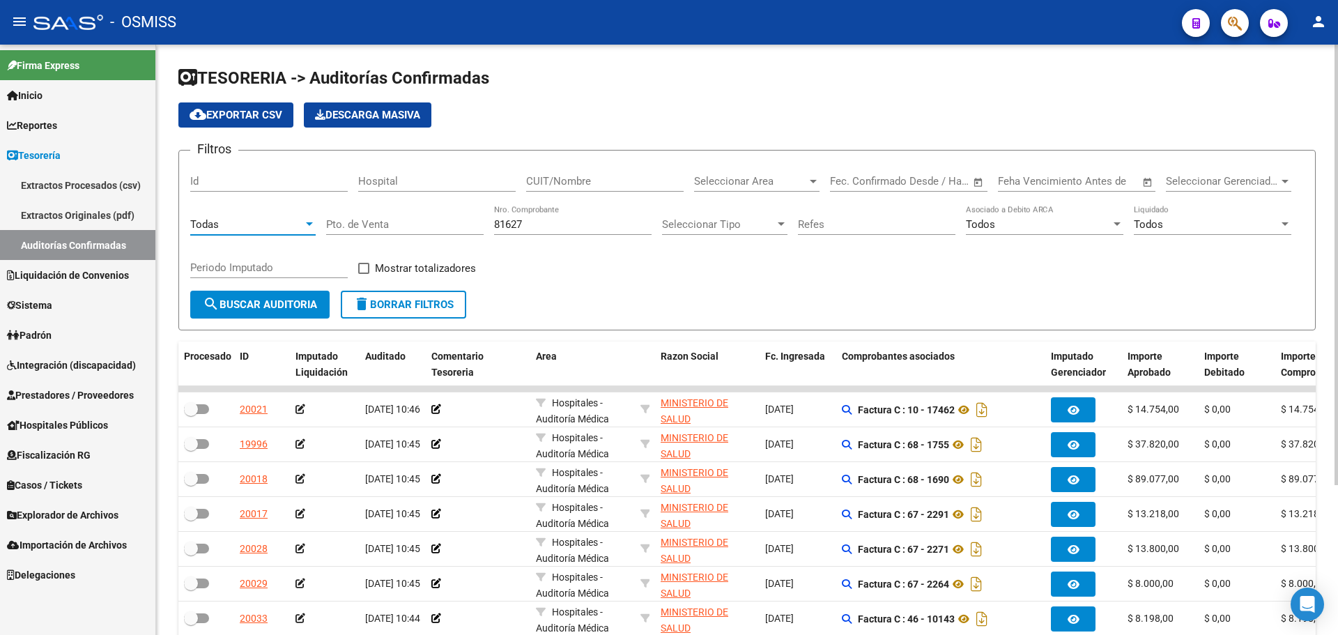
click at [231, 315] on button "search Buscar Auditoria" at bounding box center [259, 305] width 139 height 28
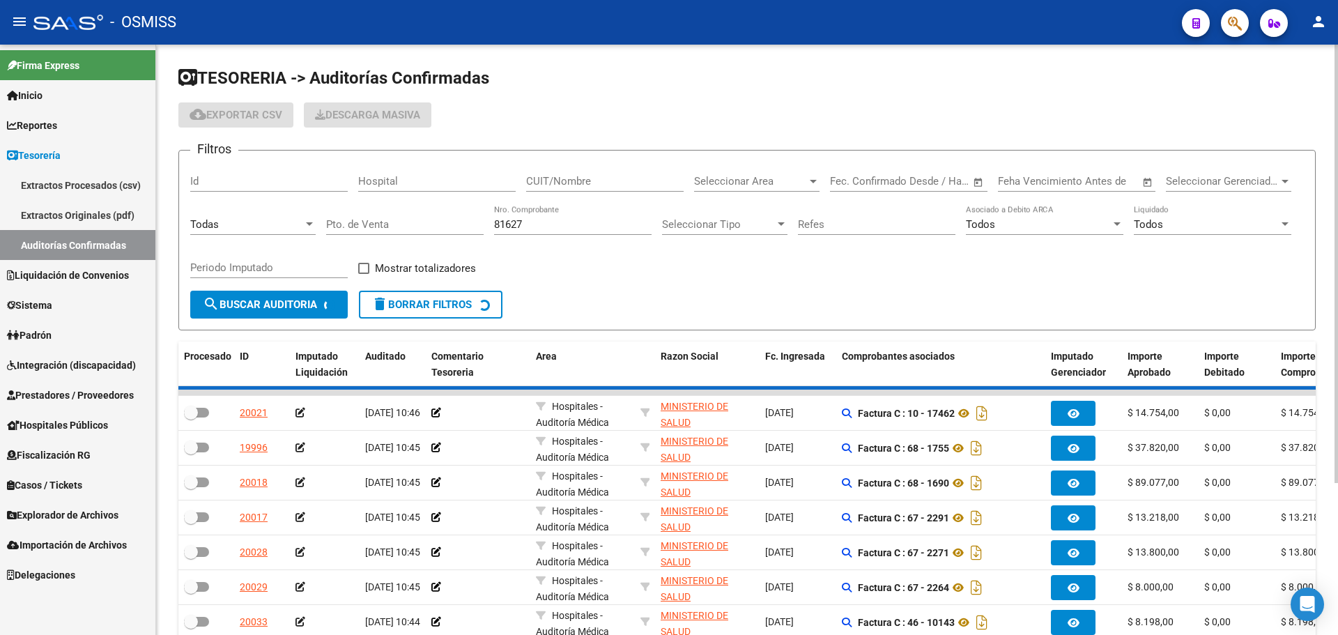
checkbox input "true"
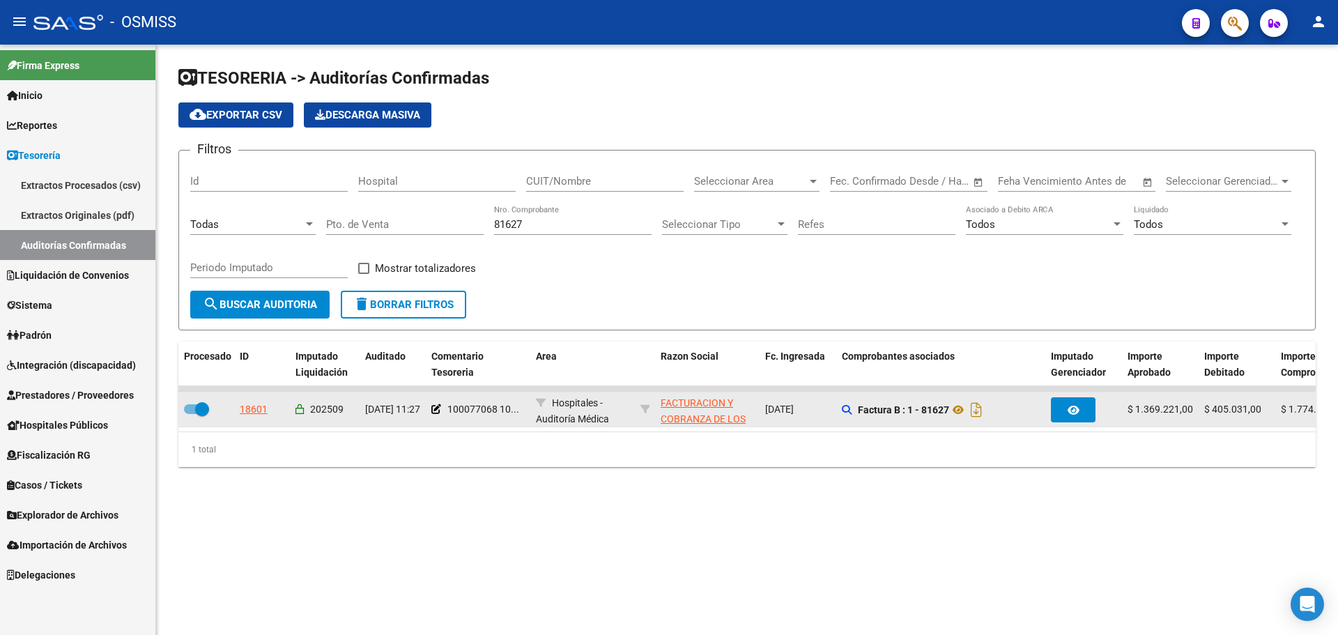
click at [245, 400] on datatable-body-cell "18601" at bounding box center [262, 409] width 56 height 34
click at [248, 415] on div "18601" at bounding box center [254, 409] width 28 height 16
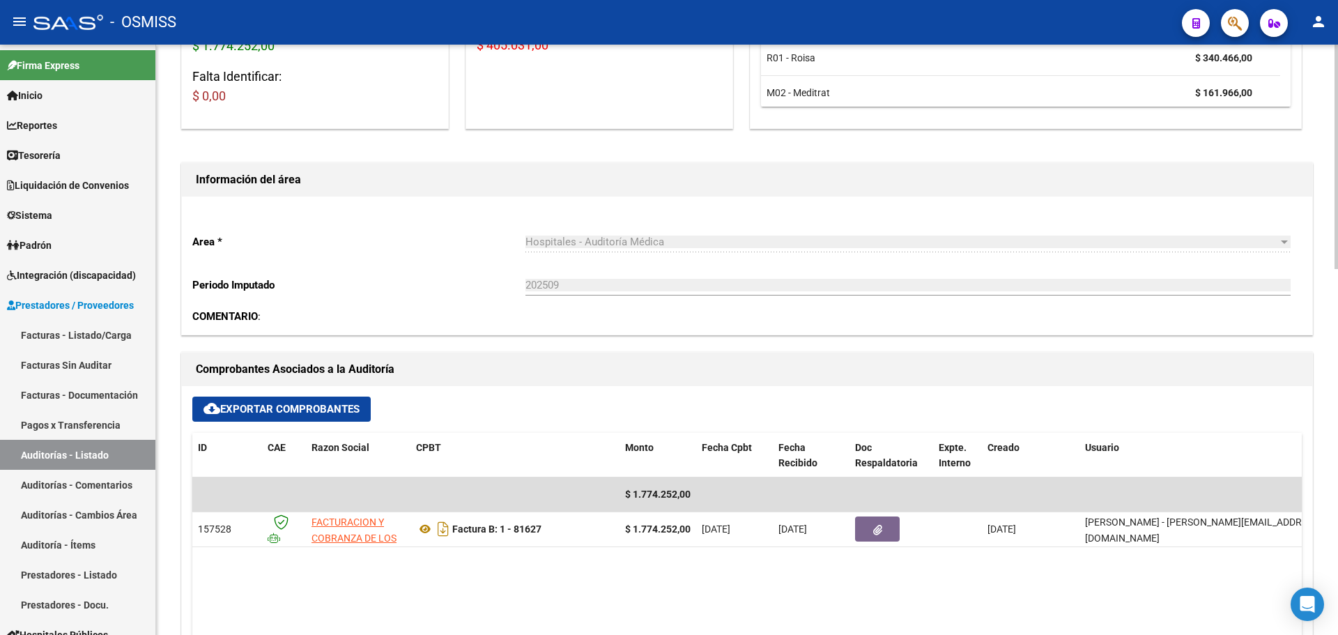
scroll to position [139, 0]
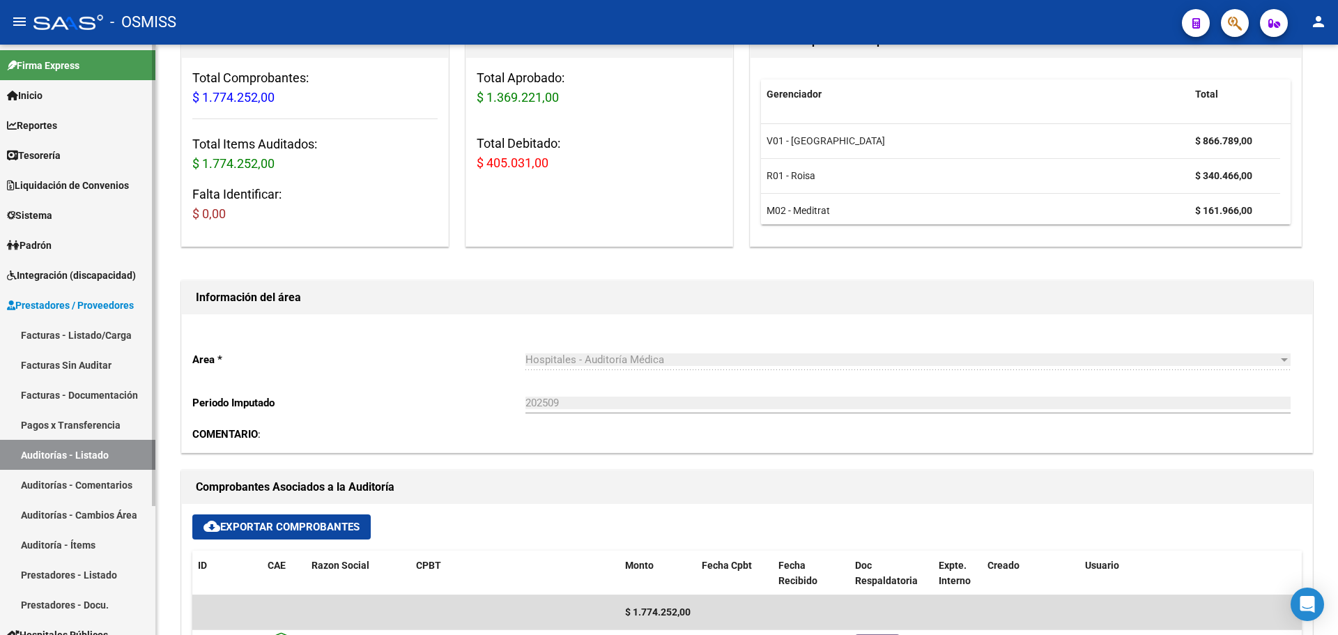
click at [54, 155] on span "Tesorería" at bounding box center [34, 155] width 54 height 15
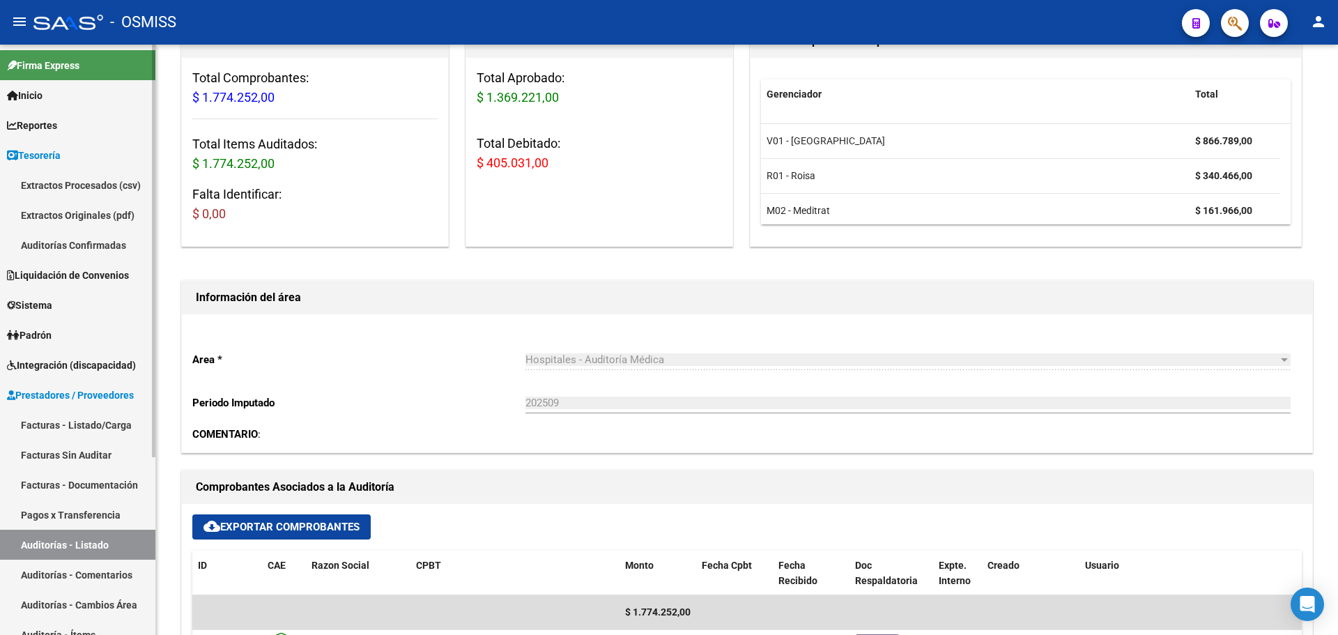
click at [83, 240] on link "Auditorías Confirmadas" at bounding box center [77, 245] width 155 height 30
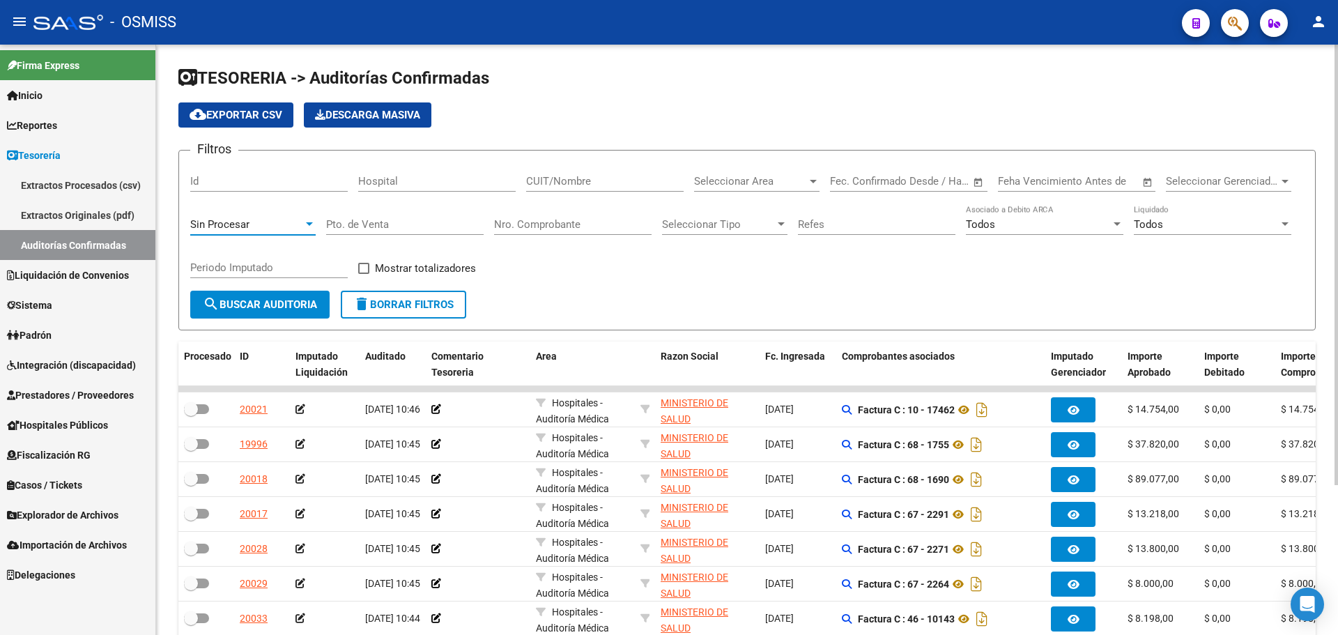
click at [247, 225] on span "Sin Procesar" at bounding box center [219, 224] width 59 height 13
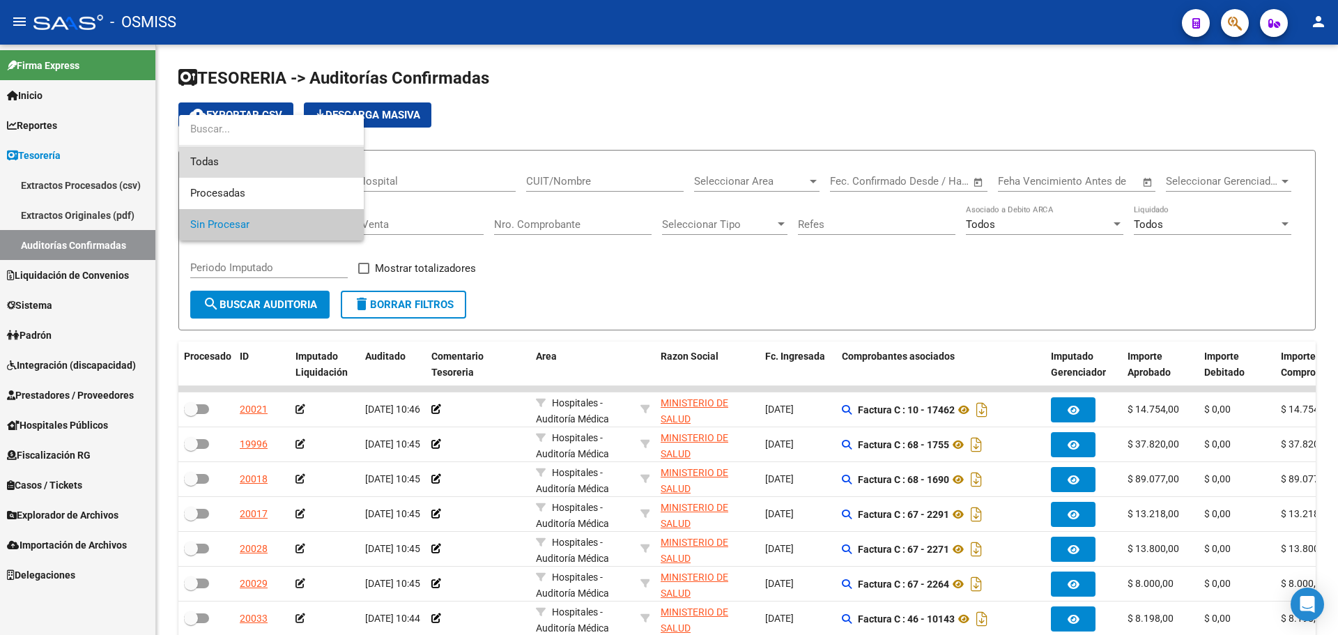
click at [245, 163] on span "Todas" at bounding box center [271, 161] width 162 height 31
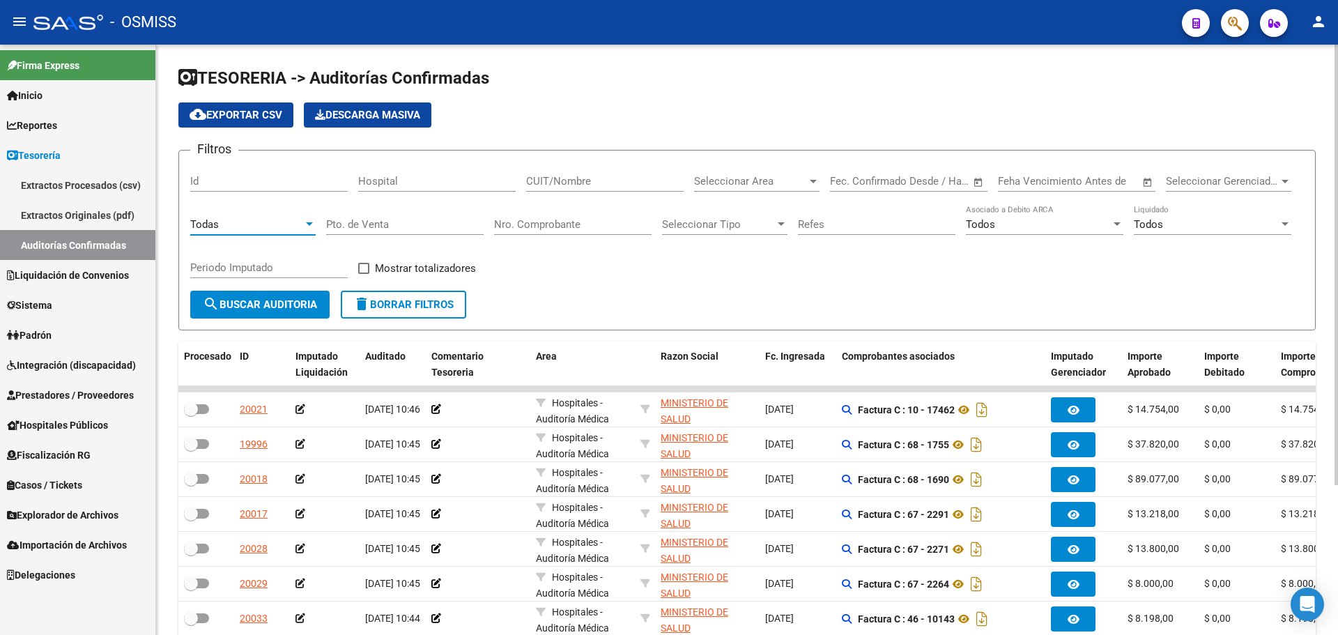
click at [527, 228] on input "Nro. Comprobante" at bounding box center [572, 224] width 157 height 13
type input "14981"
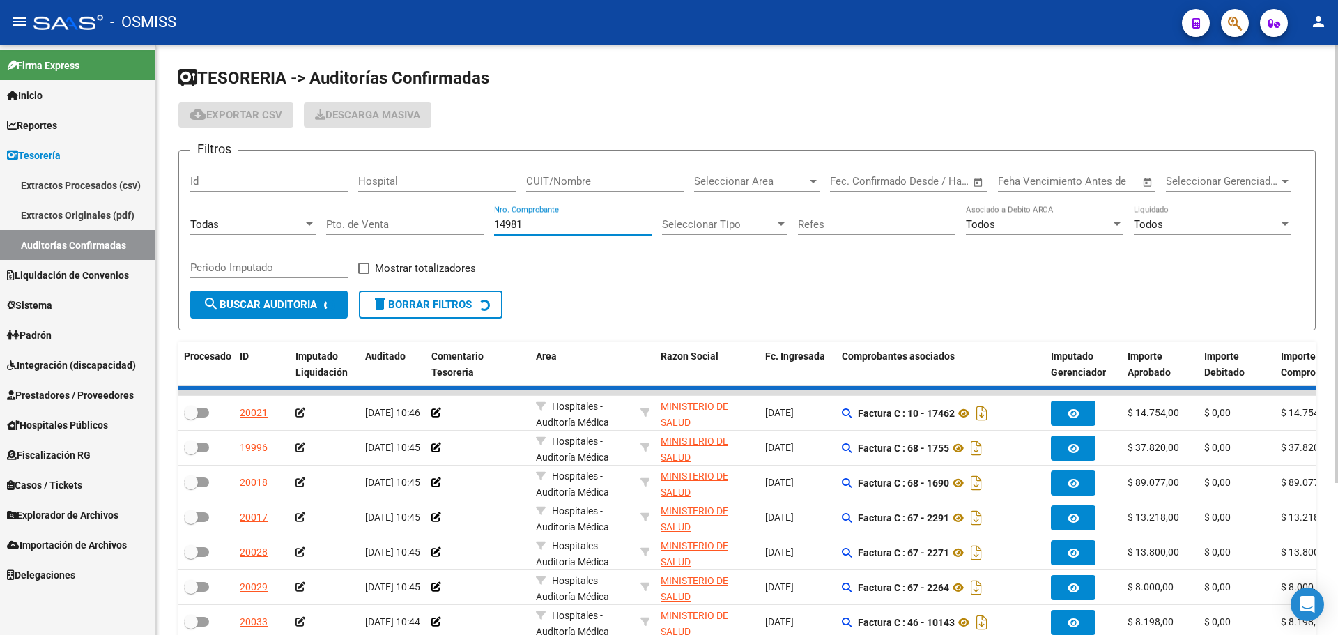
checkbox input "true"
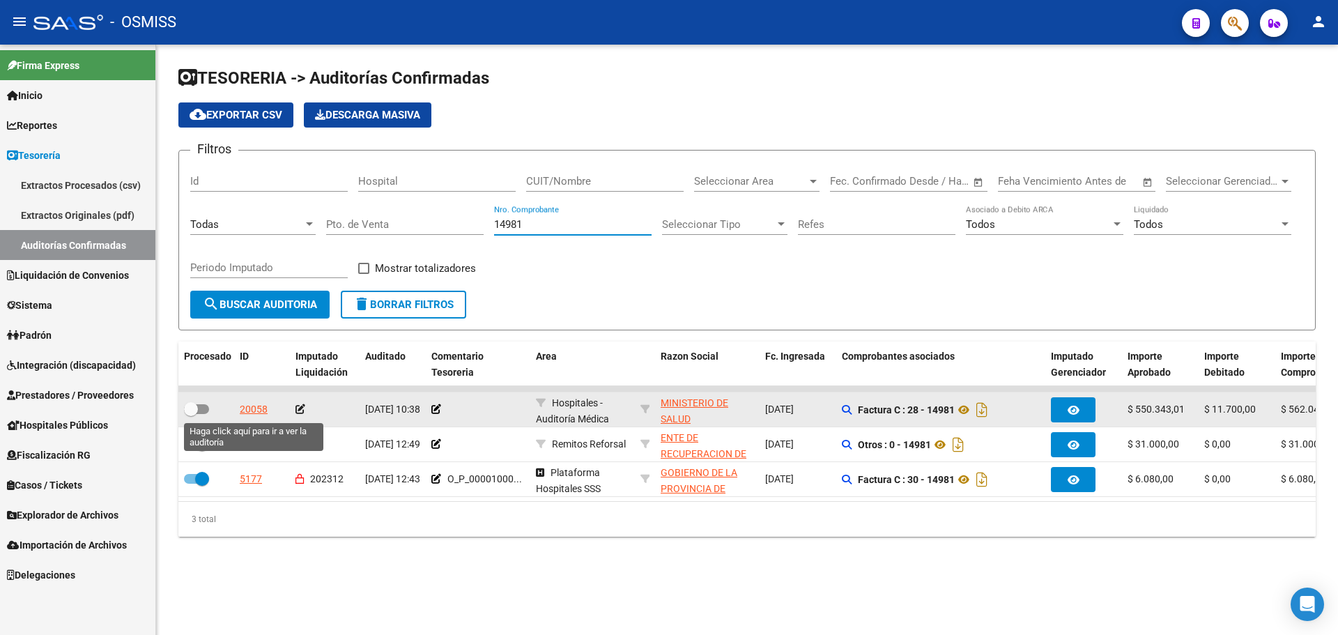
type input "14981"
click at [259, 406] on div "20058" at bounding box center [254, 409] width 28 height 16
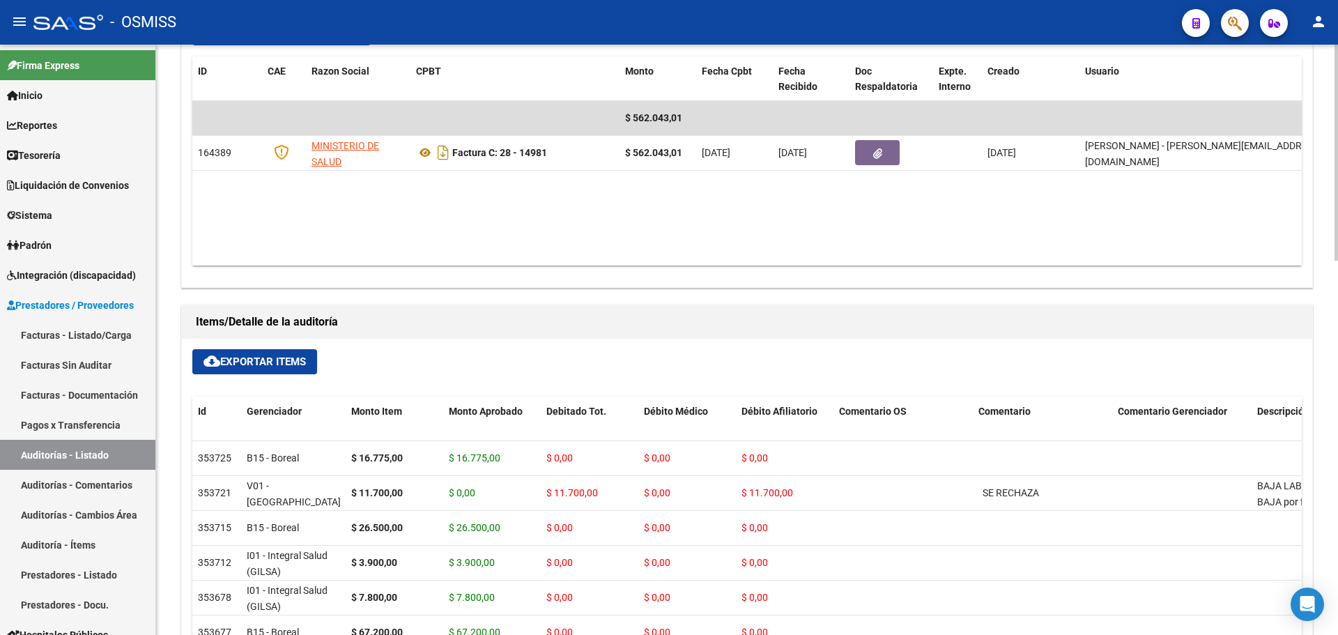
scroll to position [1024, 0]
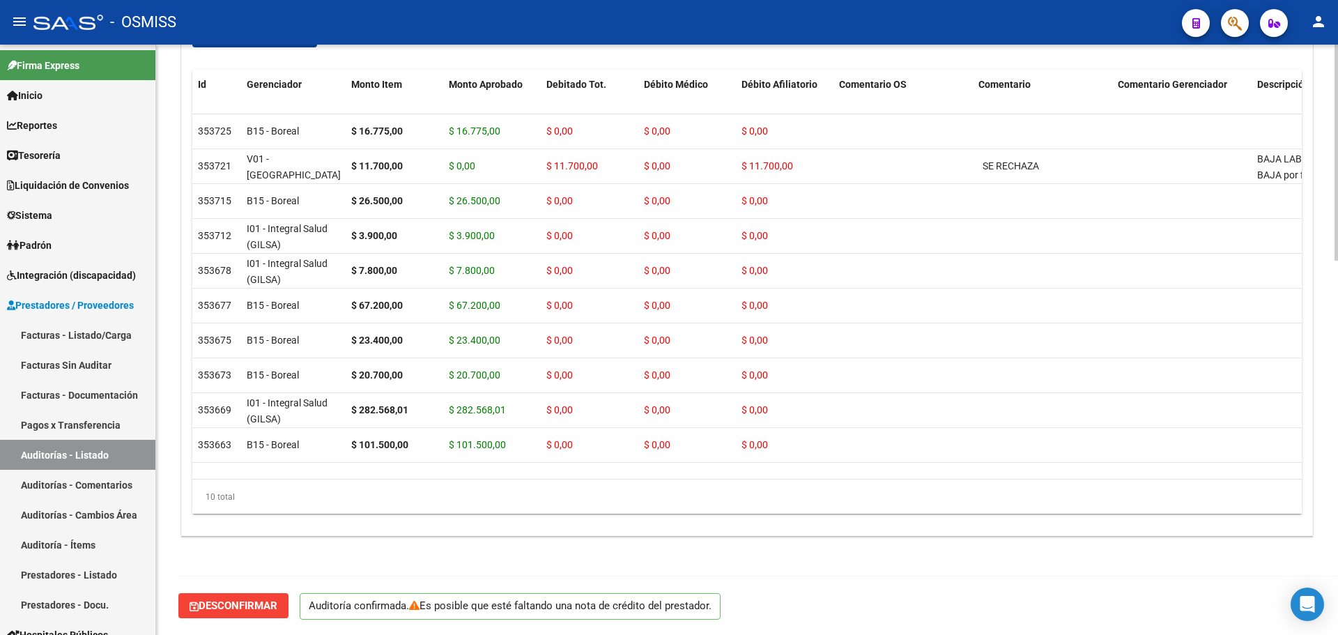
click at [221, 602] on span "Desconfirmar" at bounding box center [234, 605] width 88 height 13
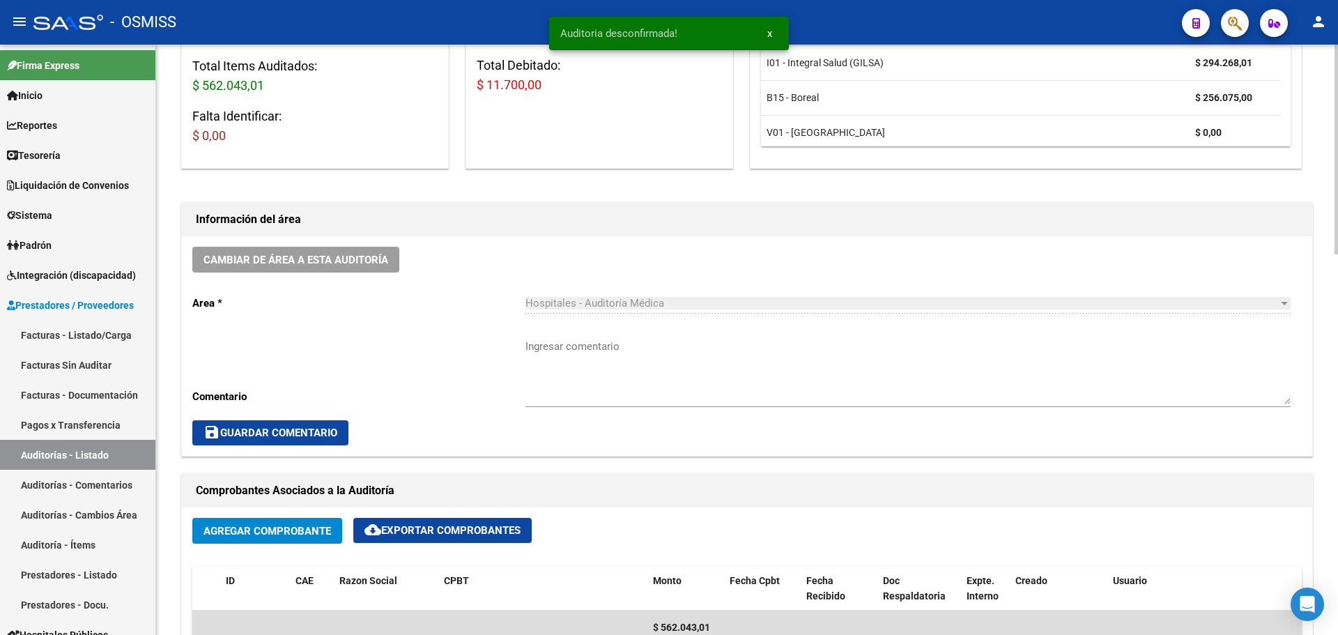
scroll to position [0, 0]
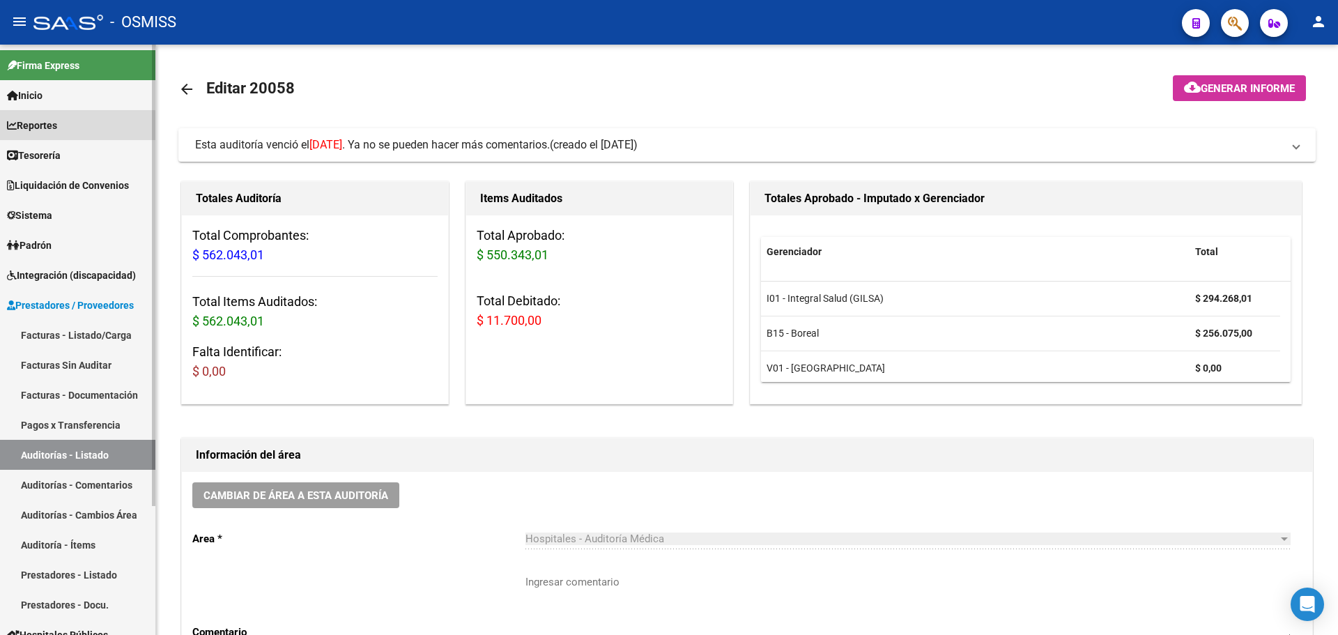
click at [57, 126] on span "Reportes" at bounding box center [32, 125] width 50 height 15
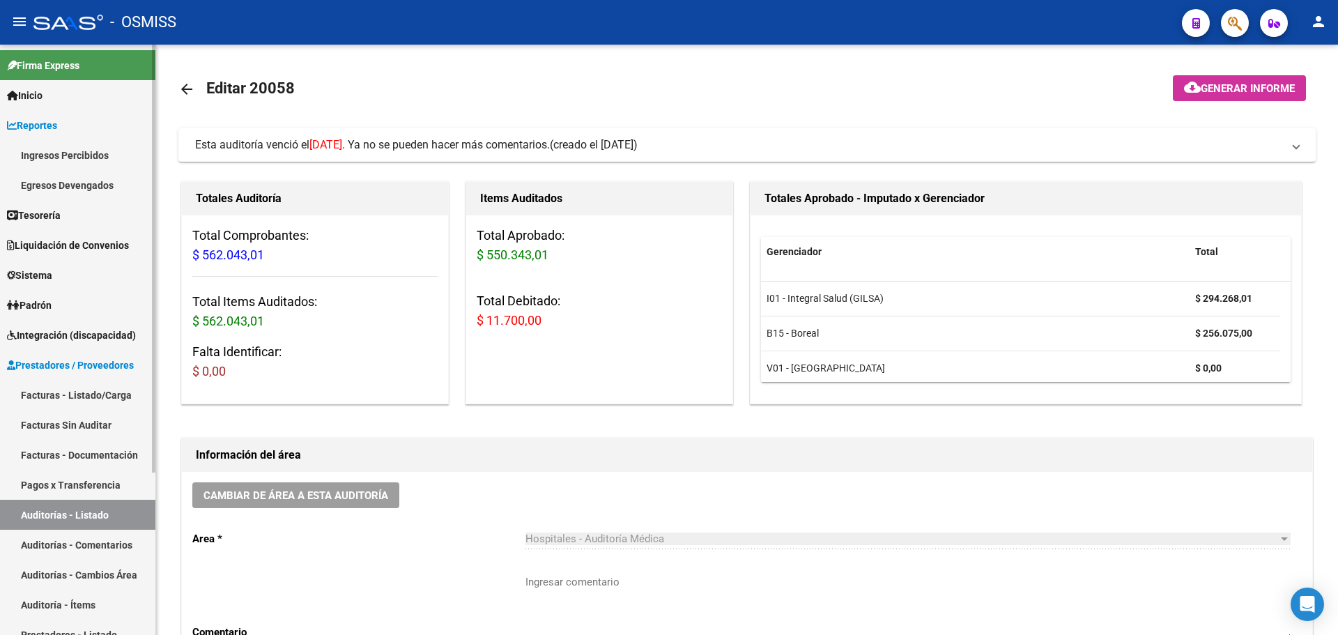
click at [63, 134] on link "Reportes" at bounding box center [77, 125] width 155 height 30
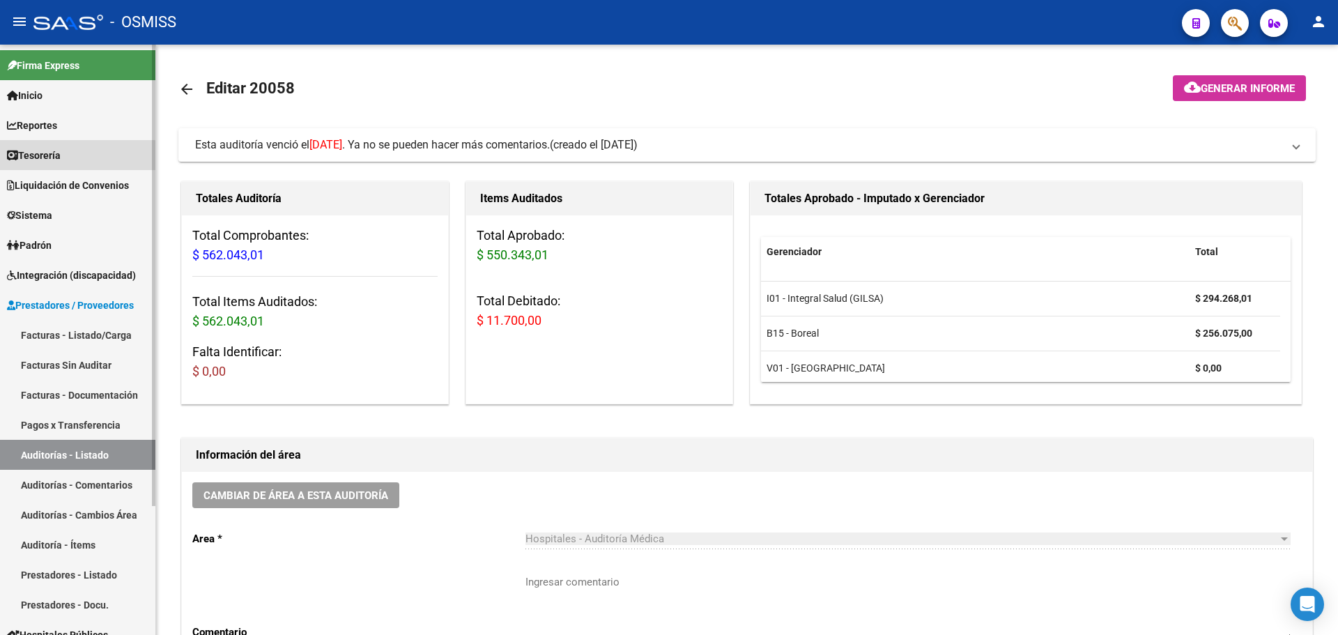
click at [69, 160] on link "Tesorería" at bounding box center [77, 155] width 155 height 30
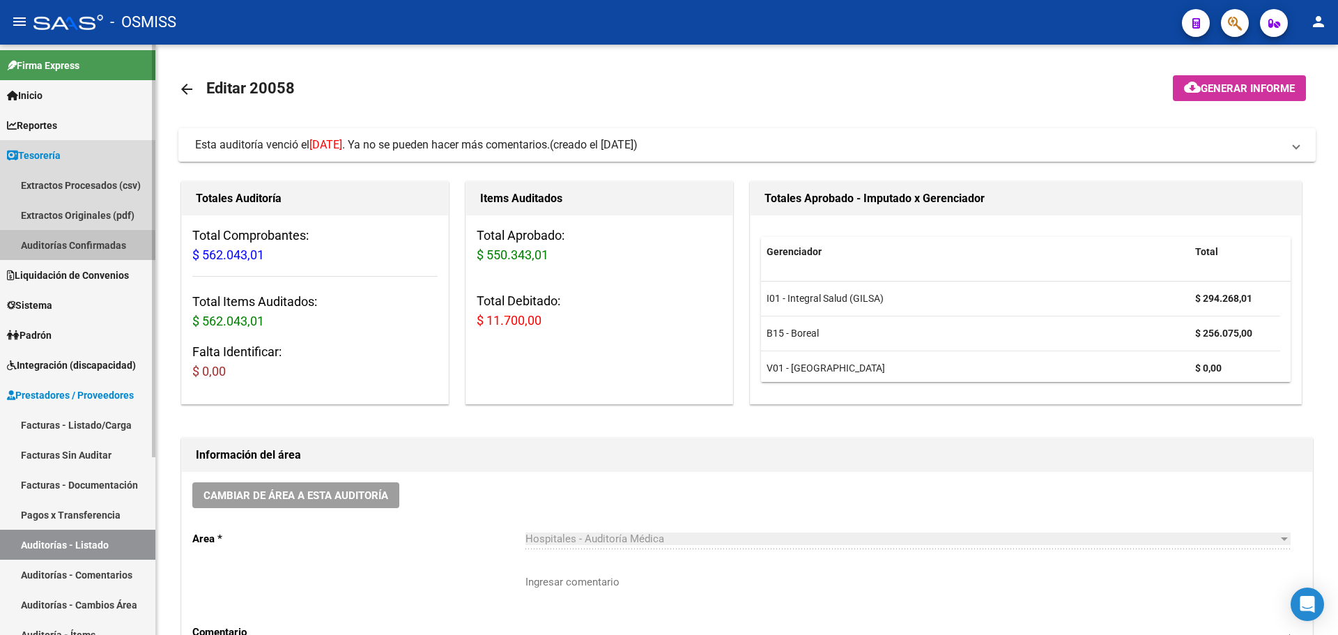
click at [60, 248] on link "Auditorías Confirmadas" at bounding box center [77, 245] width 155 height 30
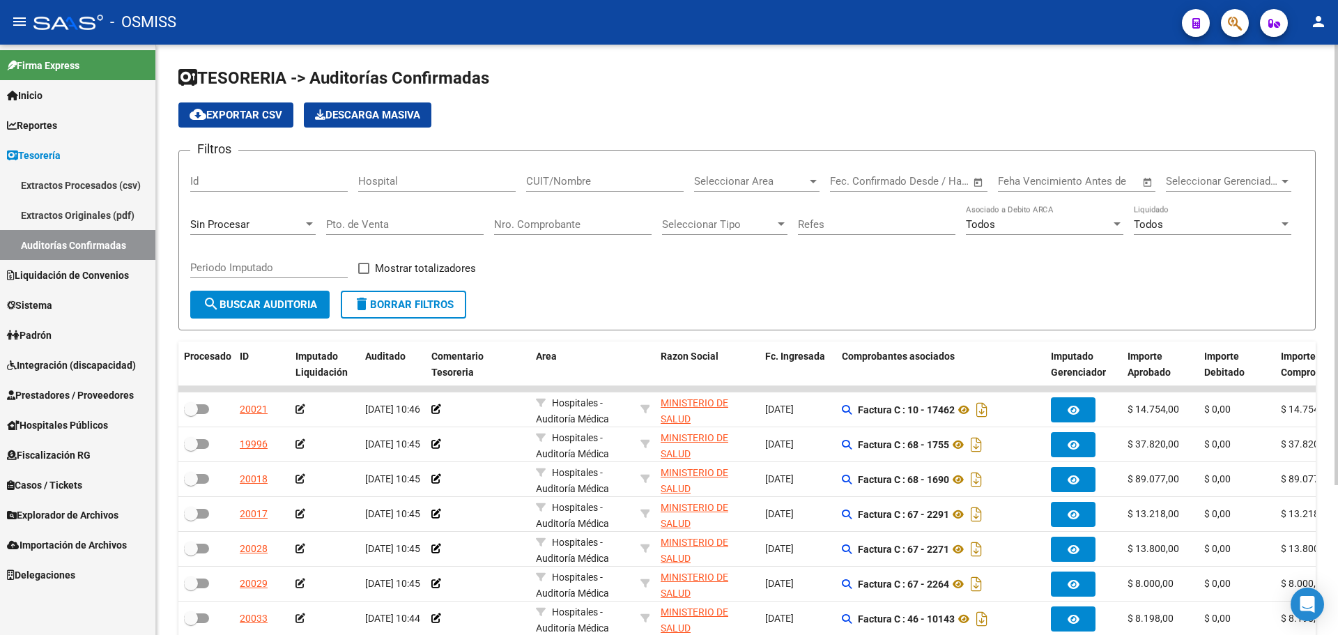
click at [689, 130] on app-list-header "TESORERIA -> Auditorías Confirmadas cloud_download Exportar CSV Descarga Masiva…" at bounding box center [746, 198] width 1137 height 263
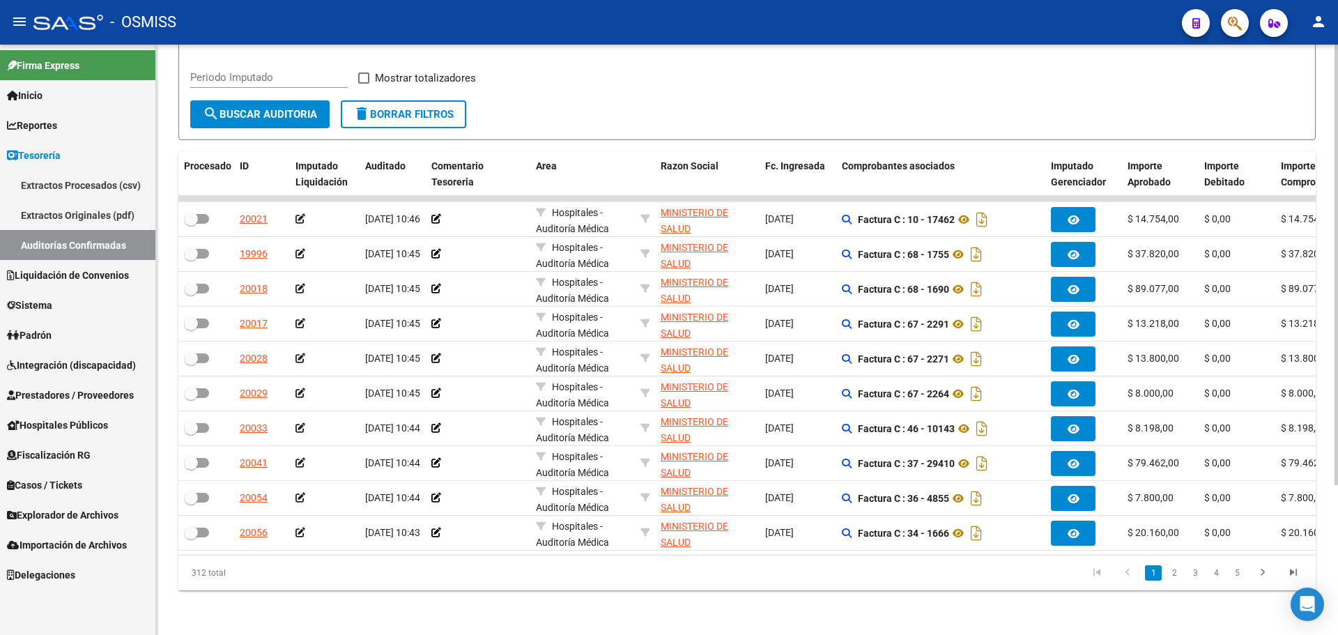
scroll to position [201, 0]
click at [558, 620] on div "TESORERIA -> Auditorías Confirmadas cloud_download Exportar CSV Descarga Masiva…" at bounding box center [747, 244] width 1182 height 780
click at [674, 99] on form "Filtros Id Hospital CUIT/Nombre Seleccionar Area Seleccionar Area Fecha inicio …" at bounding box center [746, 50] width 1137 height 180
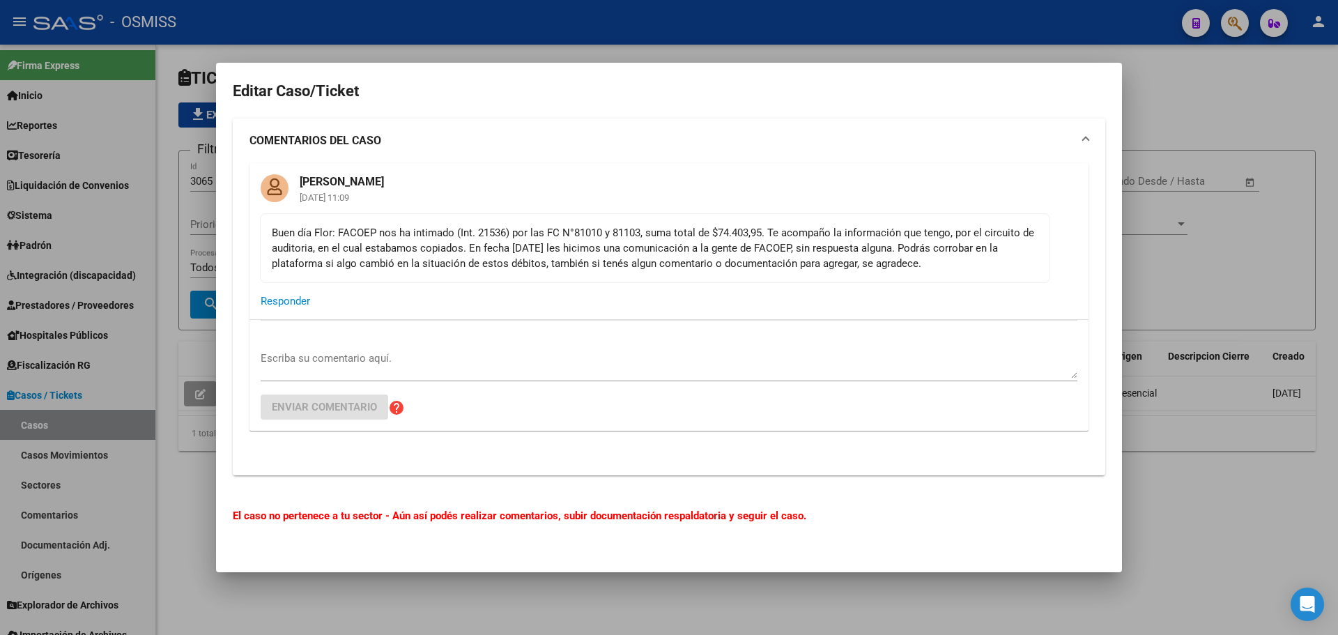
click at [1152, 251] on div at bounding box center [669, 317] width 1338 height 635
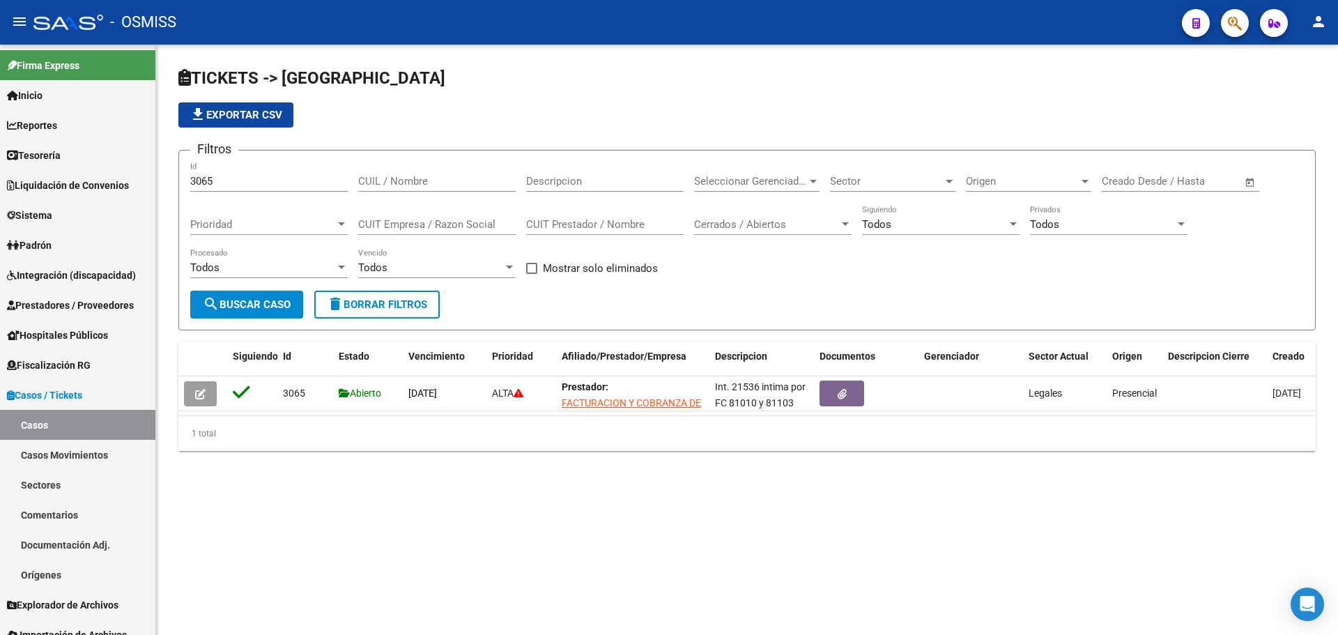
click at [387, 109] on div "file_download Exportar CSV" at bounding box center [746, 114] width 1137 height 25
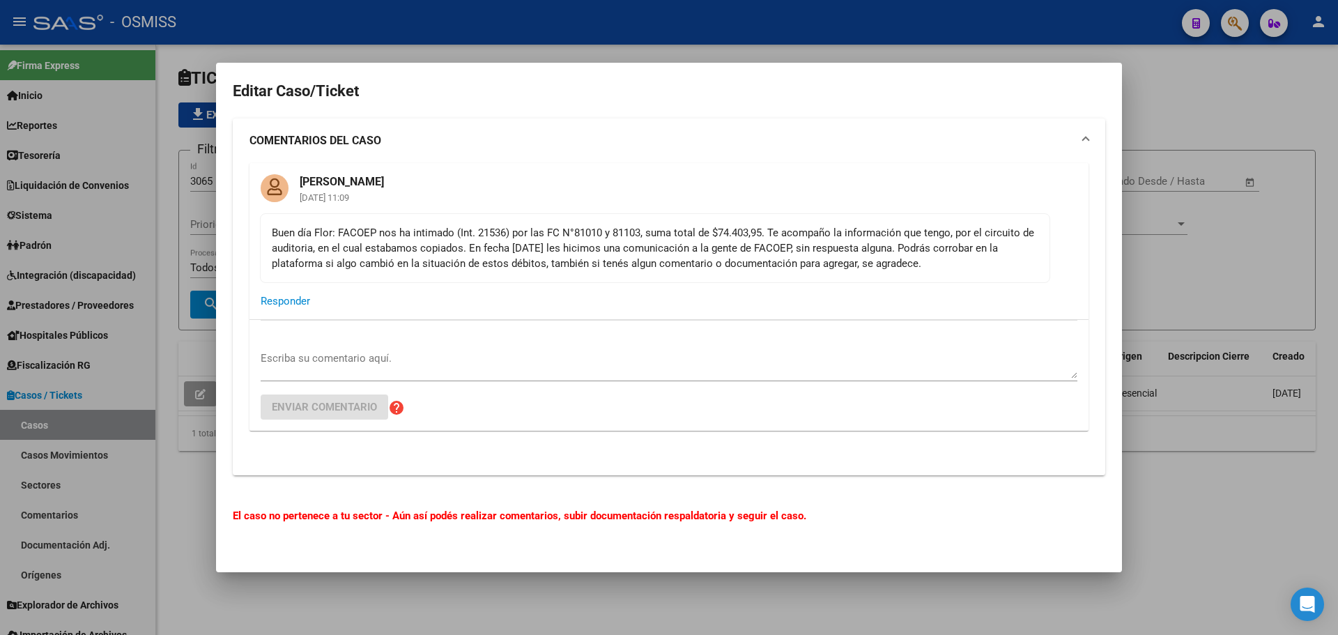
click at [1147, 271] on div at bounding box center [669, 317] width 1338 height 635
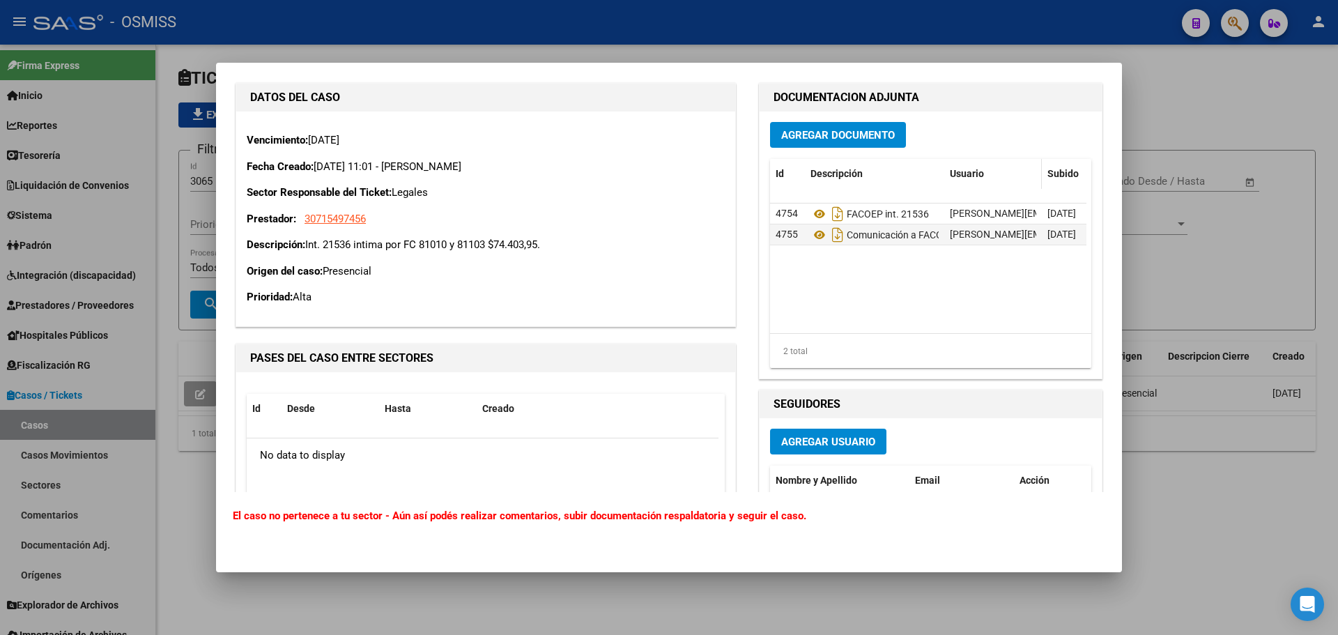
scroll to position [418, 0]
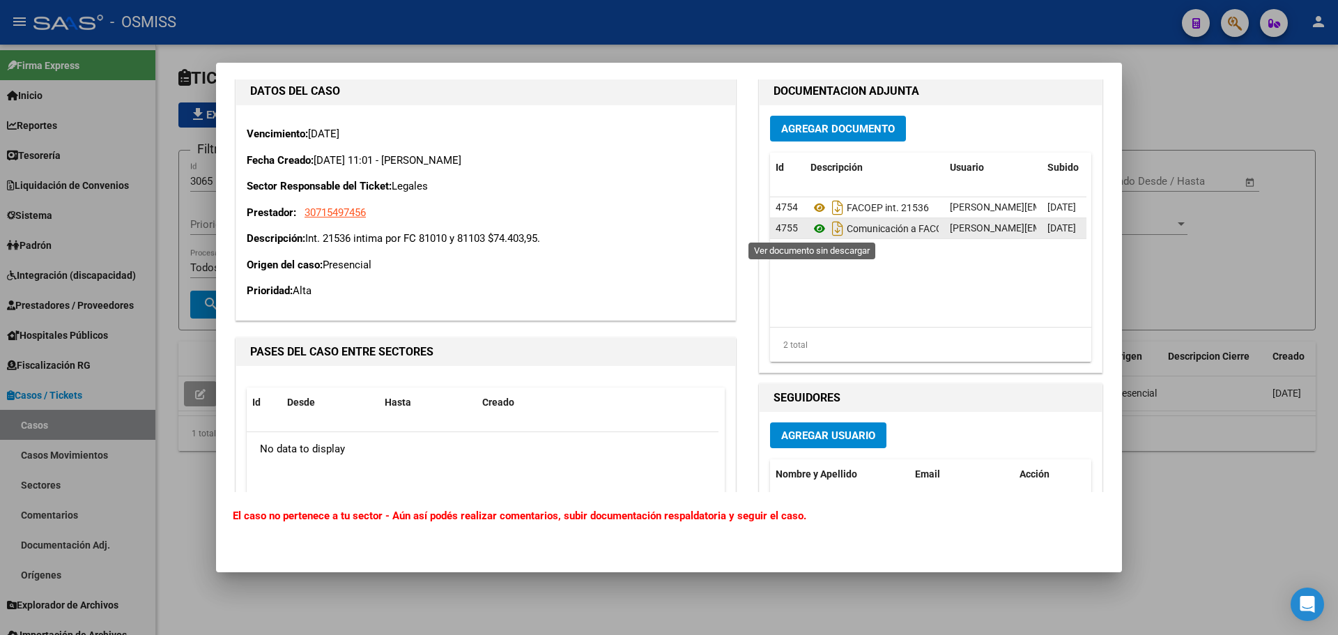
click at [810, 223] on icon at bounding box center [819, 228] width 18 height 17
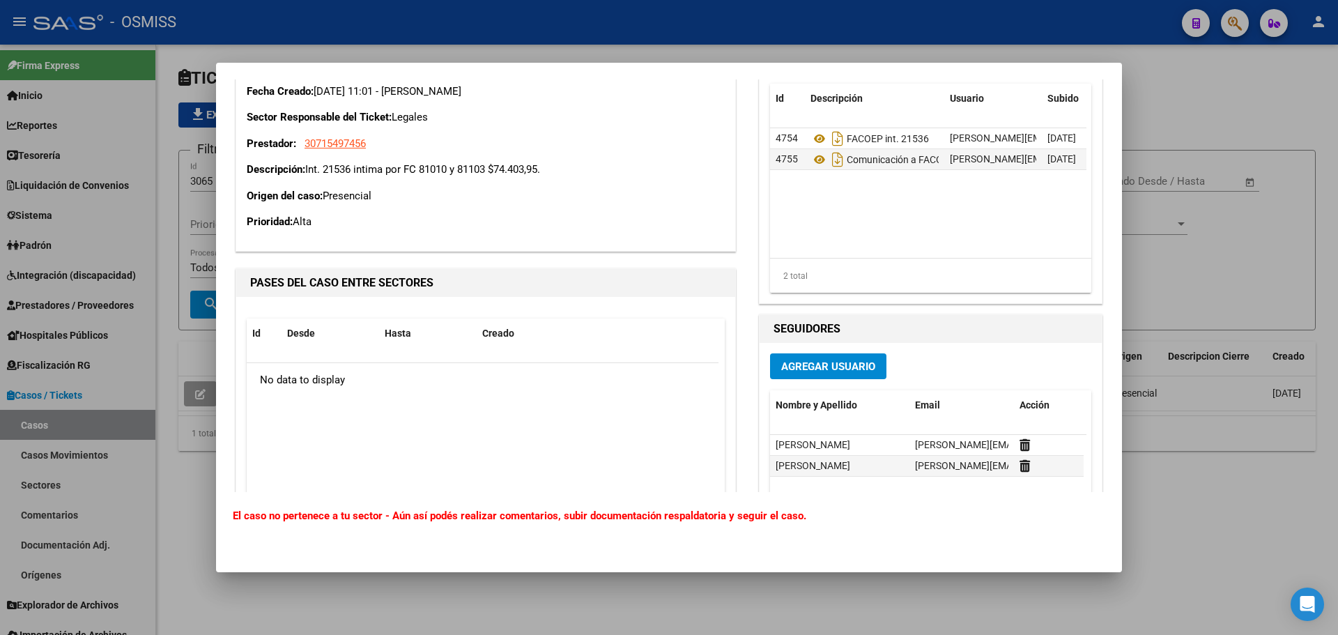
scroll to position [477, 0]
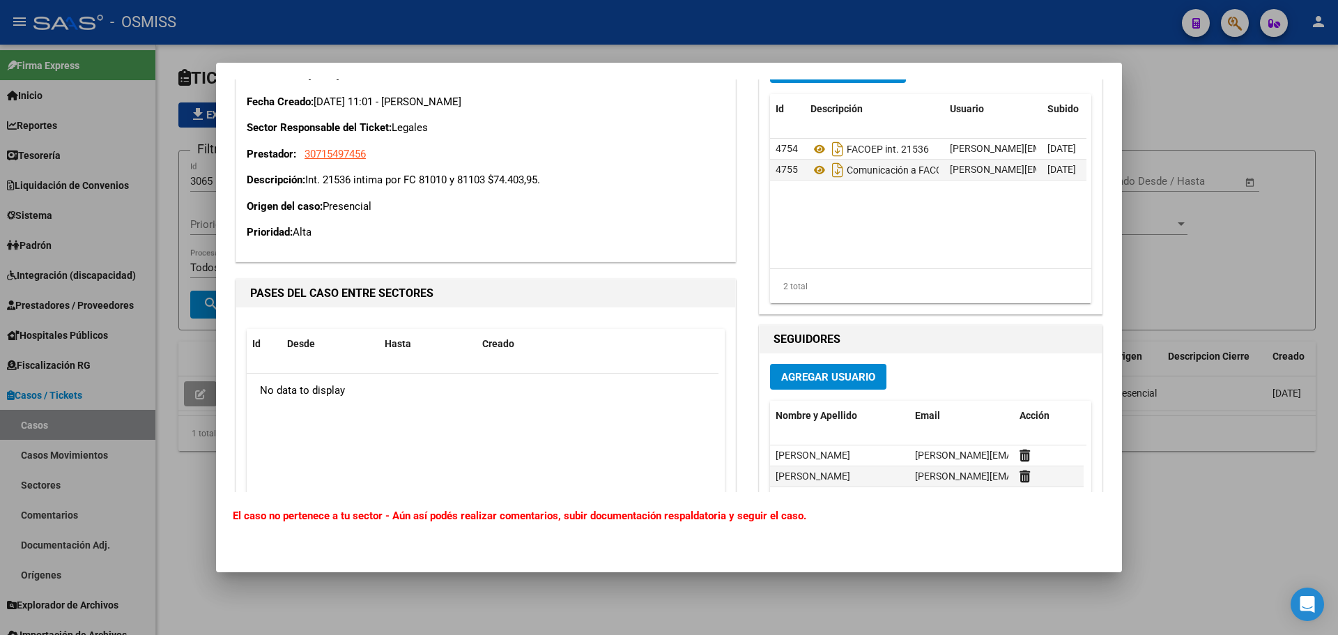
drag, startPoint x: 796, startPoint y: 256, endPoint x: 956, endPoint y: 257, distance: 160.3
click at [956, 257] on datatable-body "4754 FACOEP int. 21536 fany.bracho@osmiss.org.ar - Fany Bracho 19/09/2025 4755 …" at bounding box center [928, 204] width 316 height 130
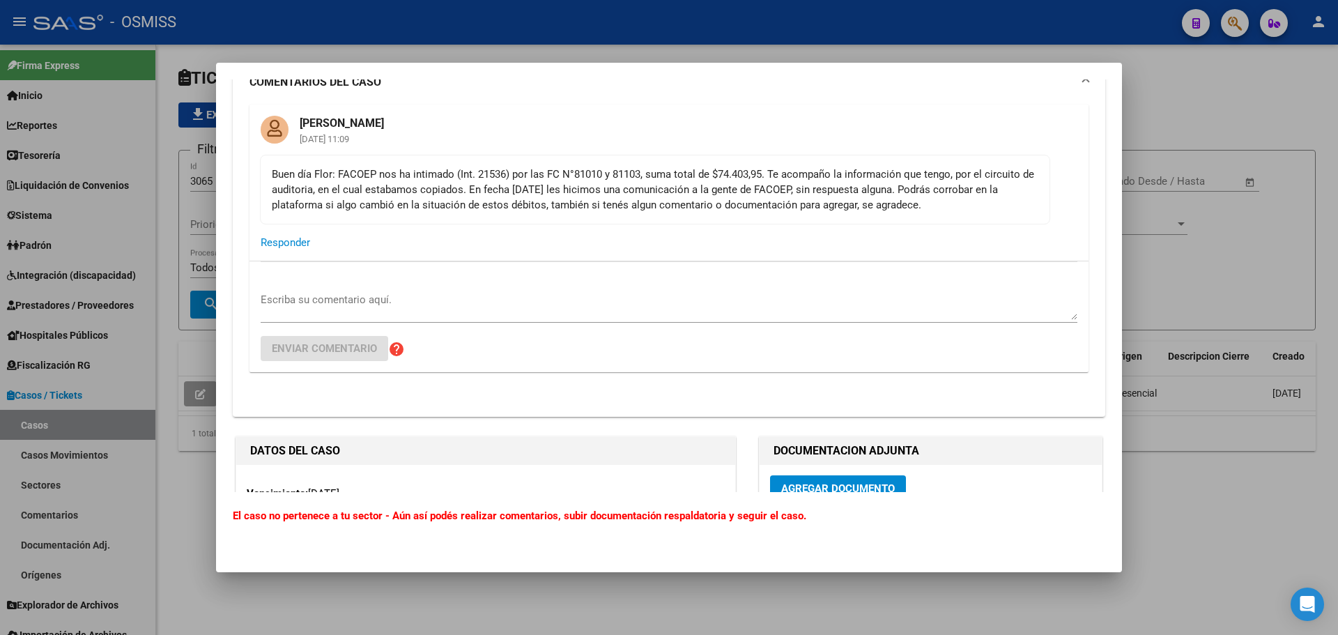
scroll to position [407, 0]
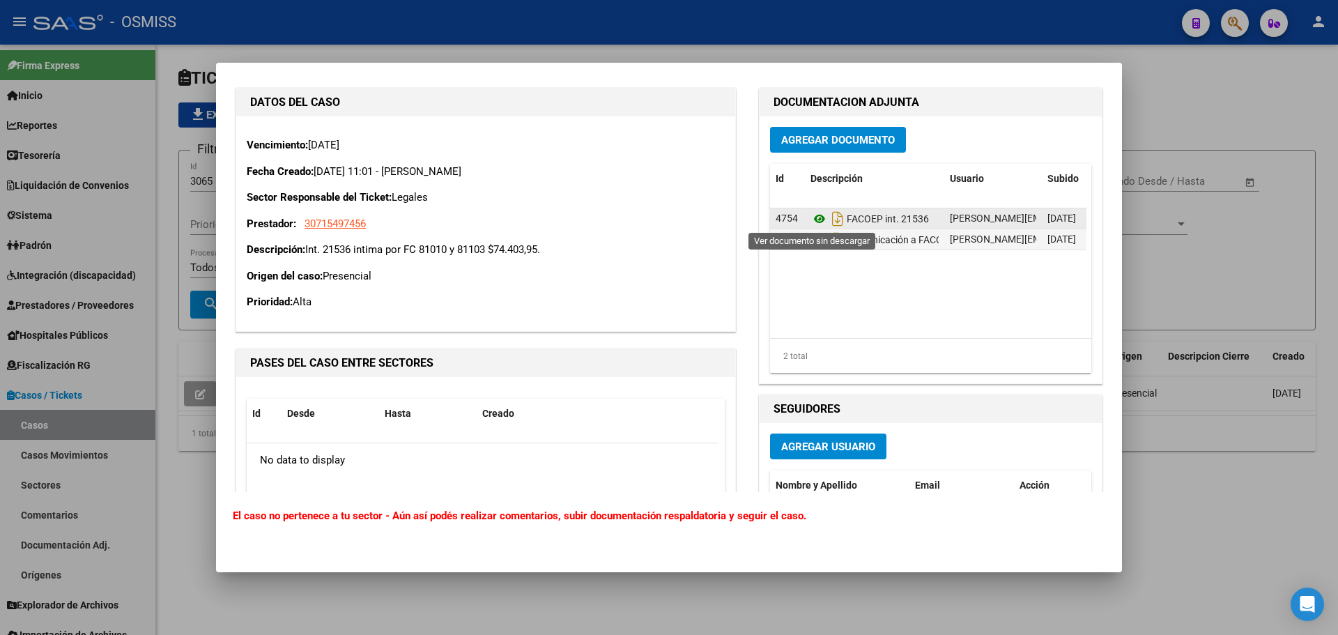
click at [813, 219] on icon at bounding box center [819, 218] width 18 height 17
click at [814, 242] on icon at bounding box center [819, 239] width 18 height 17
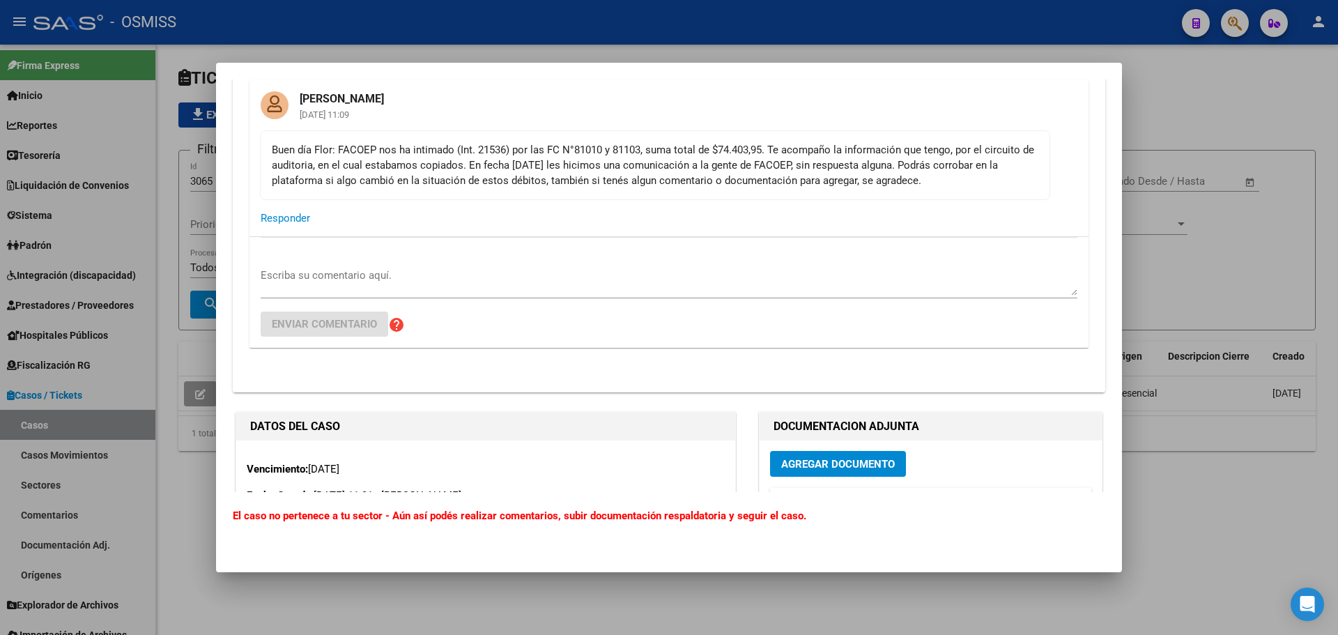
scroll to position [59, 0]
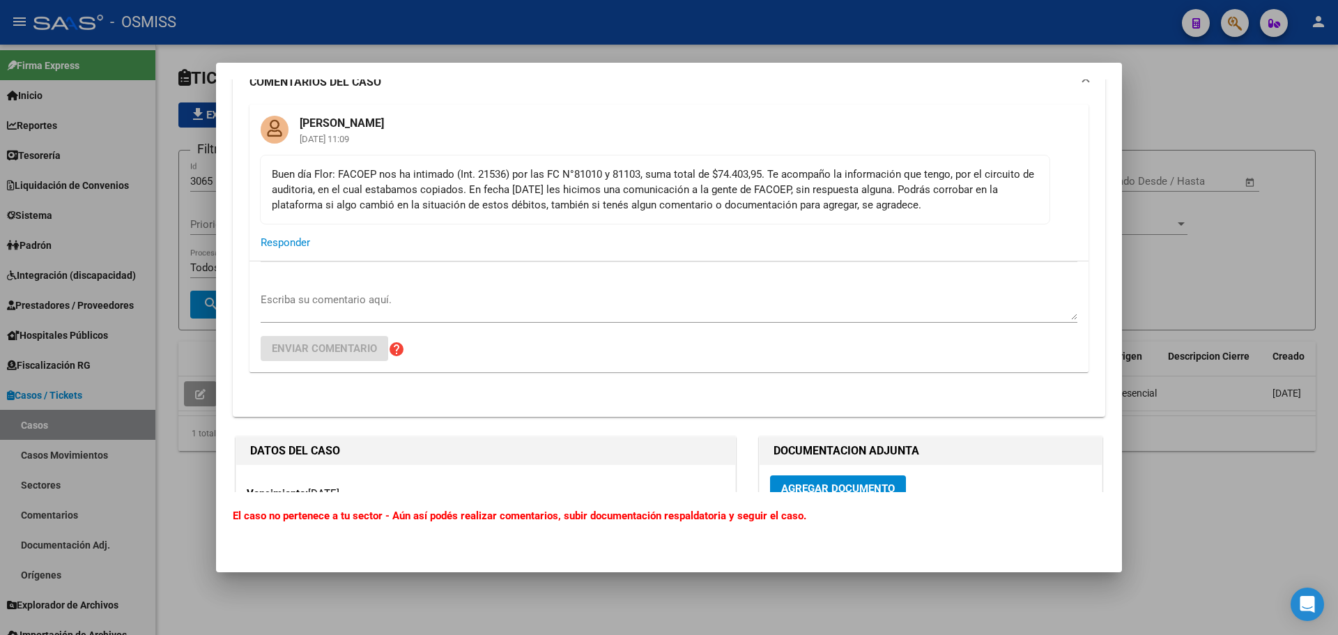
click at [531, 296] on textarea "Escriba su comentario aquí." at bounding box center [669, 306] width 817 height 28
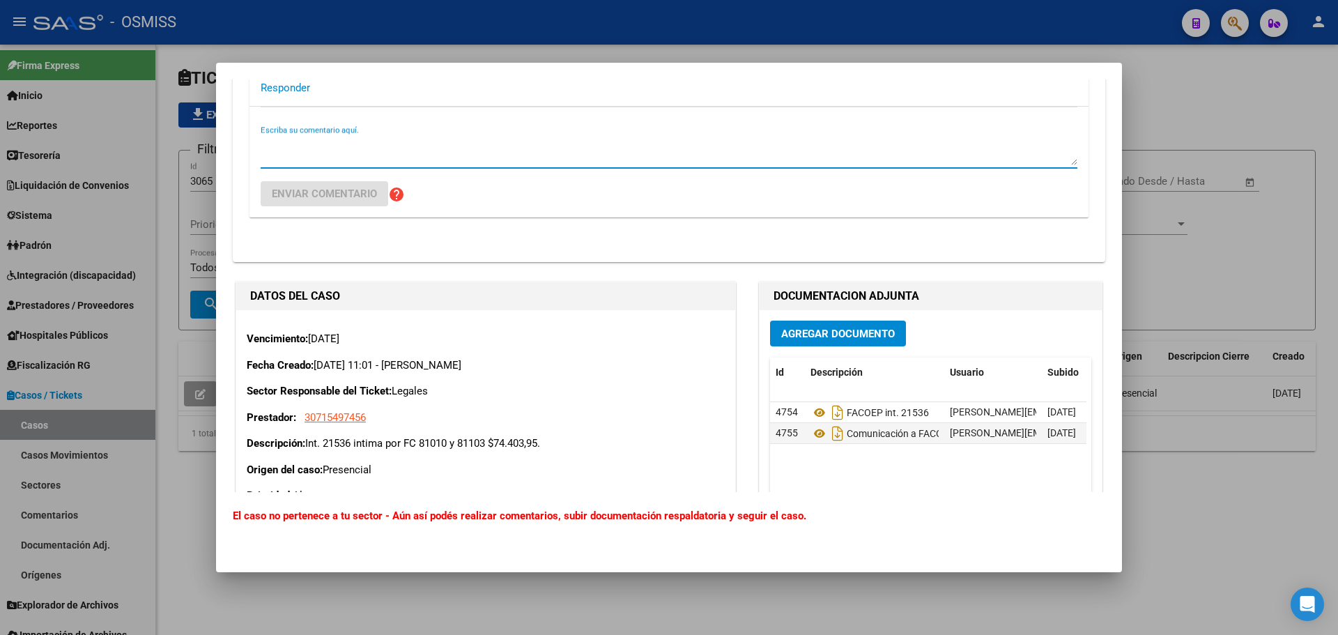
scroll to position [337, 0]
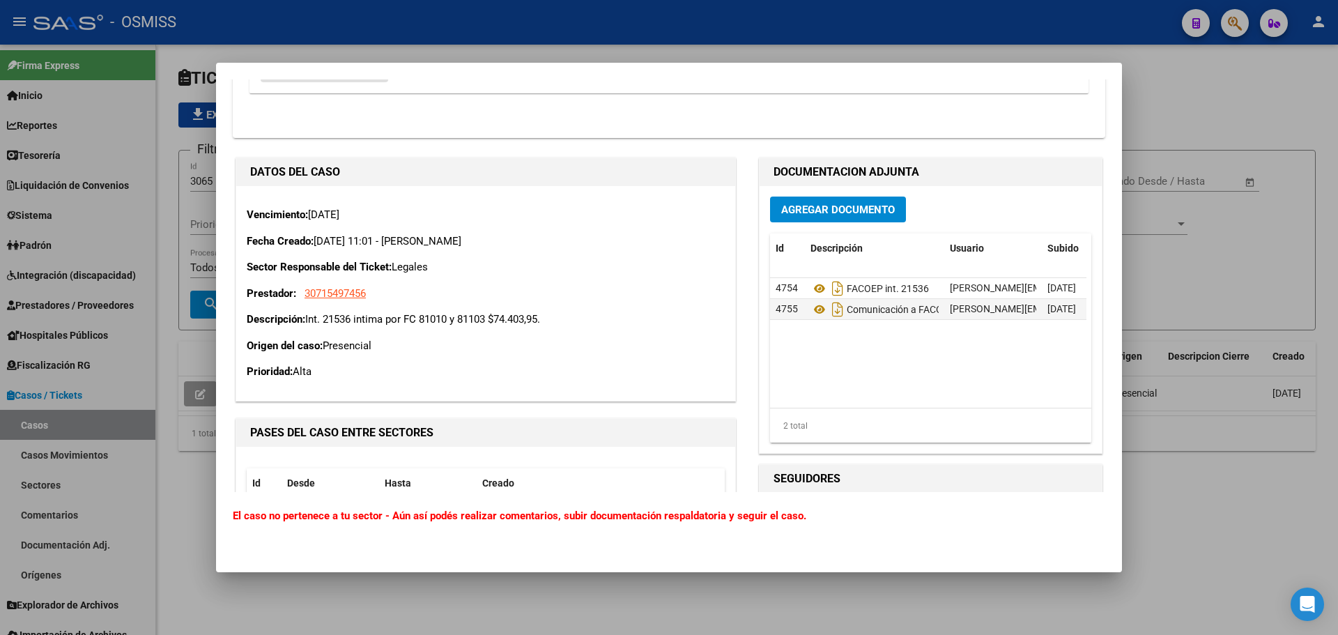
click at [776, 170] on h1 "DOCUMENTACION ADJUNTA" at bounding box center [930, 172] width 314 height 17
click at [810, 312] on icon at bounding box center [819, 309] width 18 height 17
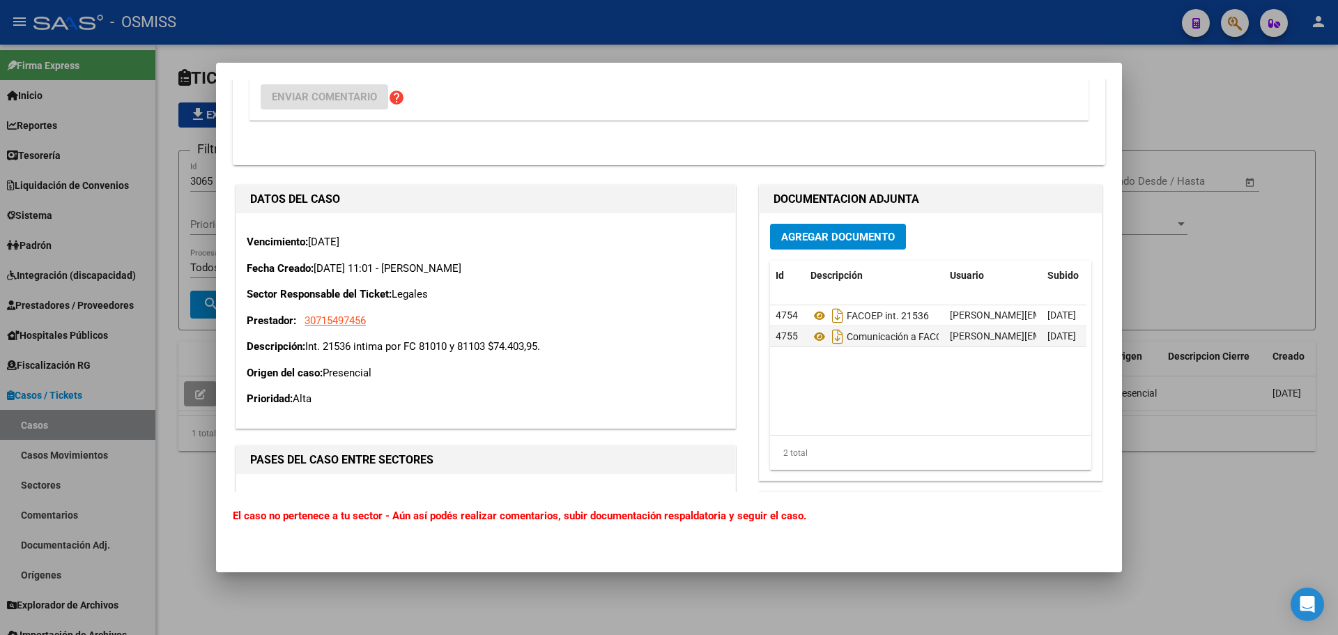
scroll to position [279, 0]
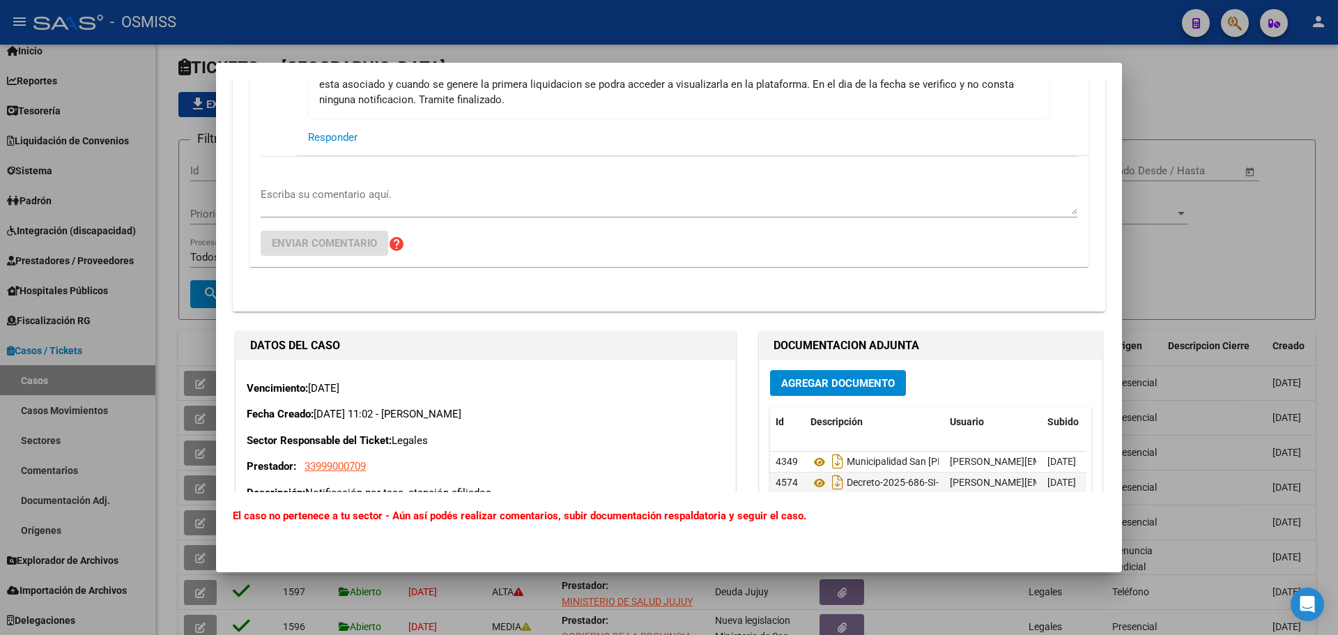
scroll to position [488, 0]
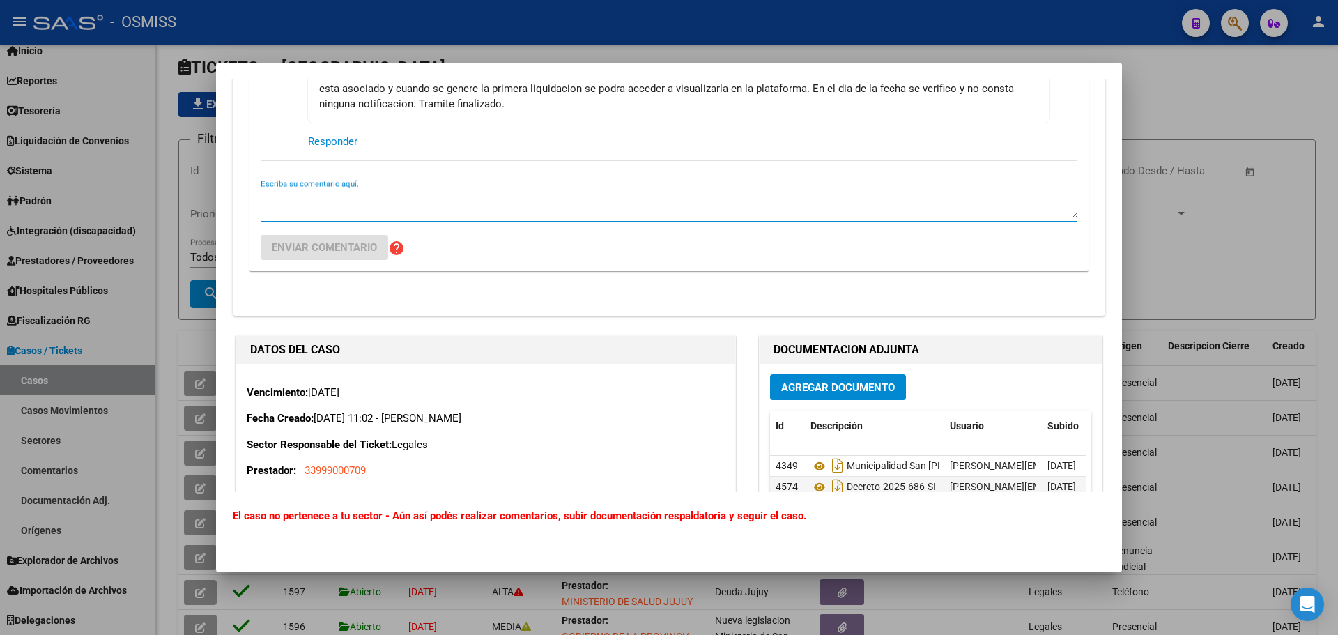
click at [373, 213] on textarea "Escriba su comentario aquí." at bounding box center [669, 205] width 817 height 28
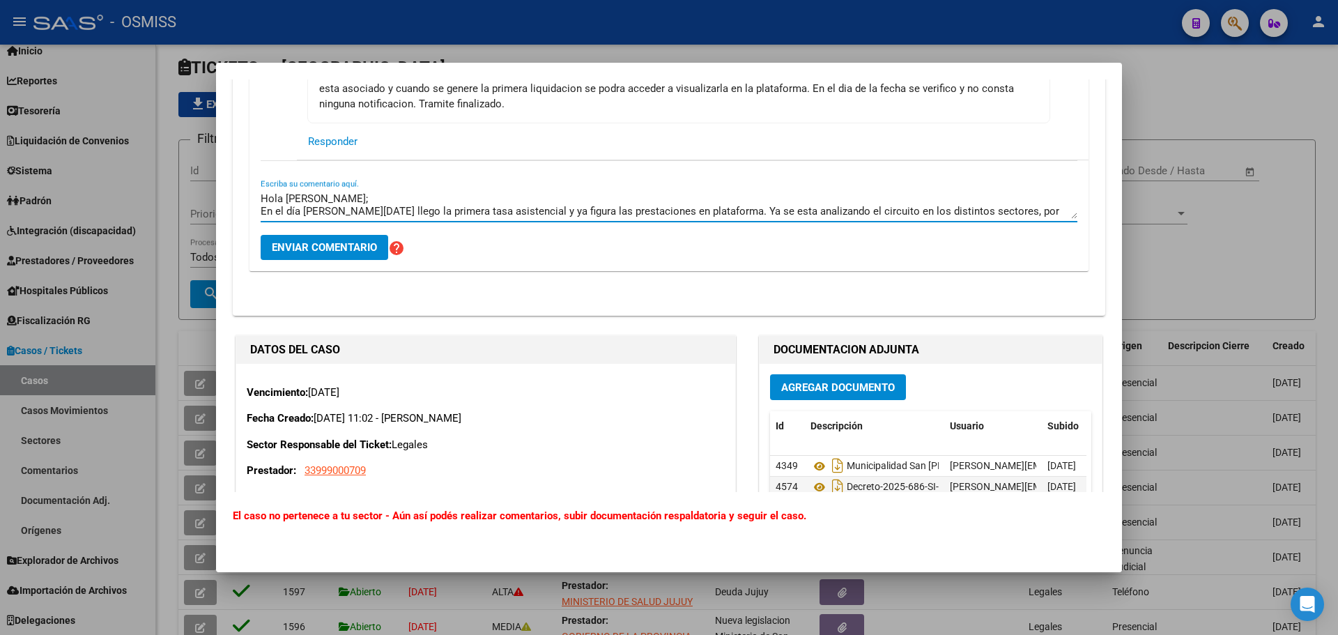
scroll to position [12, 0]
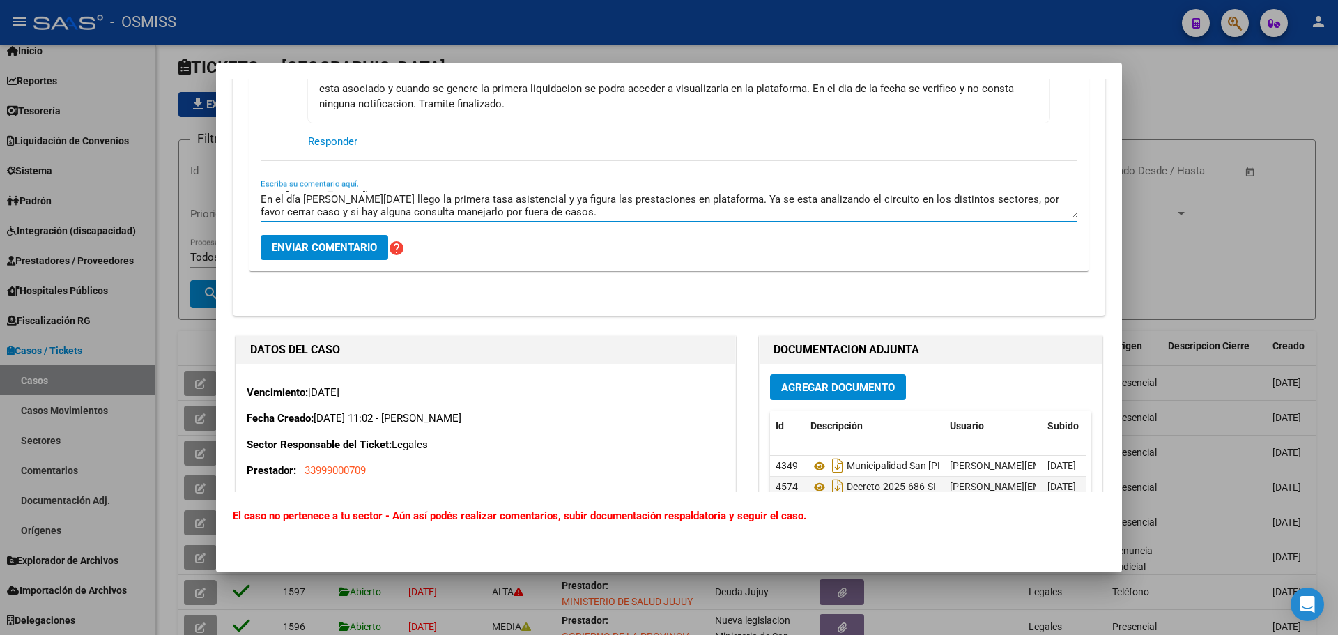
type textarea "Hola Fany; En el día de hoy llego la primera tasa asistencial y ya figura las p…"
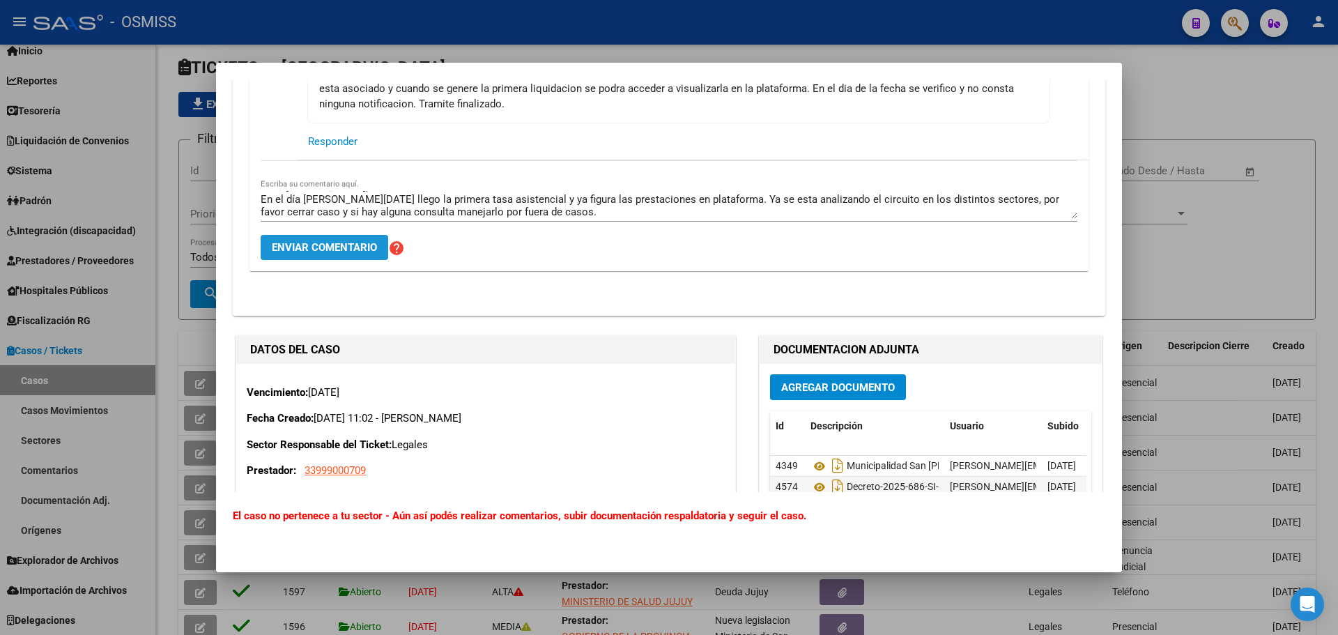
click at [343, 254] on button "Enviar comentario" at bounding box center [325, 247] width 128 height 25
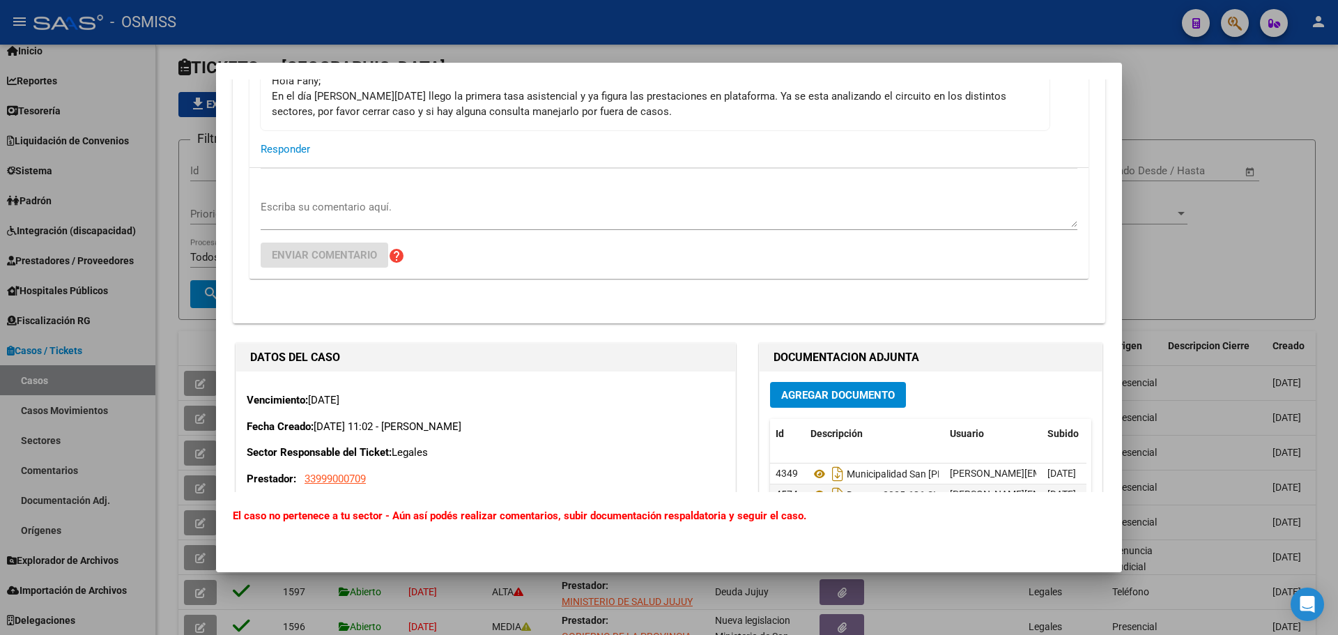
scroll to position [697, 0]
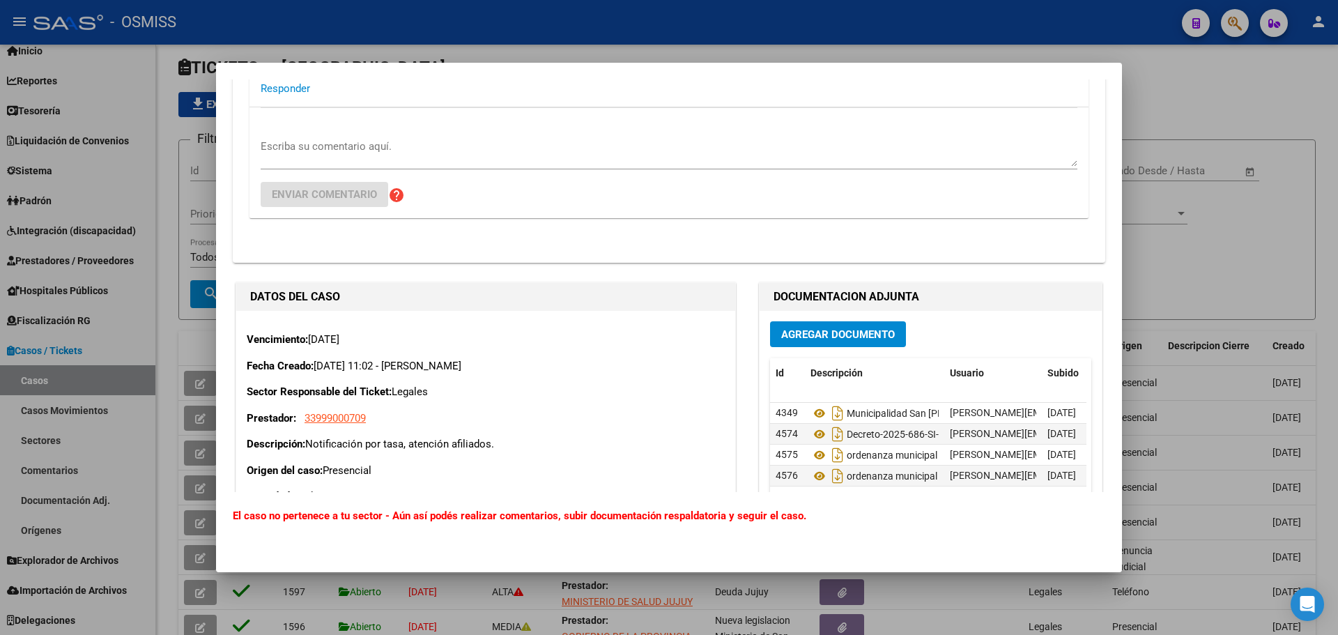
click at [827, 346] on button "Agregar Documento" at bounding box center [838, 334] width 136 height 26
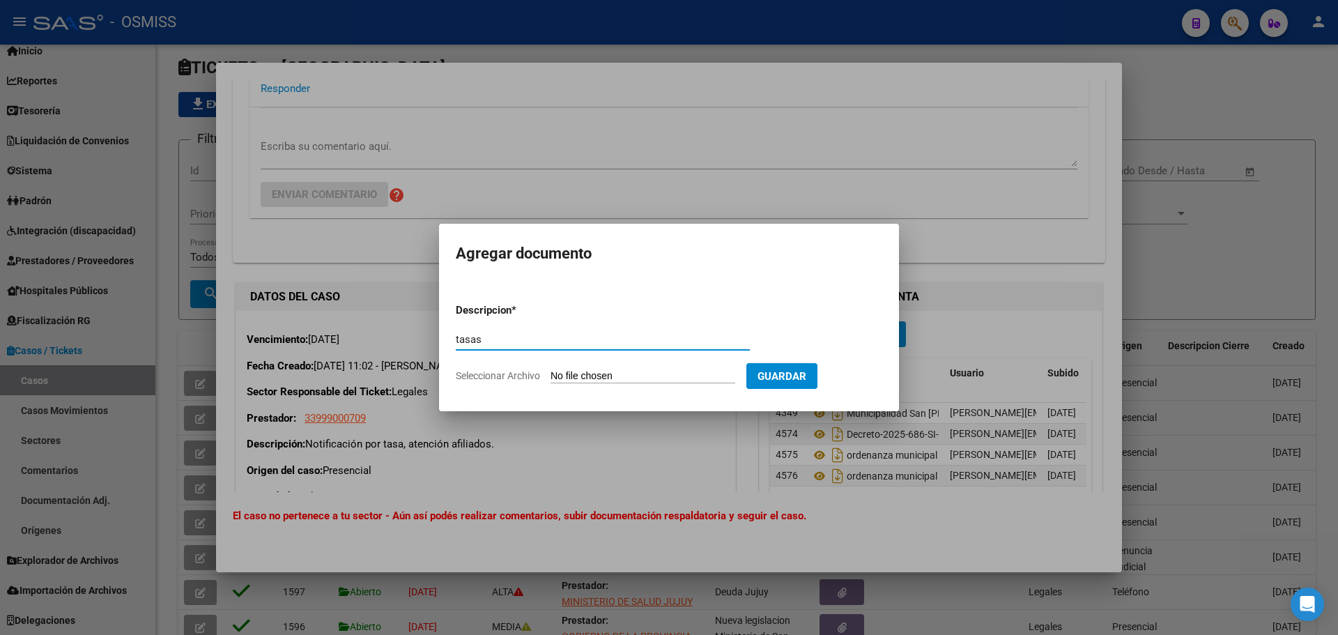
type input "tasas"
click at [626, 377] on input "Seleccionar Archivo" at bounding box center [642, 376] width 185 height 13
type input "C:\fakepath\Scan_2025_09_19_09_11_08_291.pdf"
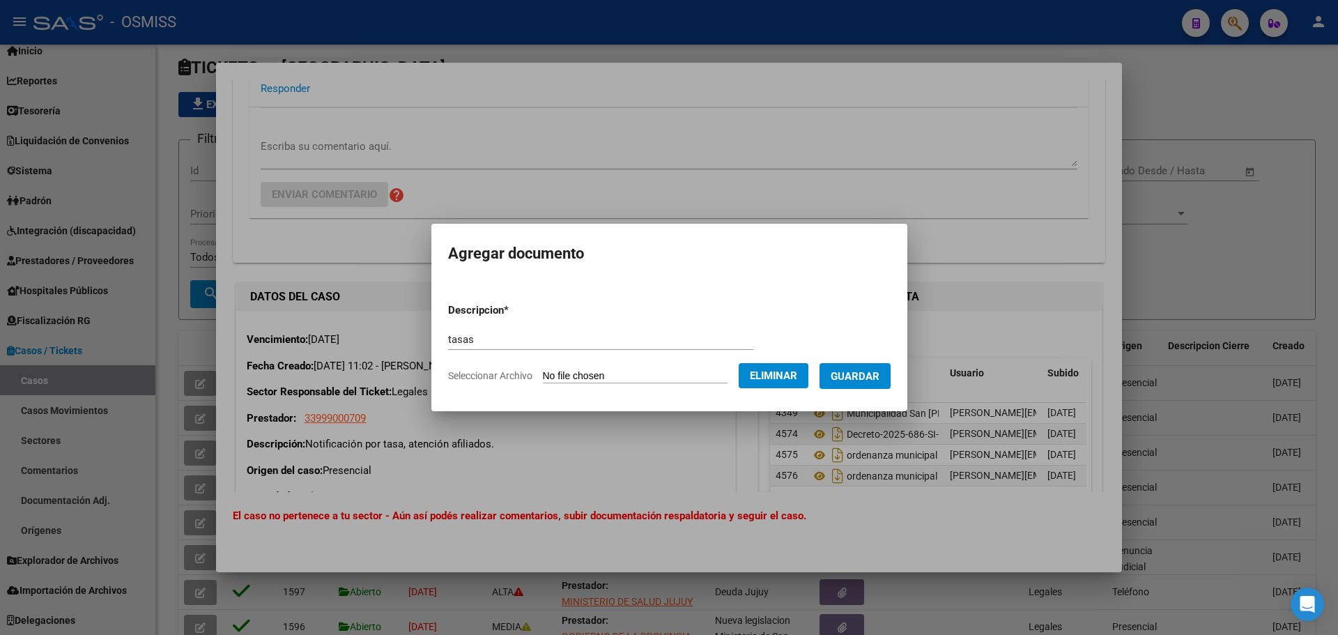
click at [853, 379] on span "Guardar" at bounding box center [855, 376] width 49 height 13
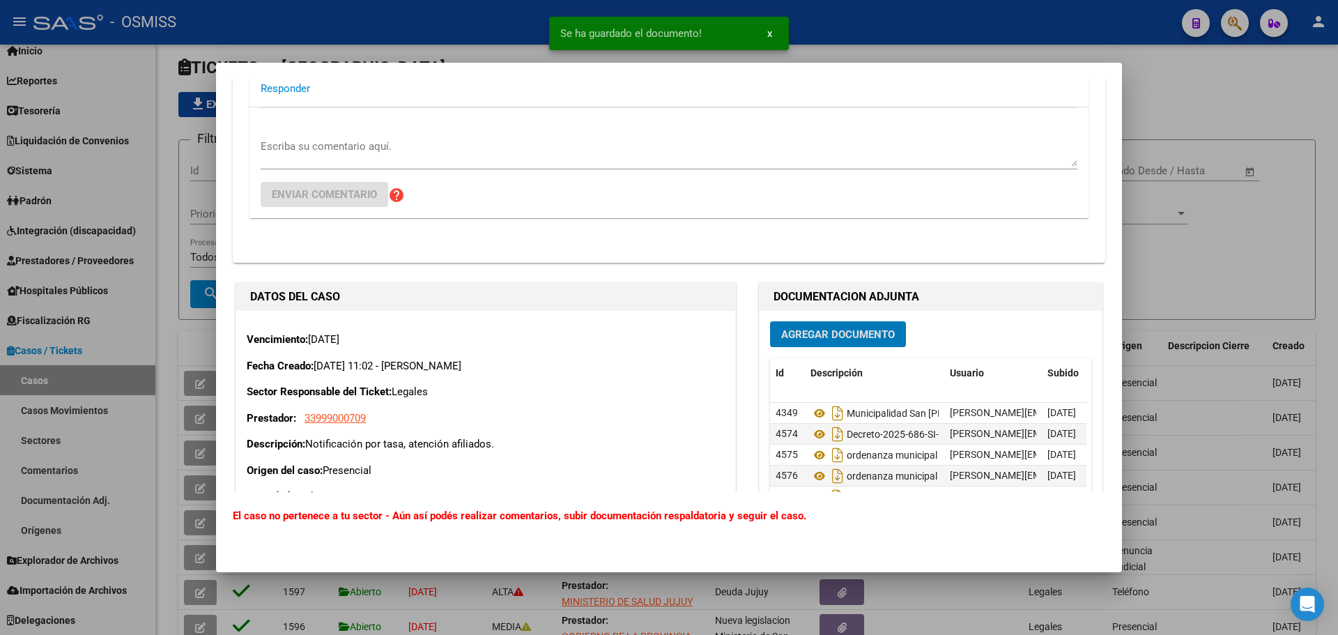
scroll to position [976, 0]
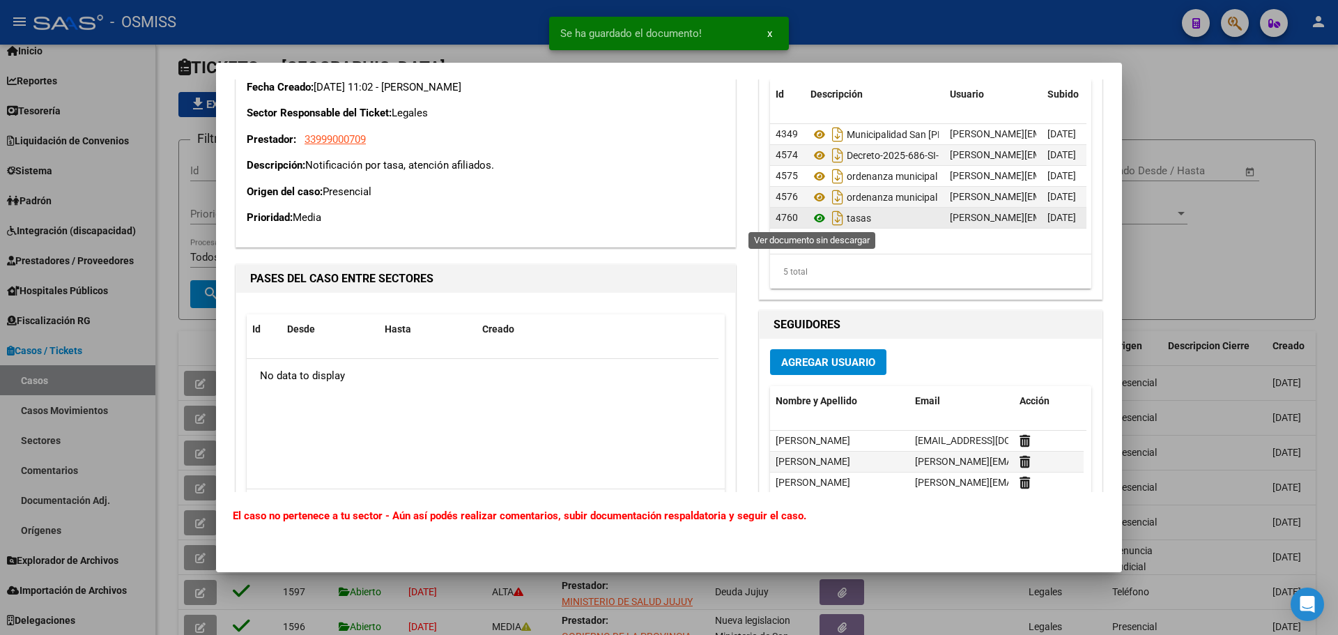
click at [810, 219] on icon at bounding box center [819, 218] width 18 height 17
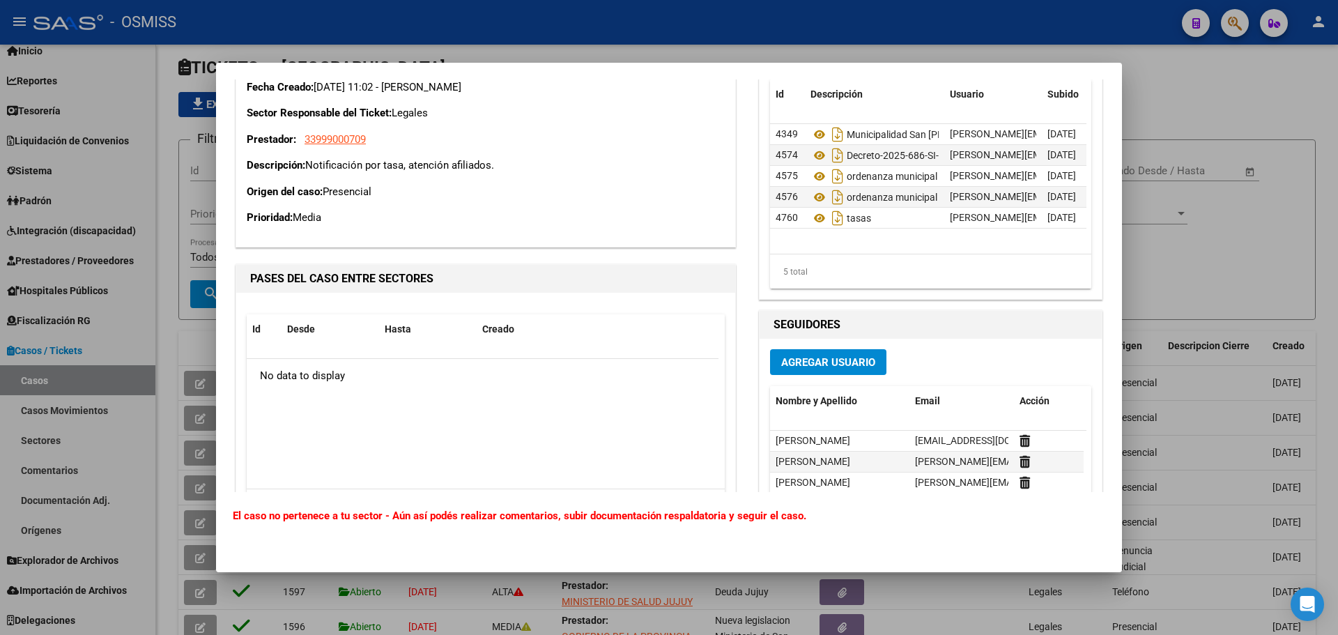
click at [1198, 240] on div at bounding box center [669, 317] width 1338 height 635
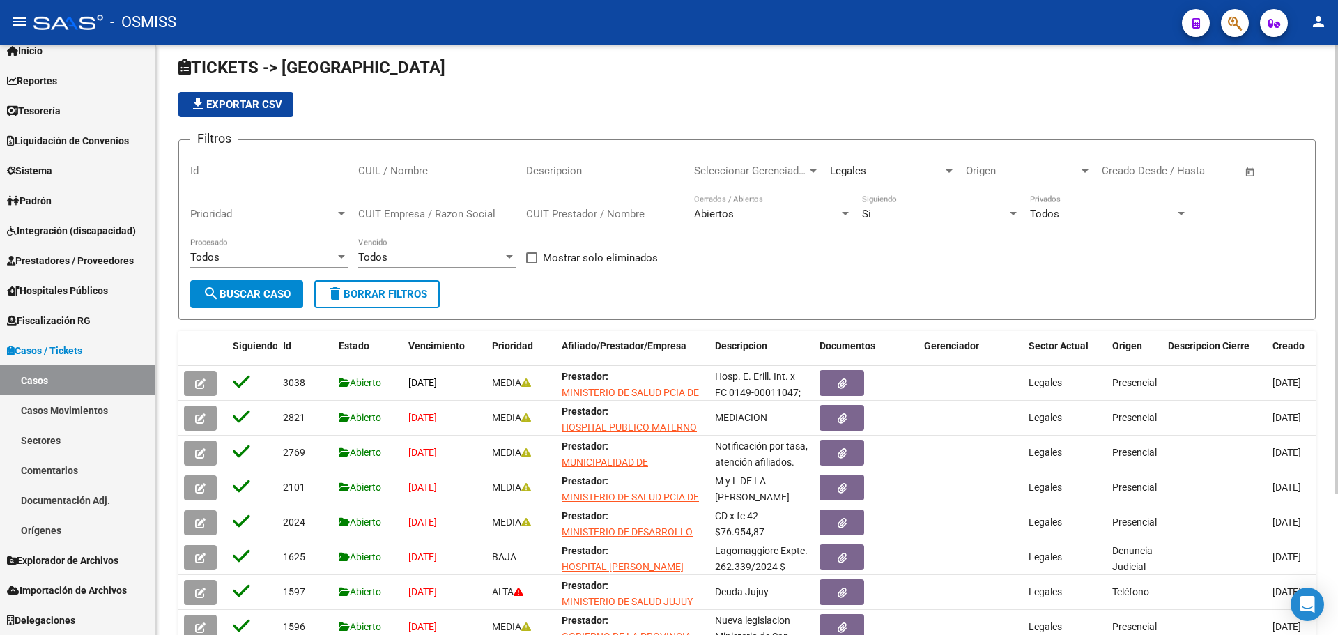
click at [560, 258] on span "Mostrar solo eliminados" at bounding box center [600, 257] width 115 height 17
click at [532, 263] on input "Mostrar solo eliminados" at bounding box center [531, 263] width 1 height 1
checkbox input "true"
click at [56, 105] on span "Tesorería" at bounding box center [34, 110] width 54 height 15
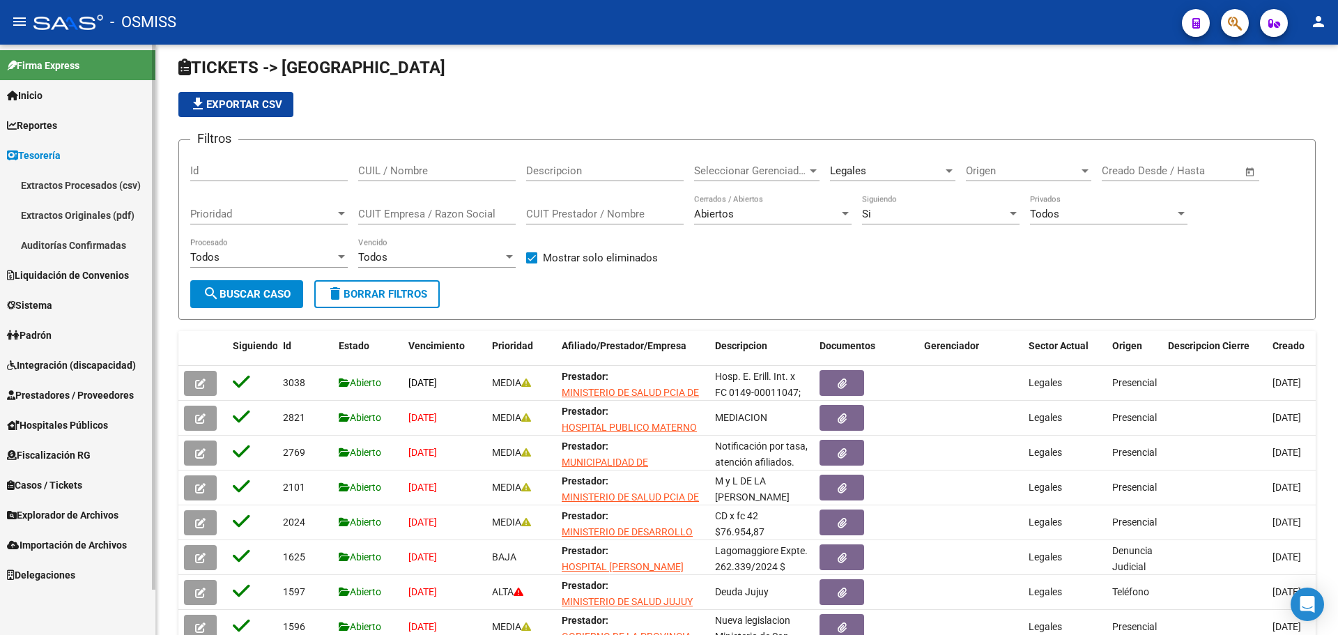
scroll to position [0, 0]
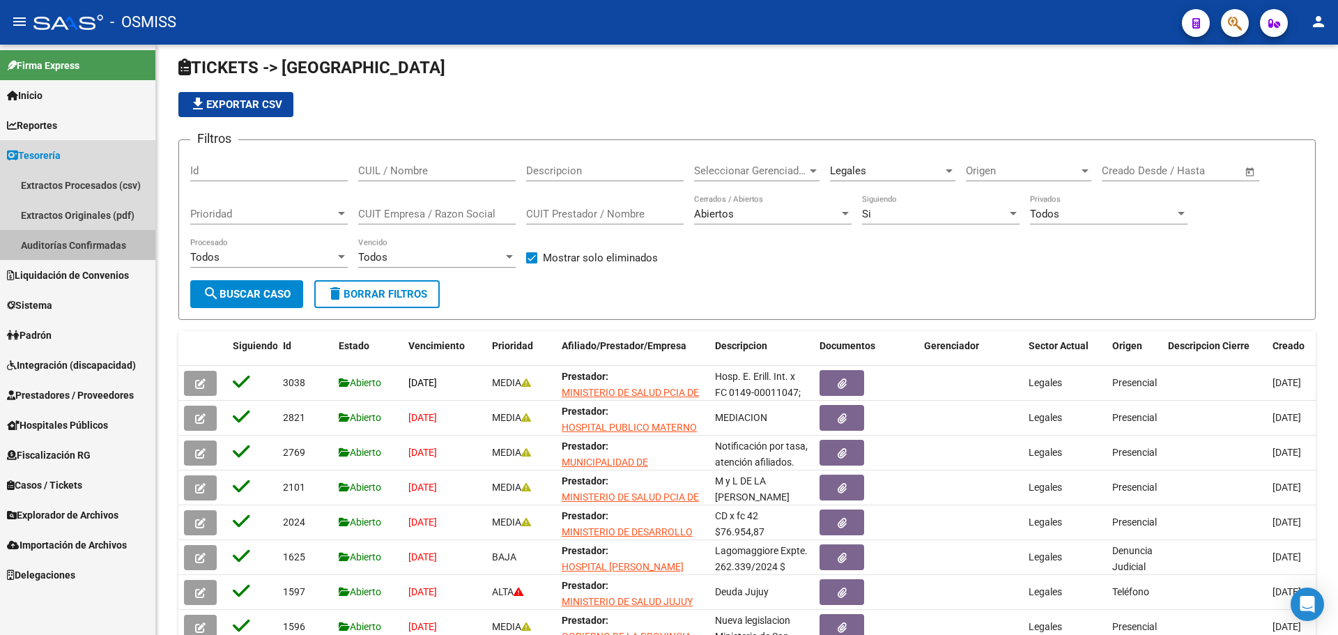
click at [77, 236] on link "Auditorías Confirmadas" at bounding box center [77, 245] width 155 height 30
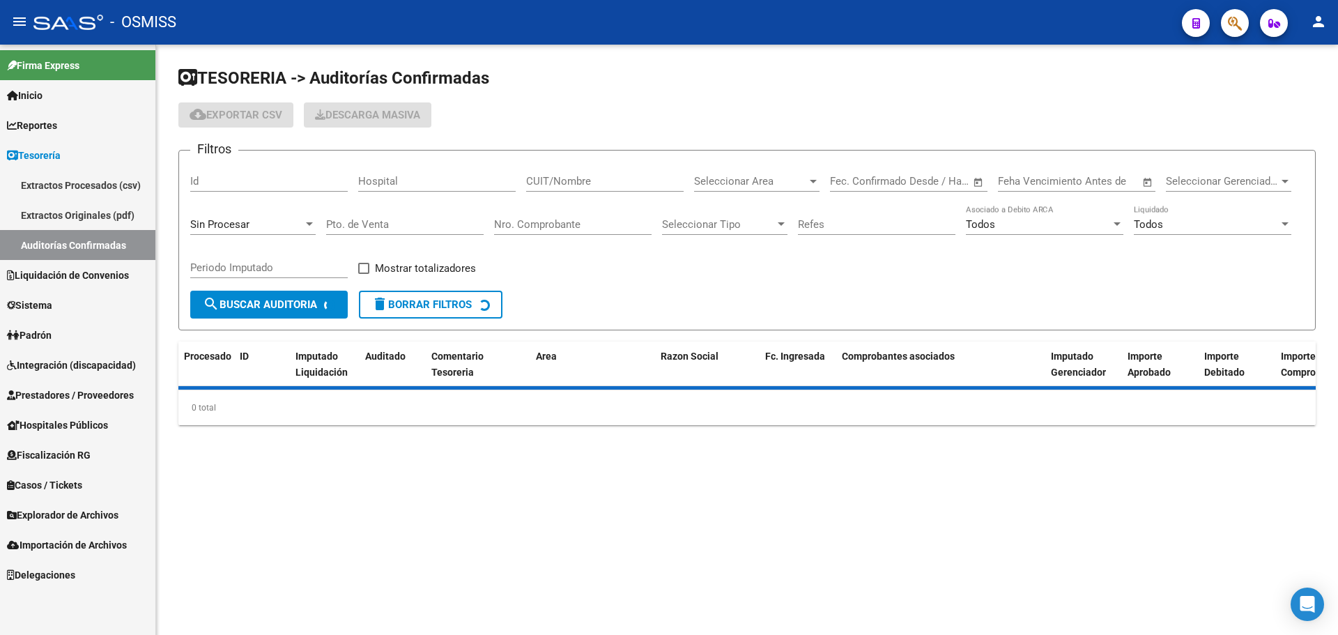
click at [230, 213] on div "Sin Procesar" at bounding box center [252, 220] width 125 height 30
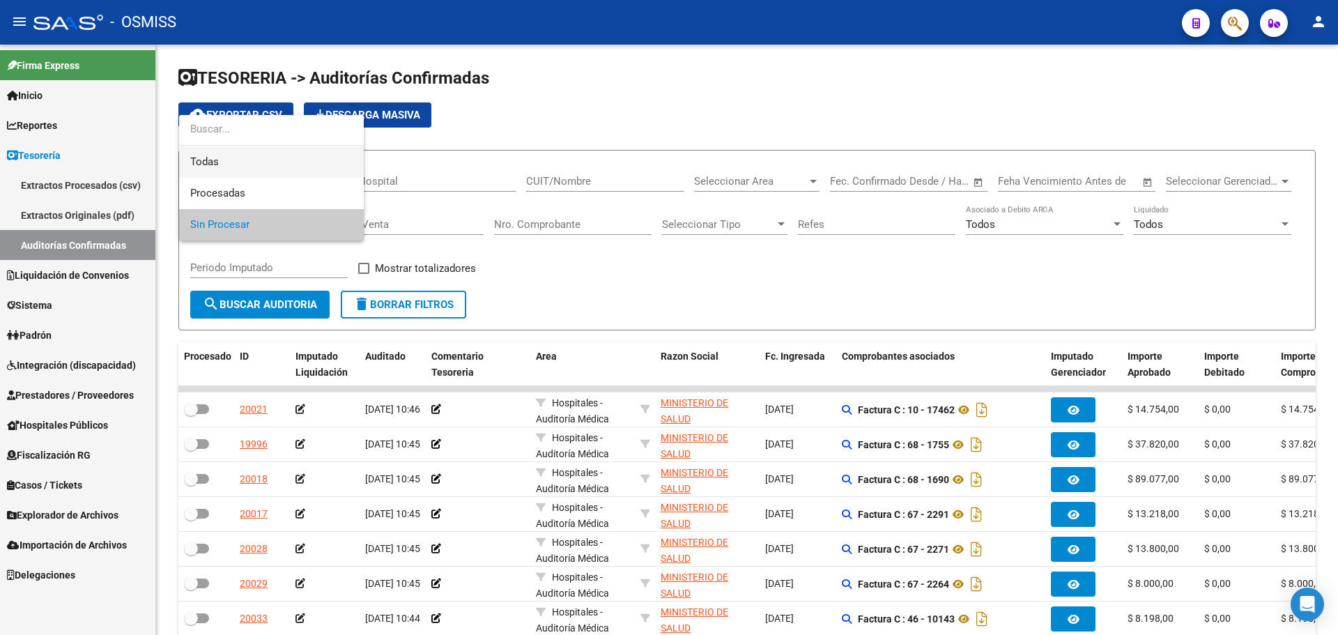
click at [247, 159] on span "Todas" at bounding box center [271, 161] width 162 height 31
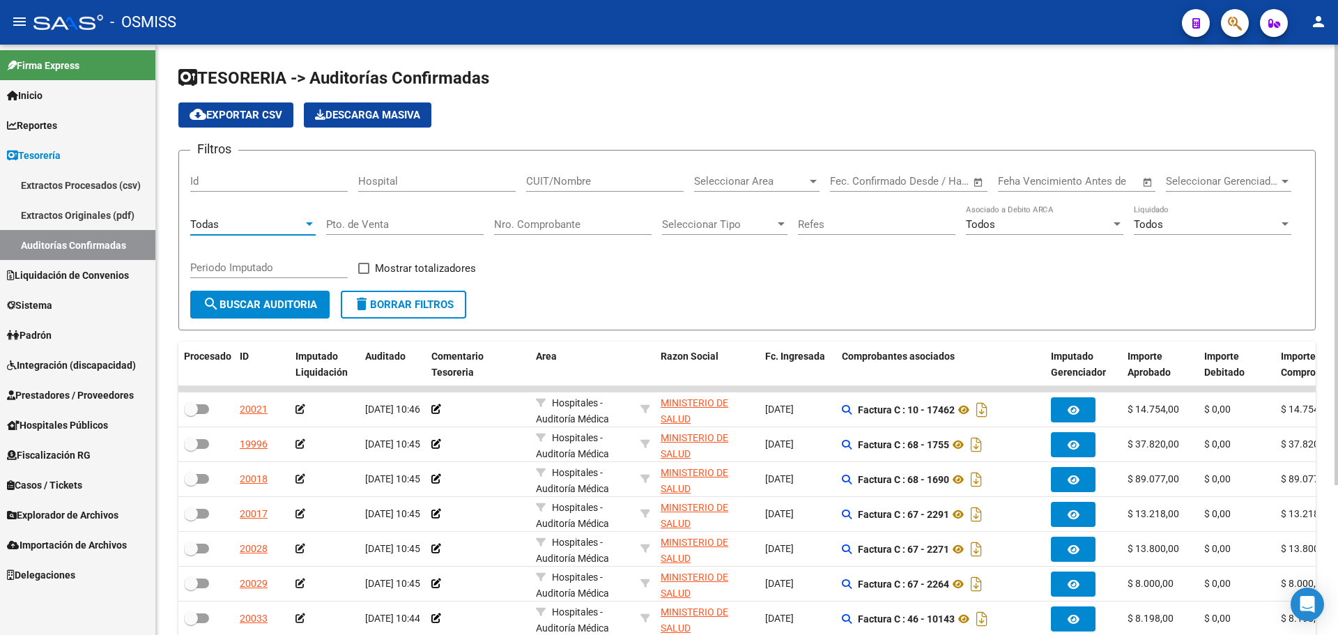
click at [640, 225] on input "Nro. Comprobante" at bounding box center [572, 224] width 157 height 13
type input "81627"
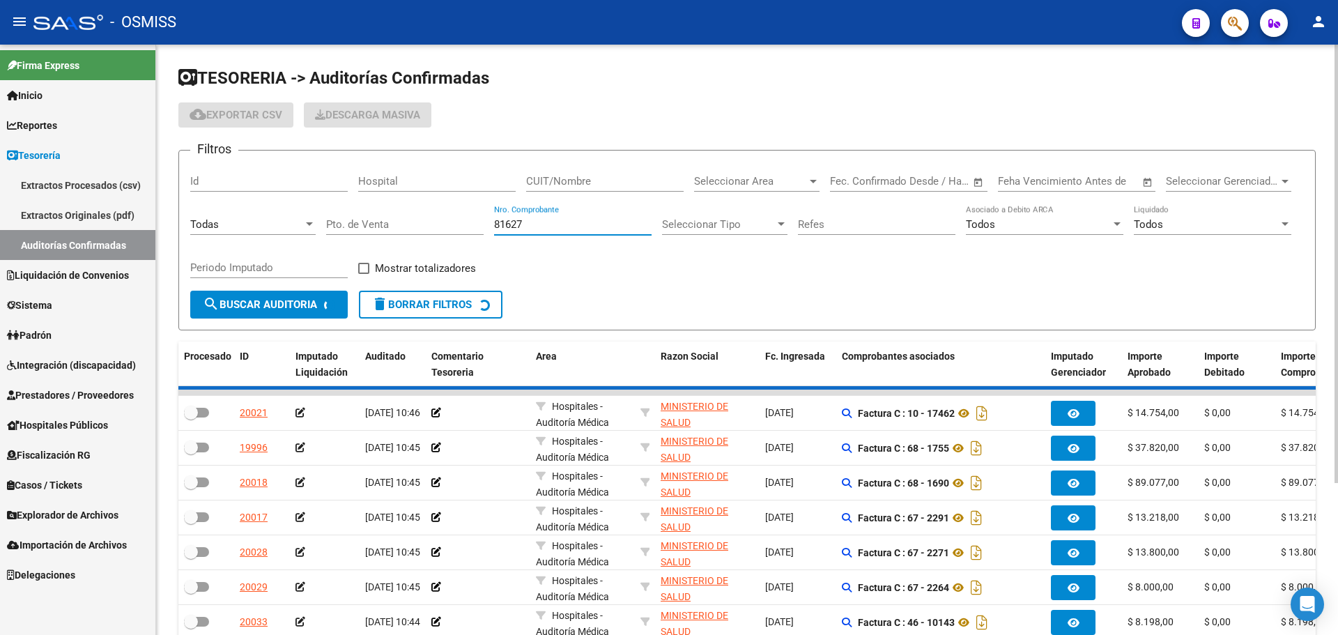
checkbox input "true"
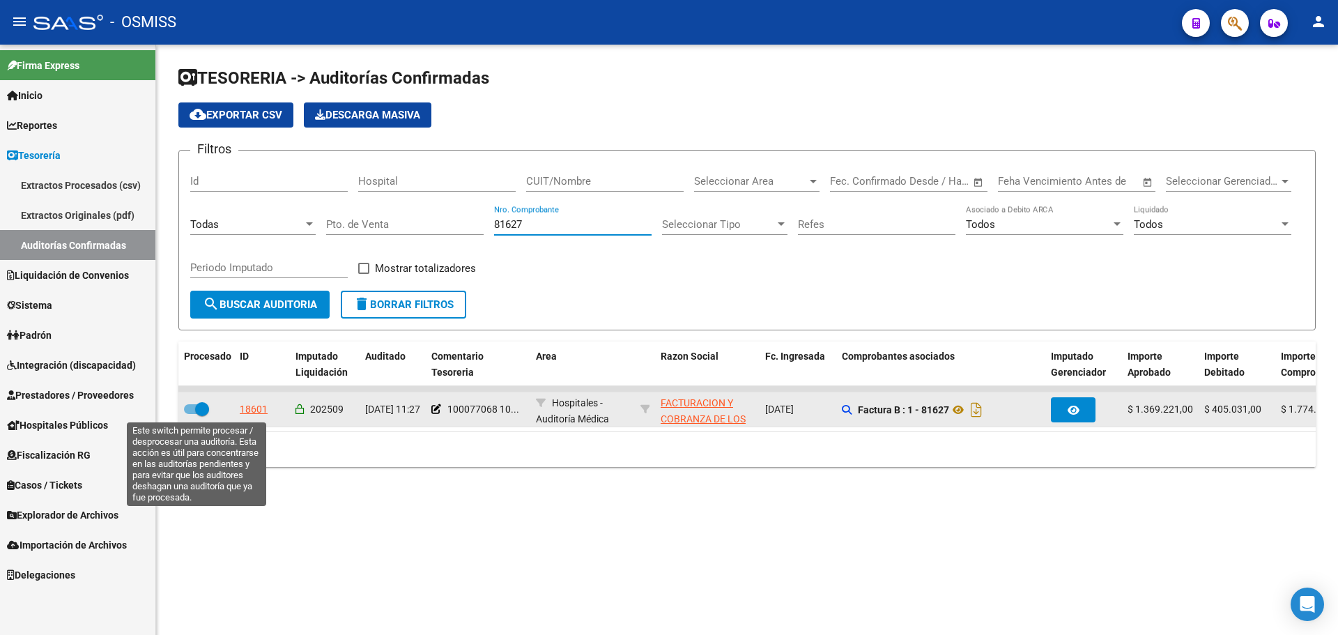
type input "81627"
click at [190, 404] on span at bounding box center [196, 409] width 25 height 10
click at [190, 414] on input "checkbox" at bounding box center [190, 414] width 1 height 1
checkbox input "false"
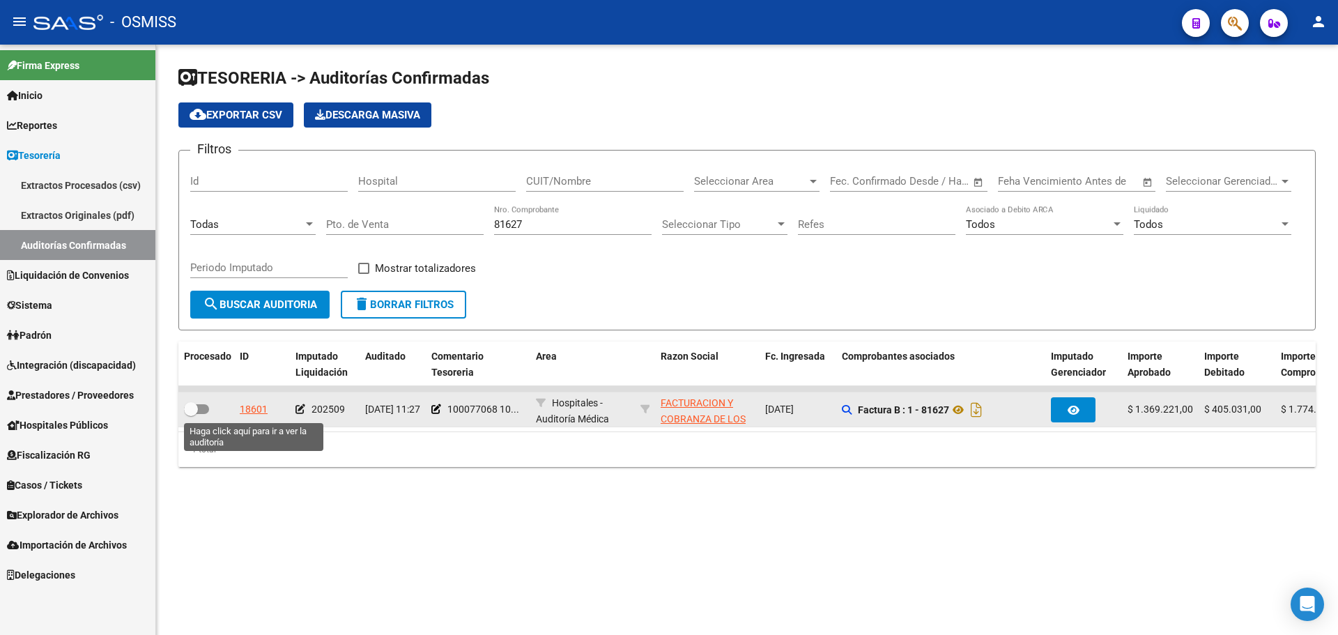
click at [261, 410] on div "18601" at bounding box center [254, 409] width 28 height 16
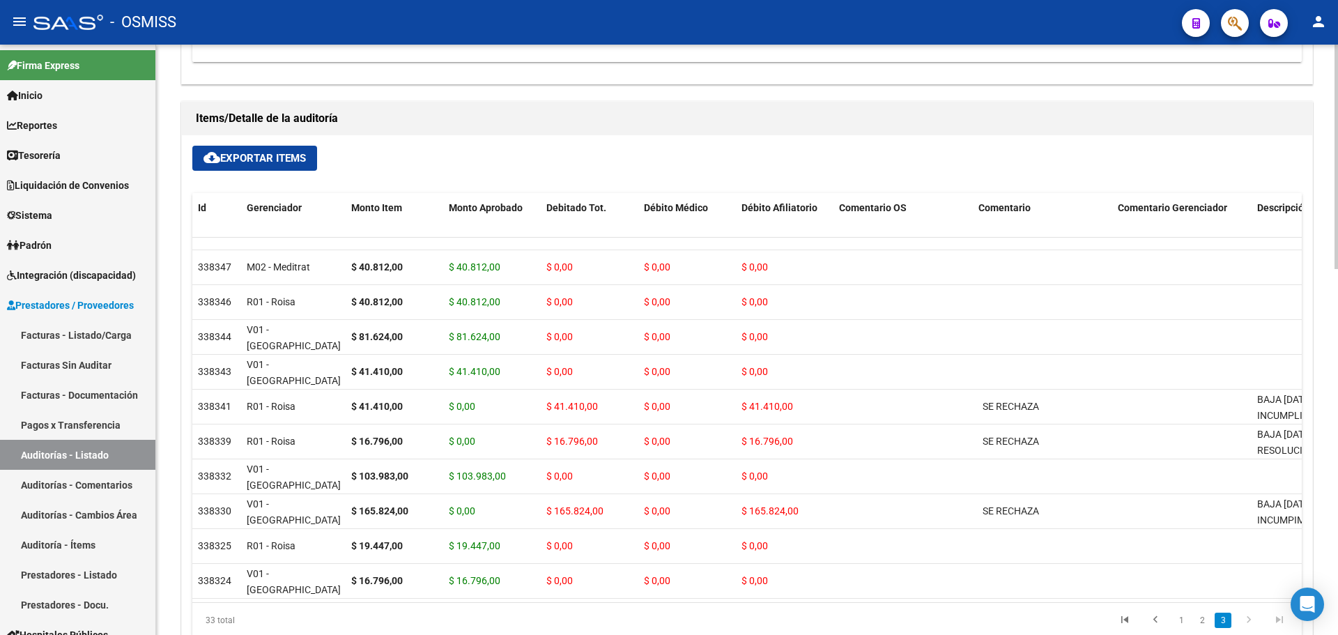
scroll to position [960, 0]
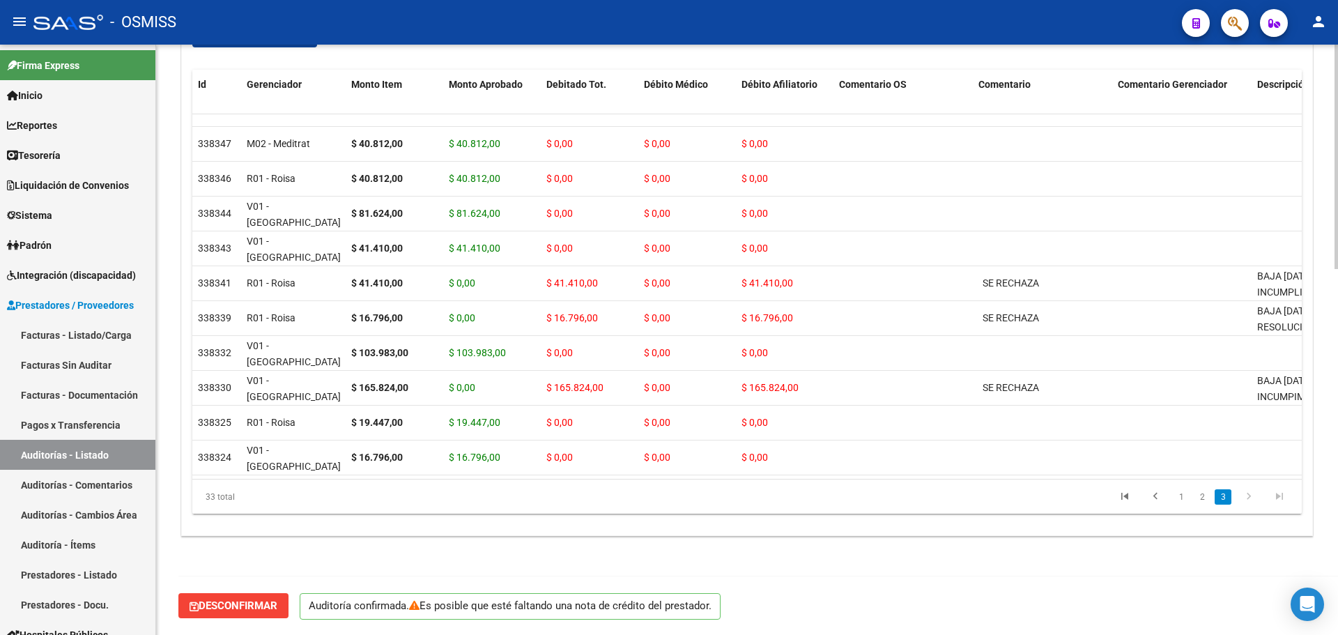
click at [194, 611] on icon "button" at bounding box center [194, 606] width 9 height 10
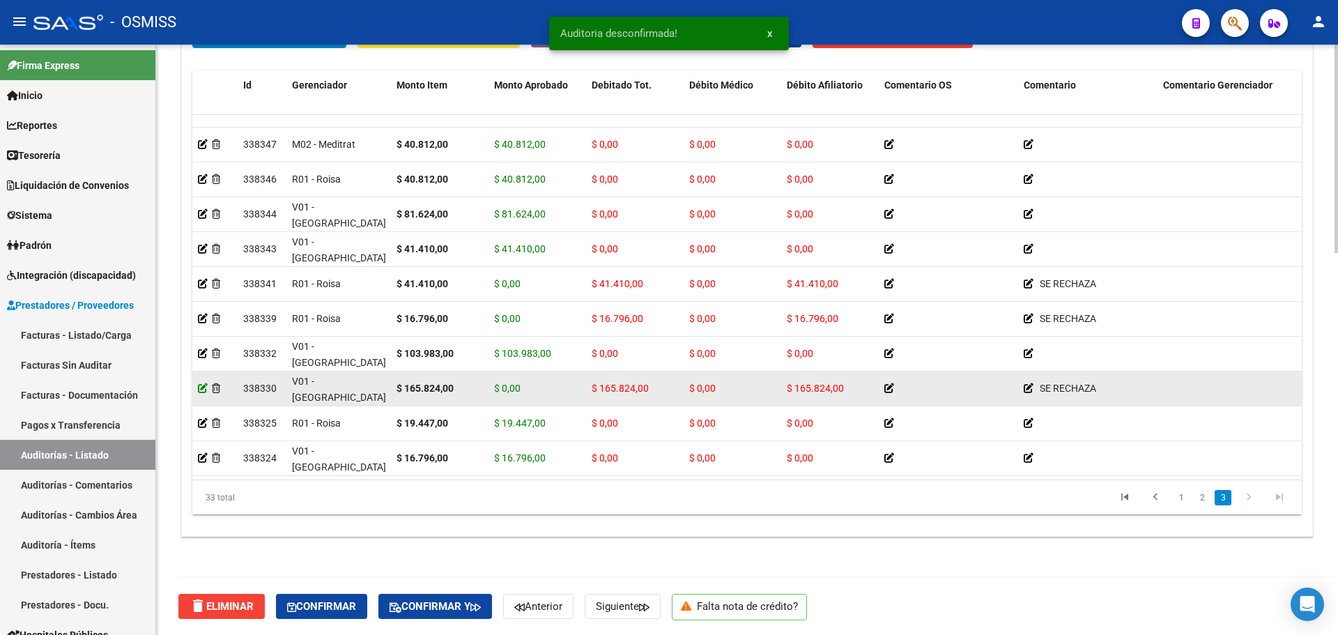
click at [201, 383] on icon at bounding box center [203, 388] width 10 height 10
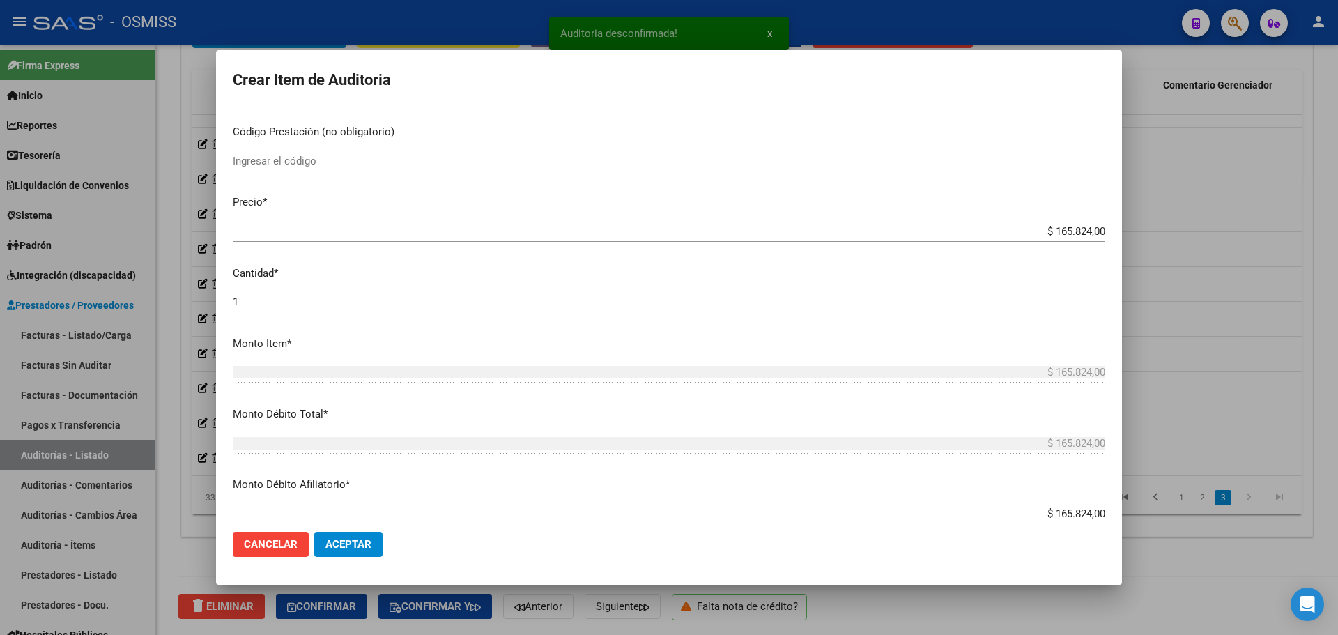
scroll to position [418, 0]
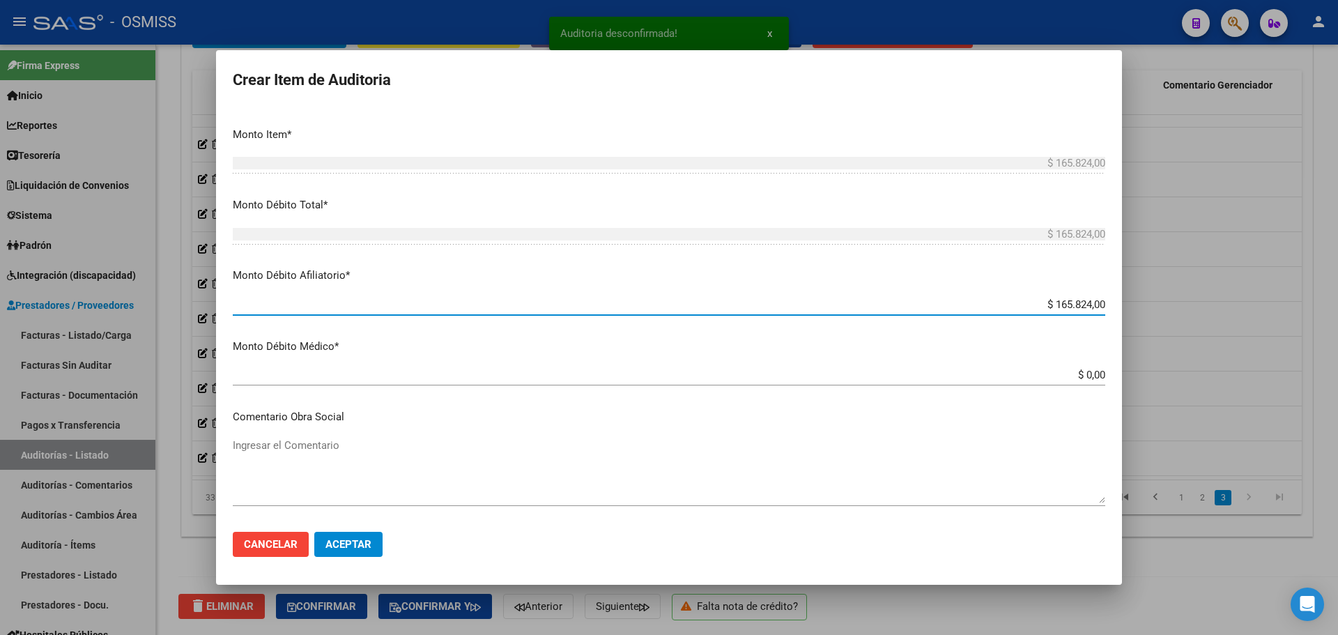
drag, startPoint x: 1026, startPoint y: 306, endPoint x: 1161, endPoint y: 298, distance: 134.7
click at [1161, 298] on div "Auditoria desconfirmada! x Crear Item de Auditoria 37840913 Nro Documento 27378…" at bounding box center [669, 317] width 1338 height 635
type input "$ 0,00"
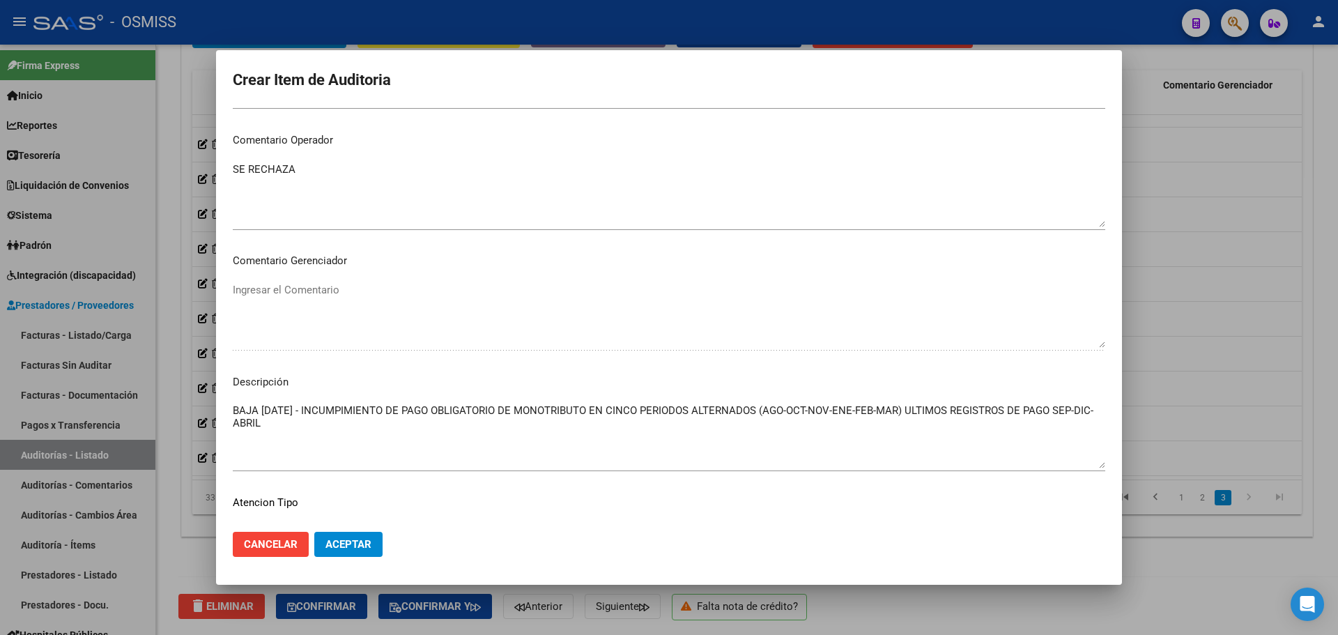
scroll to position [836, 0]
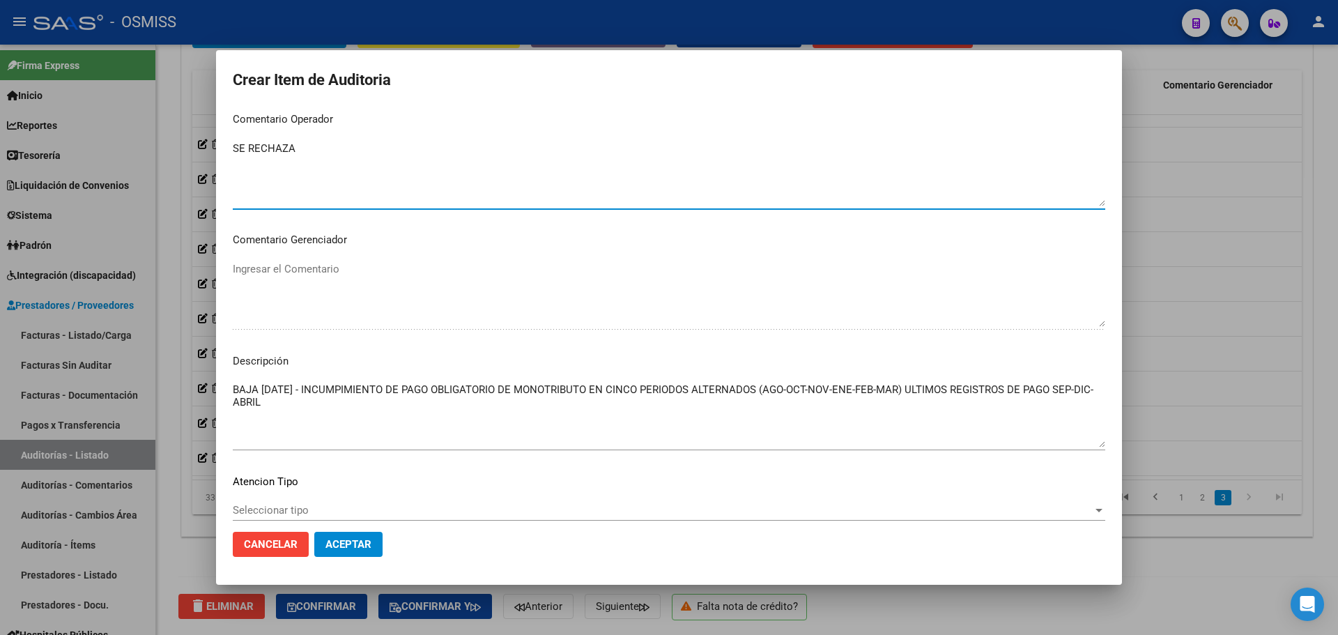
drag, startPoint x: 307, startPoint y: 153, endPoint x: 171, endPoint y: 139, distance: 135.8
click at [171, 139] on div "Crear Item de Auditoria 37840913 Nro Documento 27378409131 CUIL CABALLERO LEON …" at bounding box center [669, 317] width 1338 height 635
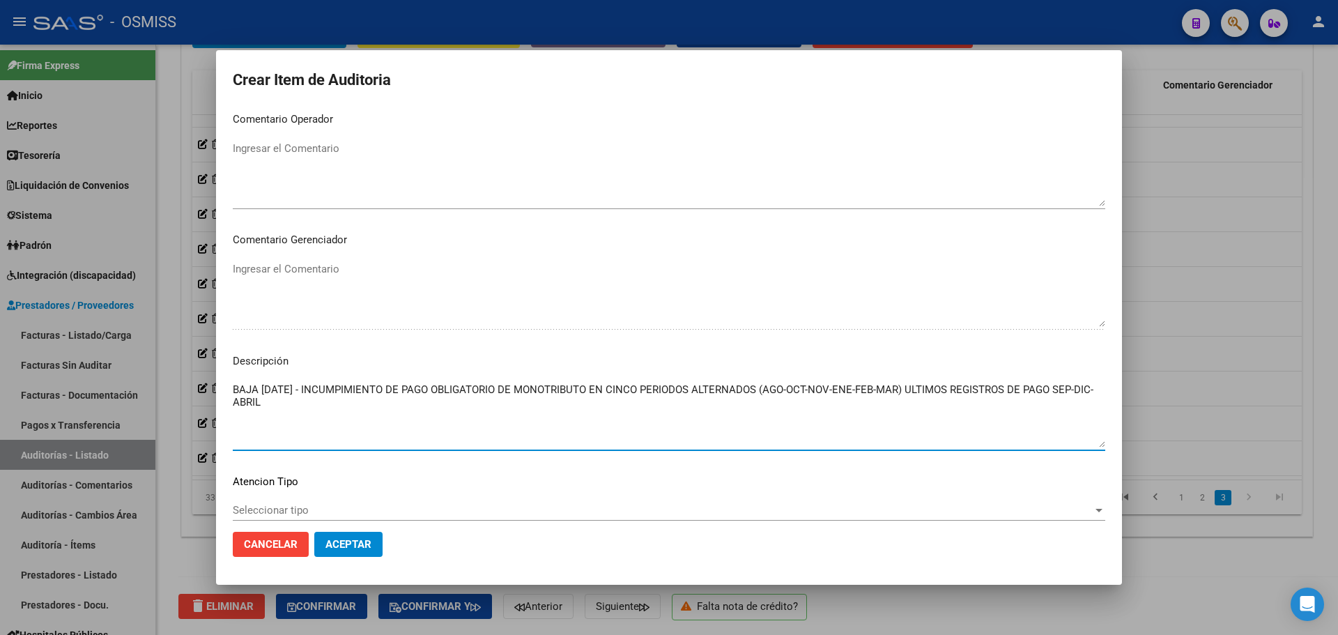
drag, startPoint x: 315, startPoint y: 413, endPoint x: 162, endPoint y: 369, distance: 159.5
click at [162, 369] on div "Crear Item de Auditoria 37840913 Nro Documento 27378409131 CUIL CABALLERO LEON …" at bounding box center [669, 317] width 1338 height 635
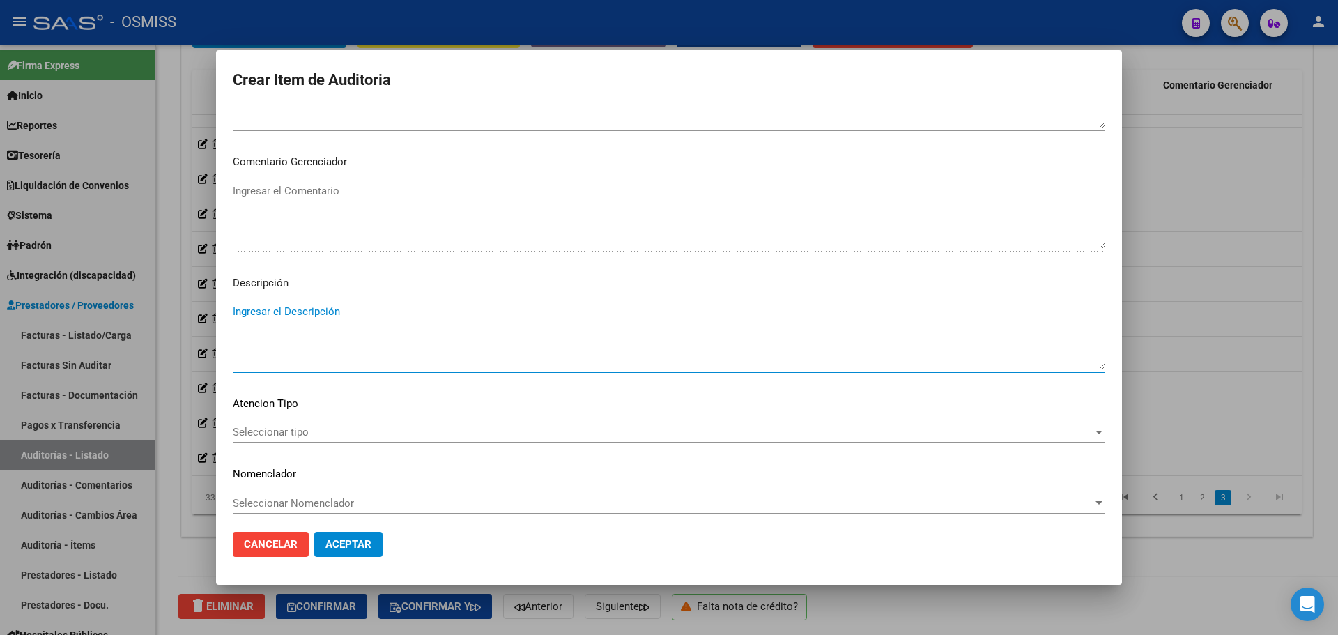
scroll to position [920, 0]
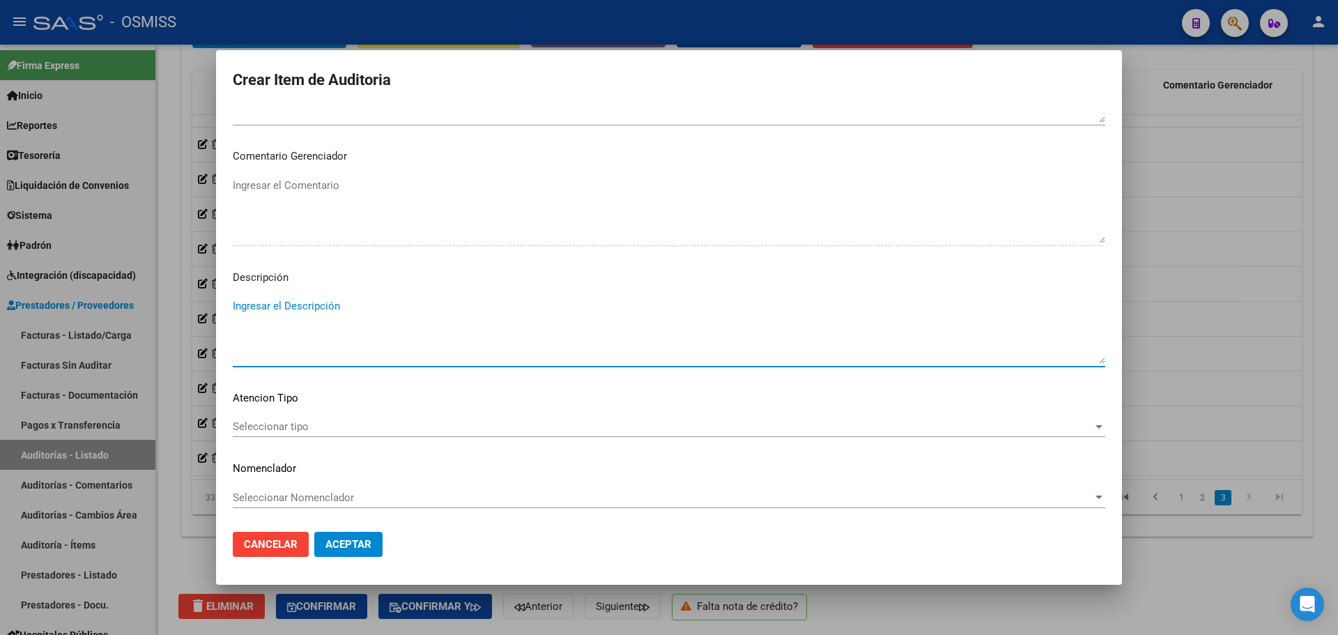
type textarea "BAJA 30/04/2025 - INCUMPIMIENTO DE PAGO OBLIGATORIO DE MONOTRIBUTO EN CINCO PER…"
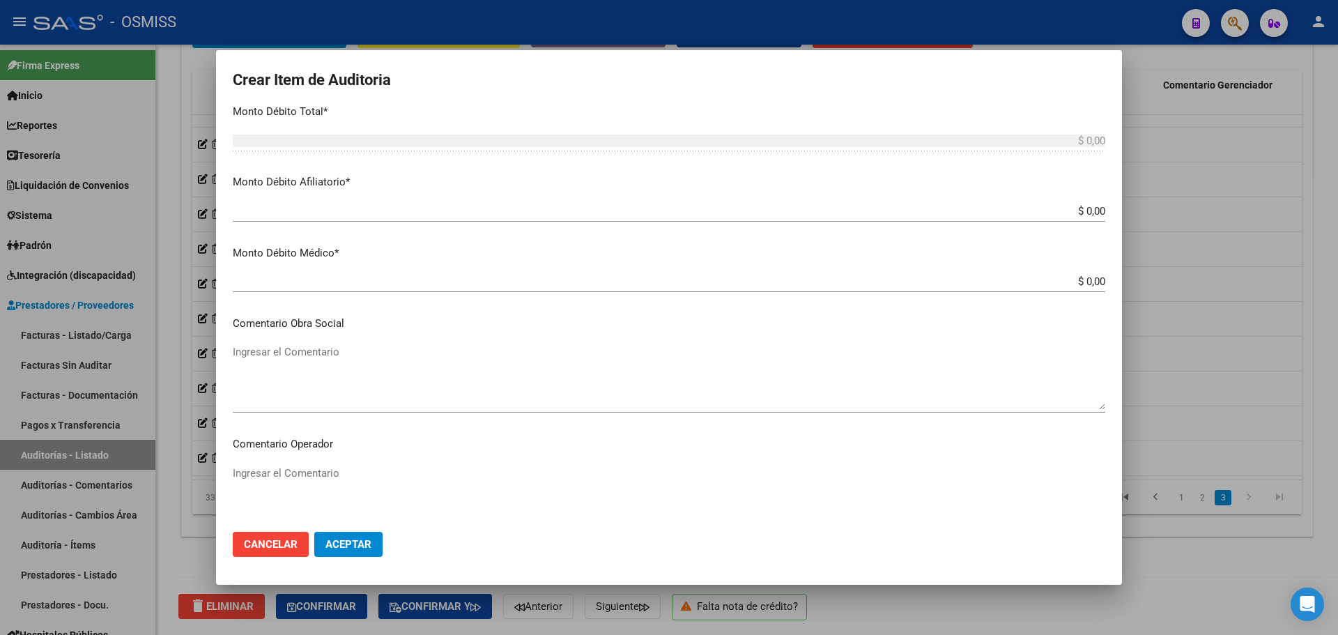
scroll to position [432, 0]
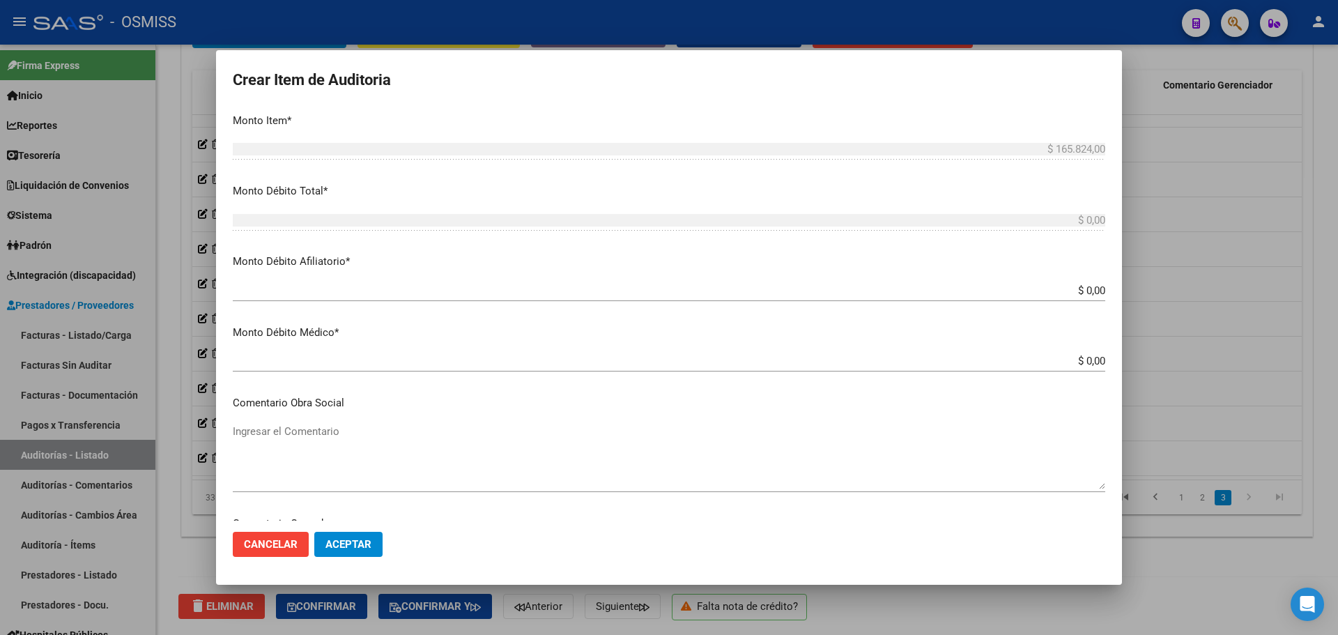
click at [308, 439] on textarea "Ingresar el Comentario" at bounding box center [669, 456] width 872 height 65
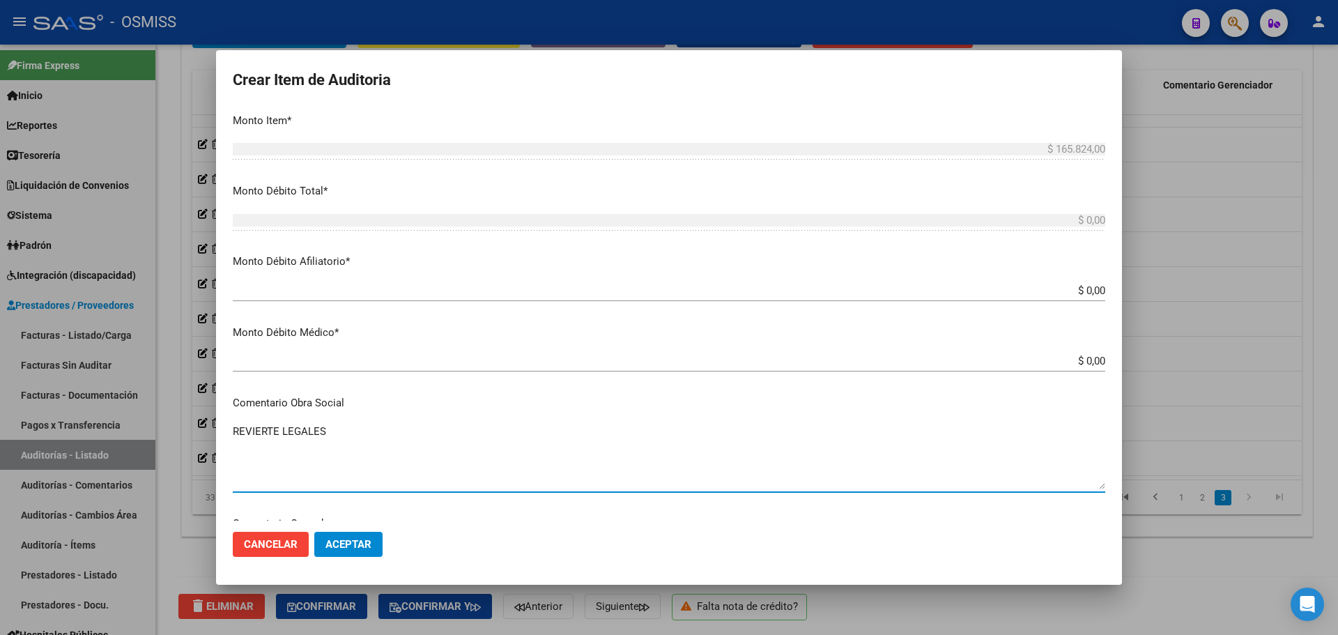
scroll to position [711, 0]
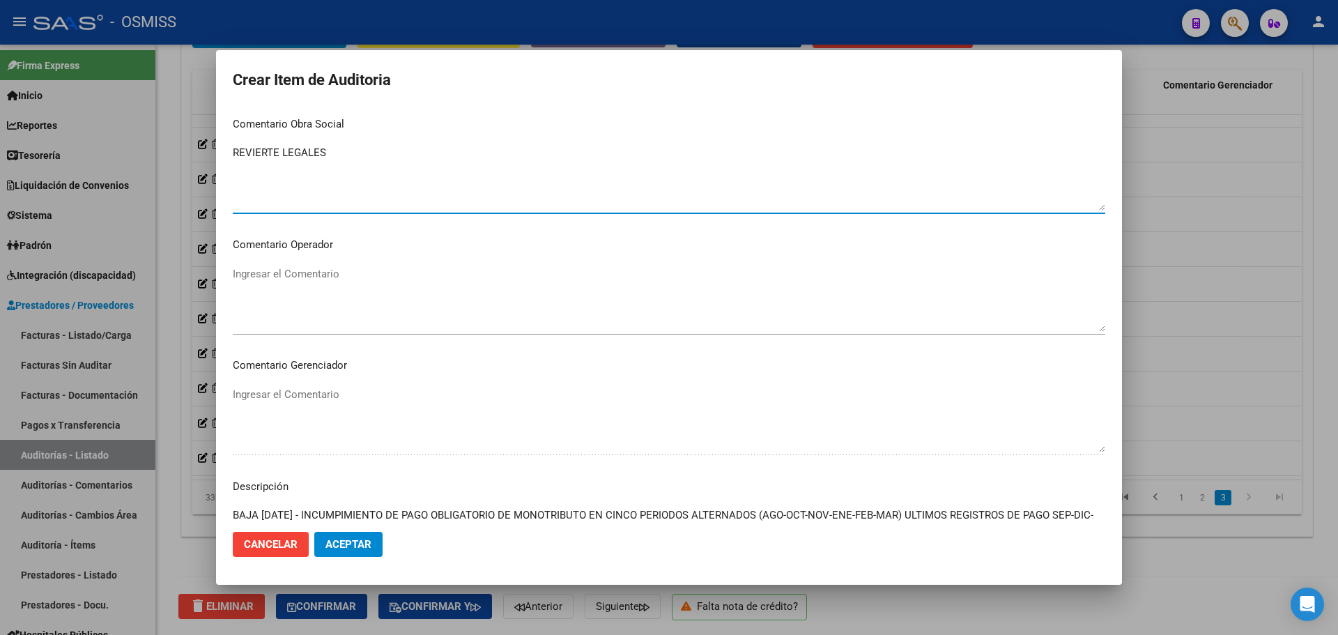
type textarea "REVIERTE LEGALES"
click at [353, 558] on mat-dialog-actions "Cancelar Aceptar" at bounding box center [669, 544] width 872 height 47
click at [358, 549] on span "Aceptar" at bounding box center [348, 544] width 46 height 13
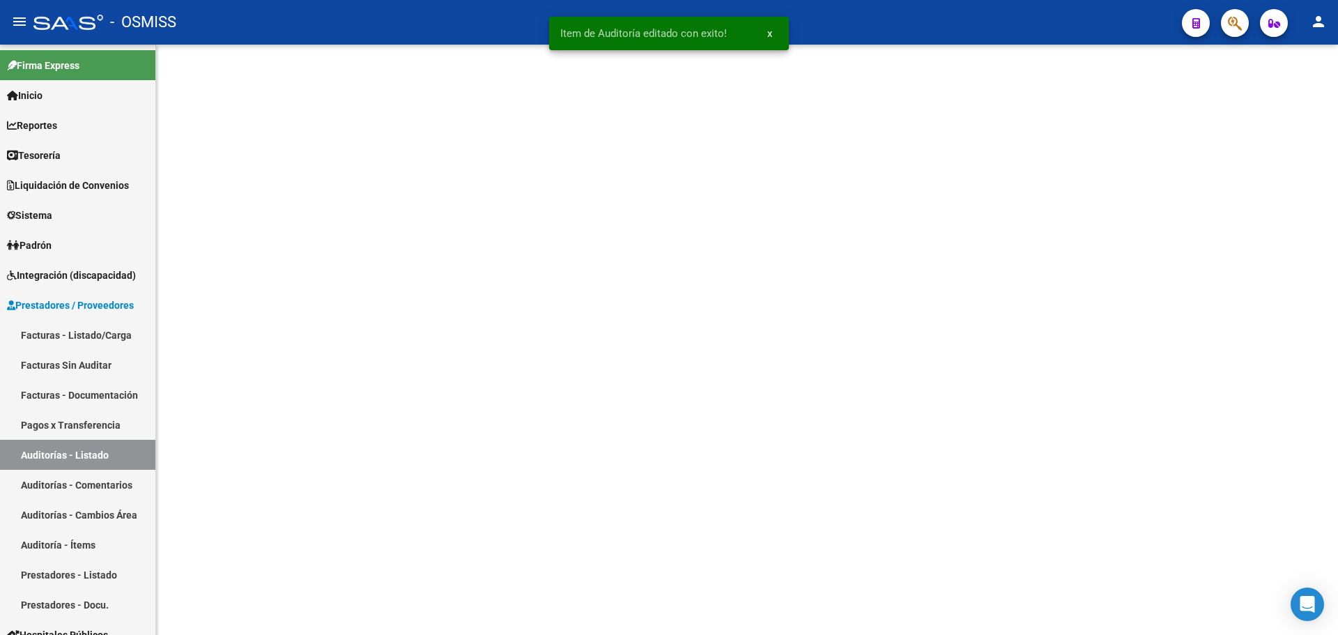
scroll to position [0, 0]
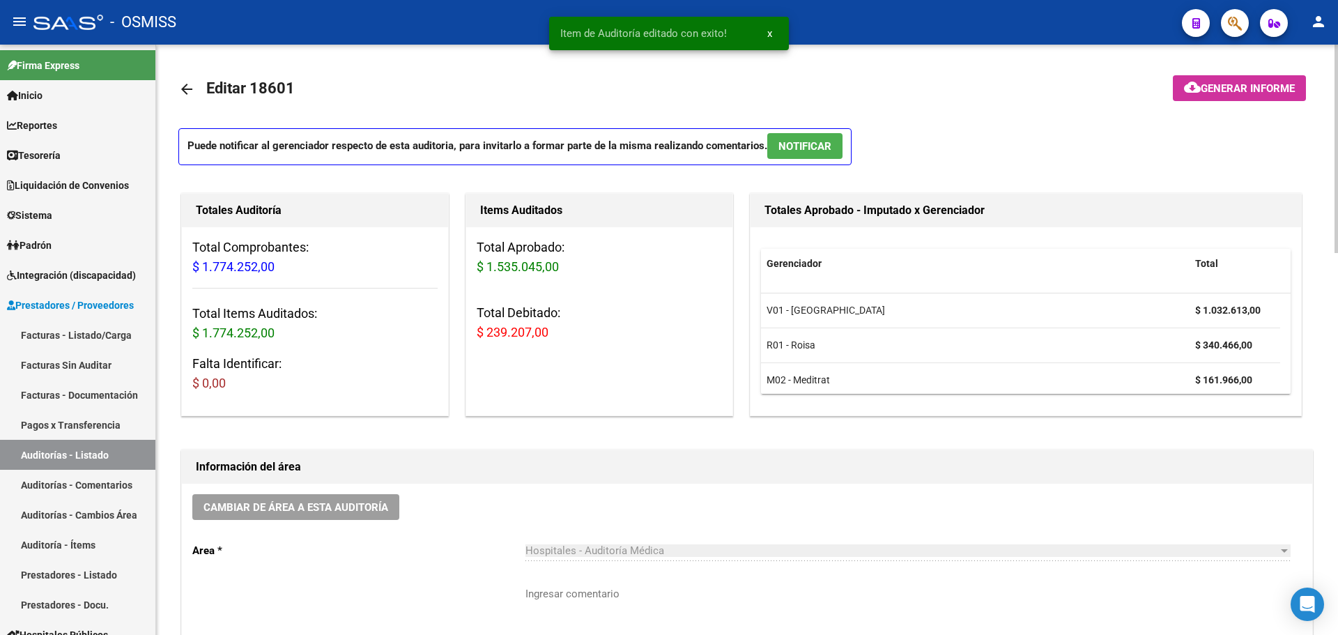
click at [503, 387] on div "Items Auditados Total Aprobado: $ 1.535.045,00 Total Debitado: $ 239.207,00" at bounding box center [599, 304] width 268 height 223
click at [370, 378] on h3 "Falta Identificar: $ 0,00" at bounding box center [314, 373] width 245 height 39
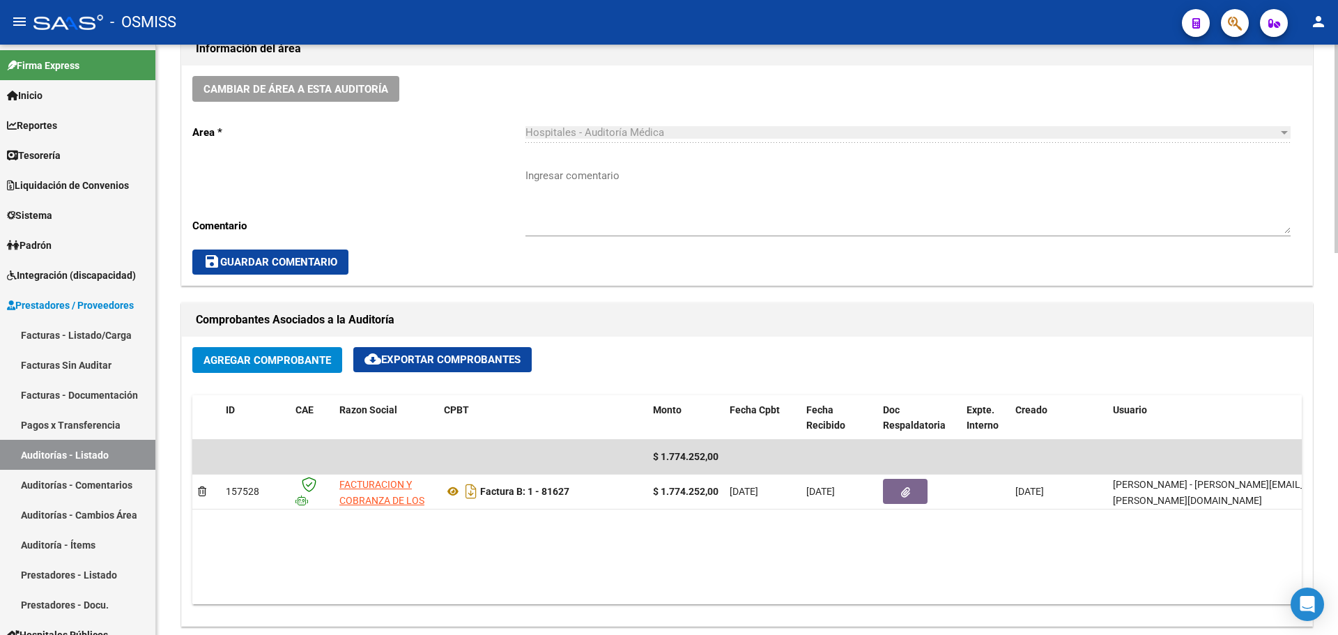
scroll to position [209, 0]
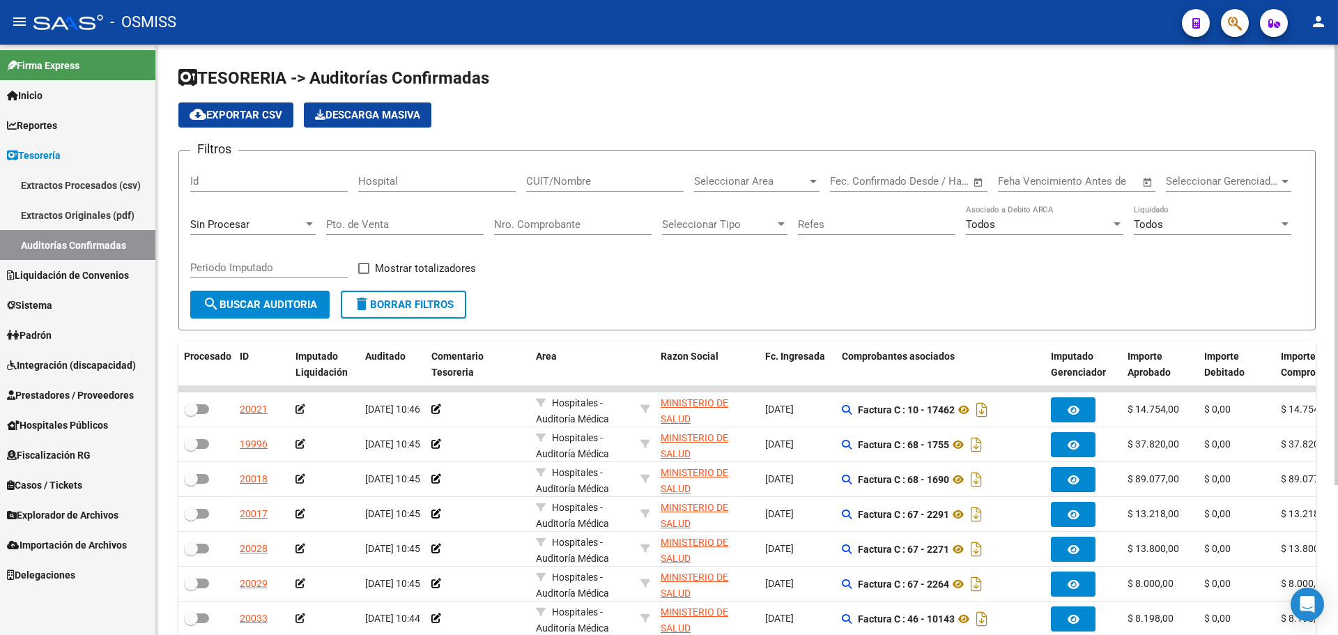
click at [534, 229] on input "Nro. Comprobante" at bounding box center [572, 224] width 157 height 13
type input "81010"
click at [194, 224] on span "Sin Procesar" at bounding box center [219, 224] width 59 height 13
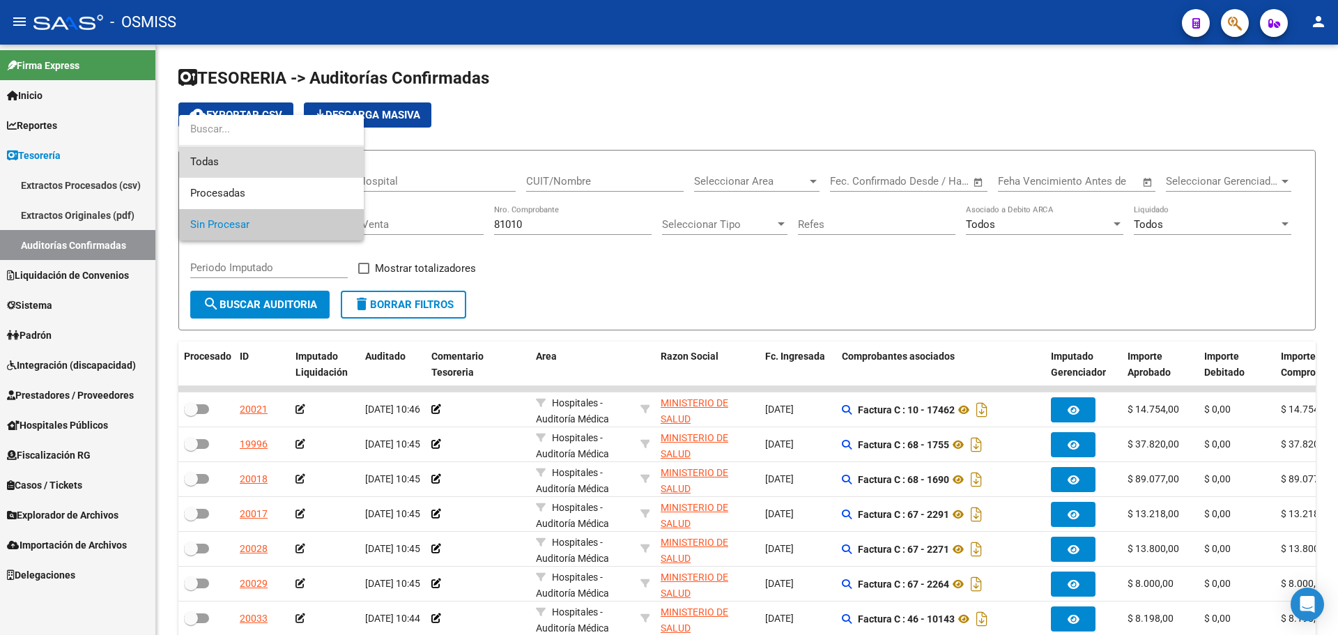
click at [227, 160] on span "Todas" at bounding box center [271, 161] width 162 height 31
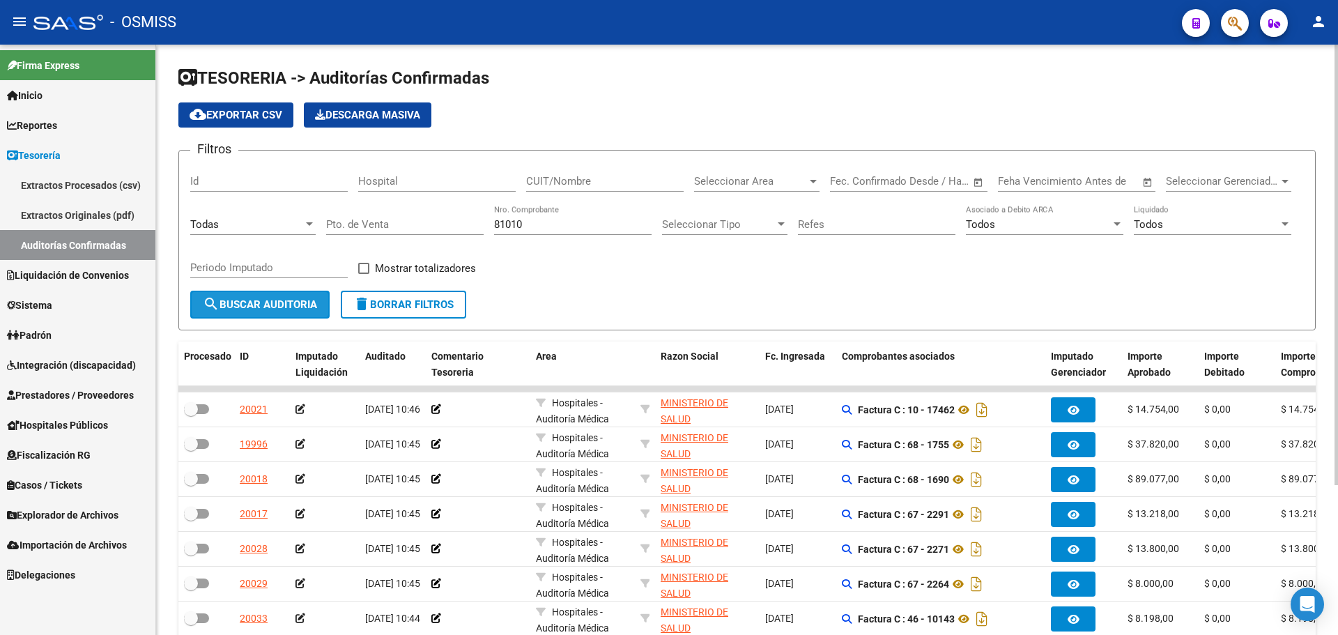
click at [241, 301] on span "search Buscar Auditoria" at bounding box center [260, 304] width 114 height 13
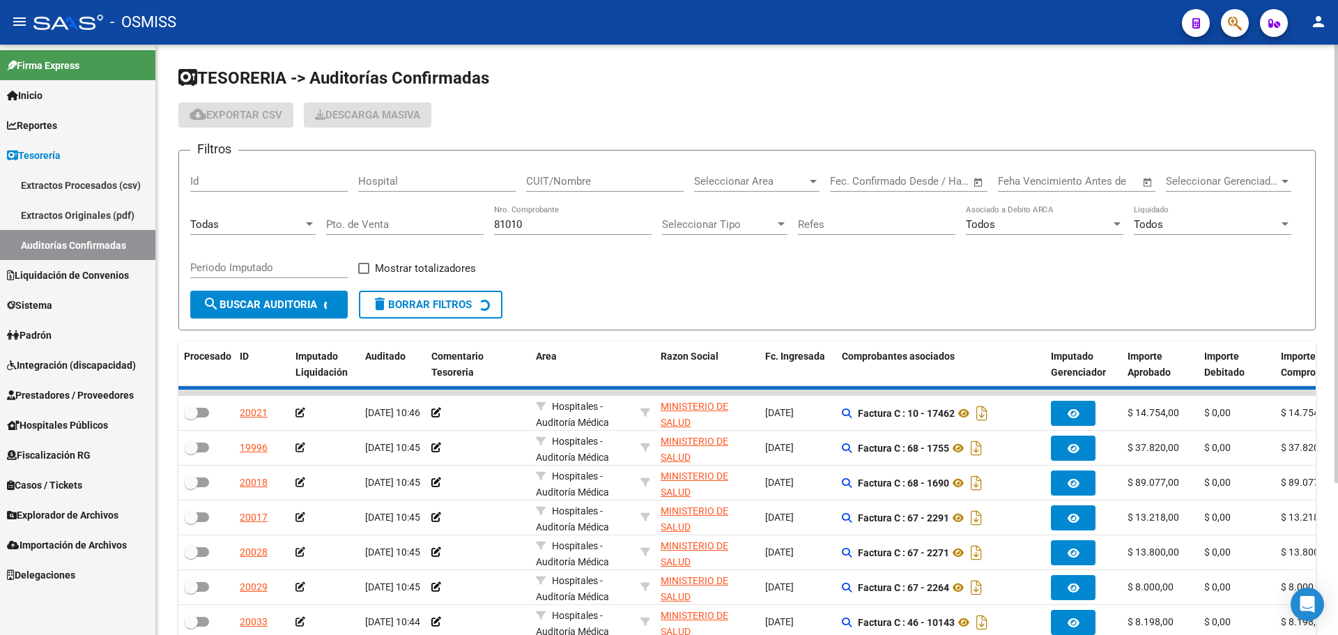
checkbox input "true"
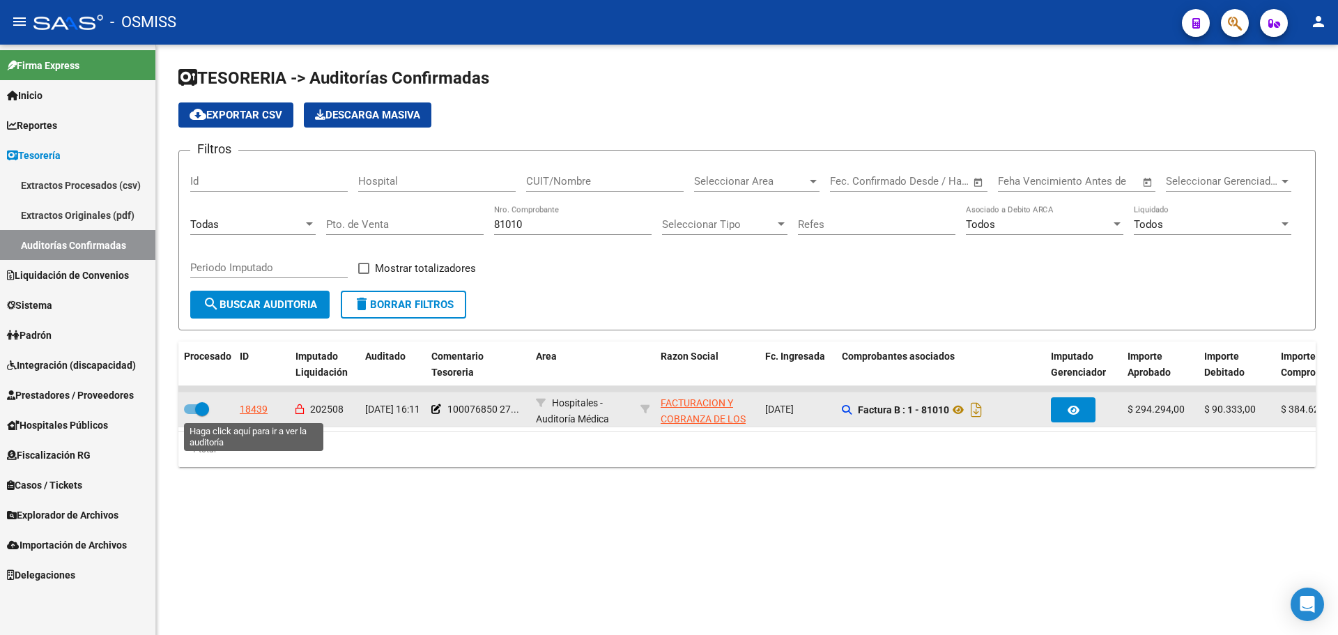
click at [254, 411] on div "18439" at bounding box center [254, 409] width 28 height 16
